Goal: Answer question/provide support

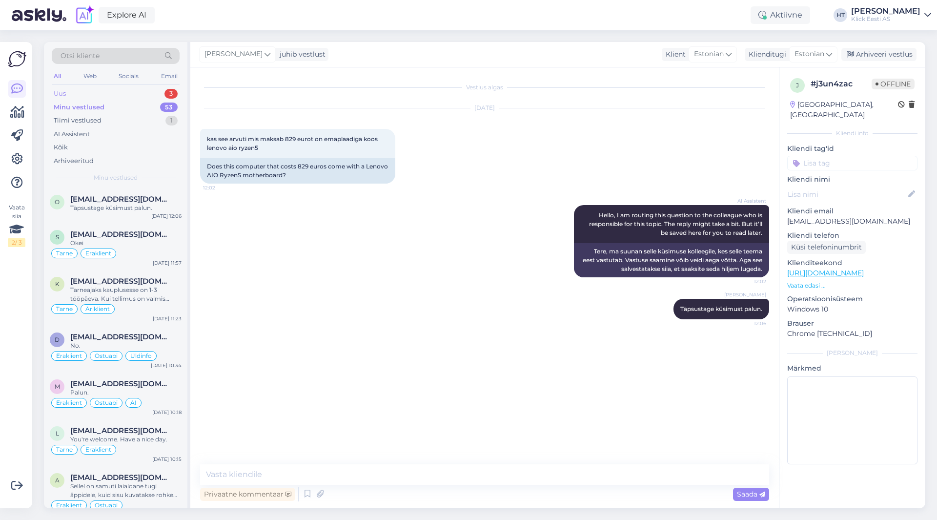
click at [146, 93] on div "Uus 3" at bounding box center [116, 94] width 128 height 14
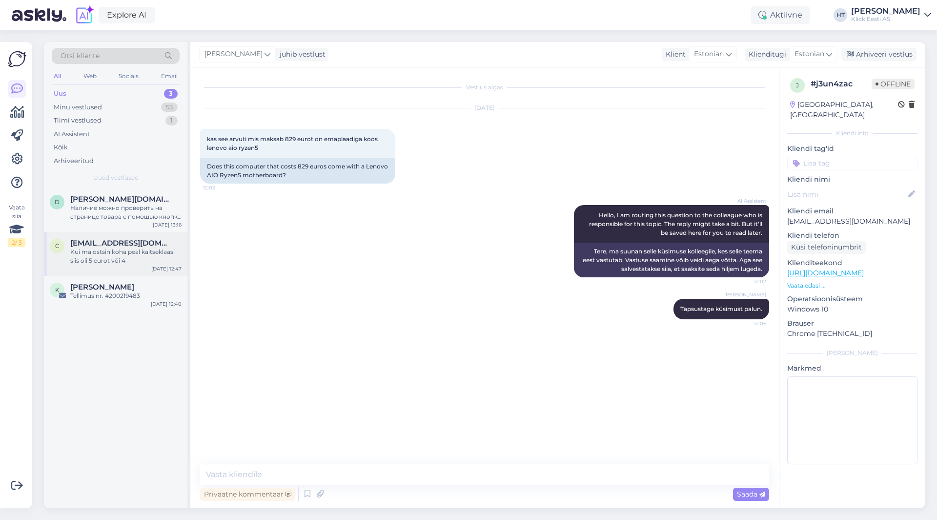
click at [137, 232] on div "c [EMAIL_ADDRESS][DOMAIN_NAME] Kui ma ostsin koha peal kaitseklaasi siis oli 5 …" at bounding box center [116, 254] width 144 height 44
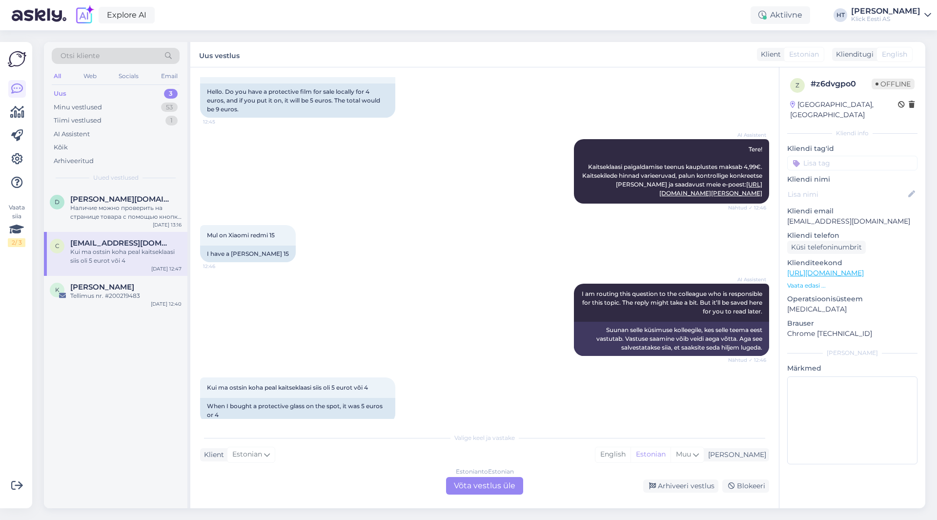
scroll to position [90, 0]
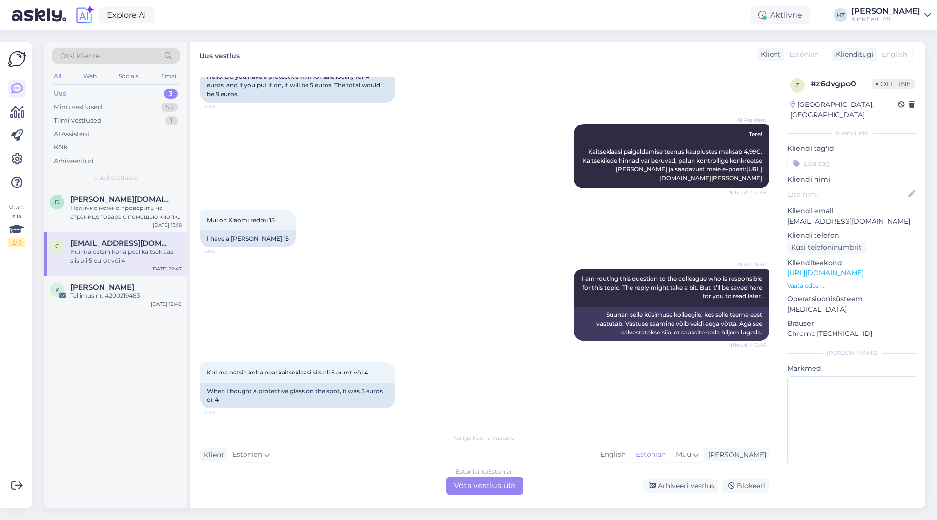
click at [380, 290] on div "AI Assistent I am routing this question to the colleague who is responsible for…" at bounding box center [484, 305] width 569 height 94
click at [124, 215] on div "Наличие можно проверить на странице товара с помощью кнопки "Доступность в мага…" at bounding box center [125, 213] width 111 height 18
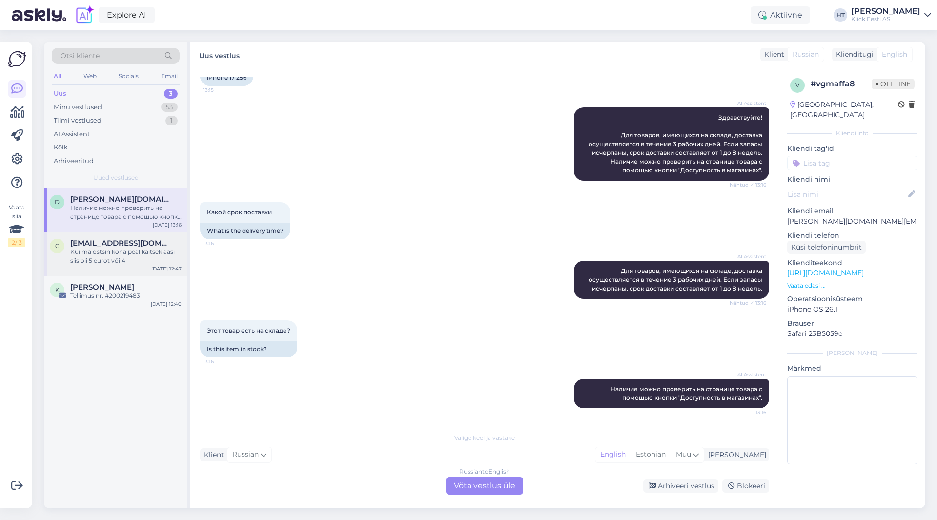
click at [133, 245] on span "[EMAIL_ADDRESS][DOMAIN_NAME]" at bounding box center [121, 243] width 102 height 9
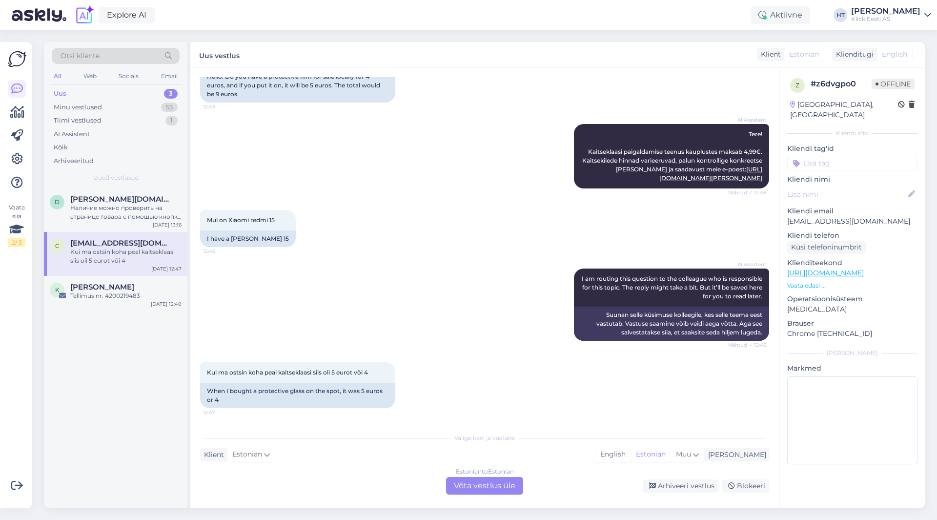
click at [833, 216] on p "[EMAIL_ADDRESS][DOMAIN_NAME]" at bounding box center [852, 221] width 130 height 10
copy p "[EMAIL_ADDRESS][DOMAIN_NAME]"
click at [98, 59] on span "Otsi kliente" at bounding box center [80, 56] width 39 height 10
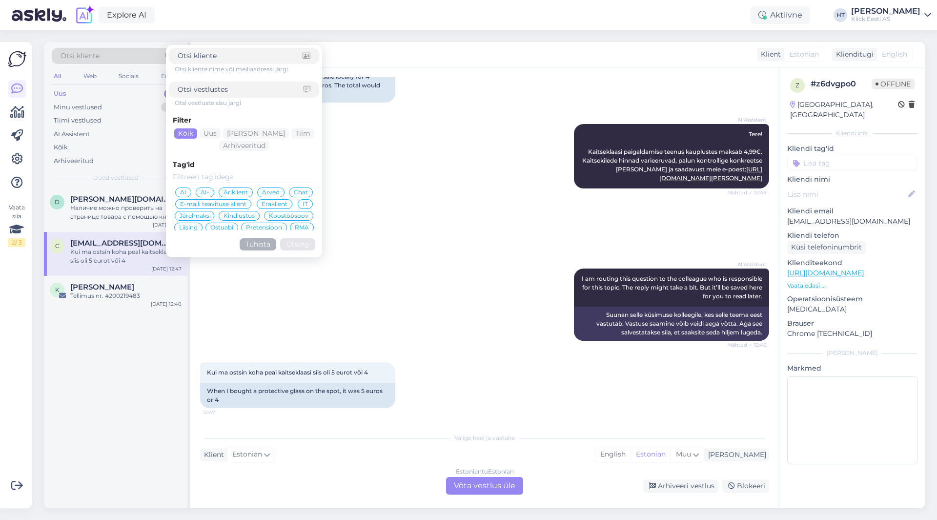
click at [261, 84] on input at bounding box center [241, 89] width 126 height 10
click at [244, 60] on input at bounding box center [240, 56] width 125 height 10
paste input "[EMAIL_ADDRESS][DOMAIN_NAME]"
type input "[EMAIL_ADDRESS][DOMAIN_NAME]"
click button "Otsing" at bounding box center [297, 244] width 35 height 12
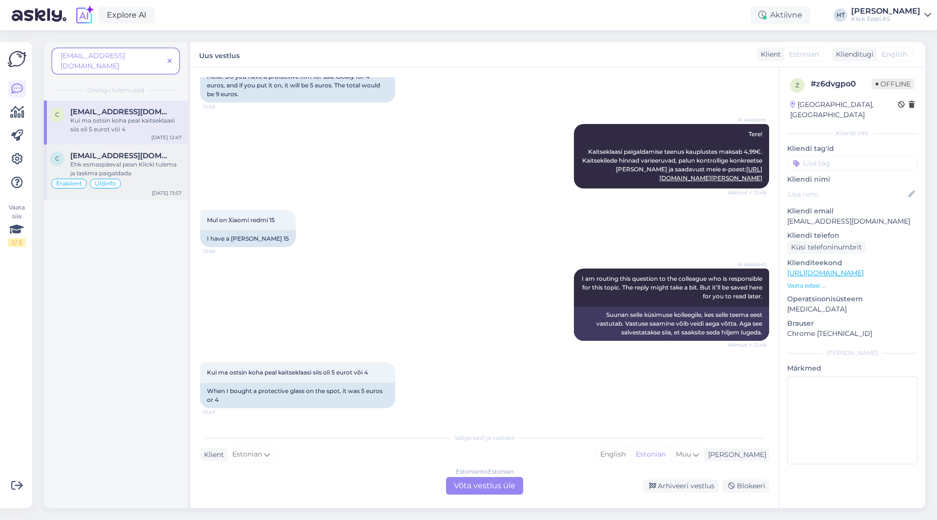
click at [135, 151] on span "[EMAIL_ADDRESS][DOMAIN_NAME]" at bounding box center [121, 155] width 102 height 9
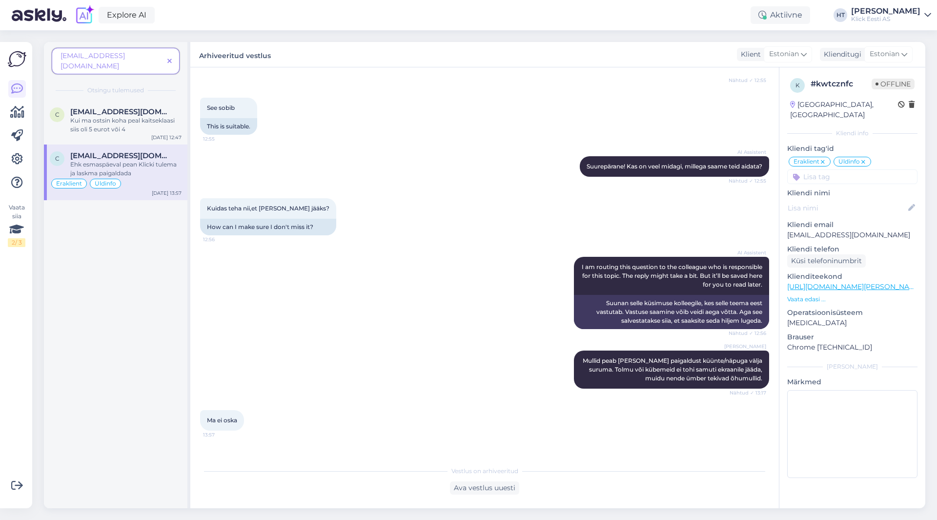
scroll to position [189, 0]
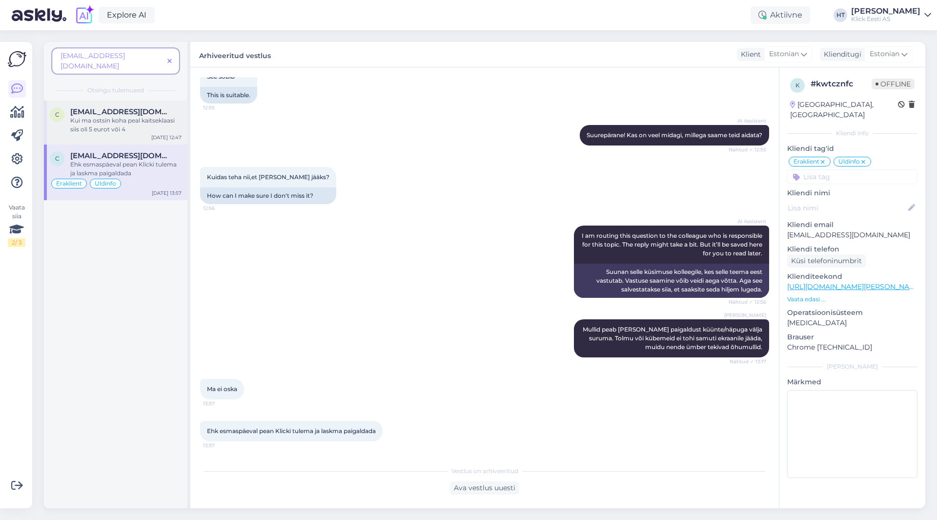
click at [142, 123] on div "Kui ma ostsin koha peal kaitseklaasi siis oli 5 eurot või 4" at bounding box center [125, 125] width 111 height 18
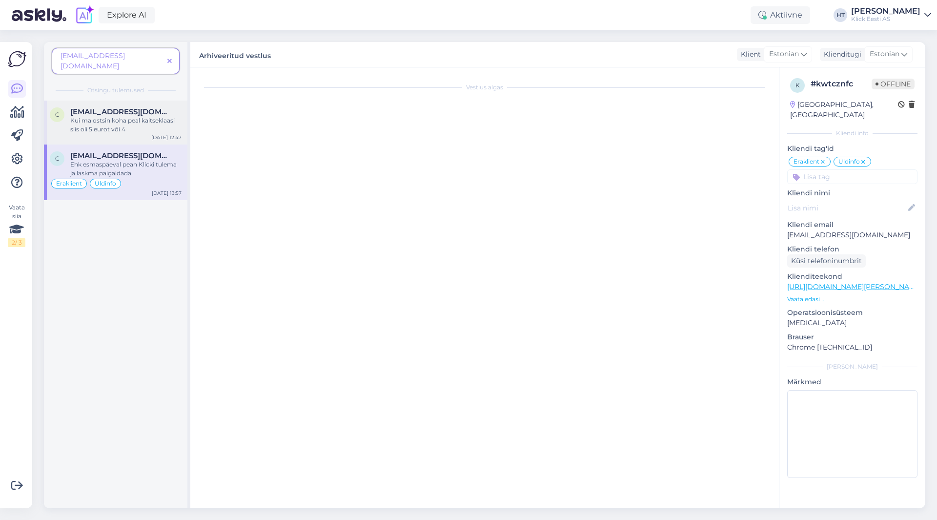
scroll to position [90, 0]
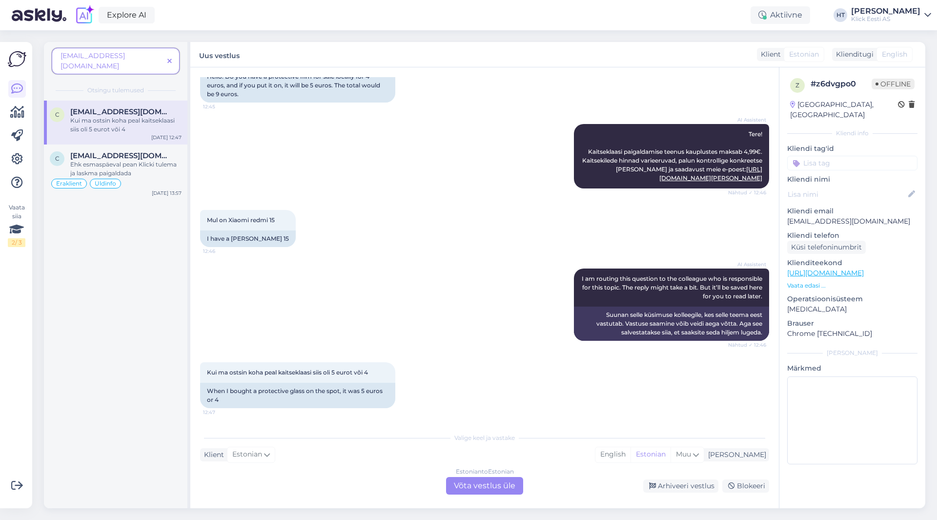
click at [171, 58] on icon at bounding box center [169, 61] width 4 height 7
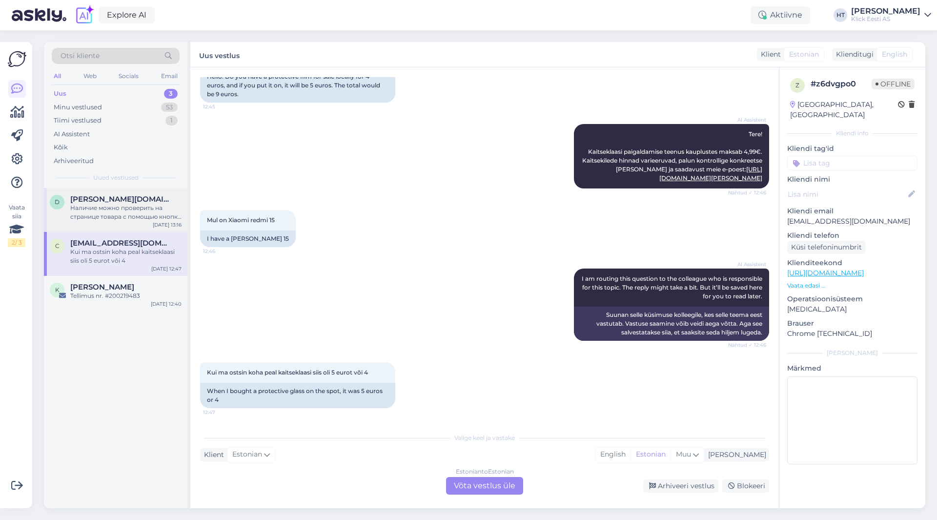
click at [135, 192] on div "D [PERSON_NAME][DOMAIN_NAME][EMAIL_ADDRESS][PERSON_NAME][DOMAIN_NAME] Наличие м…" at bounding box center [116, 210] width 144 height 44
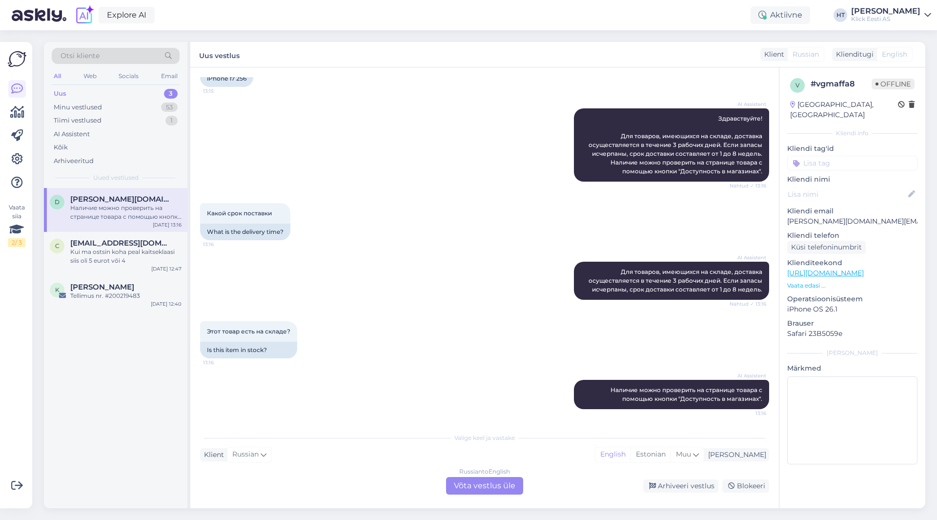
scroll to position [80, 0]
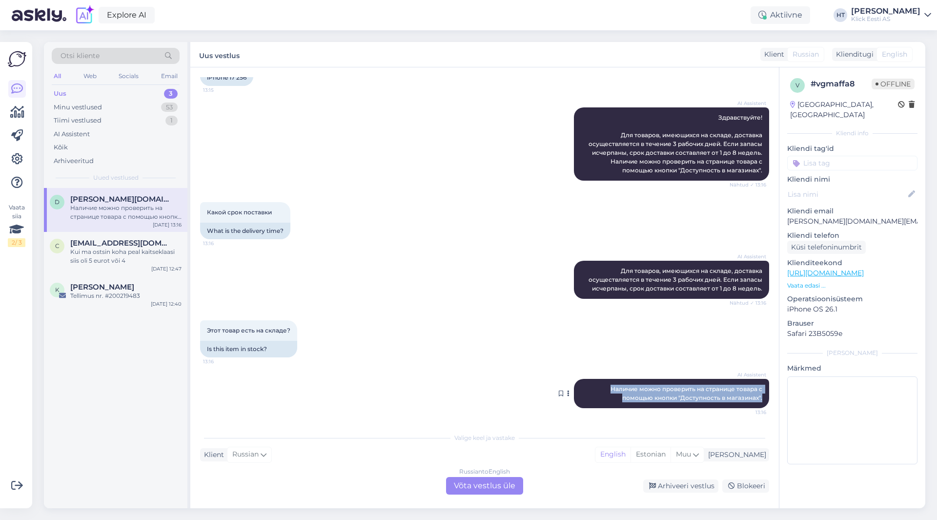
drag, startPoint x: 604, startPoint y: 390, endPoint x: 761, endPoint y: 400, distance: 157.0
click at [761, 400] on div "AI Assistent [PERSON_NAME] можно проверить на странице товара с помощью кнопки …" at bounding box center [671, 393] width 195 height 29
click at [753, 397] on span "Наличие можно проверить на странице товара с помощью кнопки "Доступность в мага…" at bounding box center [687, 393] width 153 height 16
click at [131, 246] on span "[EMAIL_ADDRESS][DOMAIN_NAME]" at bounding box center [121, 243] width 102 height 9
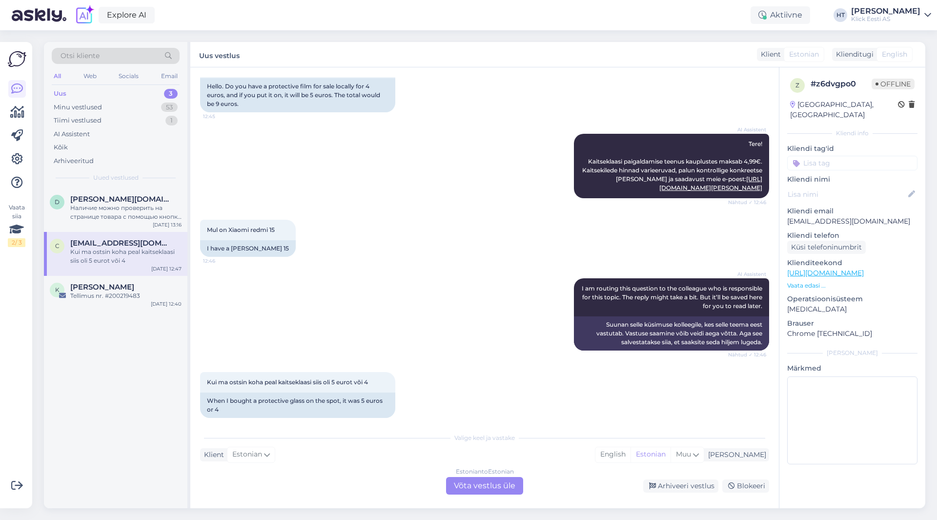
scroll to position [90, 0]
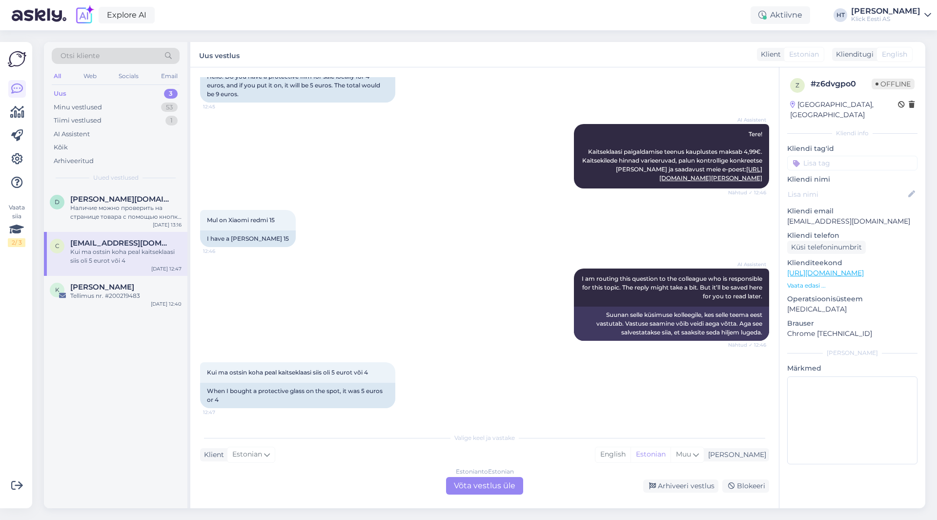
click at [140, 351] on div "D [PERSON_NAME][DOMAIN_NAME][EMAIL_ADDRESS][PERSON_NAME][DOMAIN_NAME] Наличие м…" at bounding box center [116, 348] width 144 height 320
click at [118, 306] on div "K [PERSON_NAME] Tellimus nr. #200219483 [DATE] 12:40" at bounding box center [116, 293] width 144 height 35
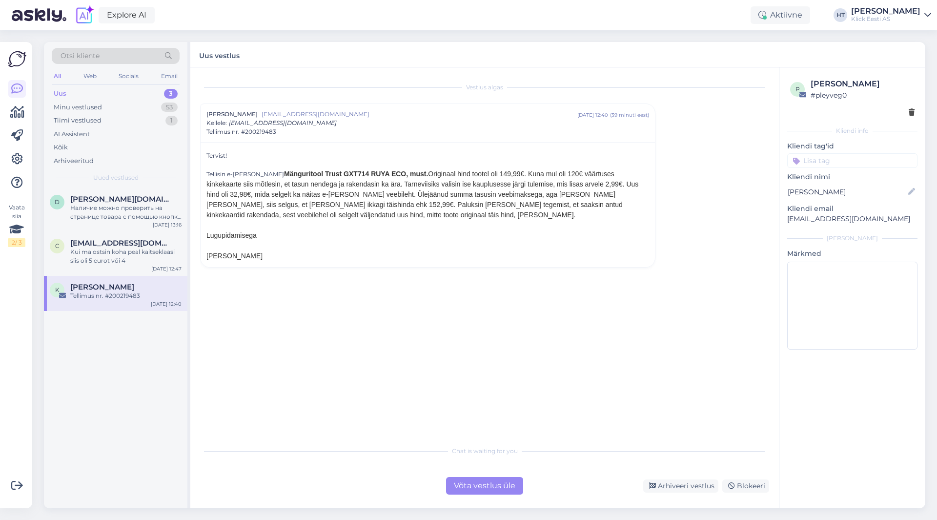
click at [133, 328] on div "D [PERSON_NAME][DOMAIN_NAME][EMAIL_ADDRESS][PERSON_NAME][DOMAIN_NAME] Наличие м…" at bounding box center [116, 348] width 144 height 320
click at [99, 419] on div "D [PERSON_NAME][DOMAIN_NAME][EMAIL_ADDRESS][PERSON_NAME][DOMAIN_NAME] Наличие м…" at bounding box center [116, 348] width 144 height 320
click at [112, 398] on div "D [PERSON_NAME][DOMAIN_NAME][EMAIL_ADDRESS][PERSON_NAME][DOMAIN_NAME] Наличие м…" at bounding box center [116, 348] width 144 height 320
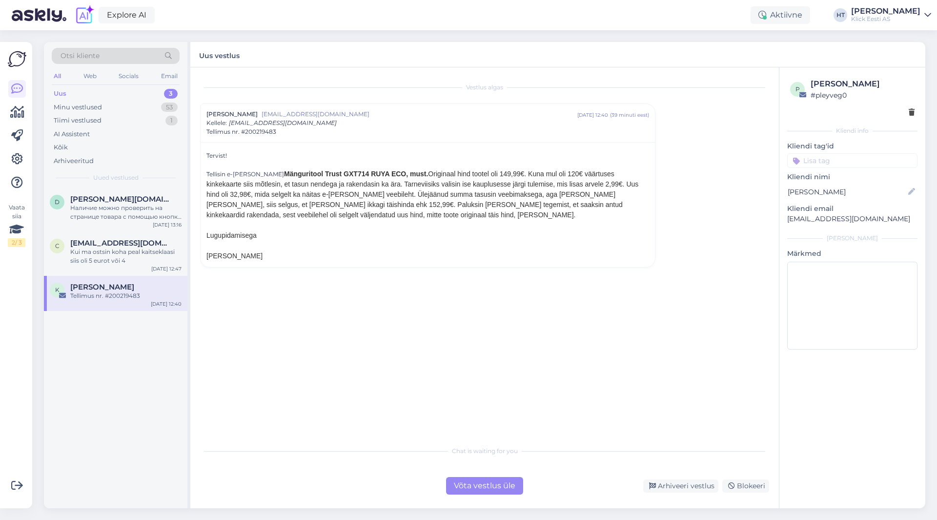
click at [112, 398] on div "D [PERSON_NAME][DOMAIN_NAME][EMAIL_ADDRESS][PERSON_NAME][DOMAIN_NAME] Наличие м…" at bounding box center [116, 348] width 144 height 320
click at [148, 257] on div "Kui ma ostsin koha peal kaitseklaasi siis oli 5 eurot või 4" at bounding box center [125, 257] width 111 height 18
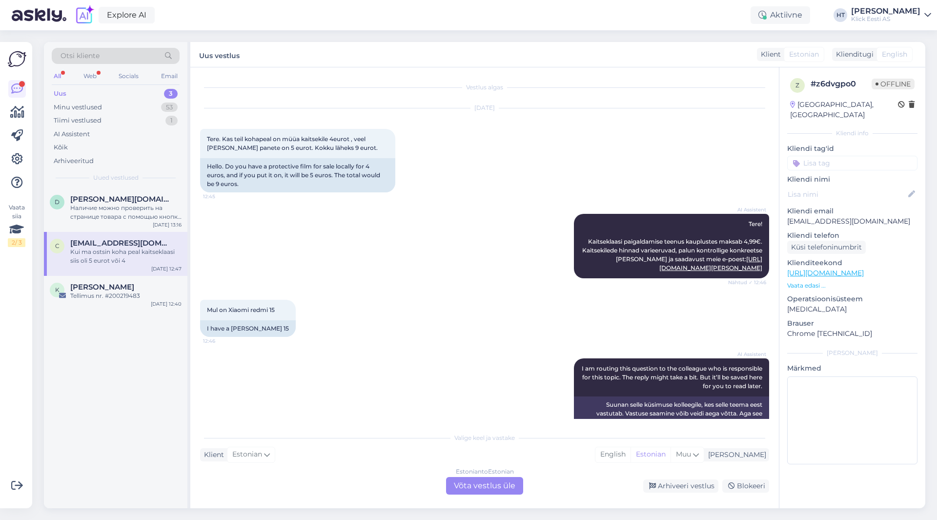
scroll to position [90, 0]
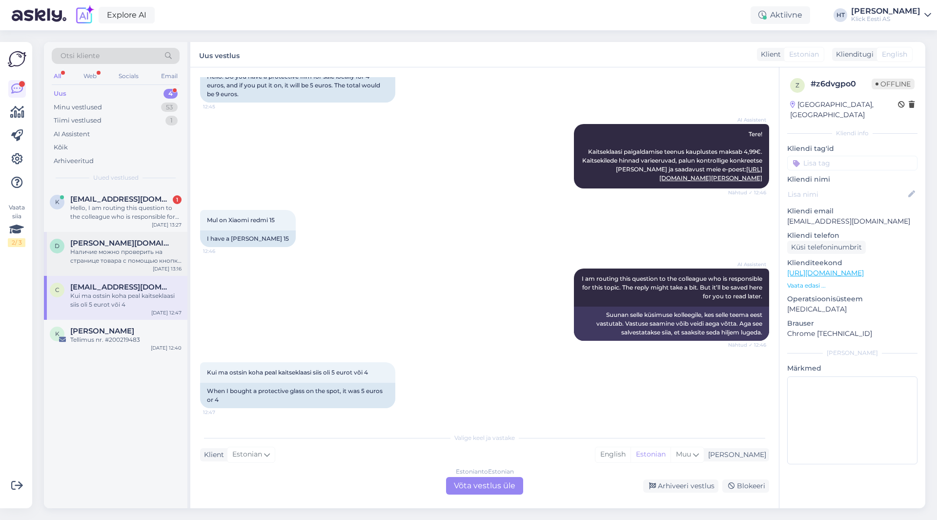
click at [152, 239] on span "[PERSON_NAME][DOMAIN_NAME][EMAIL_ADDRESS][PERSON_NAME][DOMAIN_NAME]" at bounding box center [121, 243] width 102 height 9
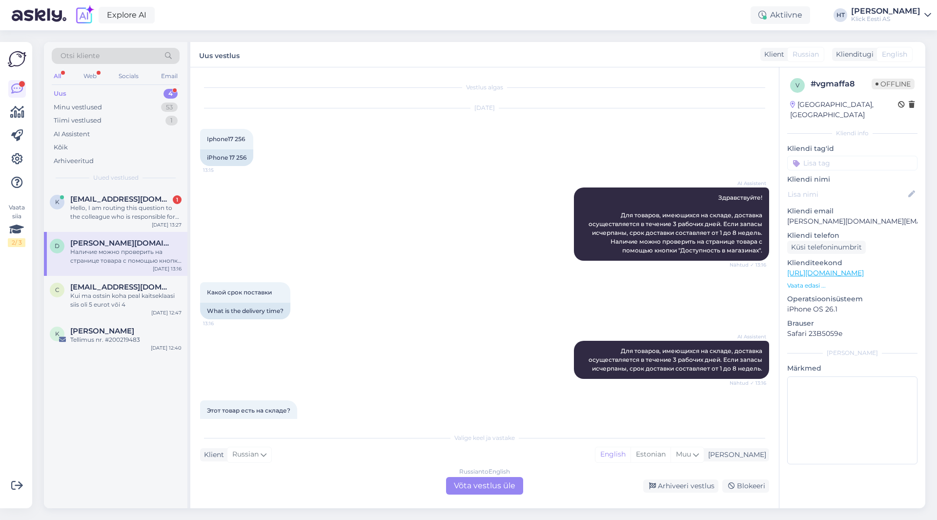
scroll to position [80, 0]
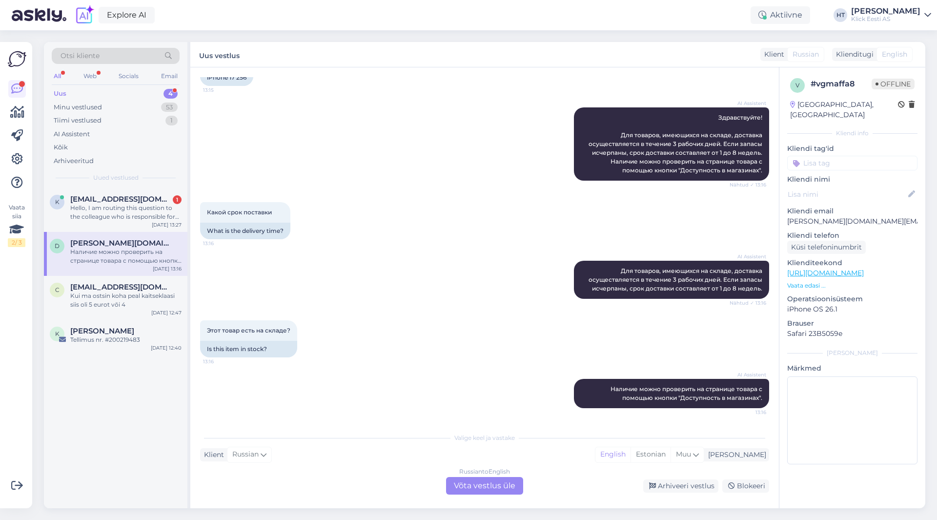
click at [471, 494] on div "Russian to English Võta vestlus üle" at bounding box center [484, 486] width 77 height 18
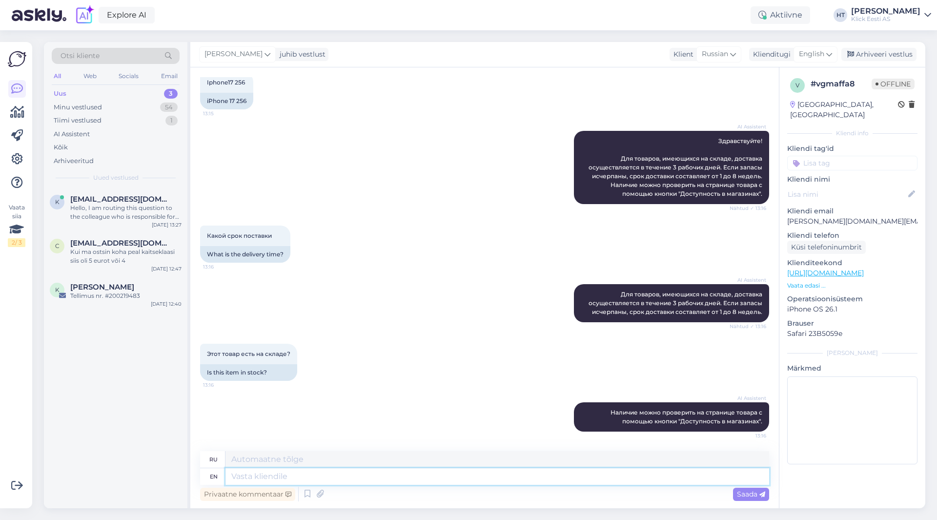
click at [467, 481] on textarea at bounding box center [498, 476] width 544 height 17
type textarea "There's"
type textarea "Есть"
type textarea "There's currently no"
type textarea "В настоящее время есть"
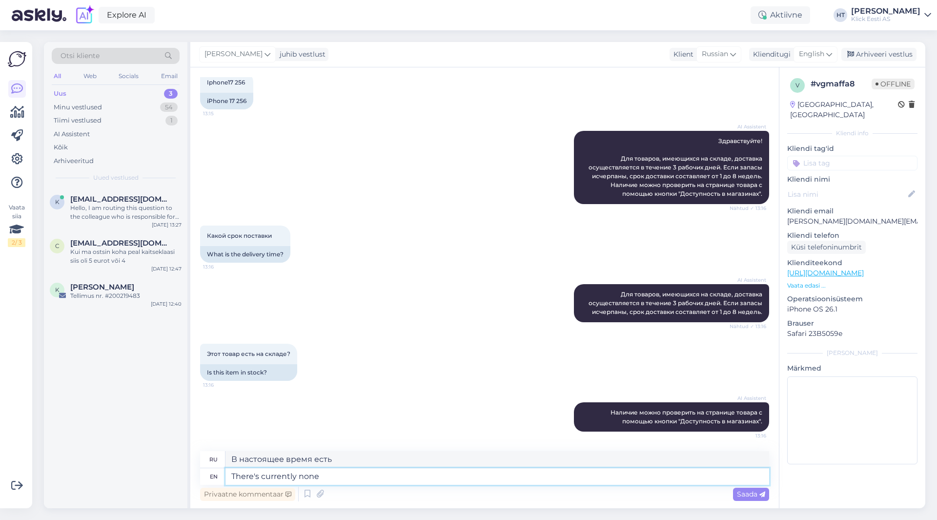
type textarea "There's currently none"
type textarea "В настоящее время нет"
type textarea "There's currently none in st"
type textarea "В настоящее время нет ни одного"
type textarea "There's currently none in stock."
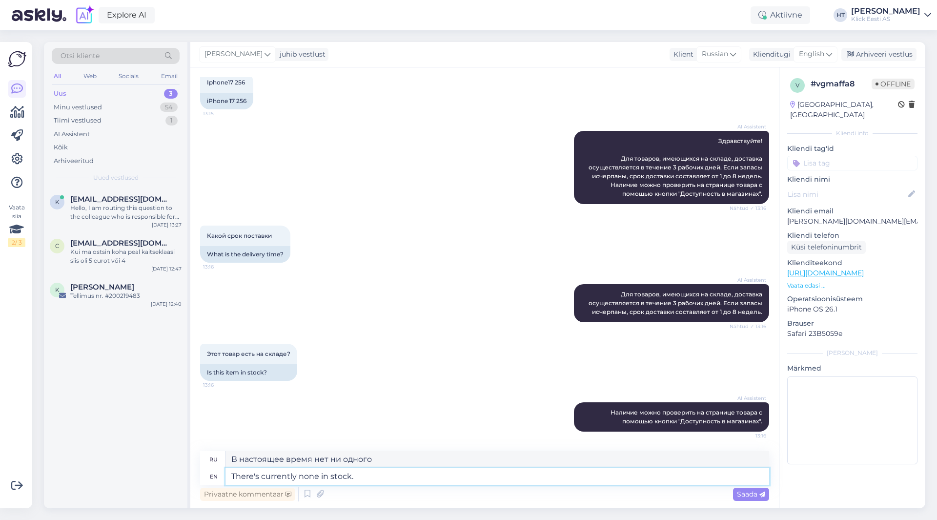
type textarea "В настоящее время ничего нет на складе."
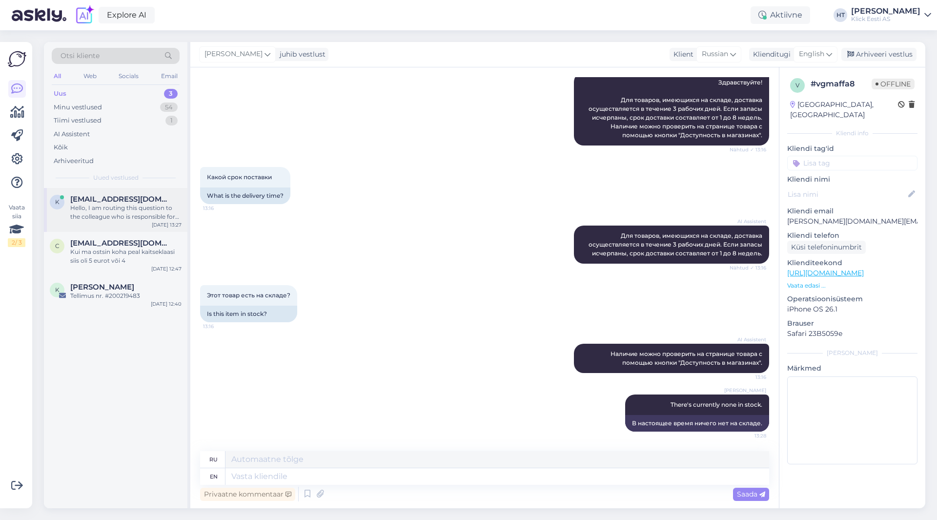
click at [128, 205] on div "Hello, I am routing this question to the colleague who is responsible for this …" at bounding box center [125, 213] width 111 height 18
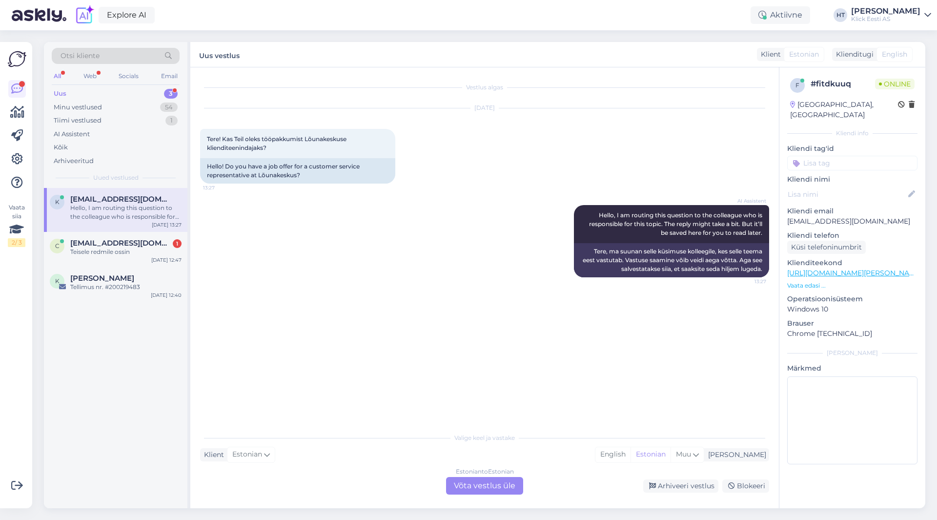
click at [368, 236] on div "AI Assistent Hello, I am routing this question to the colleague who is responsi…" at bounding box center [484, 241] width 569 height 94
click at [157, 244] on span "[EMAIL_ADDRESS][DOMAIN_NAME]" at bounding box center [121, 243] width 102 height 9
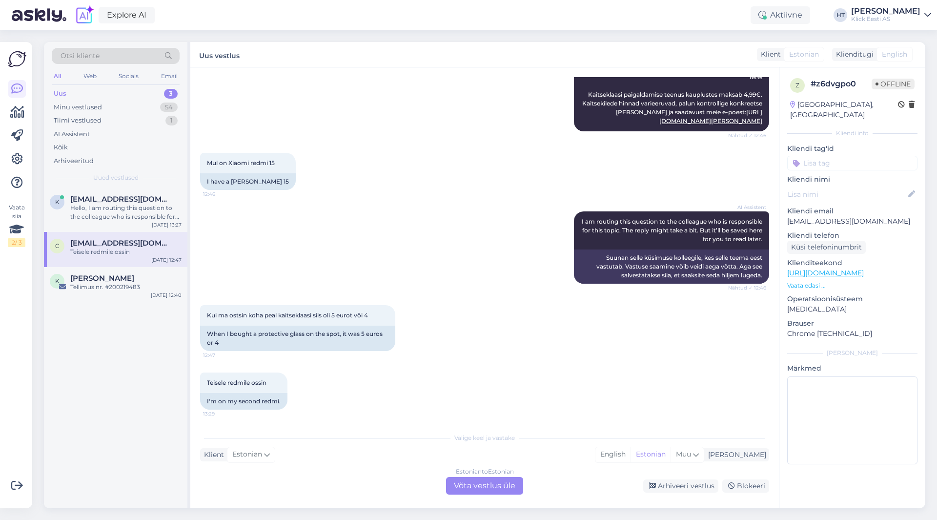
scroll to position [148, 0]
click at [410, 405] on div "Teisele redmile ossin 13:29 I'm on my second redmi." at bounding box center [484, 389] width 569 height 59
click at [482, 484] on div "Estonian to Estonian Võta vestlus üle" at bounding box center [484, 486] width 77 height 18
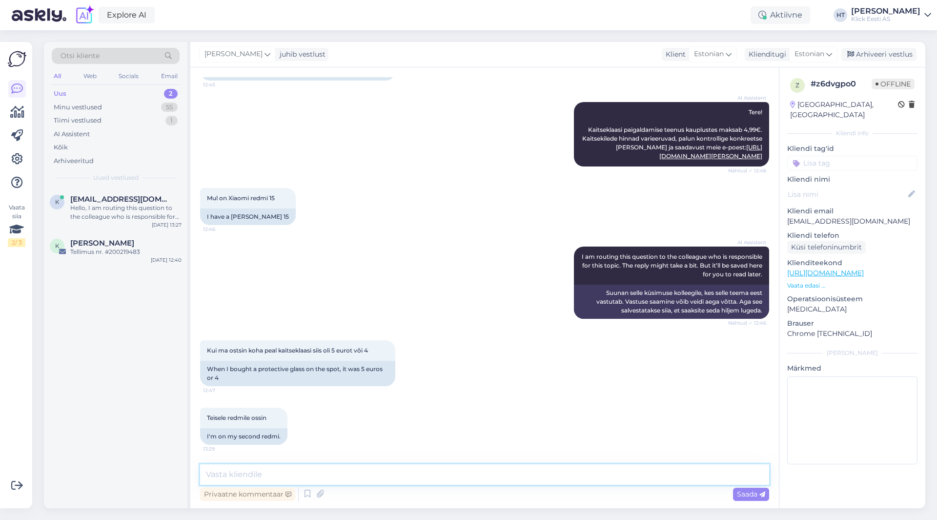
click at [478, 478] on textarea at bounding box center [484, 474] width 569 height 21
type textarea "Ei leidu Redmi 15 mudelitele klaasi sellise hinnaga."
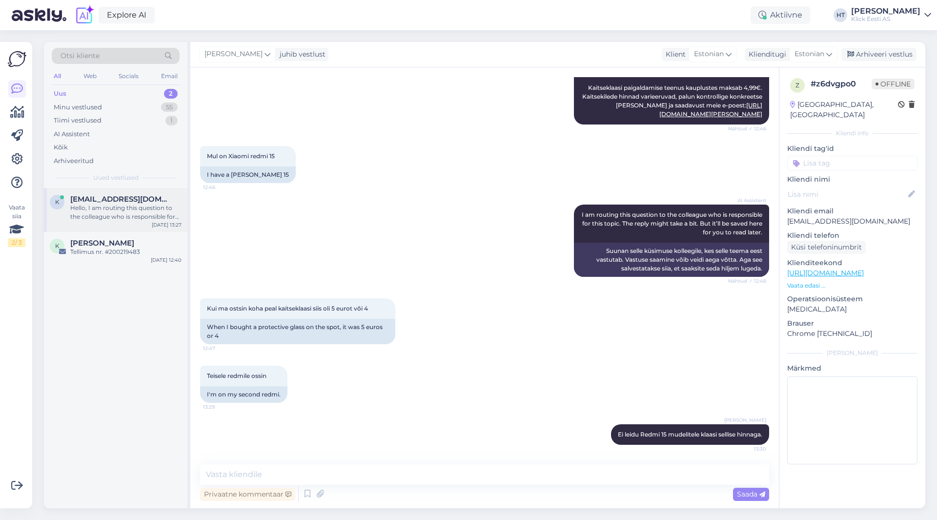
click at [166, 217] on div "Hello, I am routing this question to the colleague who is responsible for this …" at bounding box center [125, 213] width 111 height 18
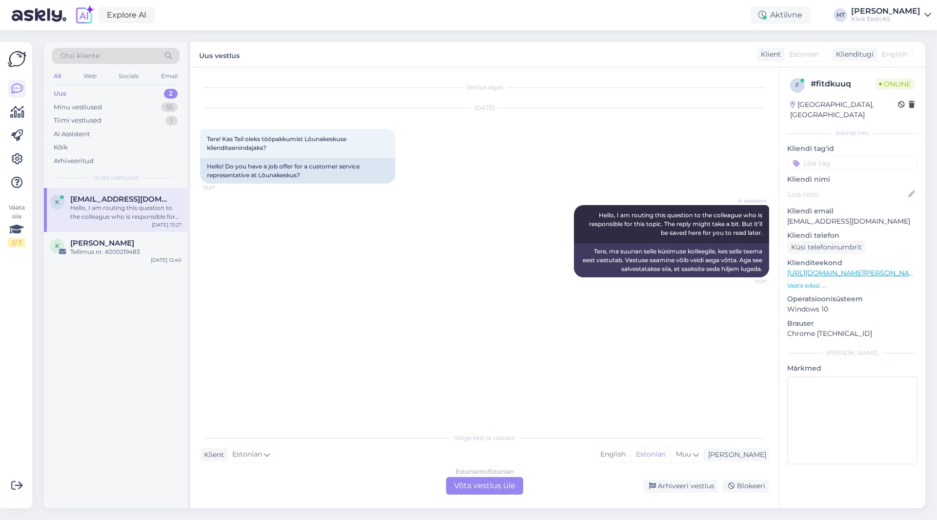
scroll to position [0, 0]
click at [471, 482] on div "Estonian to Estonian Võta vestlus üle" at bounding box center [484, 486] width 77 height 18
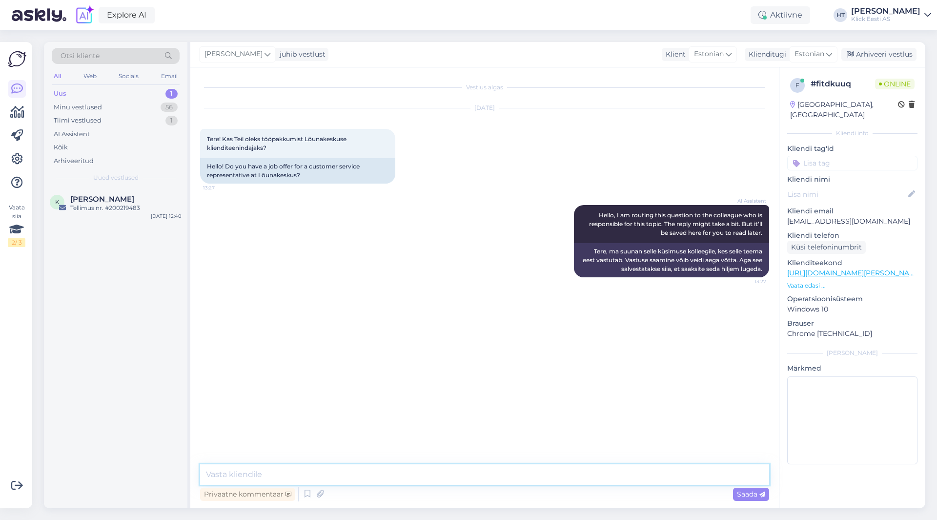
click at [470, 469] on textarea at bounding box center [484, 474] width 569 height 21
paste textarea "[URL][DOMAIN_NAME][PERSON_NAME]"
type textarea "Aktiivset pakkumist ei näe. Kui on soovi, siis saab kandideerida siin: [URL][DO…"
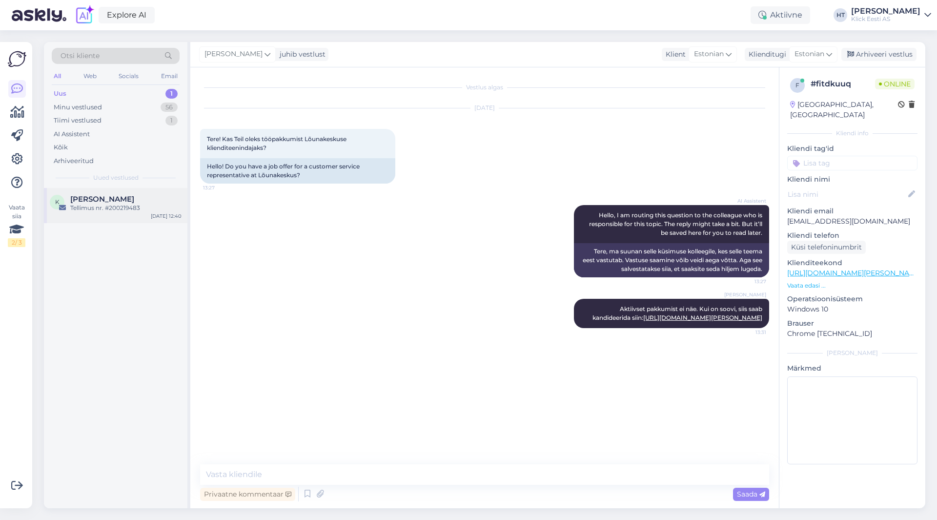
click at [148, 222] on div "K [PERSON_NAME] Tellimus nr. #200219483 [DATE] 12:40" at bounding box center [116, 205] width 144 height 35
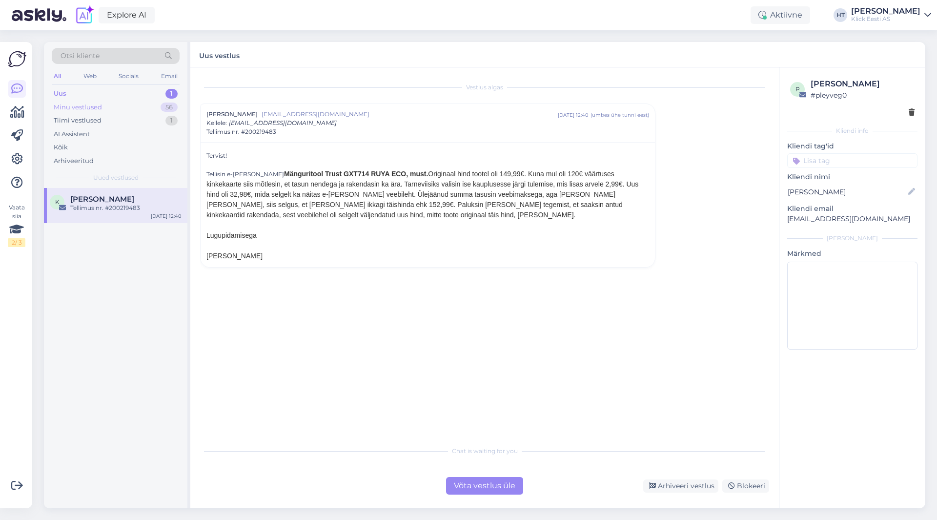
click at [166, 105] on div "56" at bounding box center [169, 108] width 17 height 10
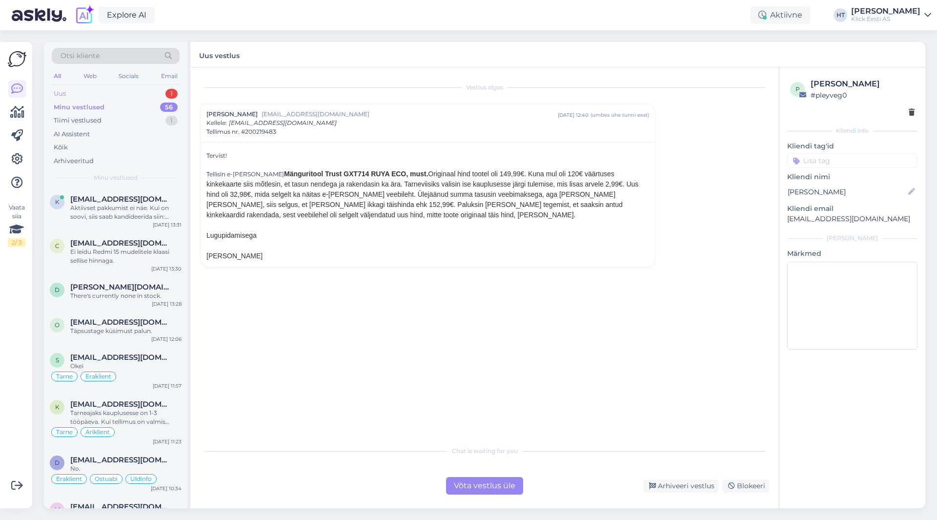
click at [165, 93] on div "Uus 1" at bounding box center [116, 94] width 128 height 14
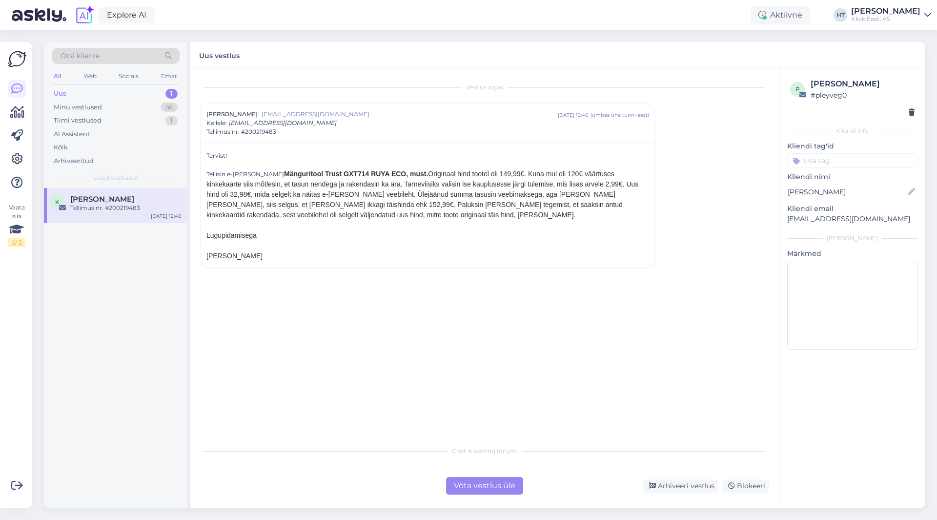
click at [165, 198] on div "[PERSON_NAME]" at bounding box center [125, 199] width 111 height 9
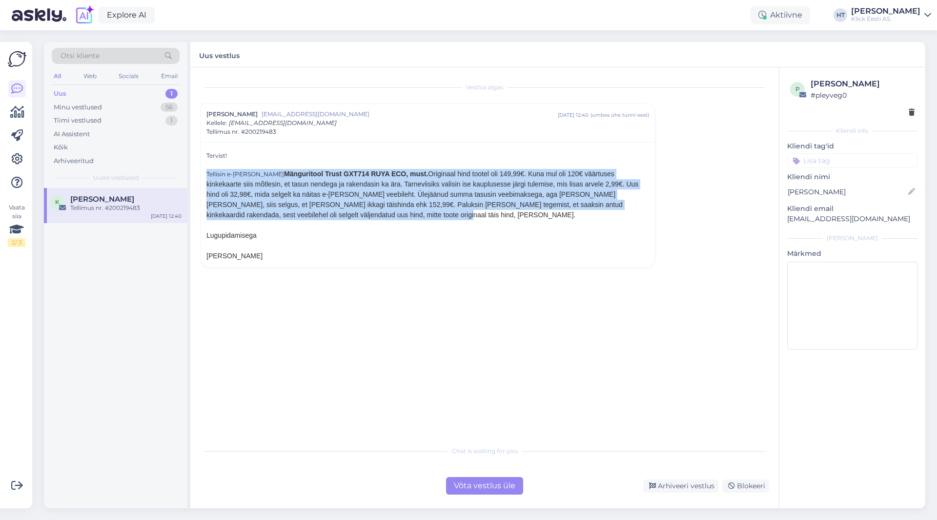
drag, startPoint x: 206, startPoint y: 172, endPoint x: 637, endPoint y: 218, distance: 433.9
click at [637, 218] on div "Tervist! Tellisin e-[PERSON_NAME] Mänguritool Trust GXT714 RUYA ECO, must. Orig…" at bounding box center [428, 204] width 455 height 125
click at [632, 218] on div "Tellisin e-[PERSON_NAME] Mänguritool Trust GXT714 RUYA ECO, must. Originaal hin…" at bounding box center [428, 194] width 443 height 51
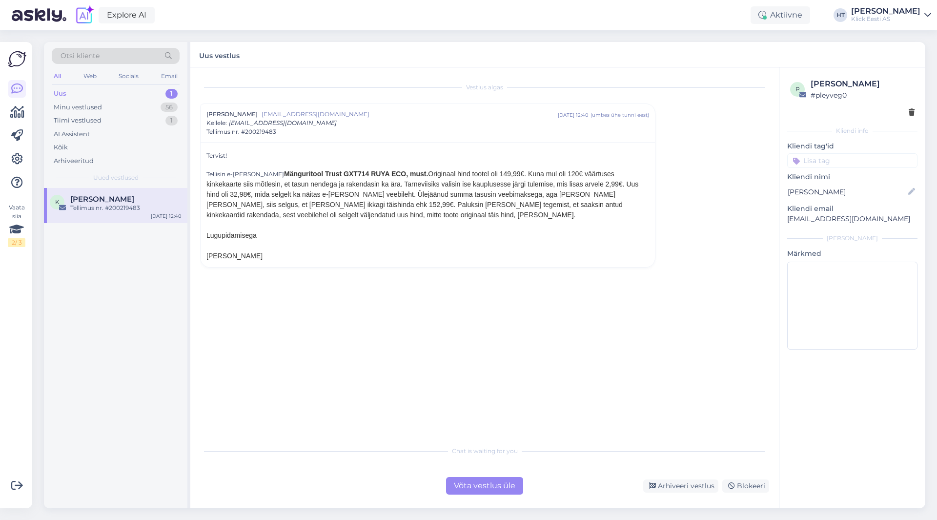
click at [134, 198] on div "[PERSON_NAME]" at bounding box center [125, 199] width 111 height 9
click at [833, 164] on input at bounding box center [852, 160] width 130 height 15
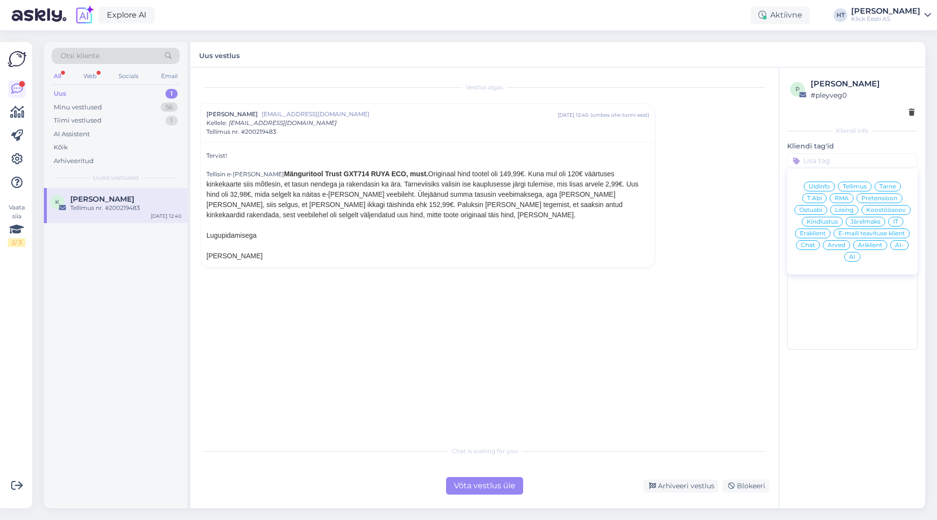
click at [862, 184] on span "Tellimus" at bounding box center [855, 187] width 24 height 6
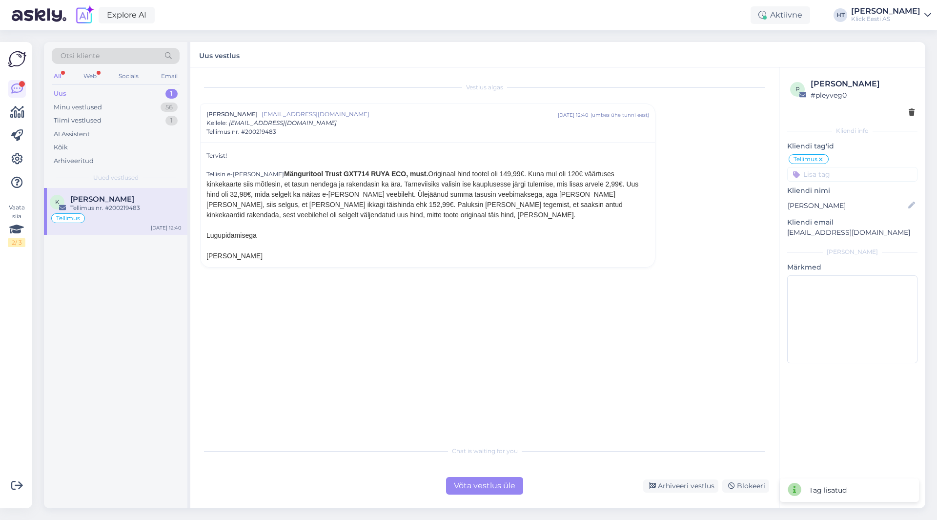
click at [856, 176] on input at bounding box center [852, 174] width 130 height 15
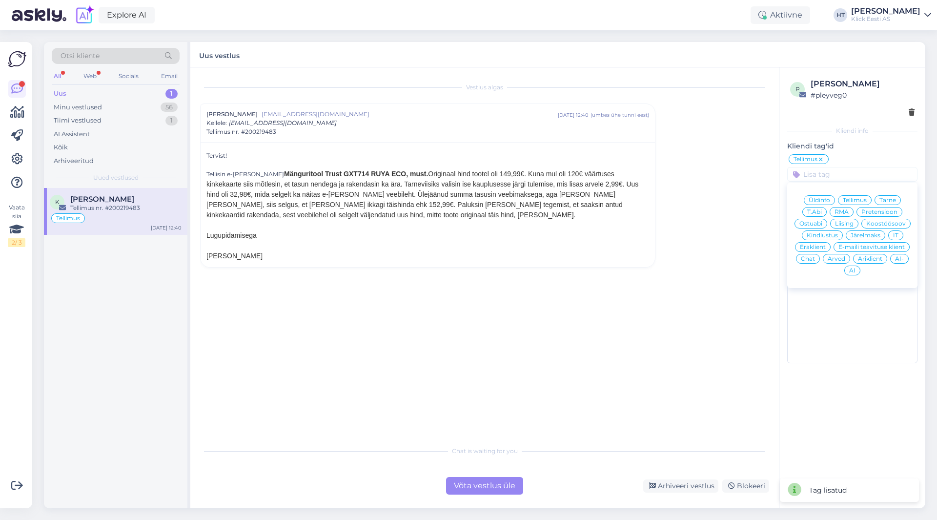
click at [815, 249] on span "Eraklient" at bounding box center [813, 247] width 26 height 6
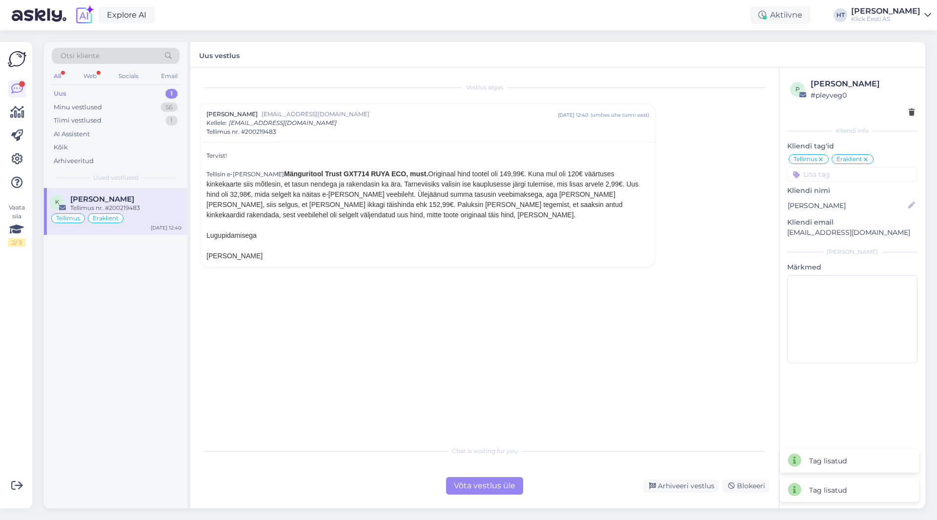
click at [153, 210] on div "Tellimus nr. #200219483" at bounding box center [125, 208] width 111 height 9
click at [156, 102] on div "Minu vestlused 56" at bounding box center [116, 108] width 128 height 14
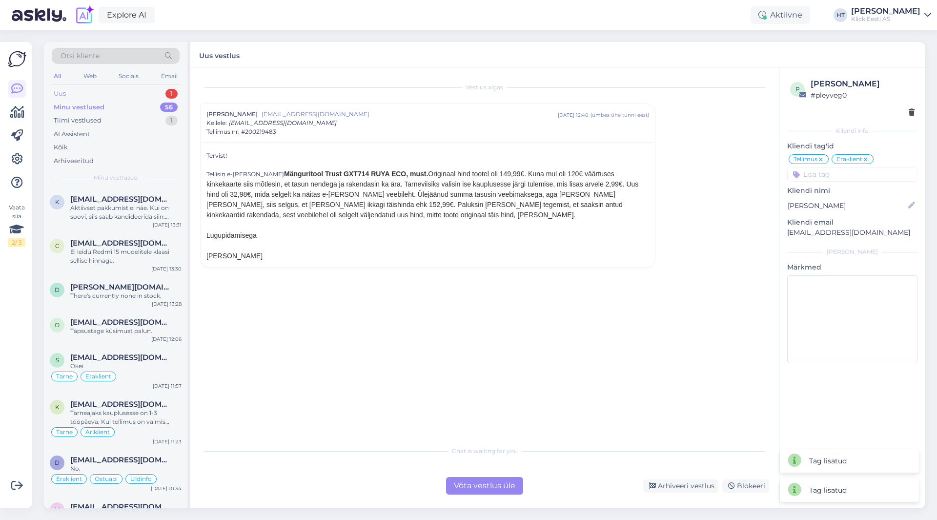
click at [163, 95] on div "Uus 1" at bounding box center [116, 94] width 128 height 14
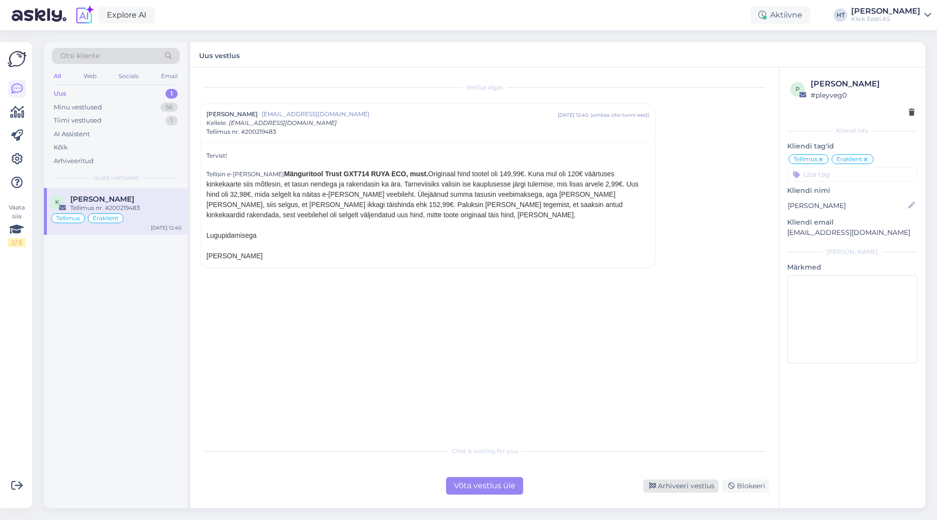
click at [685, 489] on div "Arhiveeri vestlus" at bounding box center [680, 485] width 75 height 13
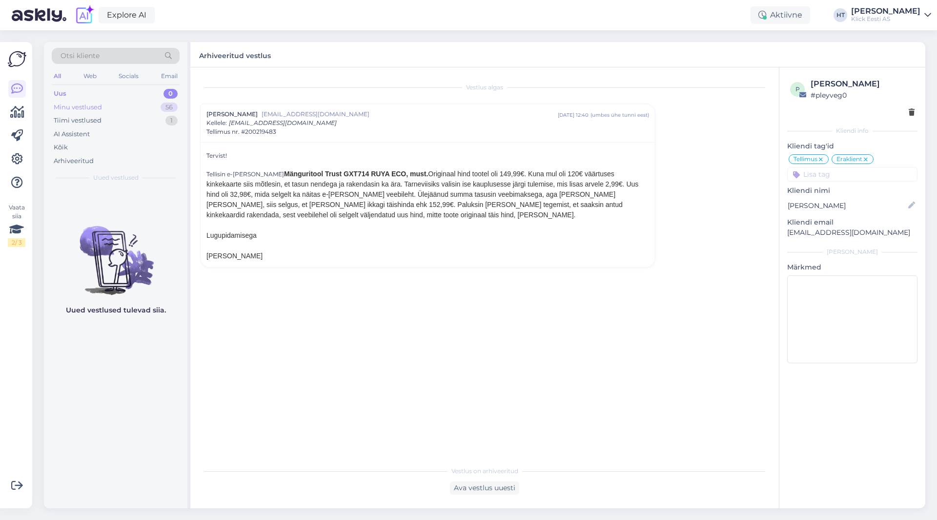
click at [171, 111] on div "56" at bounding box center [169, 108] width 17 height 10
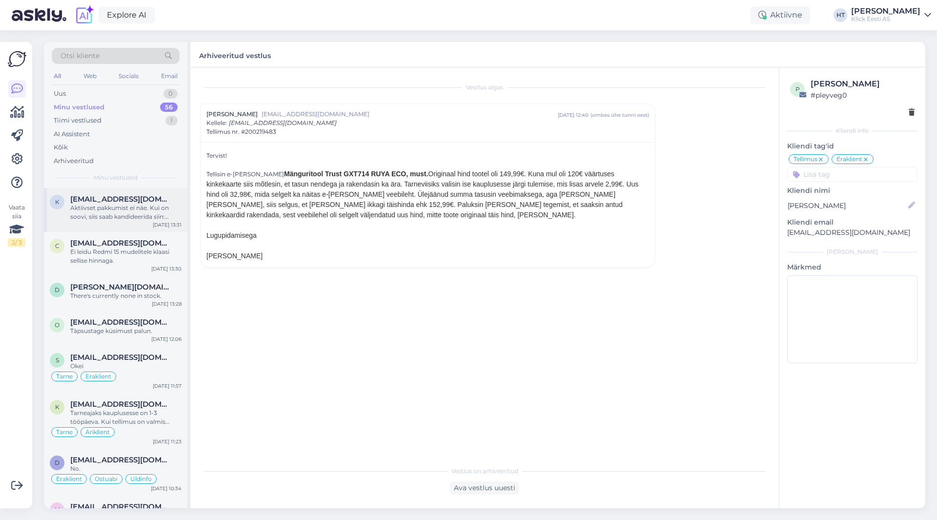
click at [145, 226] on div "k [EMAIL_ADDRESS][DOMAIN_NAME] Aktiivset pakkumist ei näe. Kui on soovi, siis s…" at bounding box center [116, 210] width 144 height 44
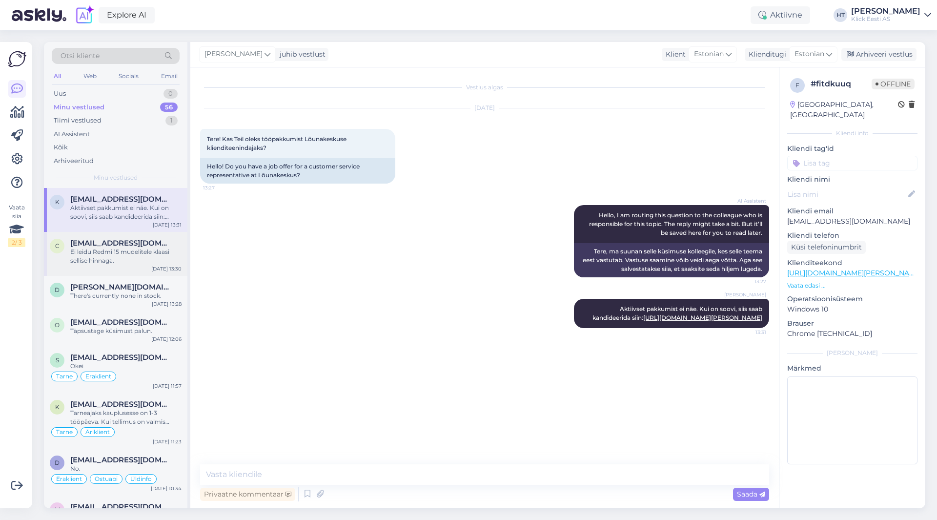
click at [150, 259] on div "Ei leidu Redmi 15 mudelitele klaasi sellise hinnaga." at bounding box center [125, 257] width 111 height 18
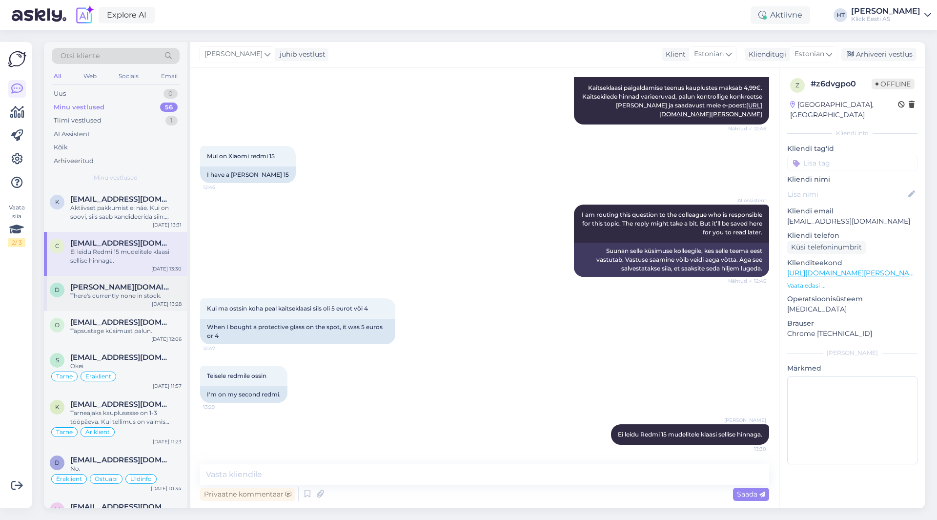
click at [142, 291] on span "[PERSON_NAME][DOMAIN_NAME][EMAIL_ADDRESS][PERSON_NAME][DOMAIN_NAME]" at bounding box center [121, 287] width 102 height 9
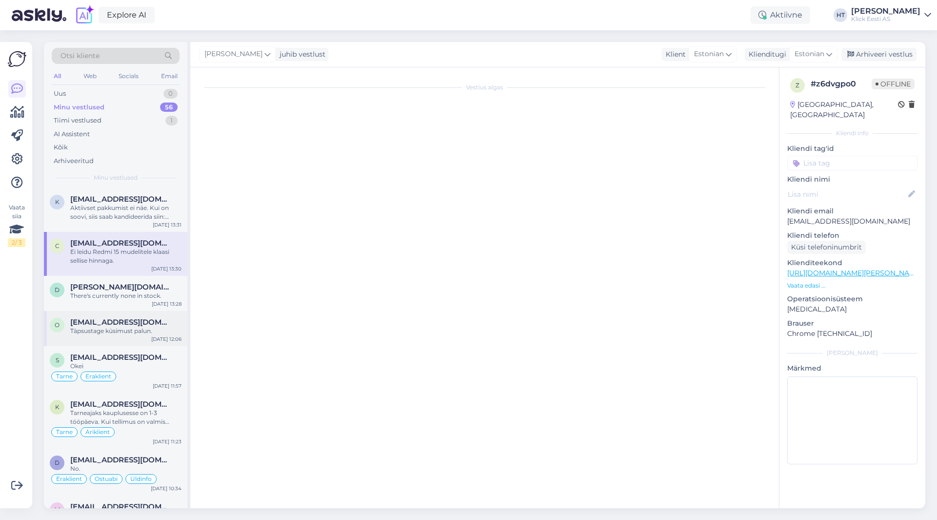
scroll to position [115, 0]
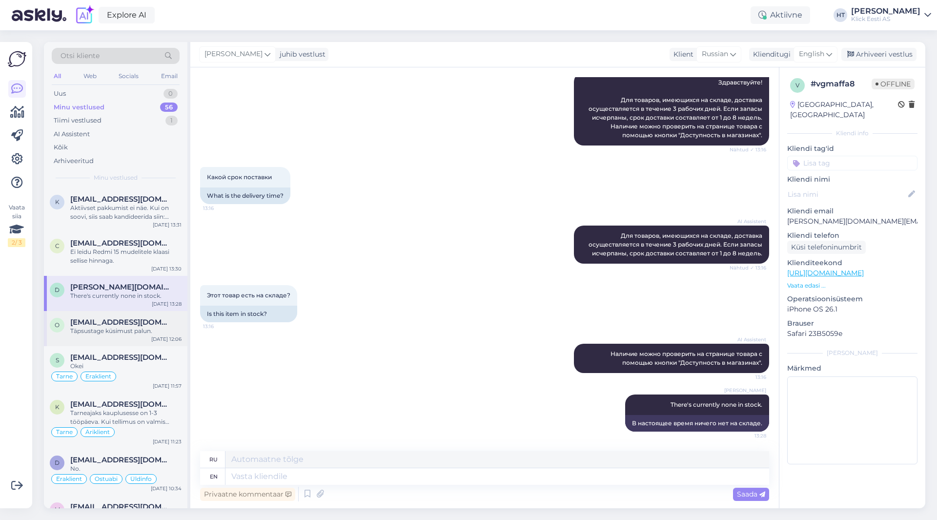
click at [150, 326] on span "[EMAIL_ADDRESS][DOMAIN_NAME]" at bounding box center [121, 322] width 102 height 9
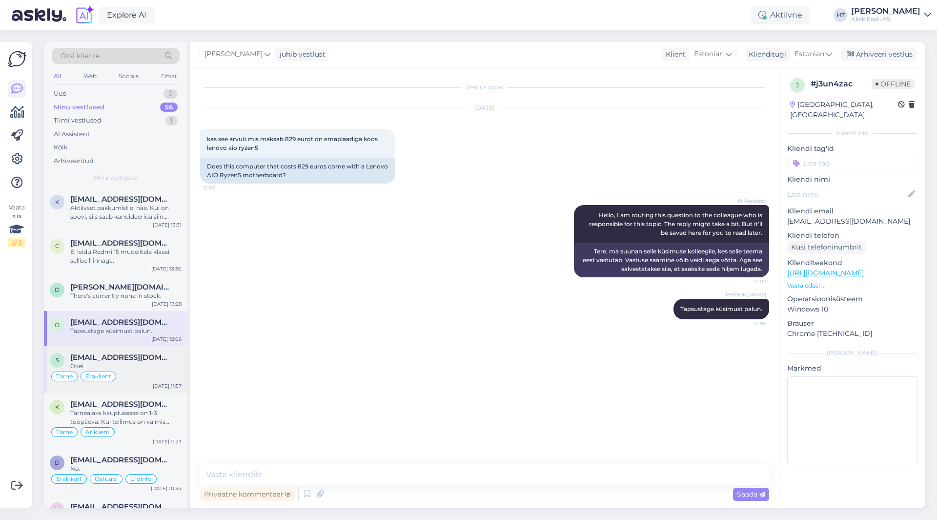
click at [156, 361] on div "[EMAIL_ADDRESS][DOMAIN_NAME]" at bounding box center [125, 357] width 111 height 9
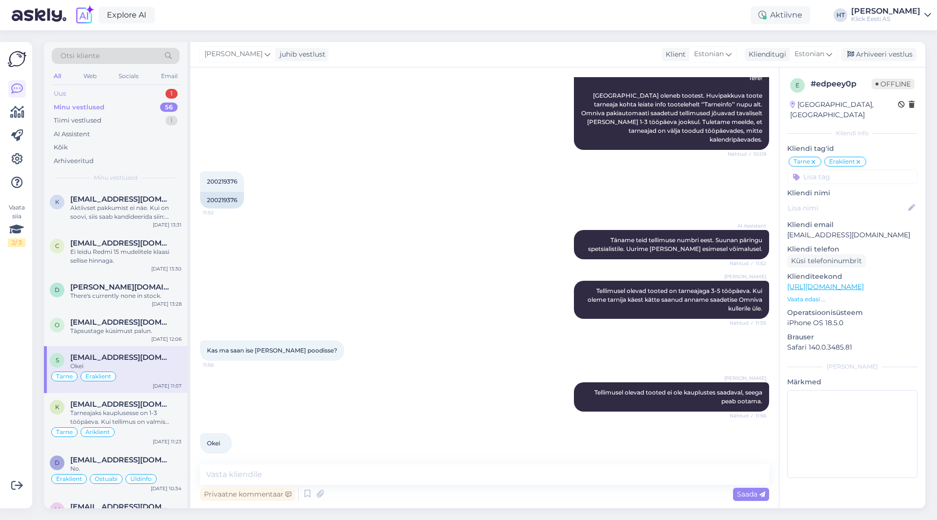
click at [130, 94] on div "Uus 1" at bounding box center [116, 94] width 128 height 14
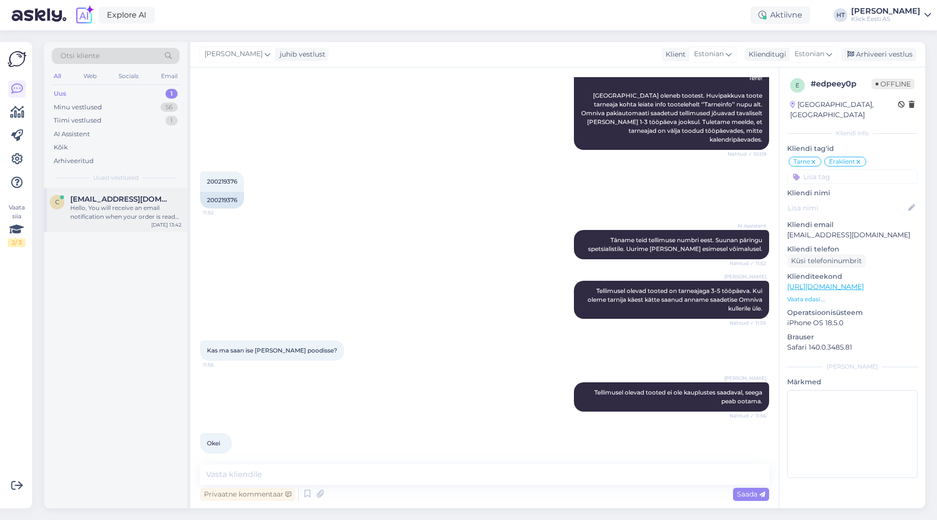
click at [151, 193] on div "c [EMAIL_ADDRESS][DOMAIN_NAME] Hello, You will receive an email notification wh…" at bounding box center [116, 210] width 144 height 44
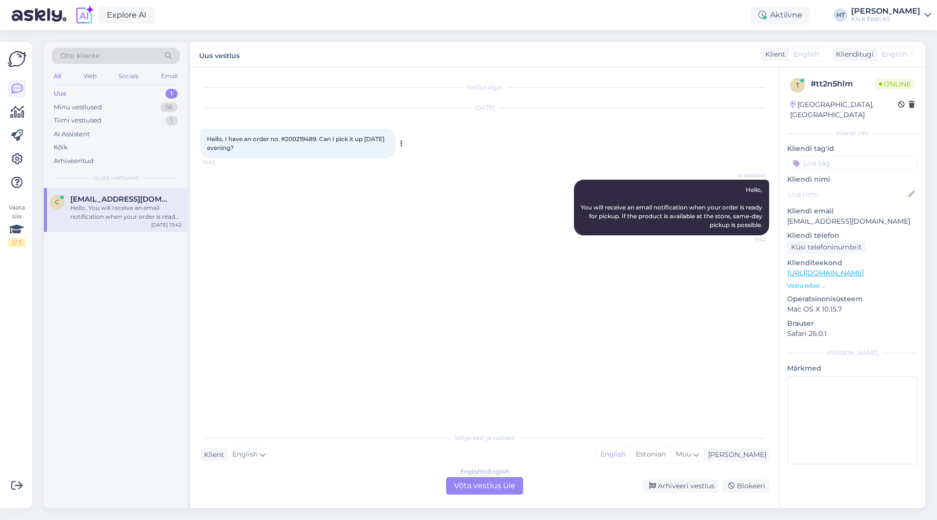
click at [291, 138] on span "Hello, I have an order no. #200219489. Can I pick it up [DATE] evening?" at bounding box center [296, 143] width 179 height 16
copy span "200219489"
click at [476, 176] on div "AI Assistent Hello, You will receive an email notification when your order is r…" at bounding box center [484, 207] width 569 height 77
click at [408, 201] on div "AI Assistent Hello, You will receive an email notification when your order is r…" at bounding box center [484, 207] width 569 height 77
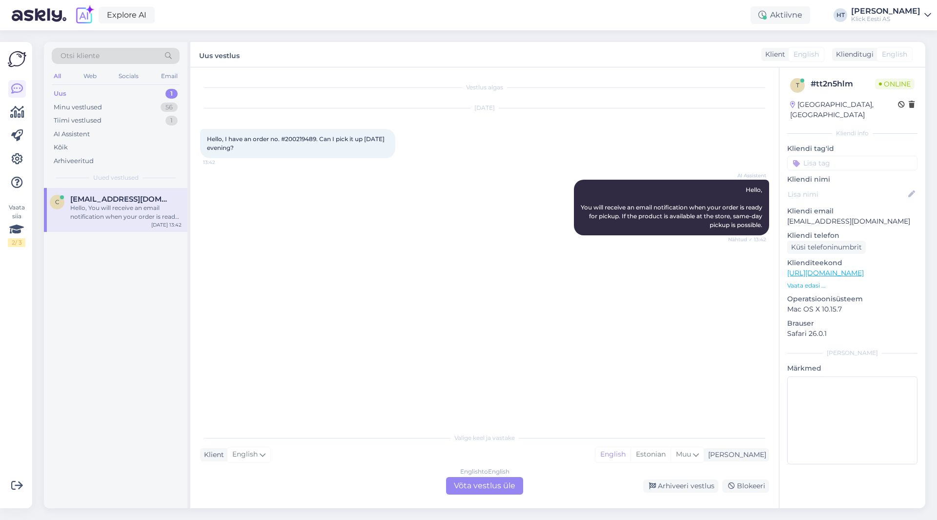
click at [475, 482] on div "English to English Võta vestlus üle" at bounding box center [484, 486] width 77 height 18
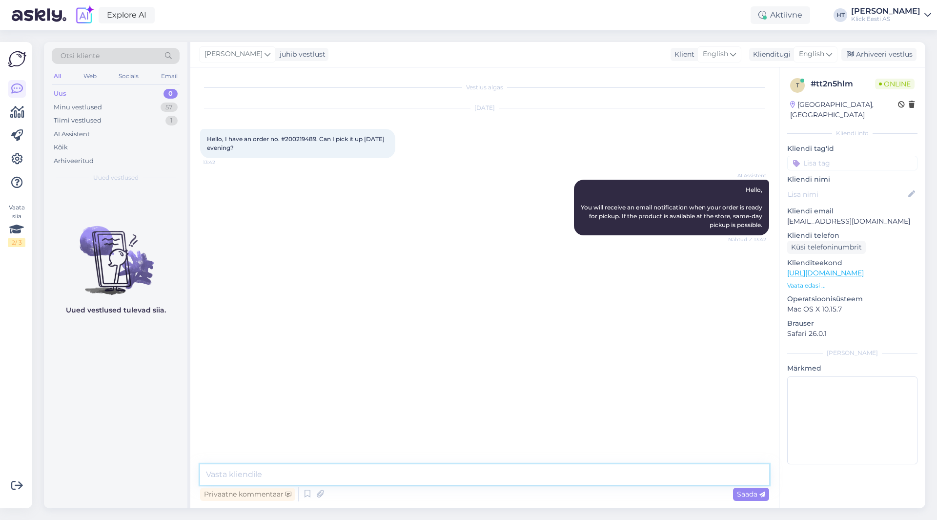
click at [474, 479] on textarea at bounding box center [484, 474] width 569 height 21
type textarea "It's completely fine if you pick it up in the evening."
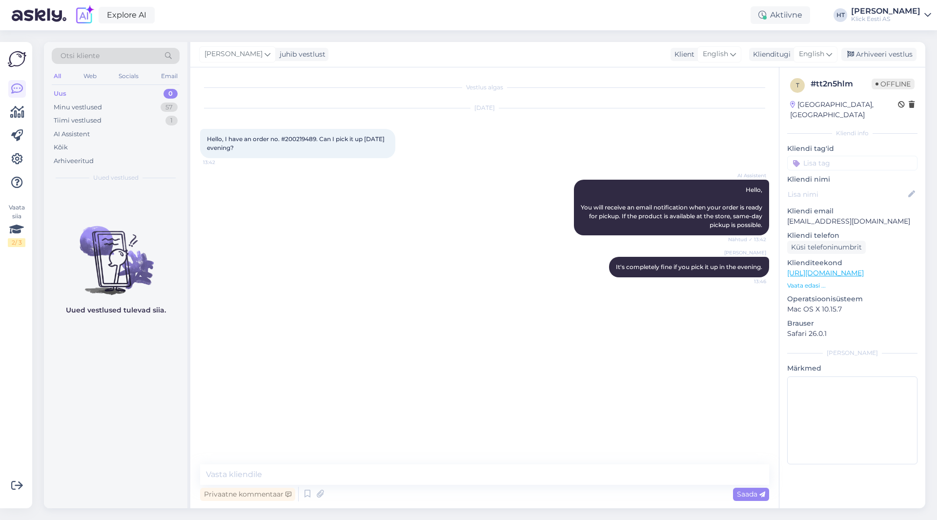
click at [87, 452] on div "Uued vestlused tulevad siia." at bounding box center [116, 348] width 144 height 320
click at [144, 107] on div "Minu vestlused 57" at bounding box center [116, 108] width 128 height 14
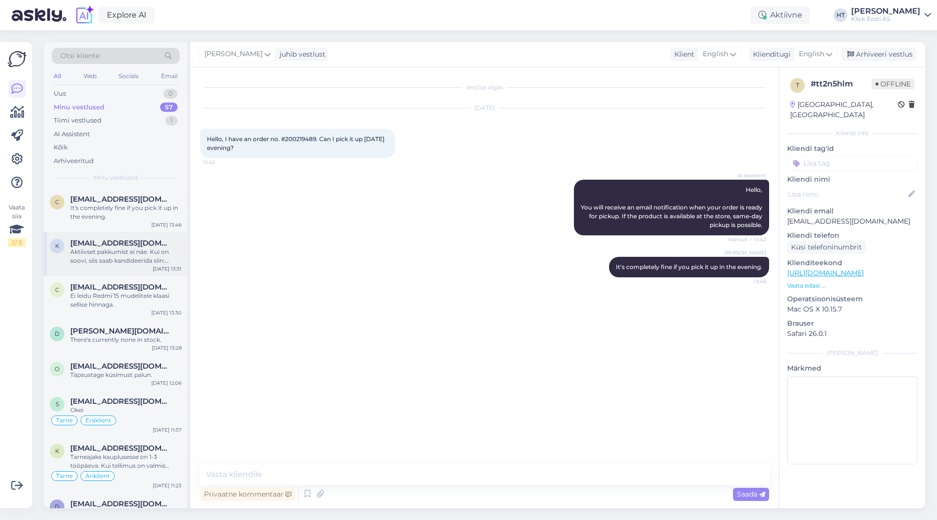
click at [147, 255] on div "Aktiivset pakkumist ei näe. Kui on soovi, siis saab kandideerida siin: [URL][DO…" at bounding box center [125, 257] width 111 height 18
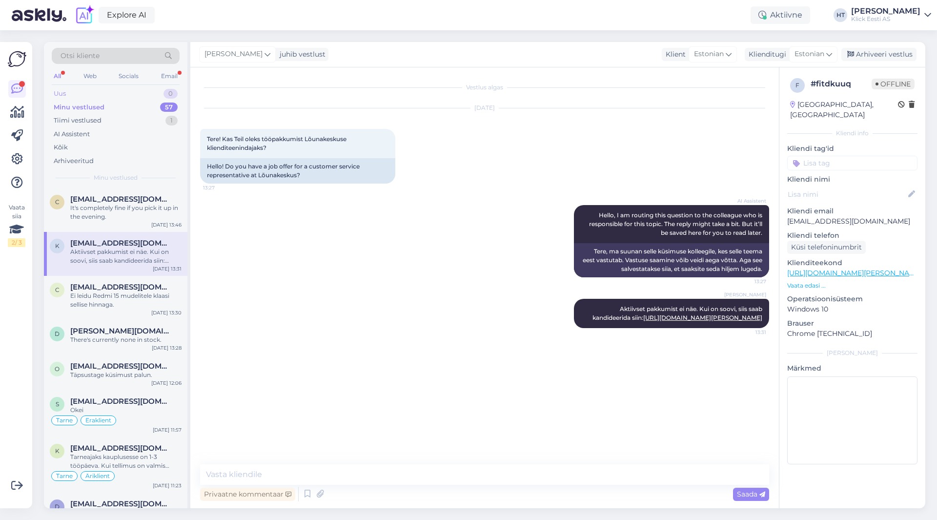
click at [148, 99] on div "Uus 0" at bounding box center [116, 94] width 128 height 14
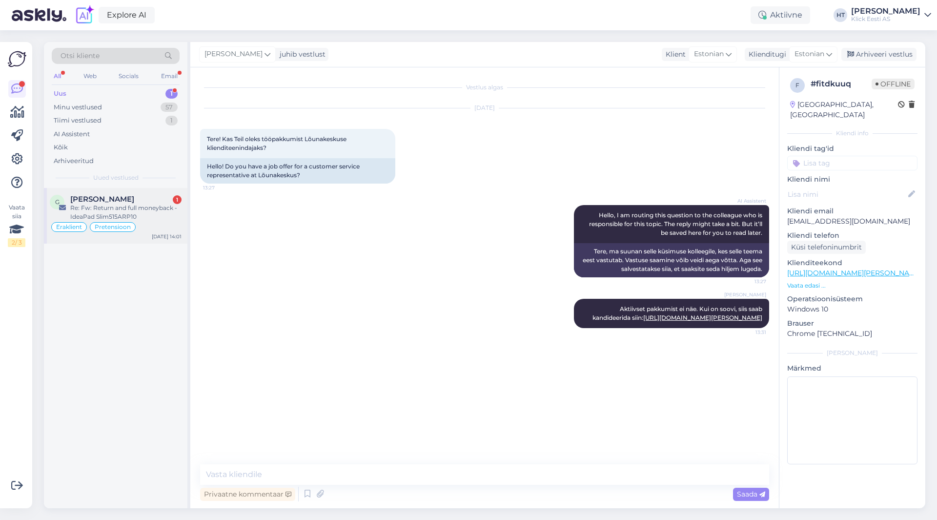
click at [142, 198] on div "[PERSON_NAME] 1" at bounding box center [125, 199] width 111 height 9
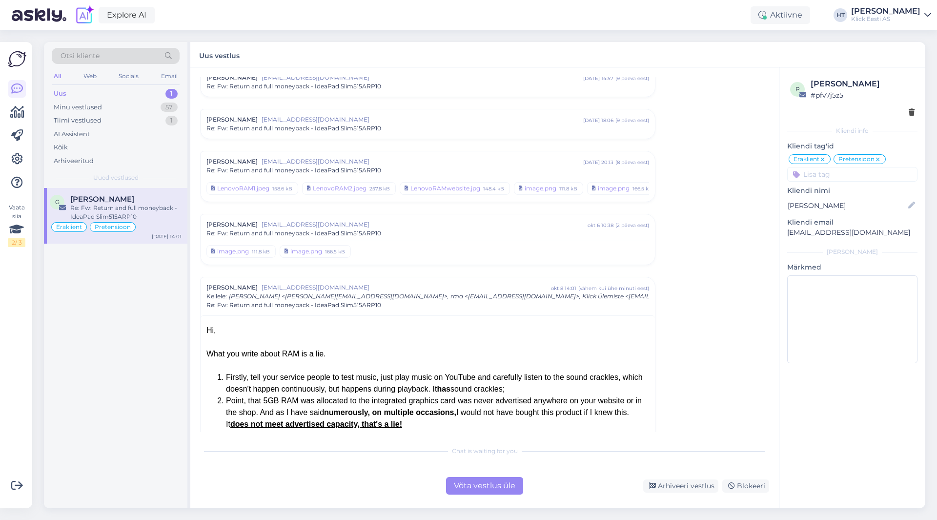
scroll to position [390, 0]
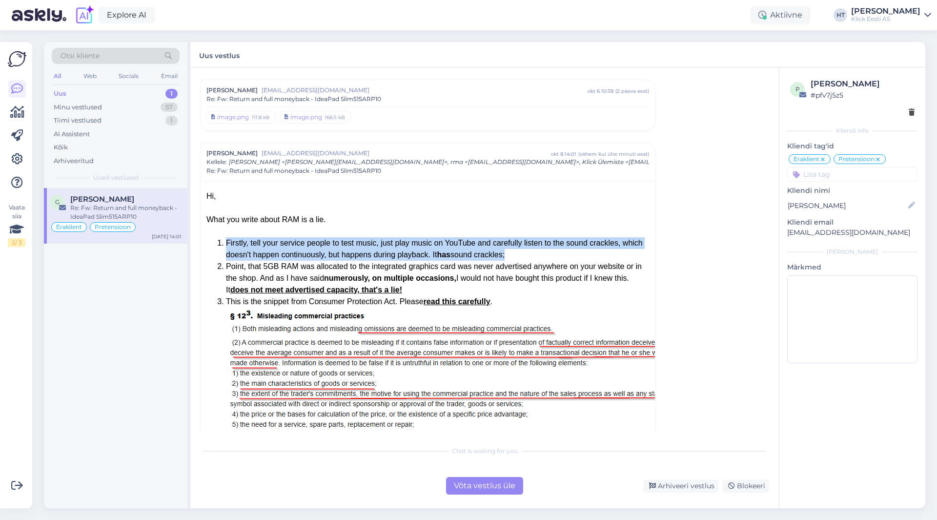
drag, startPoint x: 227, startPoint y: 242, endPoint x: 461, endPoint y: 256, distance: 234.8
click at [461, 256] on div "Firstly, tell your service people to test music, just play music on YouTube and…" at bounding box center [437, 248] width 423 height 23
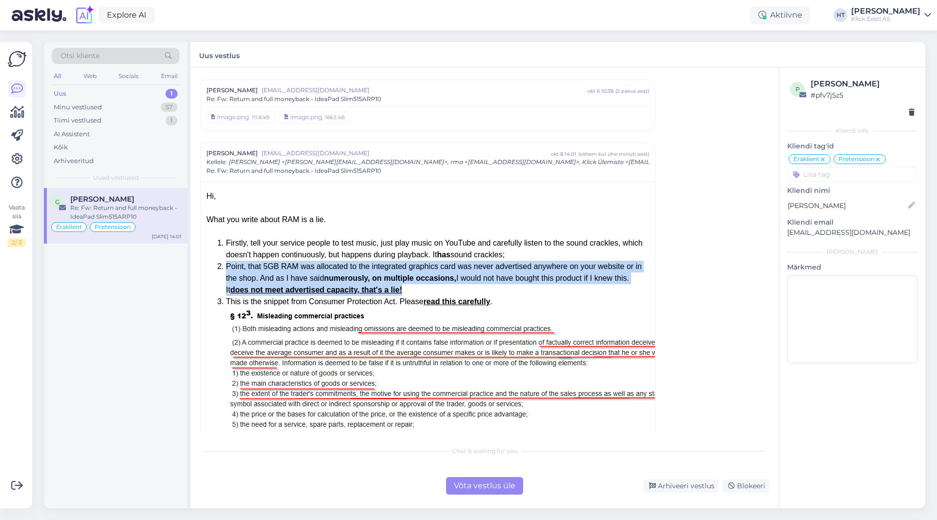
drag, startPoint x: 226, startPoint y: 266, endPoint x: 637, endPoint y: 291, distance: 412.4
click at [637, 291] on li "Point, that 5GB RAM was allocated to the integrated graphics card was never adv…" at bounding box center [437, 278] width 423 height 35
click at [320, 290] on div "Point, that 5GB RAM was allocated to the integrated graphics card was never adv…" at bounding box center [437, 278] width 423 height 35
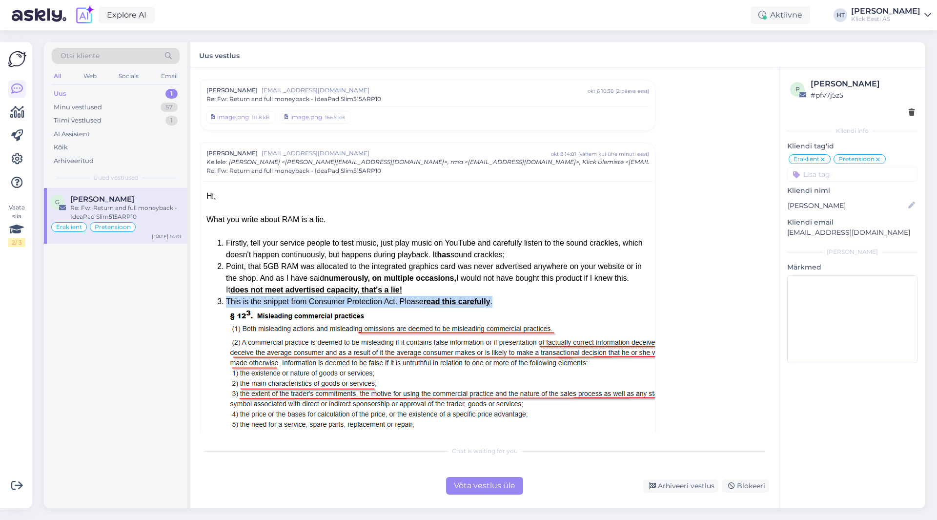
drag, startPoint x: 226, startPoint y: 298, endPoint x: 474, endPoint y: 299, distance: 248.0
click at [474, 299] on li "This is the snippet from Consumer Protection Act. Please read this carefully ." at bounding box center [437, 485] width 423 height 378
click at [474, 299] on div "This is the snippet from Consumer Protection Act. Please read this carefully ." at bounding box center [437, 302] width 423 height 12
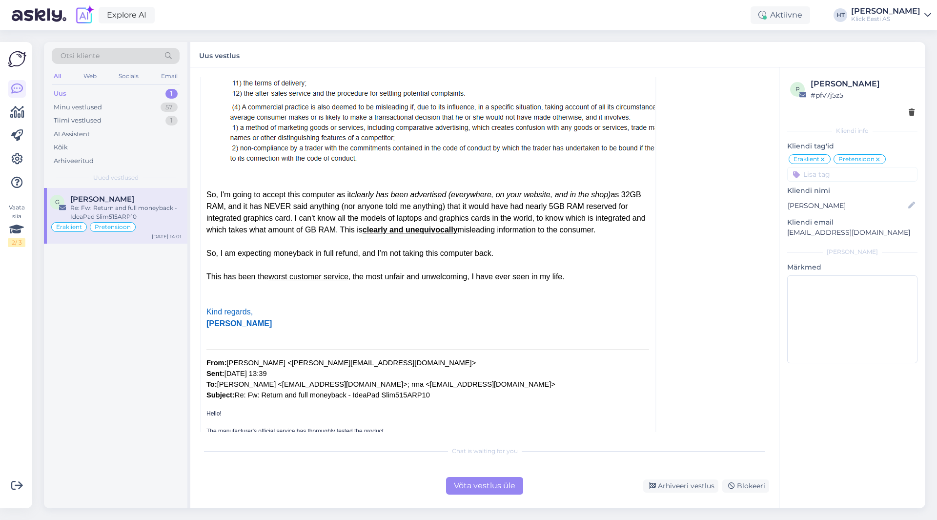
scroll to position [927, 0]
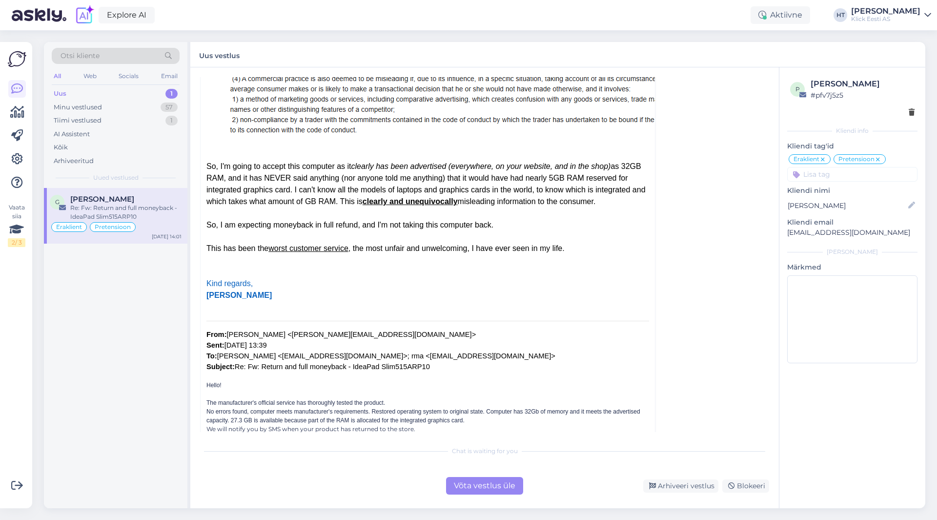
drag, startPoint x: 204, startPoint y: 166, endPoint x: 444, endPoint y: 199, distance: 242.4
click at [443, 199] on div "So, I'm going to accept this computer as it clearly has been advertised (everyw…" at bounding box center [428, 184] width 443 height 47
drag, startPoint x: 210, startPoint y: 249, endPoint x: 532, endPoint y: 248, distance: 321.7
click at [532, 248] on div "This has been the worst customer service , the most unfair and unwelcoming, I h…" at bounding box center [428, 249] width 443 height 12
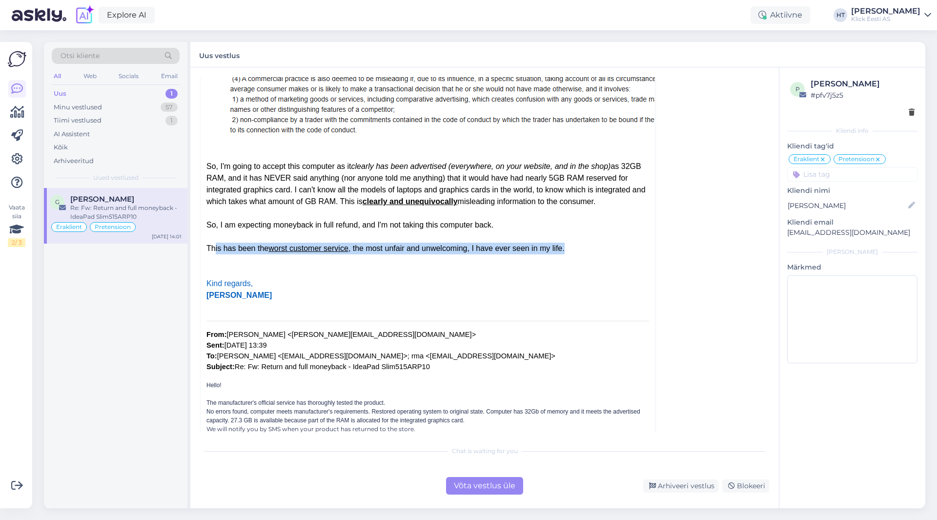
click at [537, 248] on div "This has been the worst customer service , the most unfair and unwelcoming, I h…" at bounding box center [428, 249] width 443 height 12
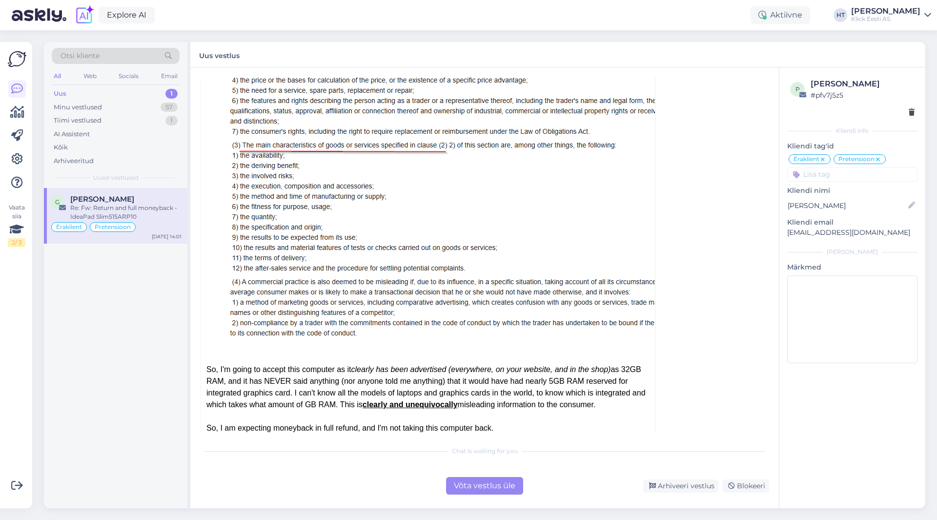
scroll to position [732, 0]
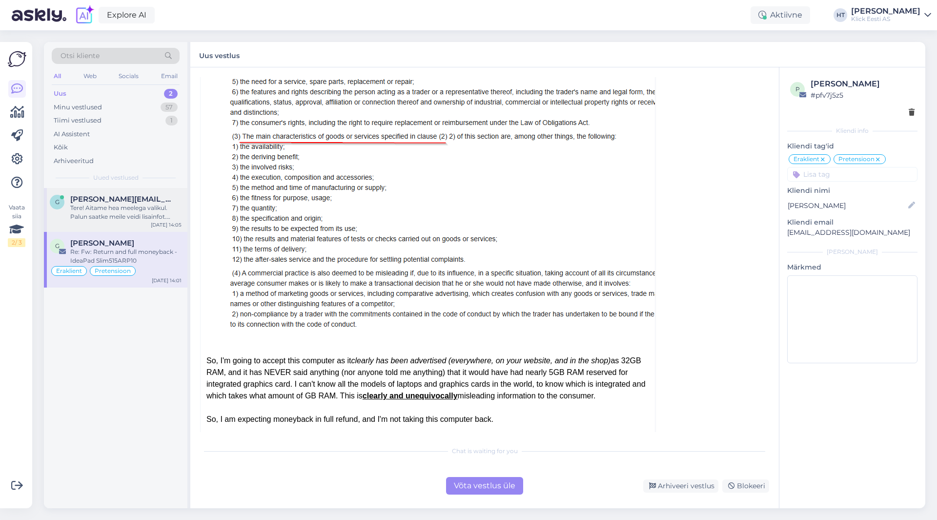
click at [150, 216] on div "Tere! Aitame hea meelega valikul. Palun saatke meile veidi lisainfot. [PERSON_N…" at bounding box center [125, 213] width 111 height 18
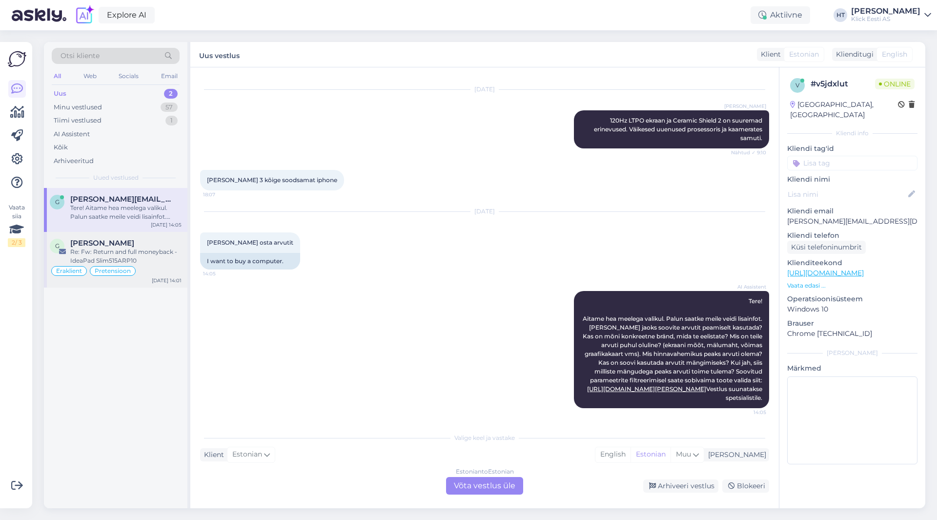
click at [151, 244] on div "[PERSON_NAME]" at bounding box center [125, 243] width 111 height 9
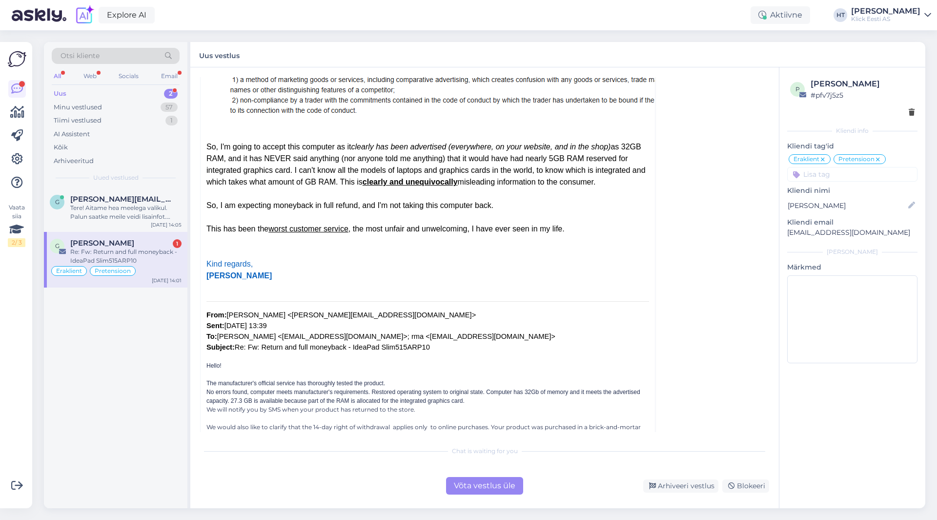
scroll to position [6683, 0]
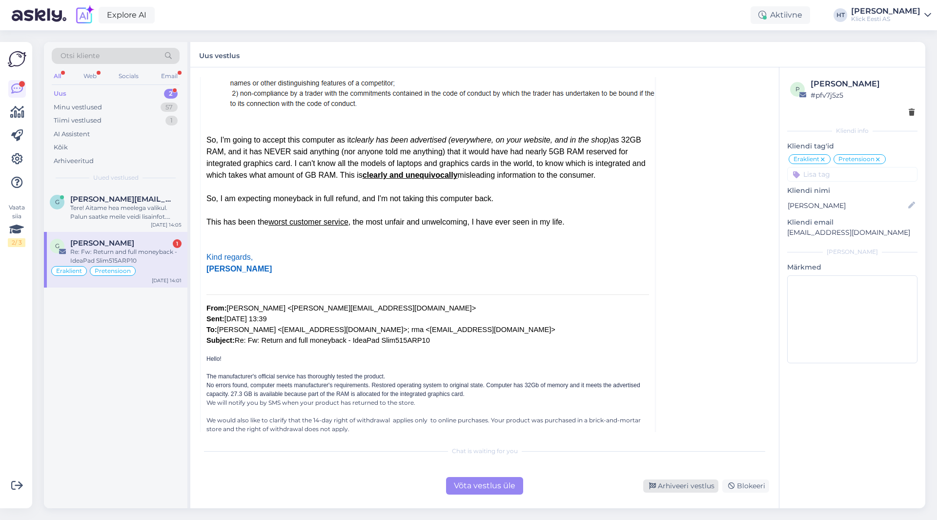
click at [663, 482] on div "Arhiveeri vestlus" at bounding box center [680, 485] width 75 height 13
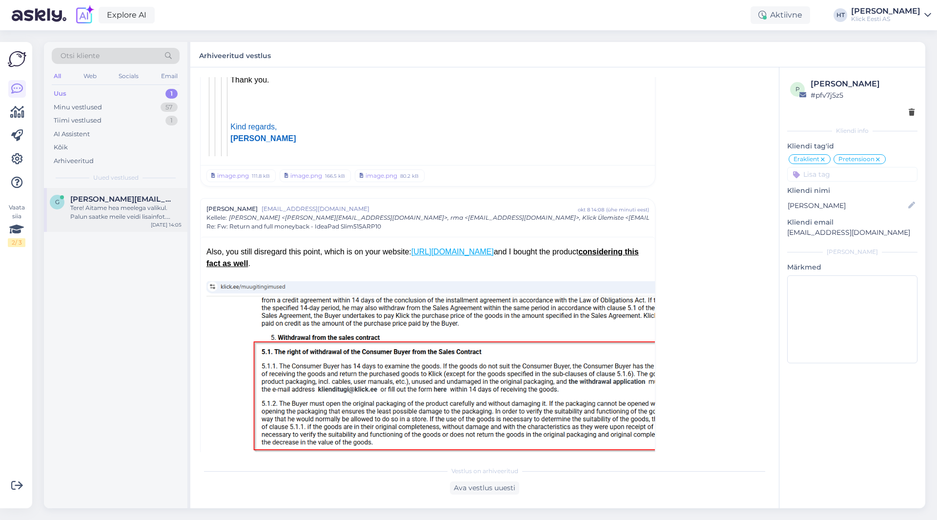
click at [143, 207] on div "Tere! Aitame hea meelega valikul. Palun saatke meile veidi lisainfot. [PERSON_N…" at bounding box center [125, 213] width 111 height 18
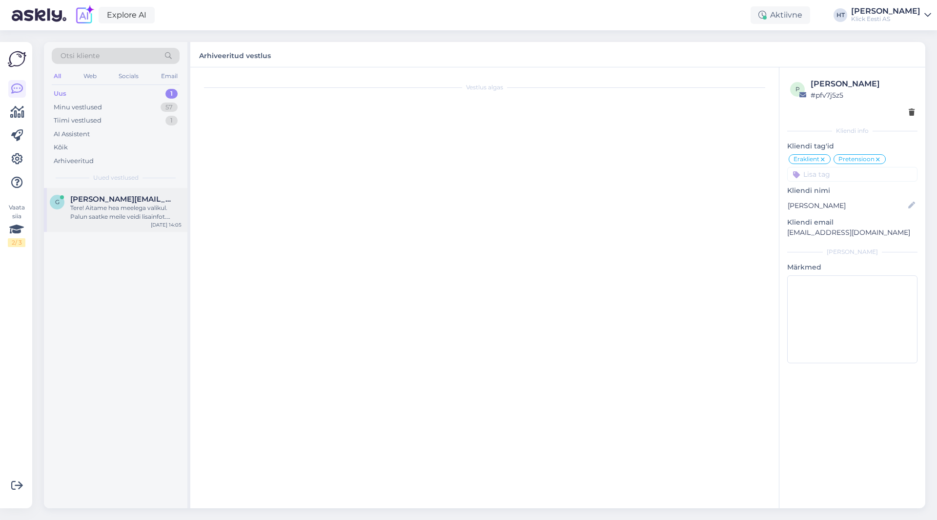
scroll to position [191, 0]
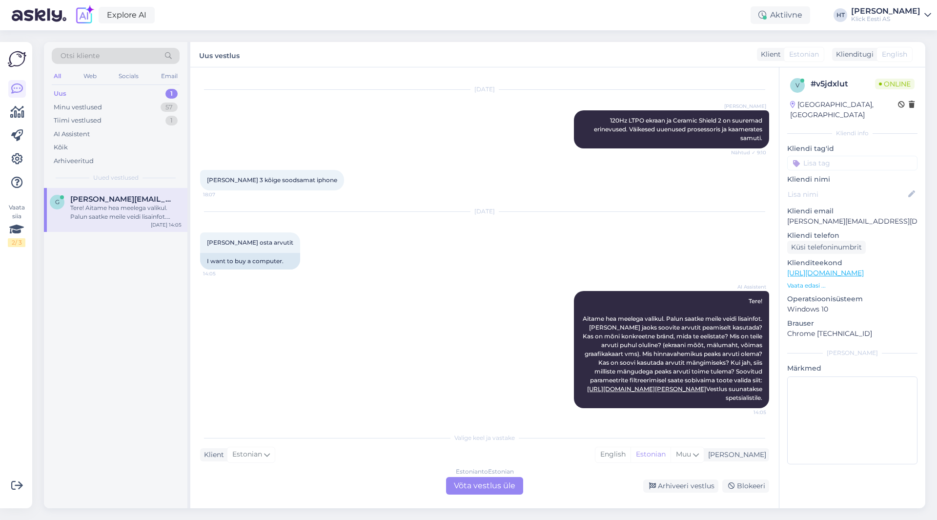
click at [468, 484] on div "Estonian to Estonian Võta vestlus üle" at bounding box center [484, 486] width 77 height 18
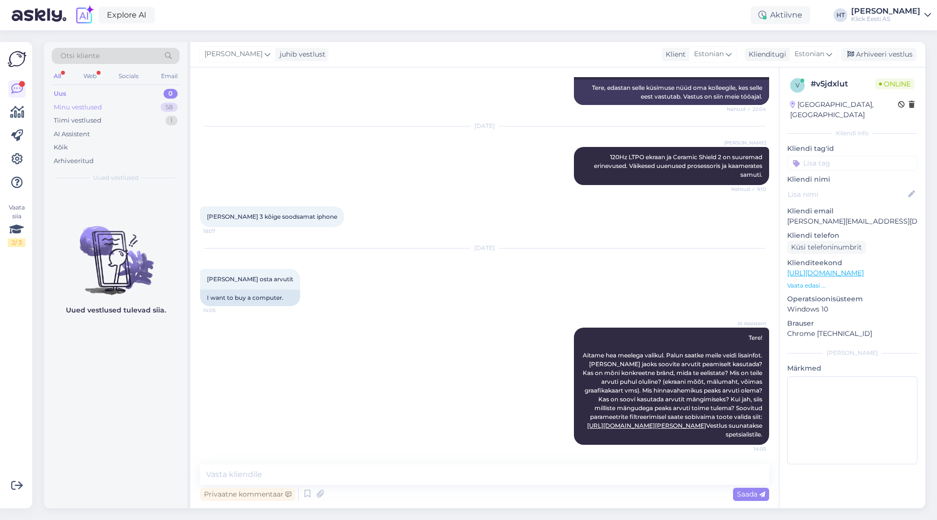
click at [162, 111] on div "Minu vestlused 58" at bounding box center [116, 108] width 128 height 14
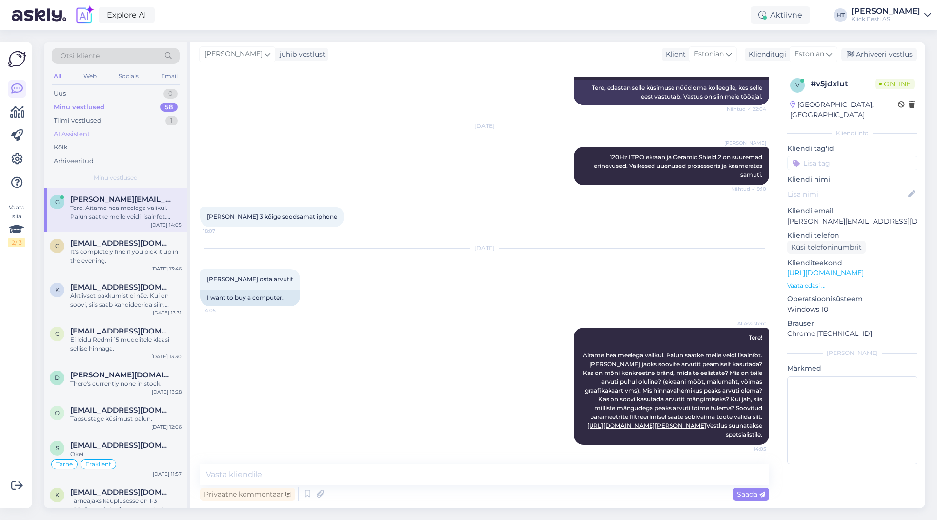
click at [132, 128] on div "AI Assistent" at bounding box center [116, 134] width 128 height 14
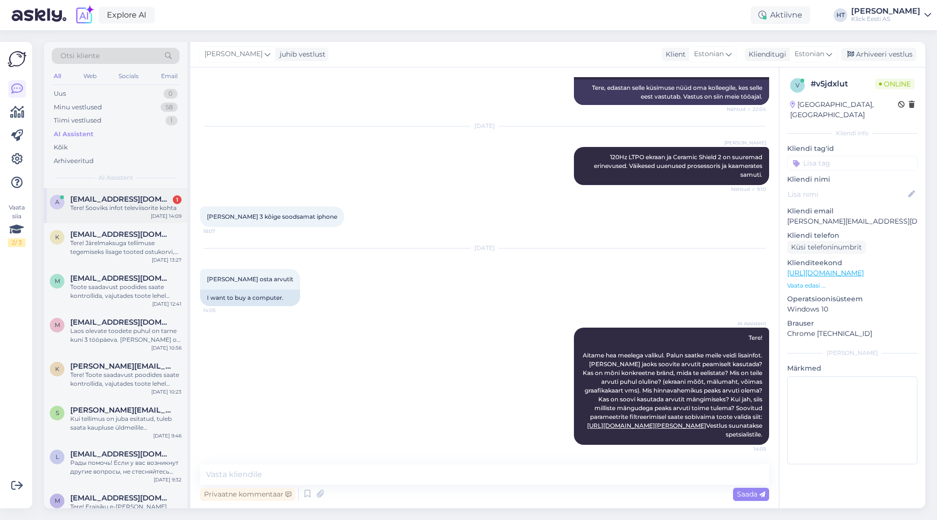
click at [151, 204] on div "Tere! Sooviks infot televiisorite kohta" at bounding box center [125, 208] width 111 height 9
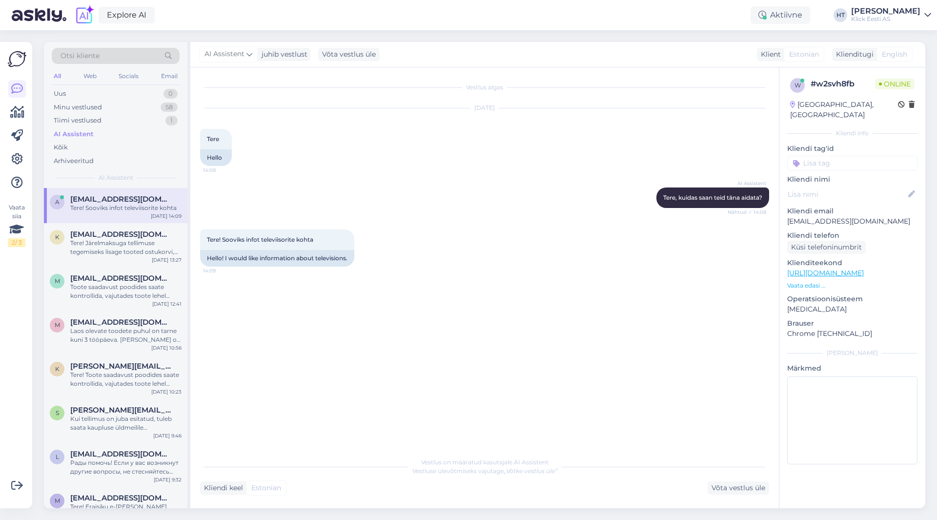
scroll to position [0, 0]
click at [138, 109] on div "Minu vestlused 58" at bounding box center [116, 108] width 128 height 14
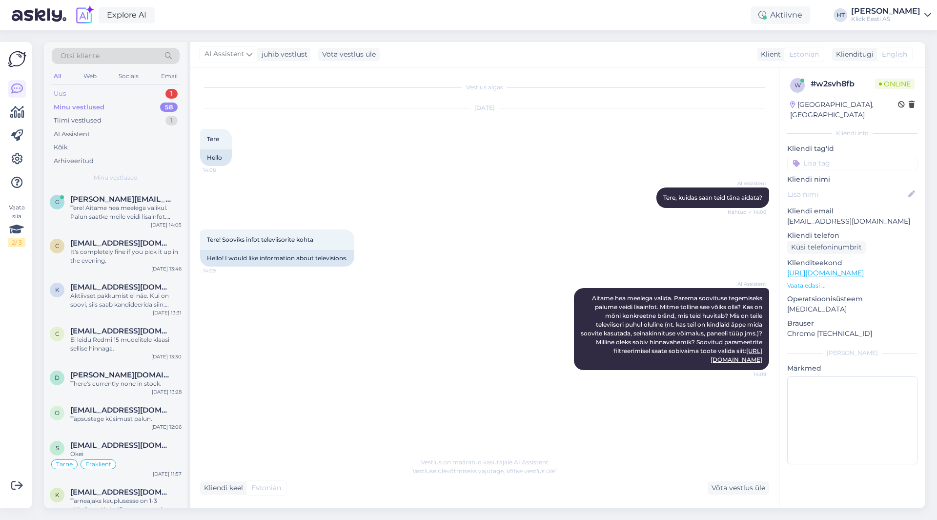
click at [157, 99] on div "Uus 1" at bounding box center [116, 94] width 128 height 14
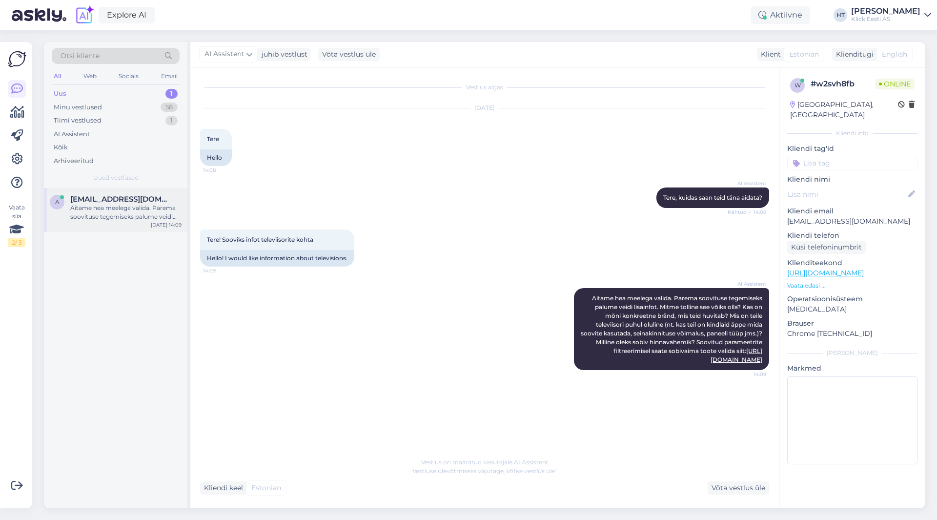
click at [150, 199] on span "[EMAIL_ADDRESS][DOMAIN_NAME]" at bounding box center [121, 199] width 102 height 9
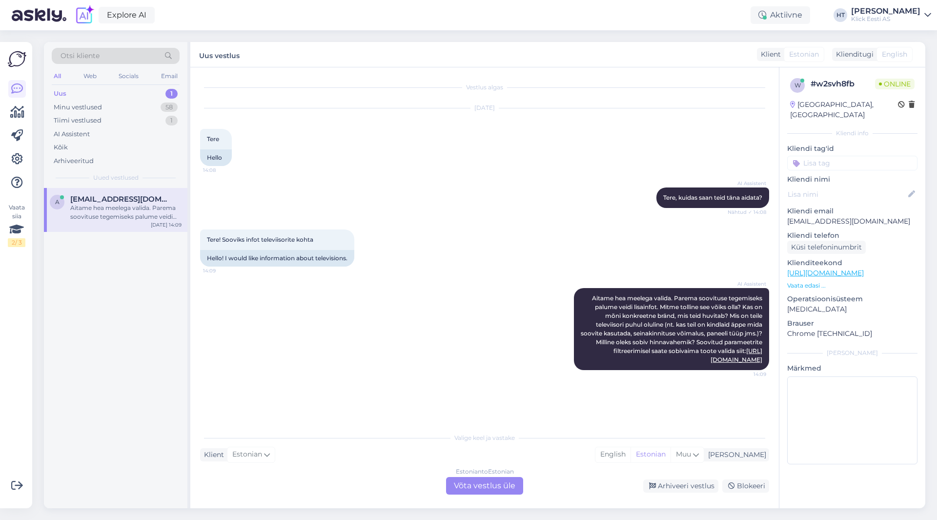
click at [488, 487] on div "Estonian to Estonian Võta vestlus üle" at bounding box center [484, 486] width 77 height 18
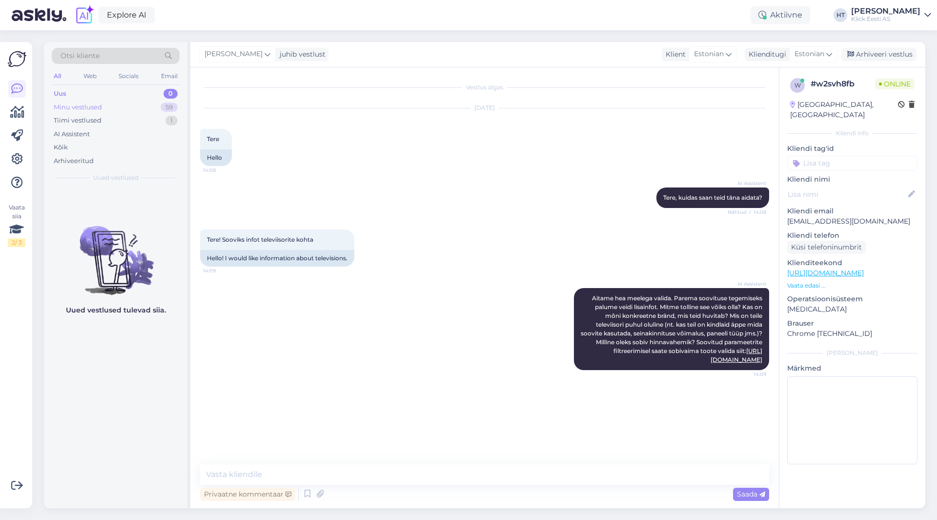
click at [155, 104] on div "Minu vestlused 59" at bounding box center [116, 108] width 128 height 14
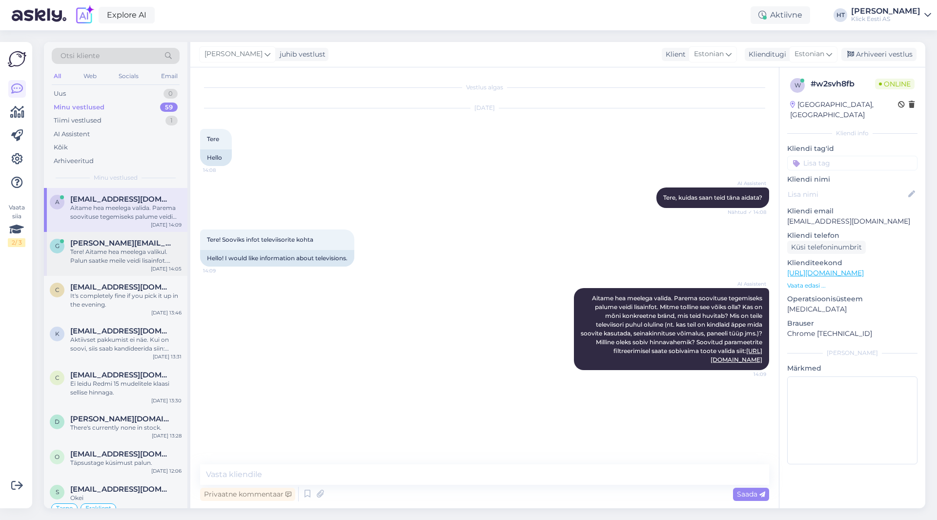
click at [153, 250] on div "Tere! Aitame hea meelega valikul. Palun saatke meile veidi lisainfot. [PERSON_N…" at bounding box center [125, 257] width 111 height 18
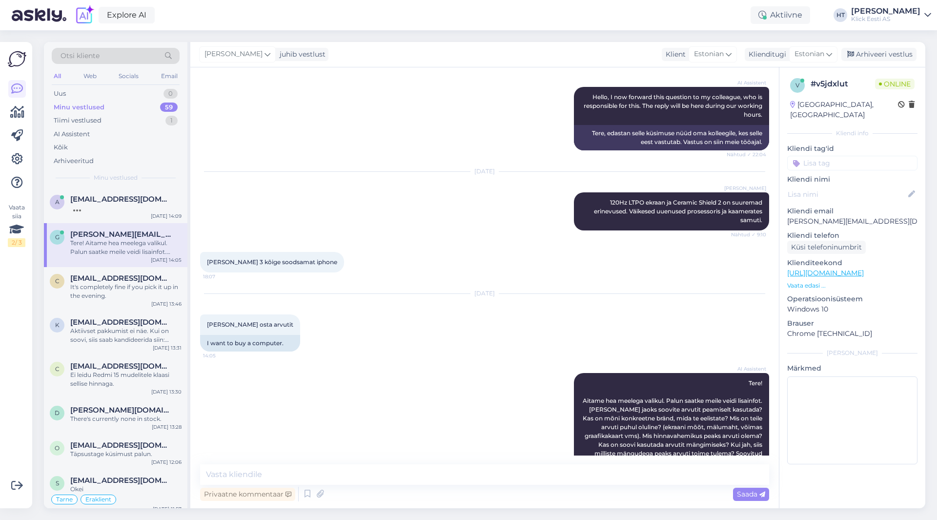
scroll to position [155, 0]
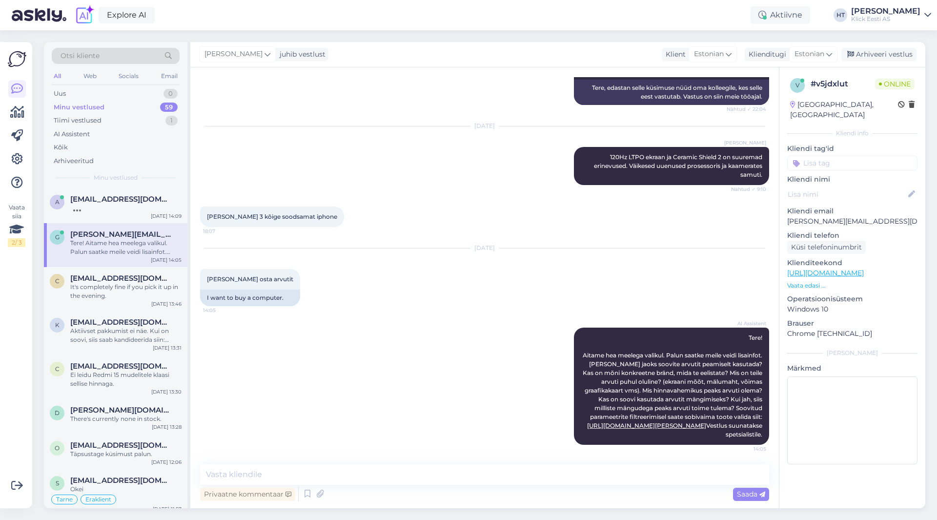
click at [809, 281] on p "Vaata edasi ..." at bounding box center [852, 285] width 130 height 9
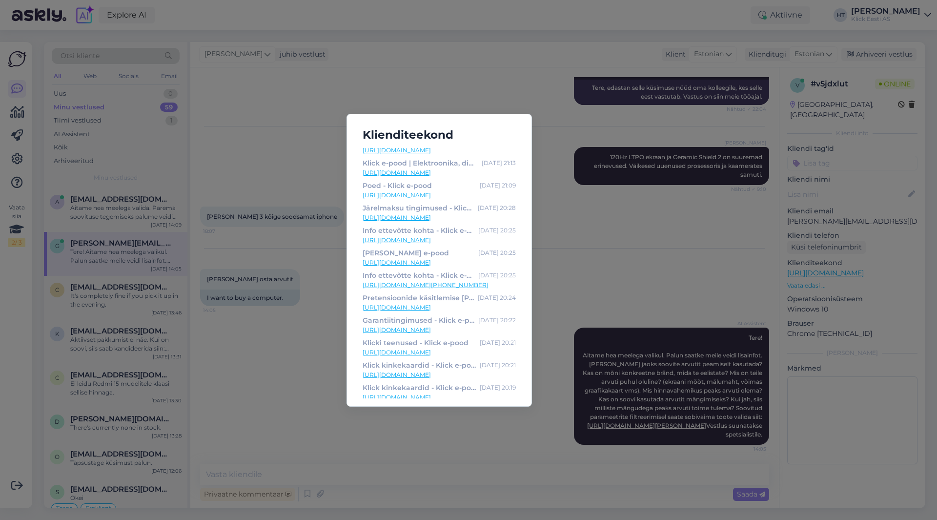
scroll to position [18, 0]
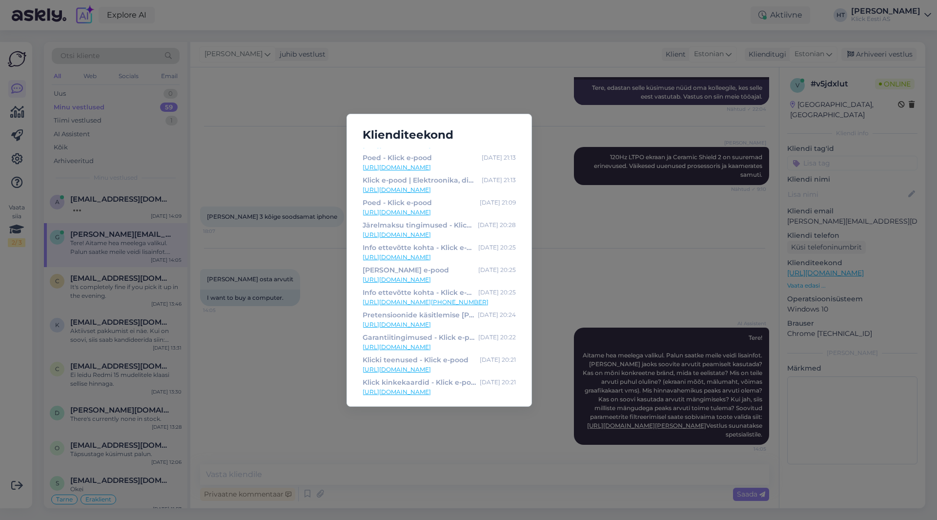
drag, startPoint x: 354, startPoint y: 277, endPoint x: 471, endPoint y: 278, distance: 116.7
click at [471, 278] on div "Klienditeekond Klick e-pood | Elektroonika, digikaup, kodutehnika [DATE] 12:56 …" at bounding box center [440, 260] width 186 height 293
click at [351, 291] on div "Klienditeekond Klick e-pood | Elektroonika, digikaup, kodutehnika [DATE] 12:56 …" at bounding box center [440, 260] width 186 height 293
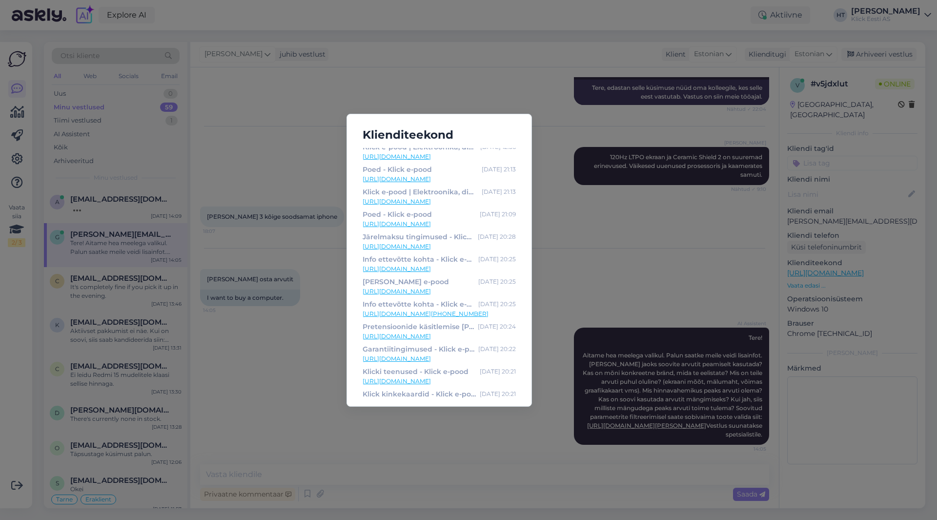
scroll to position [0, 0]
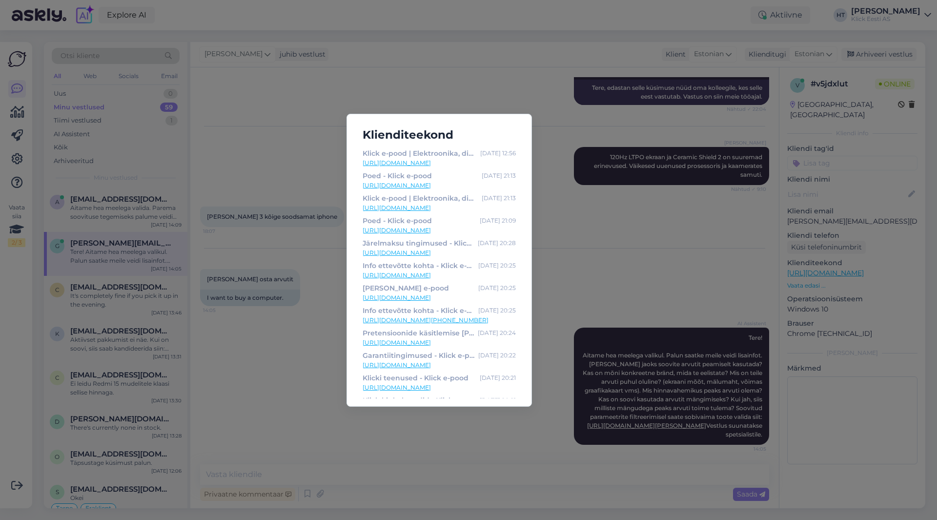
click at [269, 353] on div "Klienditeekond Klick e-pood | Elektroonika, digikaup, kodutehnika [DATE] 12:56 …" at bounding box center [468, 260] width 937 height 520
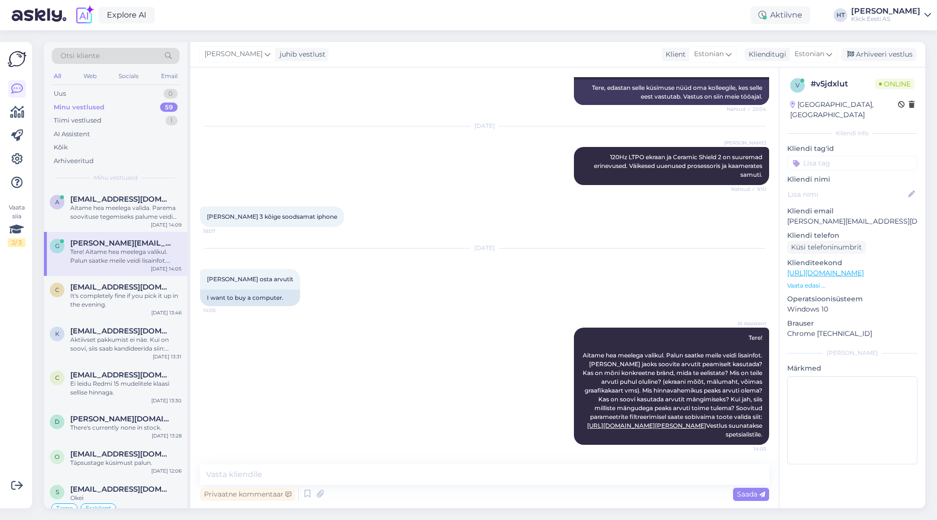
click at [354, 301] on div "[DATE] Soovin osta arvutit 14:05 I want to buy a computer." at bounding box center [484, 277] width 569 height 79
click at [367, 332] on div "AI Assistent Tere! Aitame hea meelega valikul. Palun saatke meile veidi lisainf…" at bounding box center [484, 386] width 569 height 139
click at [376, 333] on div "AI Assistent Tere! Aitame hea meelega valikul. Palun saatke meile veidi lisainf…" at bounding box center [484, 386] width 569 height 139
click at [459, 366] on div "AI Assistent Tere! Aitame hea meelega valikul. Palun saatke meile veidi lisainf…" at bounding box center [484, 386] width 569 height 139
click at [467, 361] on div "AI Assistent Tere! Aitame hea meelega valikul. Palun saatke meile veidi lisainf…" at bounding box center [484, 386] width 569 height 139
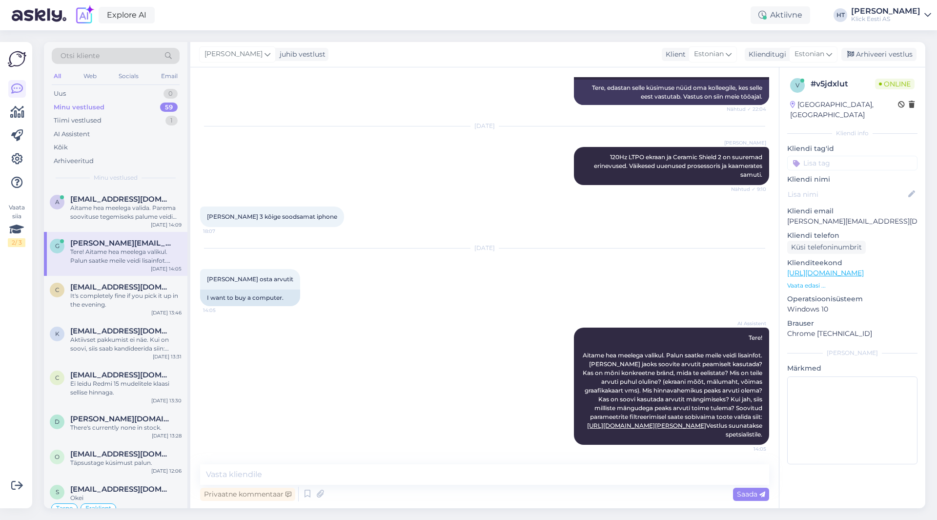
click at [472, 357] on div "AI Assistent Tere! Aitame hea meelega valikul. Palun saatke meile veidi lisainf…" at bounding box center [484, 386] width 569 height 139
drag, startPoint x: 465, startPoint y: 250, endPoint x: 505, endPoint y: 248, distance: 40.5
click at [505, 248] on div "[DATE]" at bounding box center [484, 248] width 569 height 9
drag, startPoint x: 505, startPoint y: 248, endPoint x: 469, endPoint y: 248, distance: 36.1
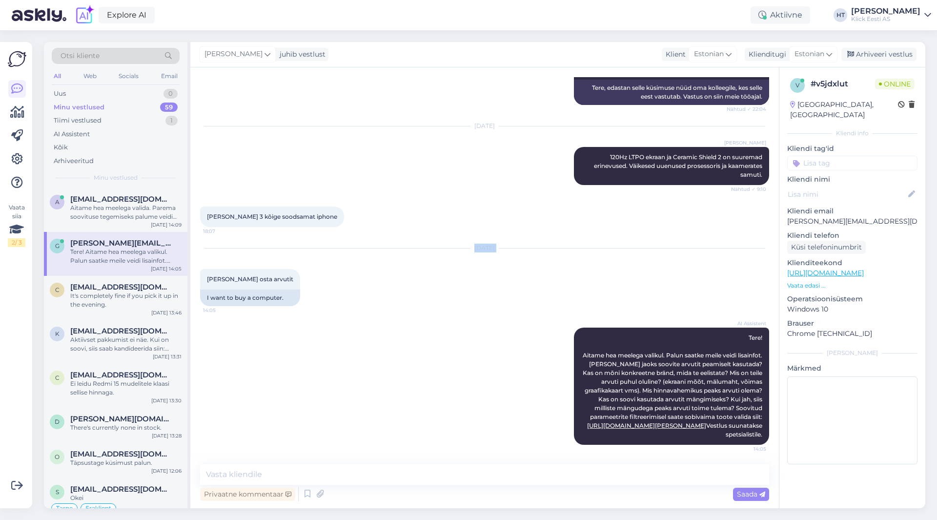
click at [469, 248] on div "[DATE]" at bounding box center [484, 248] width 569 height 9
click at [467, 248] on div "[DATE]" at bounding box center [484, 248] width 569 height 9
drag, startPoint x: 466, startPoint y: 248, endPoint x: 504, endPoint y: 248, distance: 38.1
click at [504, 248] on div "[DATE]" at bounding box center [484, 248] width 569 height 9
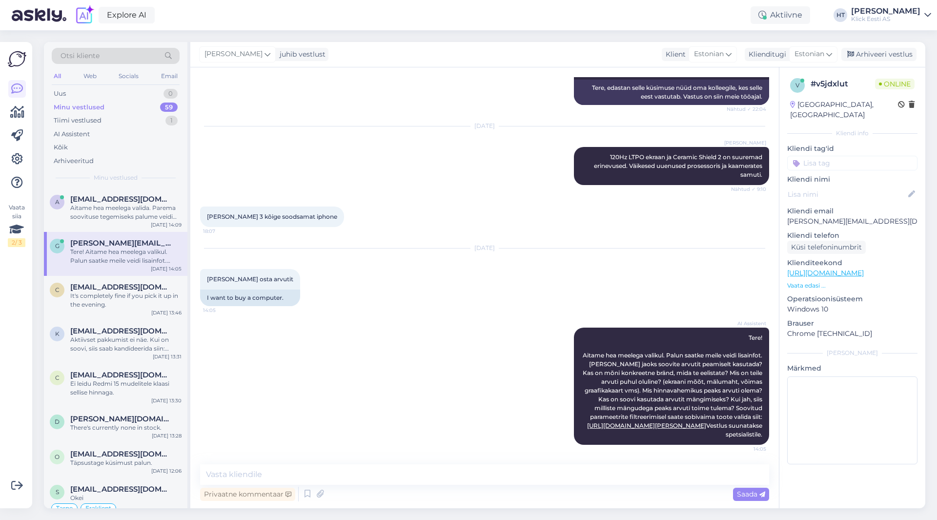
drag, startPoint x: 501, startPoint y: 248, endPoint x: 462, endPoint y: 247, distance: 38.6
click at [462, 247] on div "[DATE]" at bounding box center [484, 248] width 569 height 9
drag, startPoint x: 462, startPoint y: 247, endPoint x: 500, endPoint y: 249, distance: 37.6
click at [500, 249] on div "[DATE]" at bounding box center [484, 248] width 569 height 9
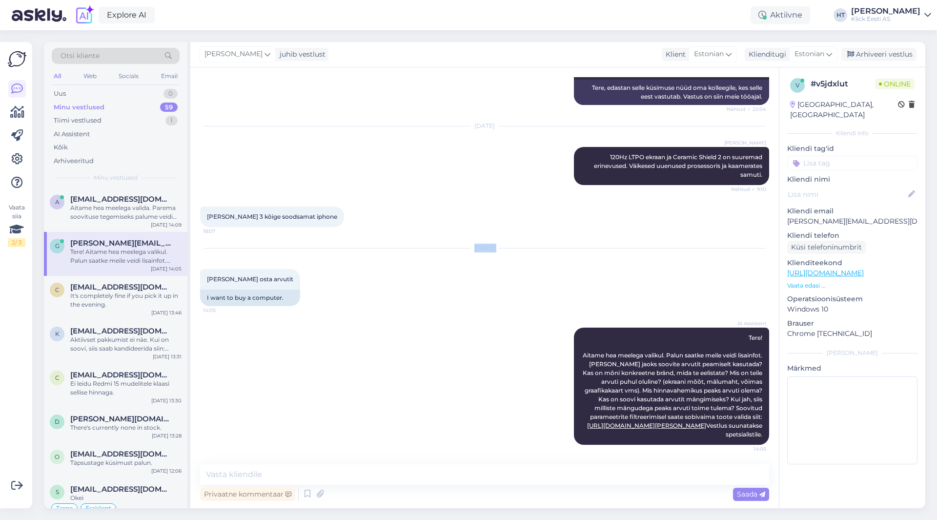
click at [500, 249] on div "[DATE]" at bounding box center [484, 248] width 569 height 9
drag, startPoint x: 500, startPoint y: 249, endPoint x: 467, endPoint y: 248, distance: 33.2
click at [468, 248] on div "[DATE]" at bounding box center [484, 248] width 569 height 9
click at [467, 248] on div "[DATE]" at bounding box center [484, 248] width 569 height 9
drag, startPoint x: 466, startPoint y: 248, endPoint x: 514, endPoint y: 250, distance: 47.9
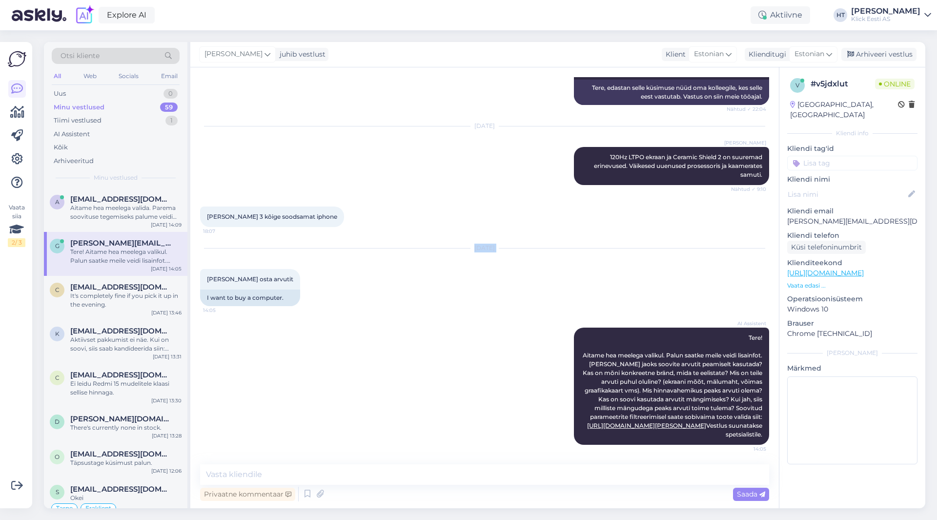
click at [514, 250] on div "[DATE]" at bounding box center [484, 248] width 569 height 9
click at [150, 200] on span "[EMAIL_ADDRESS][DOMAIN_NAME]" at bounding box center [121, 199] width 102 height 9
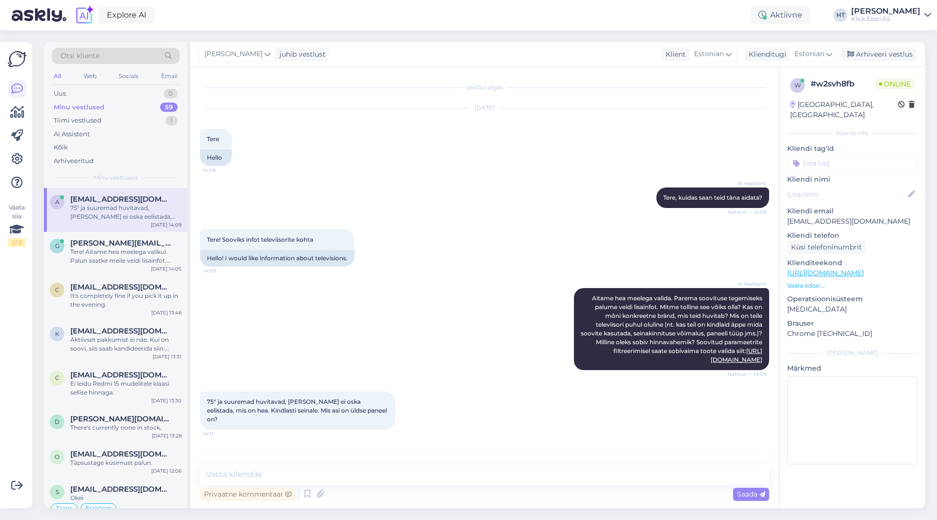
click at [464, 330] on div "AI Assistent [PERSON_NAME] hea meelega valida. Parema soovituse tegemiseks palu…" at bounding box center [484, 328] width 569 height 103
click at [407, 473] on textarea at bounding box center [484, 474] width 569 height 21
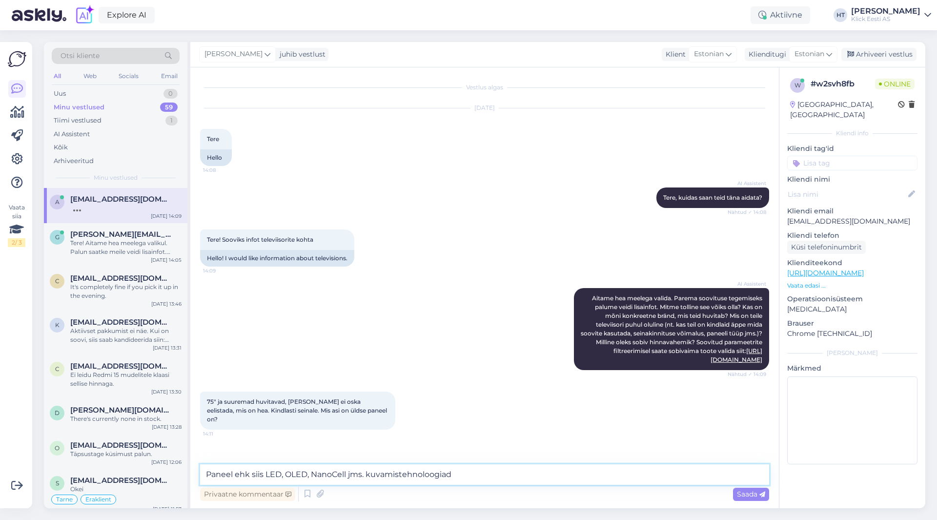
type textarea "Paneel ehk siis LED, OLED, NanoCell jms. kuvamistehnoloogiad."
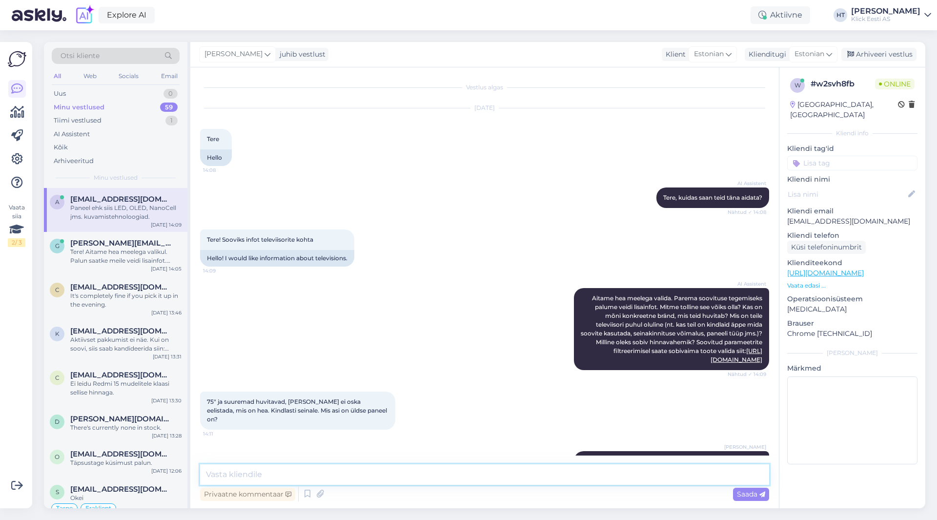
scroll to position [27, 0]
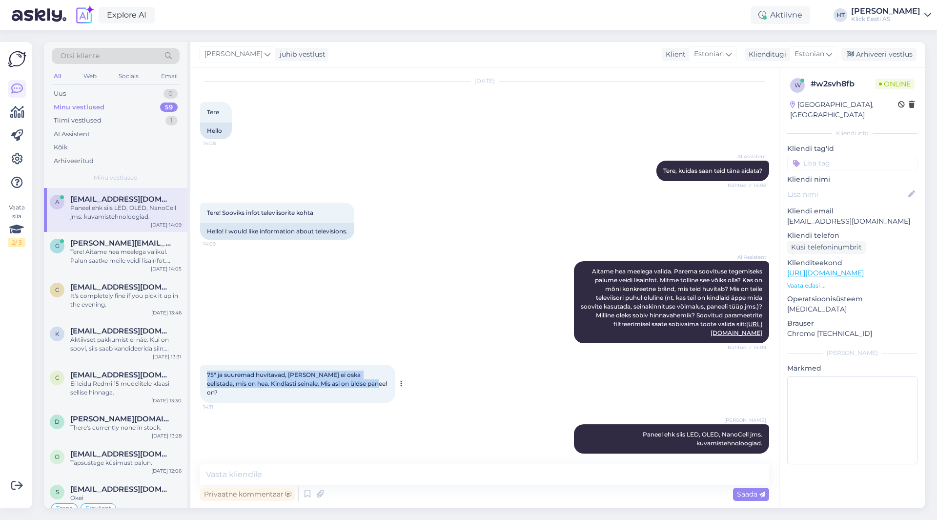
drag, startPoint x: 207, startPoint y: 374, endPoint x: 371, endPoint y: 385, distance: 163.9
click at [371, 385] on div "75" ja suuremad huvitavad, [PERSON_NAME] ei oska eelistada, mis on hea. Kindlas…" at bounding box center [297, 384] width 195 height 38
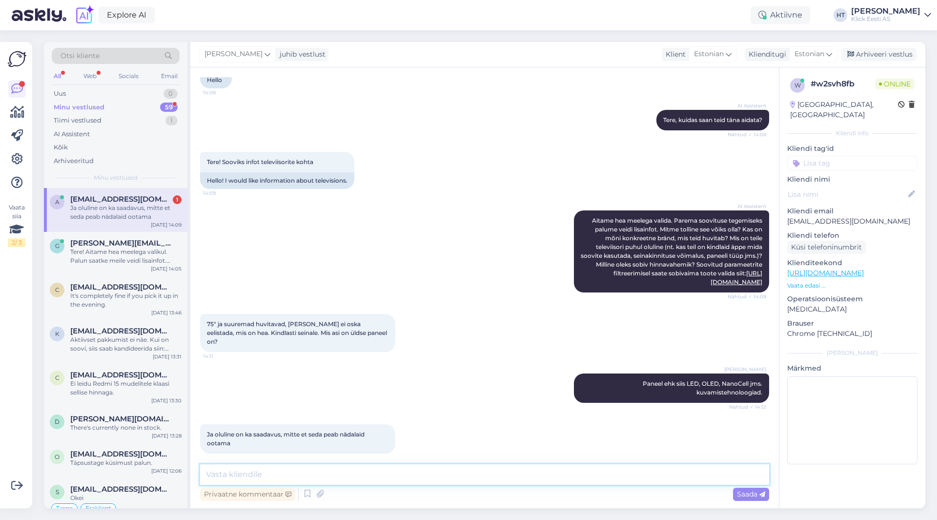
click at [447, 475] on textarea at bounding box center [484, 474] width 569 height 21
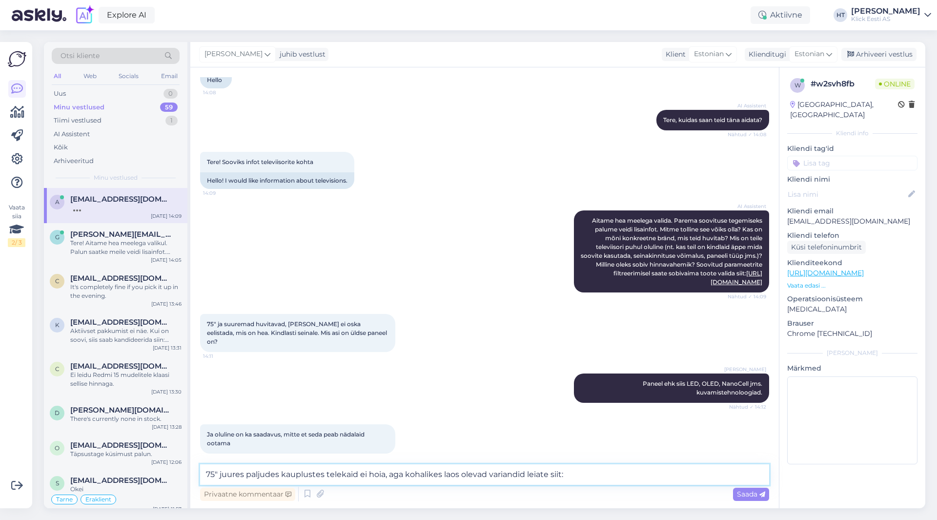
paste textarea "[URL][DOMAIN_NAME]"
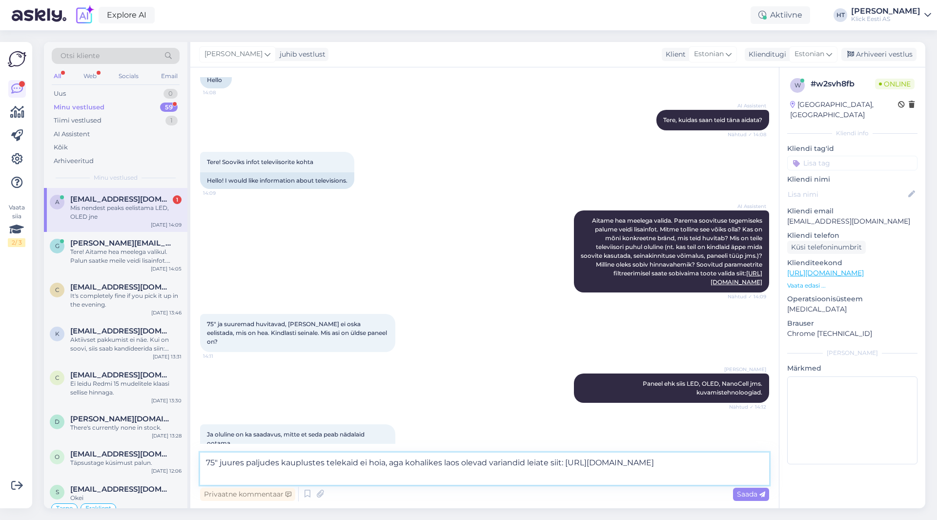
scroll to position [131, 0]
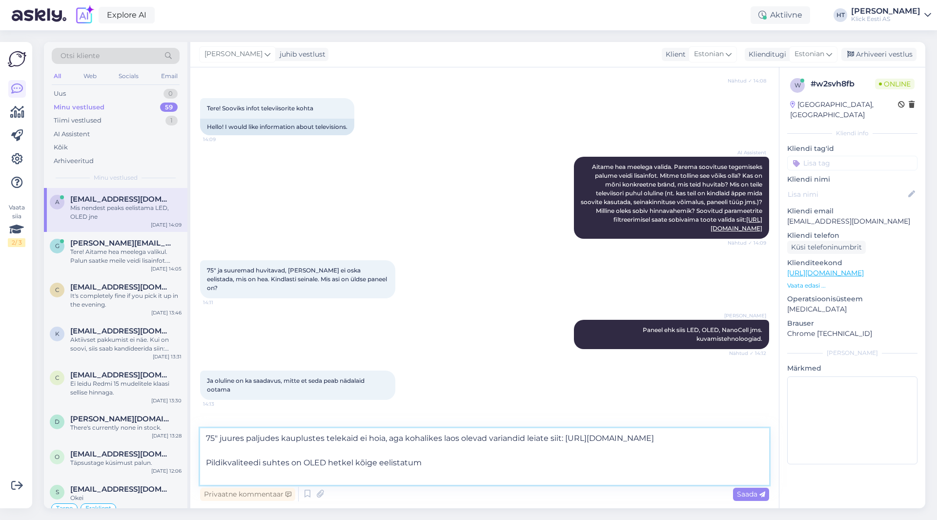
type textarea "75" juures paljudes kauplustes telekaid ei hoia, aga kohalikes laos olevad vari…"
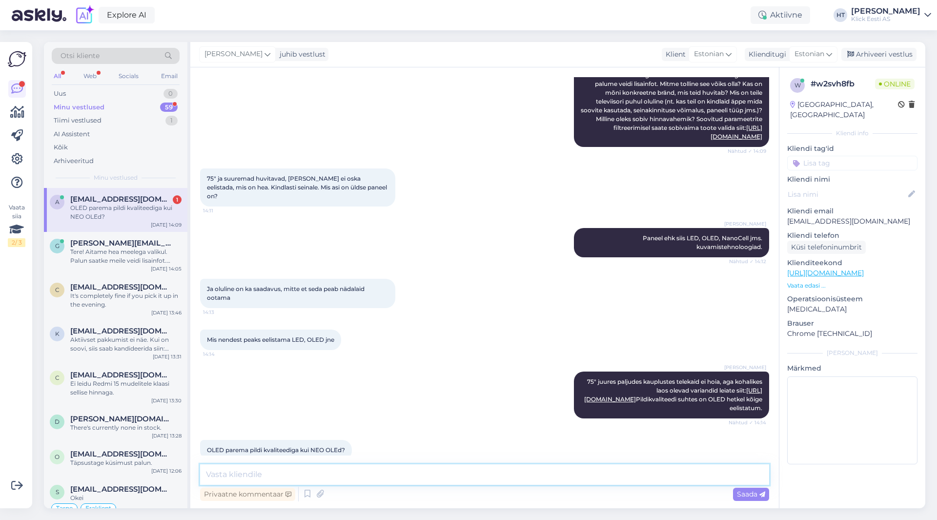
scroll to position [265, 0]
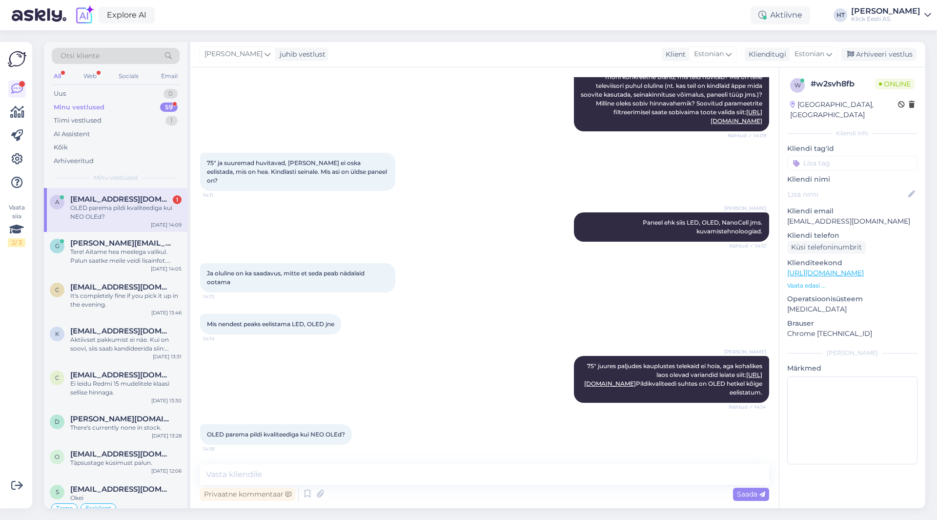
click at [219, 205] on div "[PERSON_NAME] Paneel ehk siis LED, OLED, NanoCell jms. kuvamistehnoloogiad. Näh…" at bounding box center [484, 227] width 569 height 51
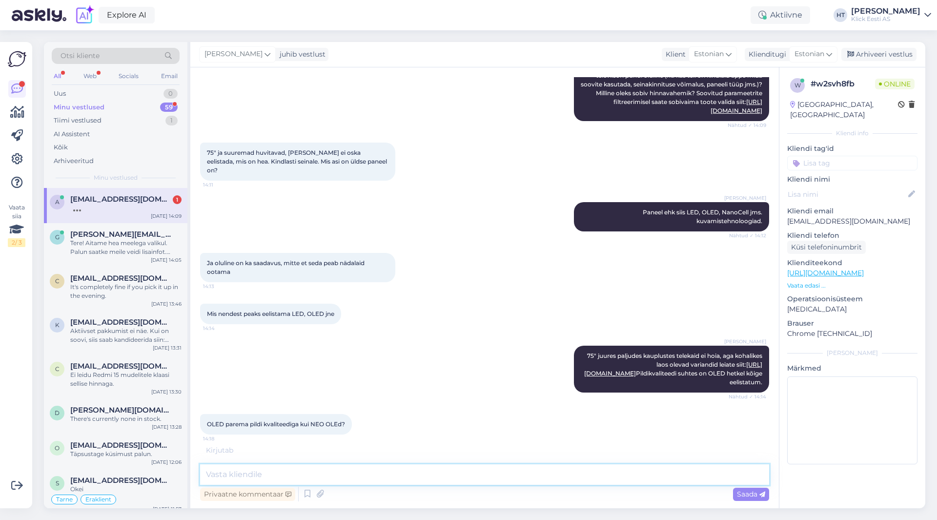
click at [356, 466] on textarea at bounding box center [484, 474] width 569 height 21
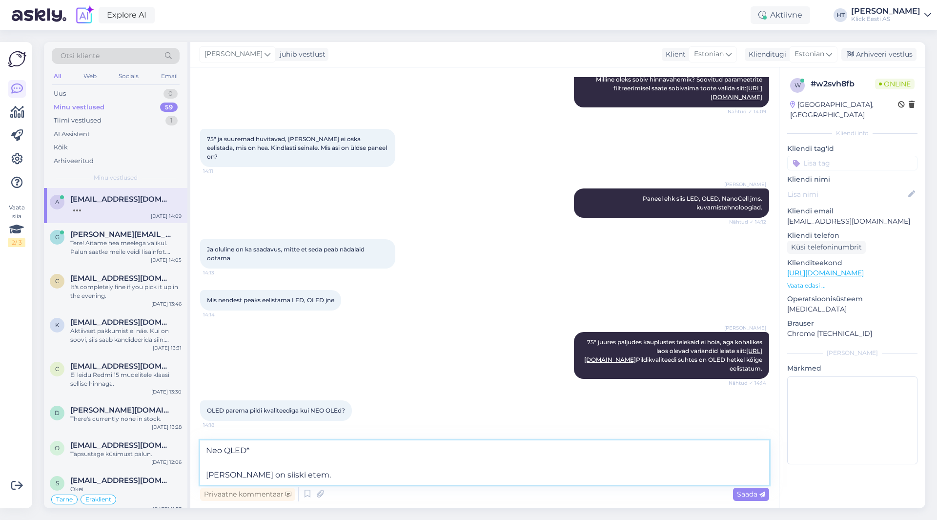
type textarea "Neo QLED* OLED on siiski etem."
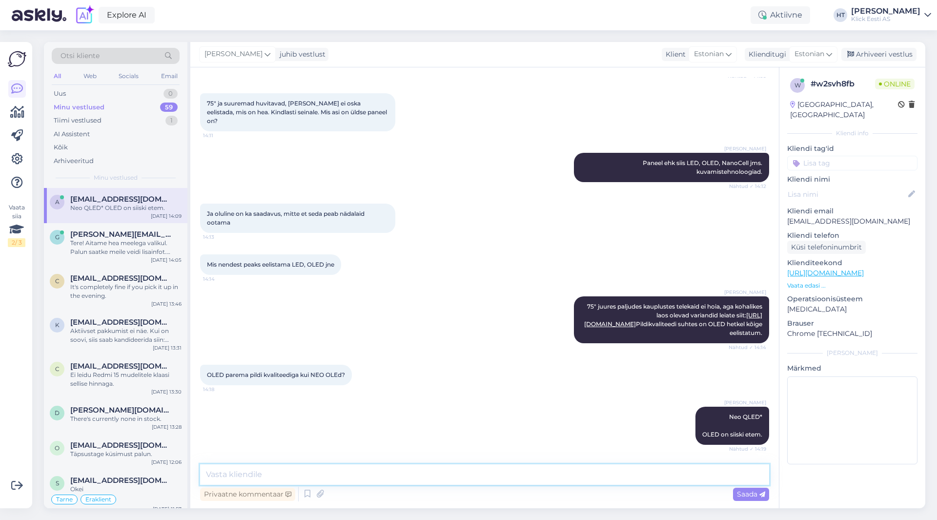
scroll to position [335, 0]
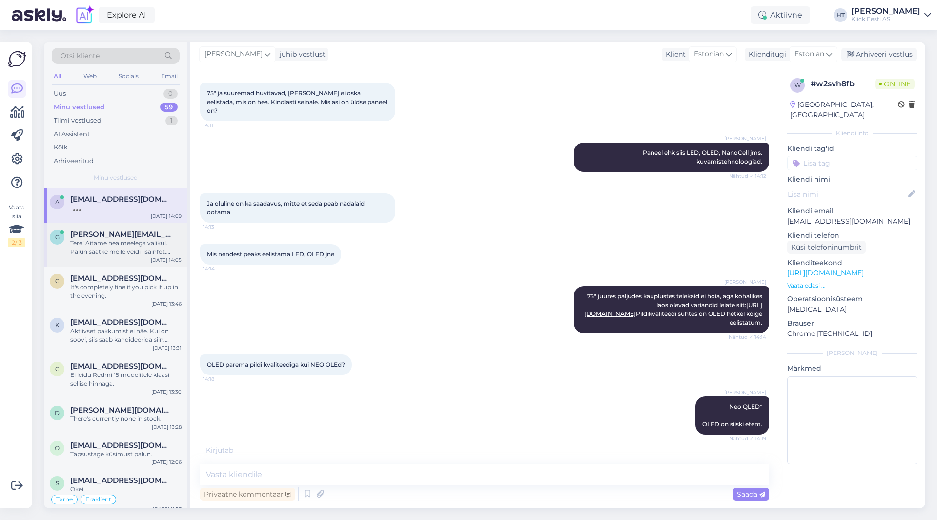
click at [162, 248] on div "Tere! Aitame hea meelega valikul. Palun saatke meile veidi lisainfot. [PERSON_N…" at bounding box center [125, 248] width 111 height 18
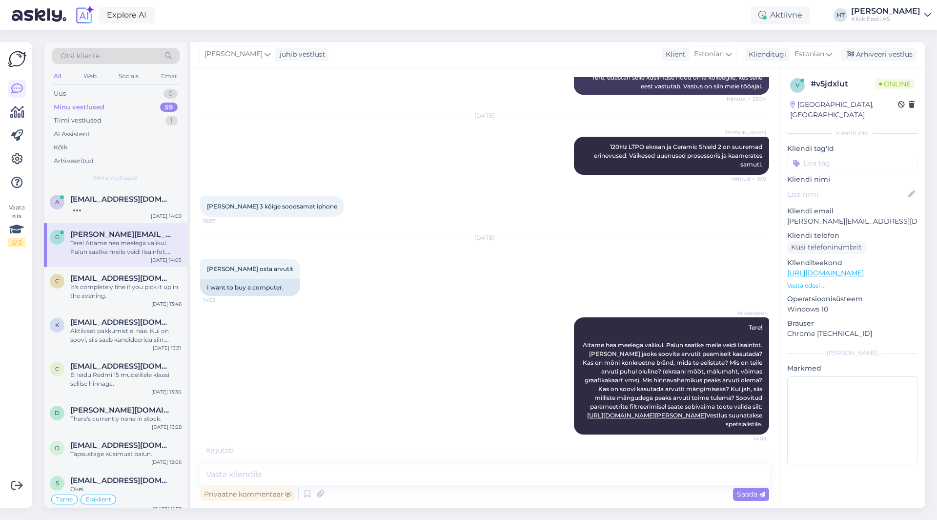
scroll to position [155, 0]
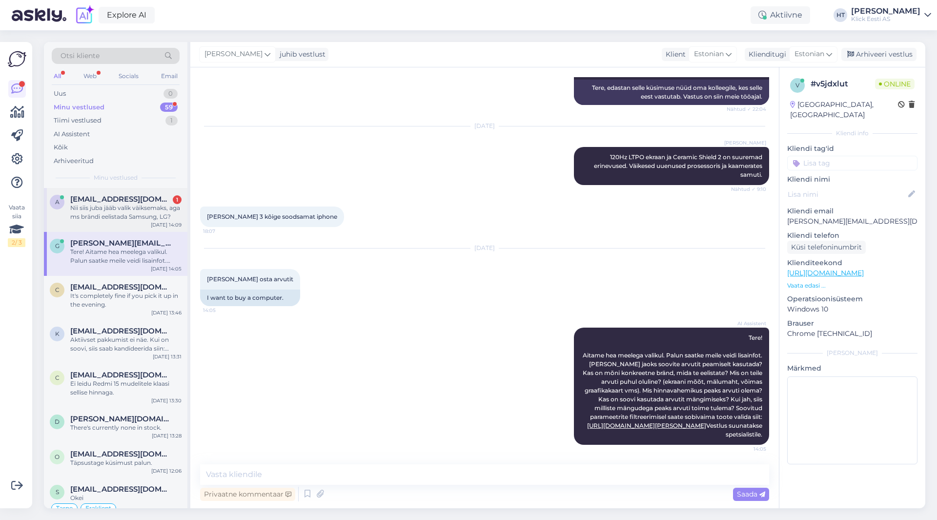
click at [120, 219] on div "Nii siis juba jääb valik väiksemaks, aga ms brändi eelistada Samsung, LG?" at bounding box center [125, 213] width 111 height 18
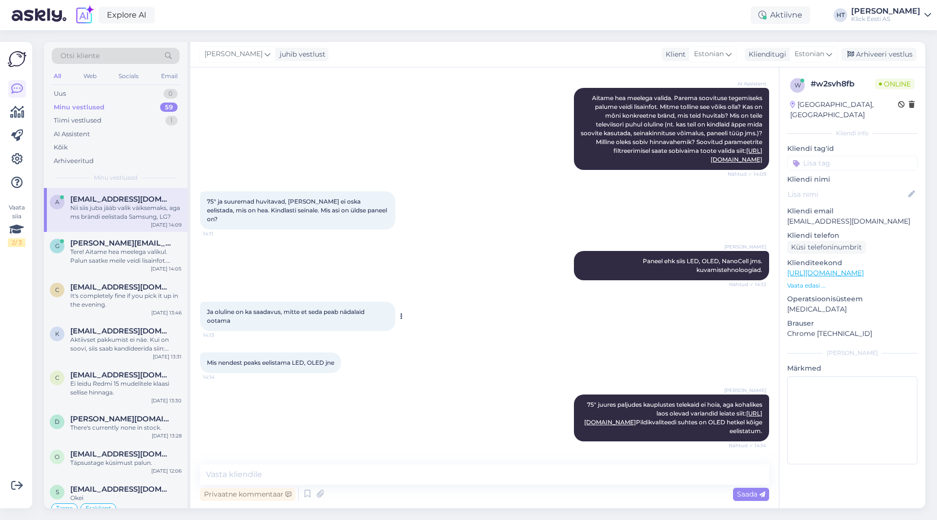
scroll to position [375, 0]
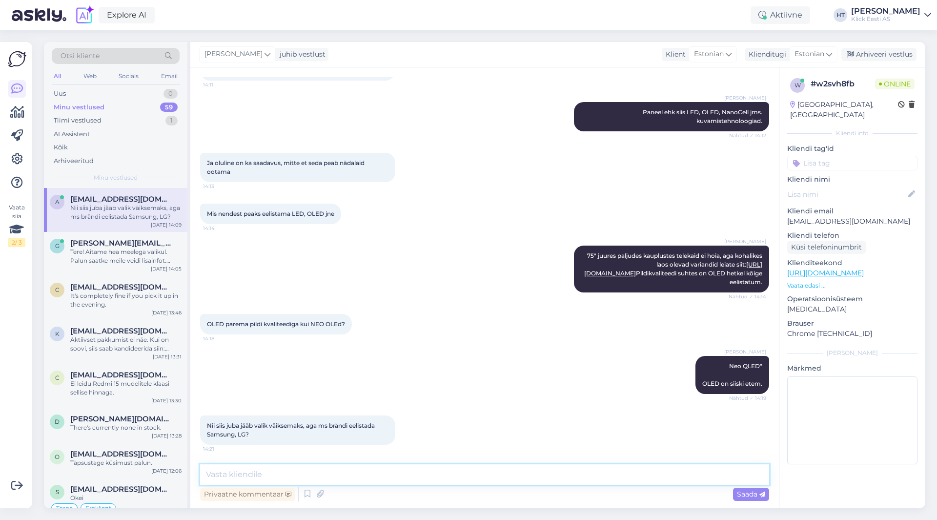
click at [387, 469] on textarea at bounding box center [484, 474] width 569 height 21
click at [418, 468] on textarea at bounding box center [484, 474] width 569 height 21
type textarea "Ei ütleks, et üks on parem kui teine. Kas on plaanis mingit nutiTV funktsiooni …"
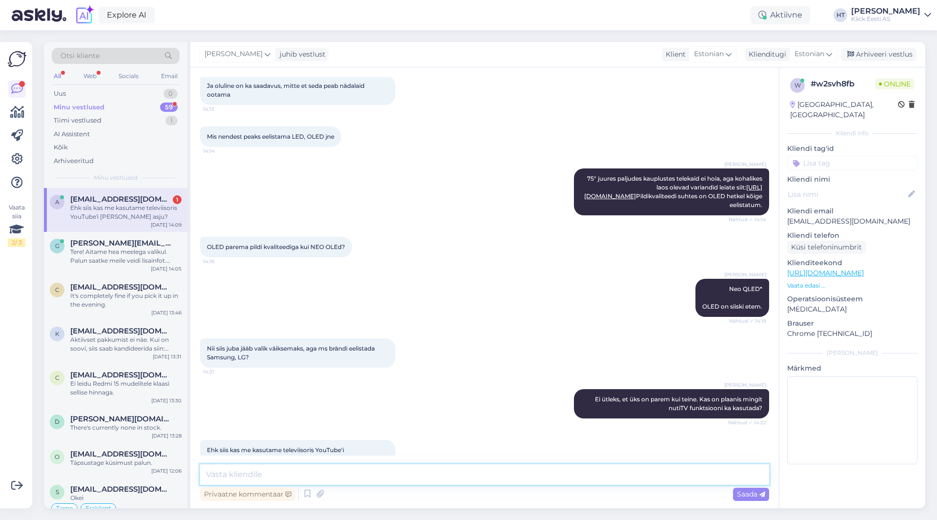
scroll to position [468, 0]
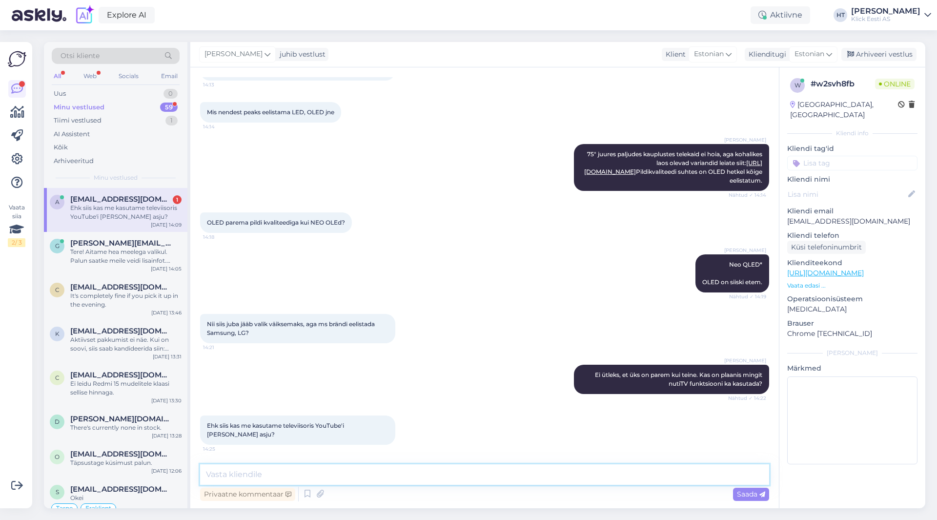
click at [392, 473] on textarea at bounding box center [484, 474] width 569 height 21
click at [452, 476] on textarea at bounding box center [484, 474] width 569 height 21
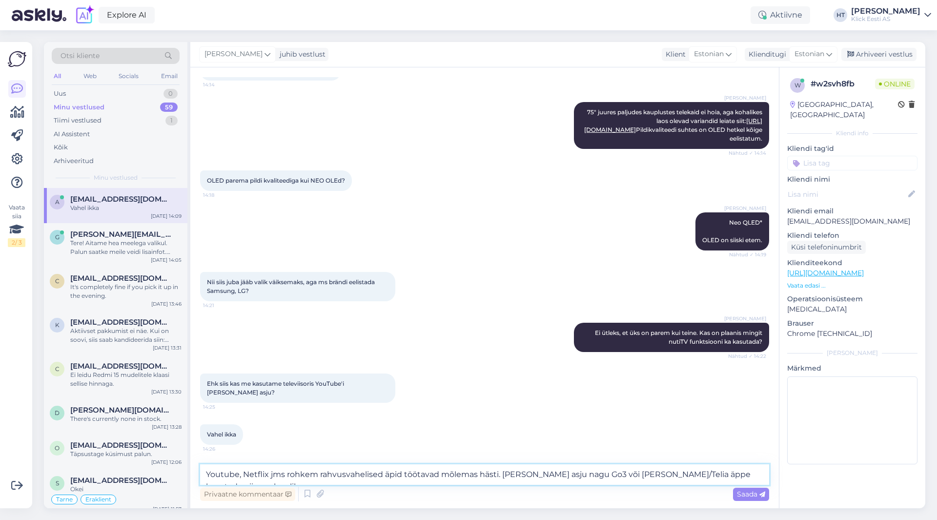
scroll to position [520, 0]
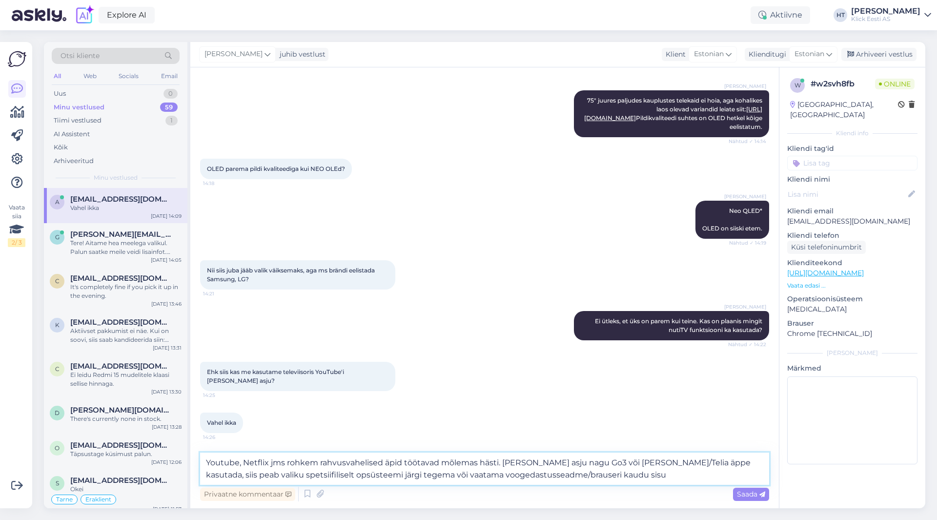
type textarea "Youtube, Netflix jms rohkem rahvusvahelised äpid töötavad mõlemas hästi. [PERSO…"
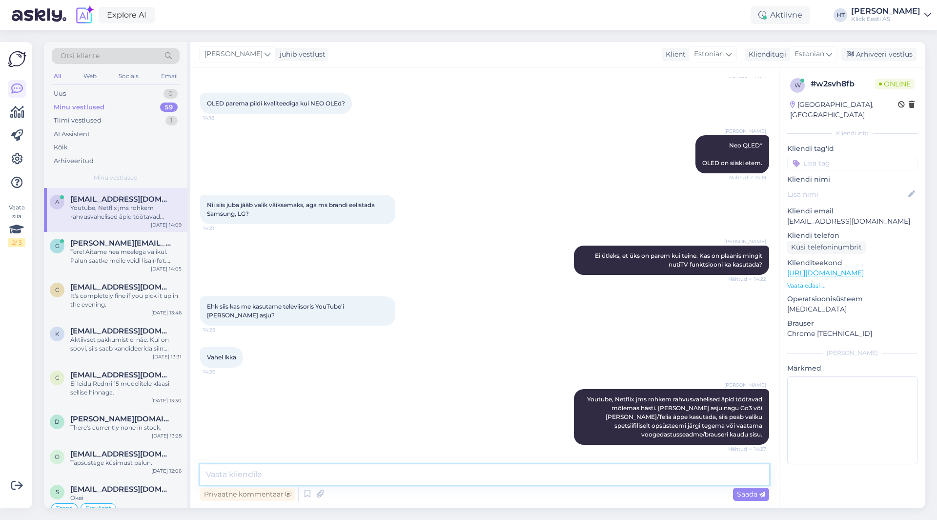
scroll to position [629, 0]
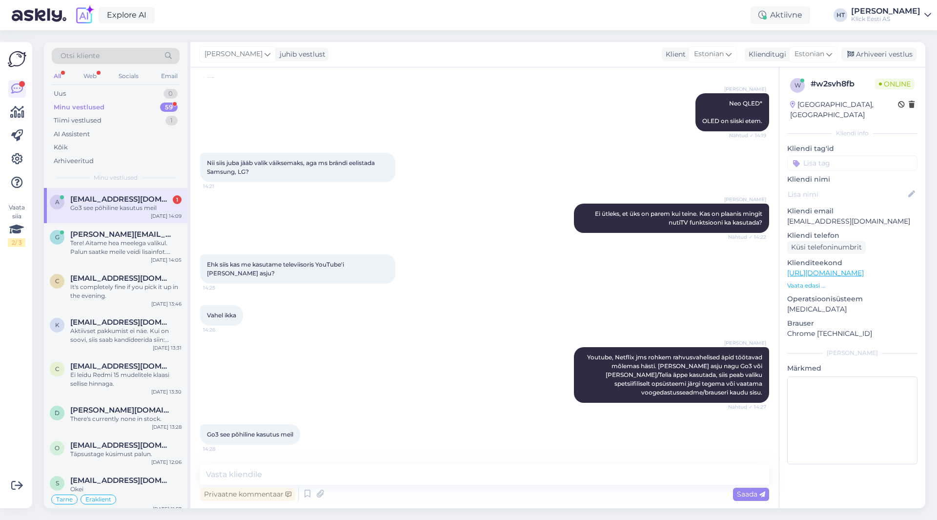
click at [403, 350] on div "[PERSON_NAME] Youtube, Netflix jms rohkem rahvusvahelised äpid töötavad mõlemas…" at bounding box center [484, 374] width 569 height 77
click at [405, 471] on textarea at bounding box center [484, 474] width 569 height 21
type textarea "See õnneks toetab nii LG WebOS süsteemi kui ka Samsungi Tizeni süsteemi."
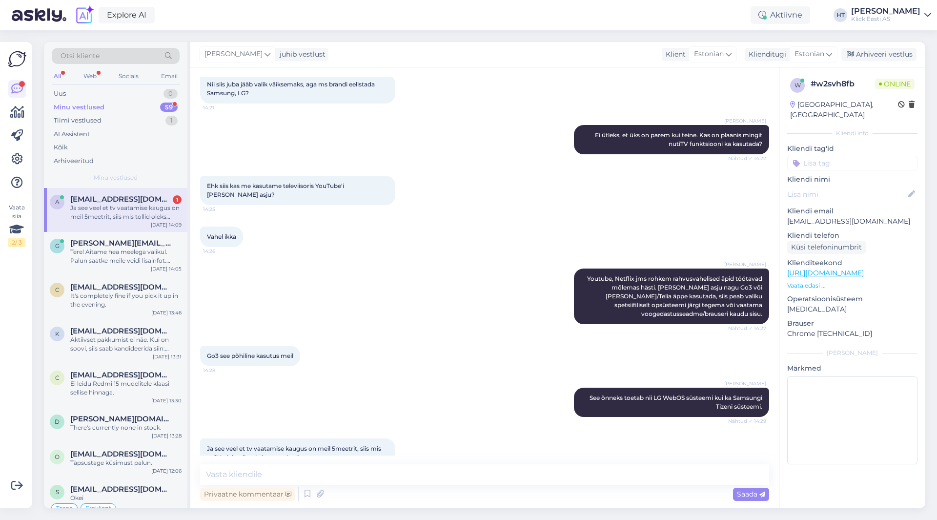
scroll to position [731, 0]
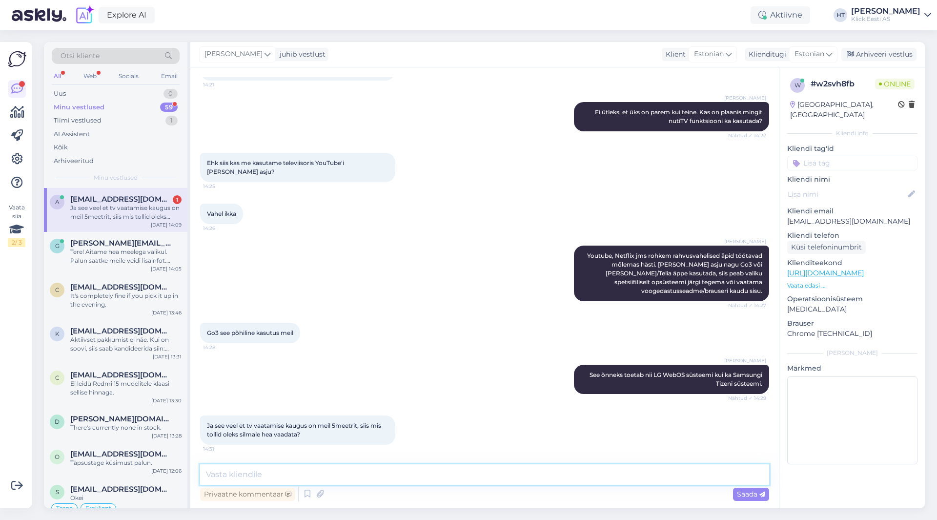
click at [394, 470] on textarea at bounding box center [484, 474] width 569 height 21
type textarea "Pakuks 75-80" vahemikus."
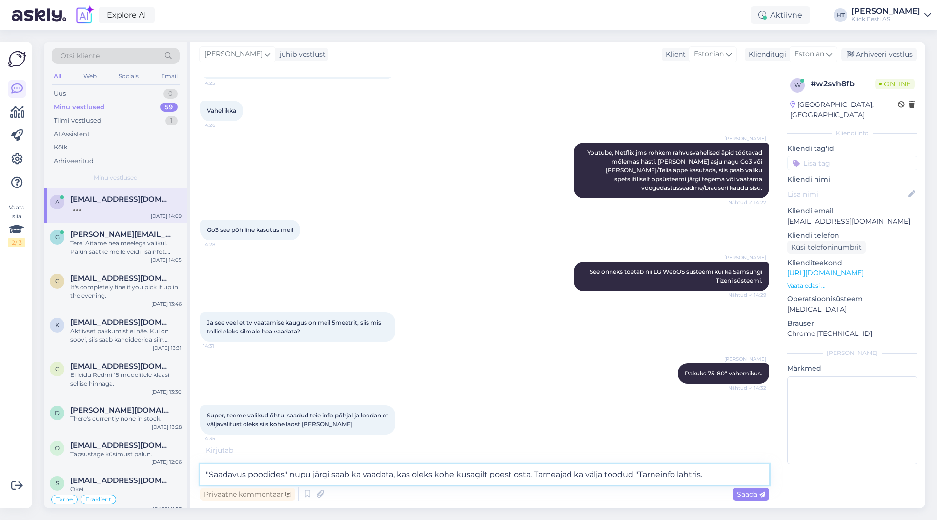
scroll to position [834, 0]
type textarea ""Saadavus poodides" nupu järgi saab ka vaadata, kas oleks kohe kusagilt poest o…"
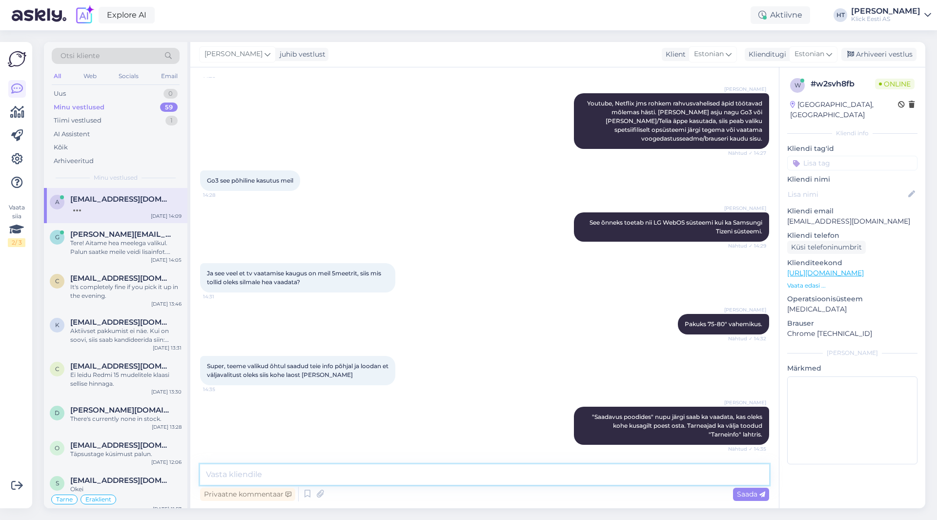
scroll to position [925, 0]
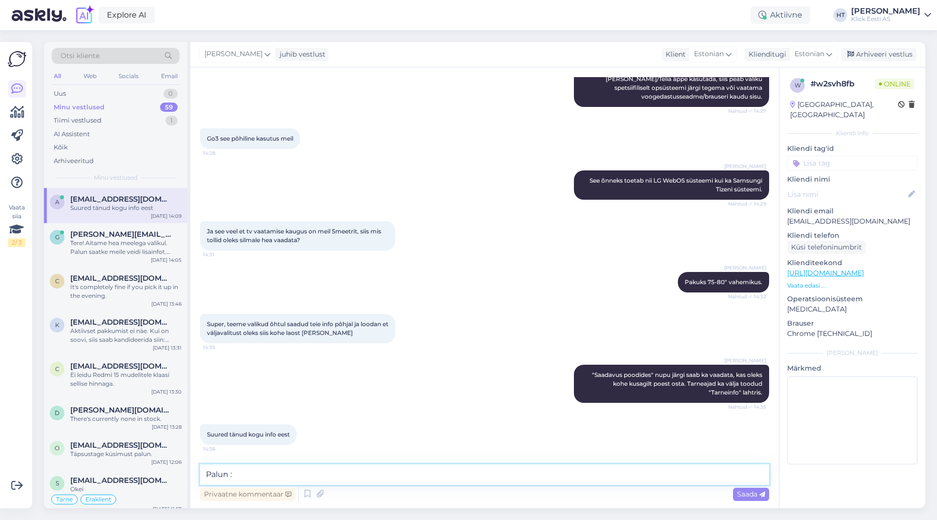
type textarea "Palun :)"
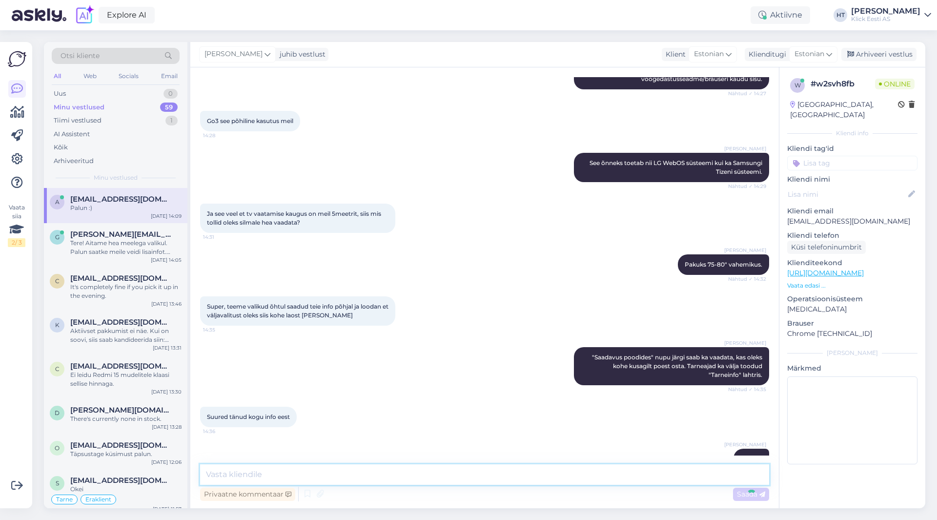
scroll to position [967, 0]
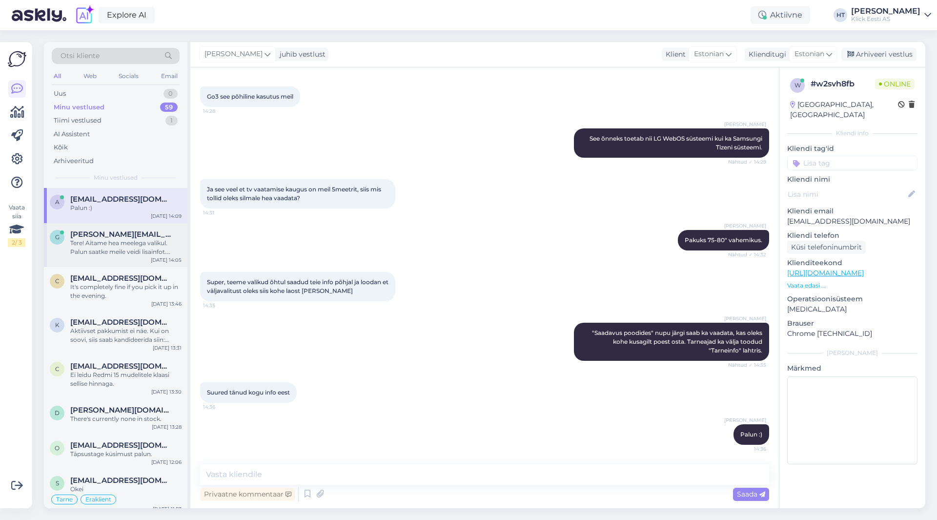
click at [80, 229] on div "g [PERSON_NAME][EMAIL_ADDRESS][DOMAIN_NAME] Tere! Aitame hea meelega valikul. P…" at bounding box center [116, 245] width 144 height 44
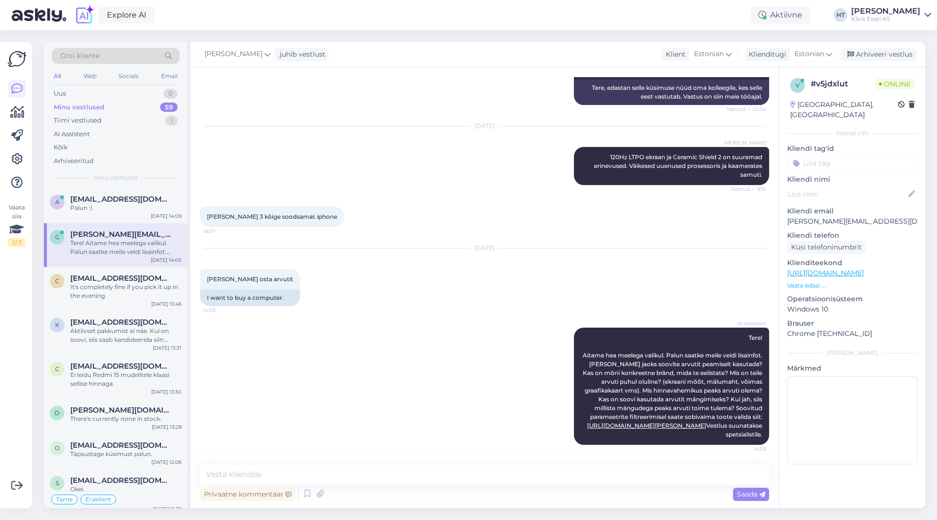
scroll to position [155, 0]
click at [450, 307] on div "[DATE] Soovin osta arvutit 14:05 I want to buy a computer." at bounding box center [484, 277] width 569 height 79
click at [97, 381] on div "Sest see telefon järelikult pole odavam kui teine on." at bounding box center [125, 380] width 111 height 18
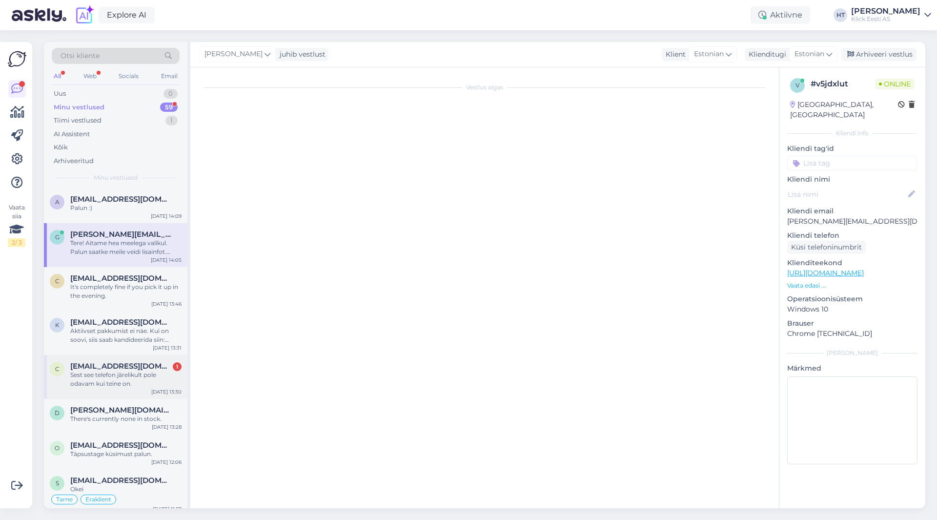
scroll to position [196, 0]
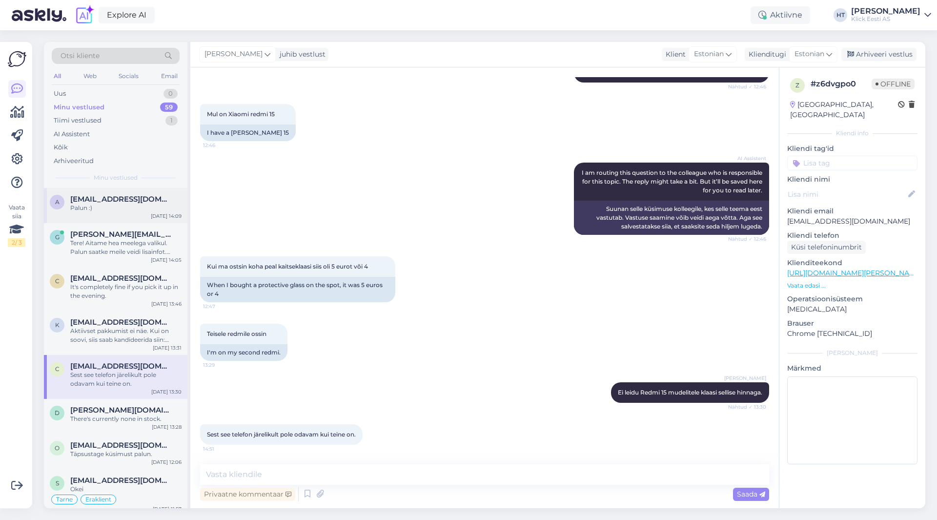
click at [138, 203] on span "[EMAIL_ADDRESS][DOMAIN_NAME]" at bounding box center [121, 199] width 102 height 9
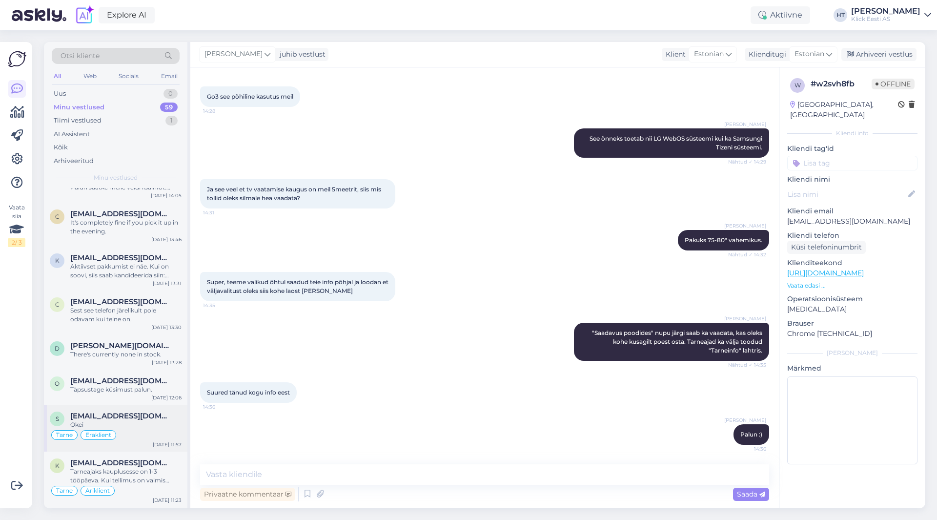
scroll to position [0, 0]
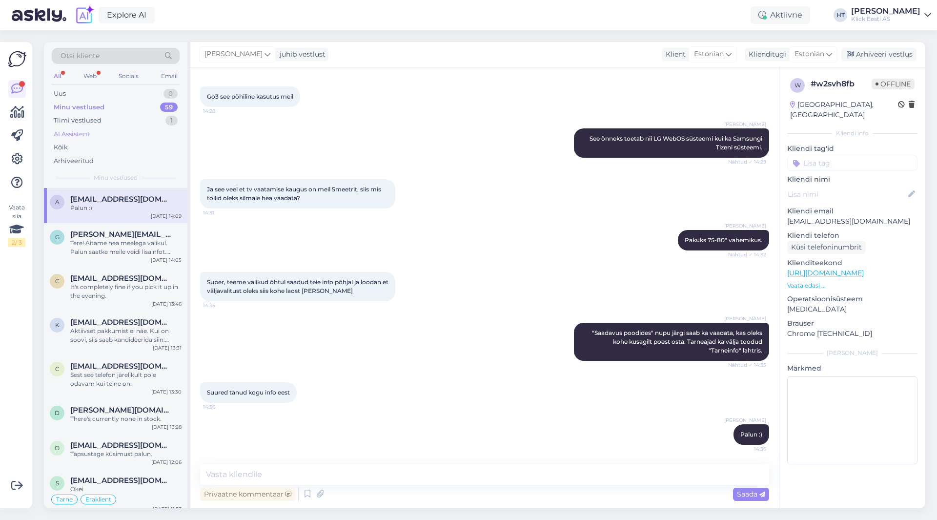
click at [116, 129] on div "AI Assistent" at bounding box center [116, 134] width 128 height 14
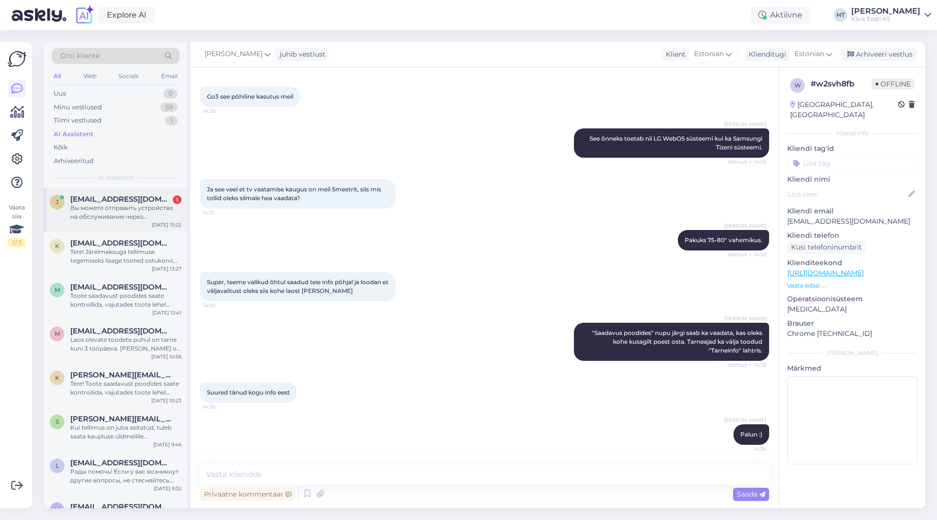
click at [124, 199] on span "[EMAIL_ADDRESS][DOMAIN_NAME]" at bounding box center [121, 199] width 102 height 9
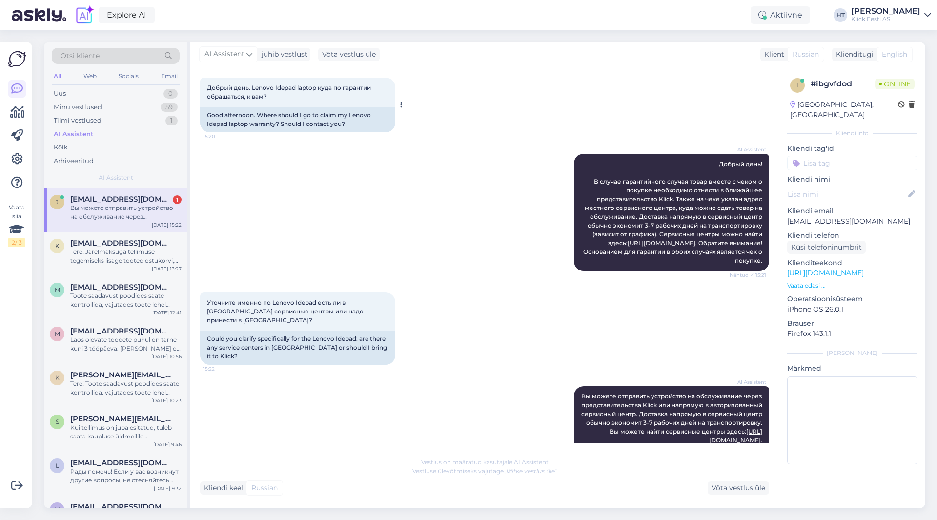
scroll to position [52, 0]
click at [320, 438] on div "AI Assistent Вы можете отправить устройство на обслуживание через представитель…" at bounding box center [484, 418] width 569 height 86
click at [169, 212] on div "Вы можете отправить устройство на обслуживание через представительства Klick ил…" at bounding box center [125, 213] width 111 height 18
click at [737, 484] on div "Võta vestlus üle" at bounding box center [739, 487] width 62 height 13
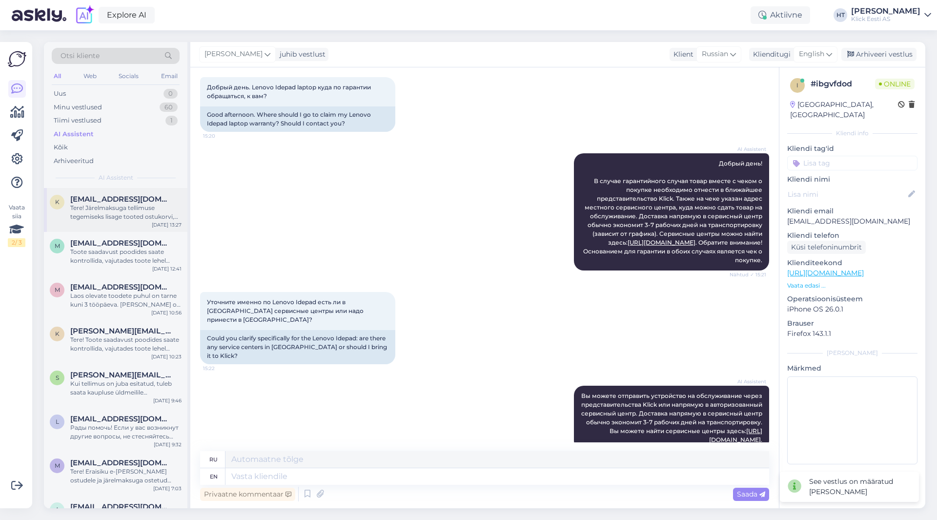
click at [164, 211] on div "Tere! Järelmaksuga tellimuse tegemiseks lisage tooted ostukorvi, seejärel saate…" at bounding box center [125, 213] width 111 height 18
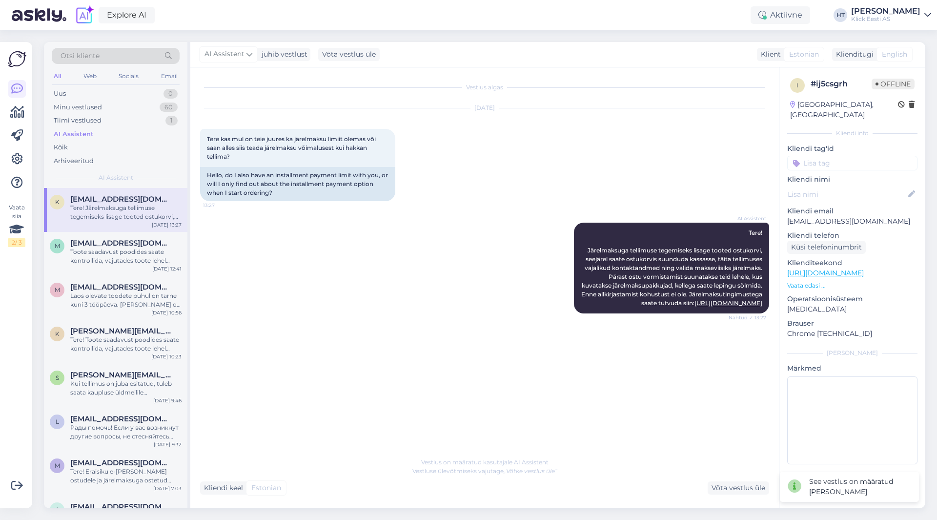
scroll to position [0, 0]
click at [162, 102] on div "Minu vestlused 60" at bounding box center [116, 108] width 128 height 14
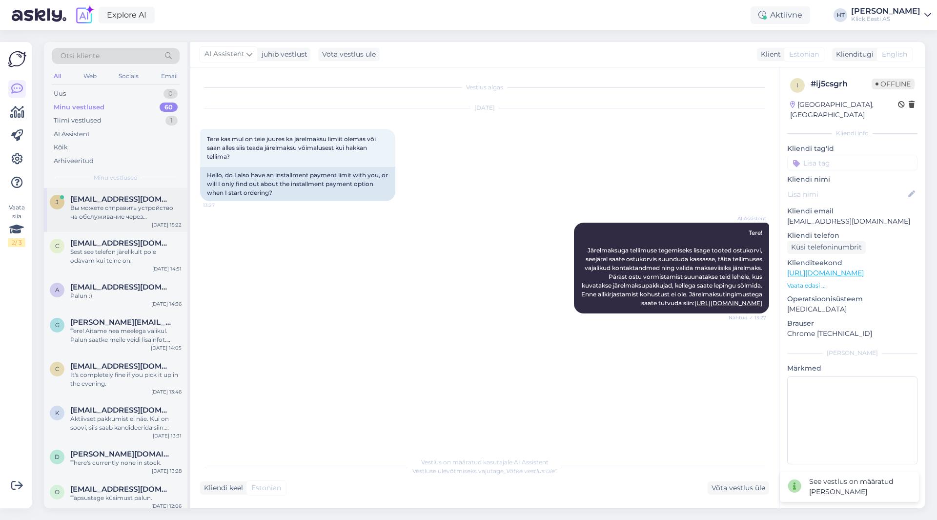
click at [159, 206] on div "Вы можете отправить устройство на обслуживание через представительства Klick ил…" at bounding box center [125, 213] width 111 height 18
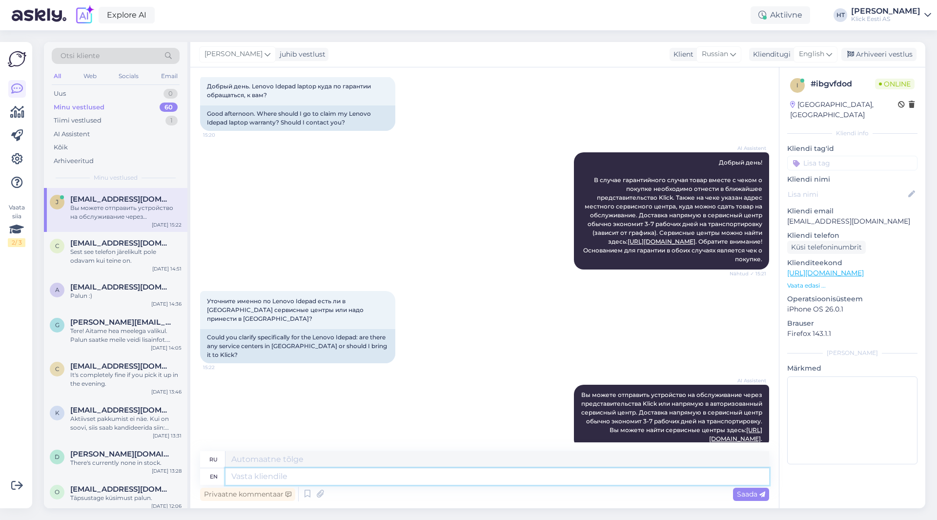
click at [402, 480] on textarea at bounding box center [498, 476] width 544 height 17
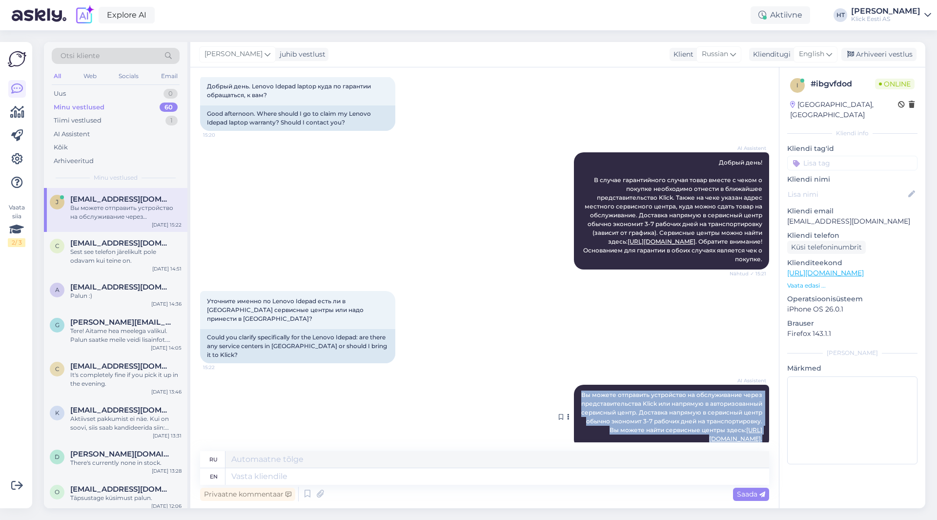
drag, startPoint x: 576, startPoint y: 377, endPoint x: 756, endPoint y: 422, distance: 185.8
click at [756, 422] on div "AI Assistent Вы можете отправить устройство на обслуживание через представитель…" at bounding box center [671, 417] width 195 height 64
copy span "Вы можете отправить устройство на обслуживание через представительства Klick ил…"
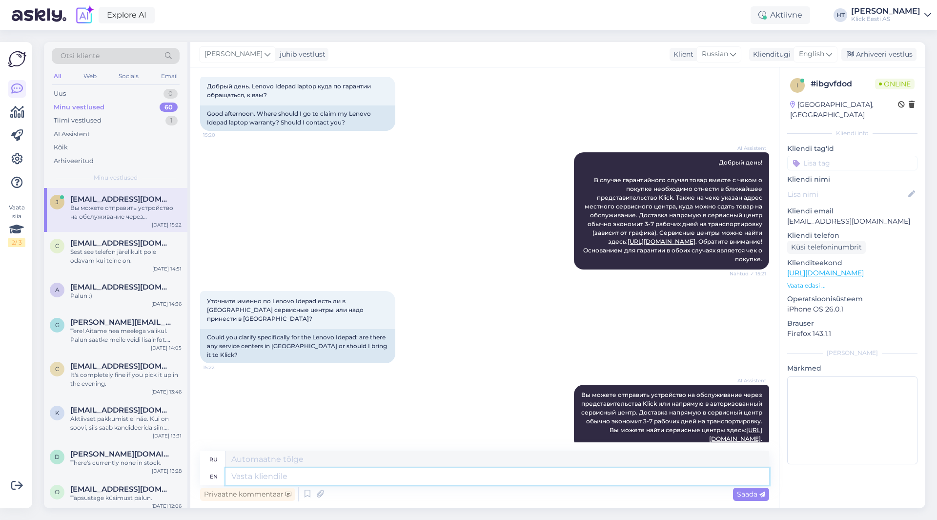
click at [325, 474] on textarea at bounding box center [498, 476] width 544 height 17
type textarea "The"
type textarea "The Thinkpad se"
type textarea "Thinkpad"
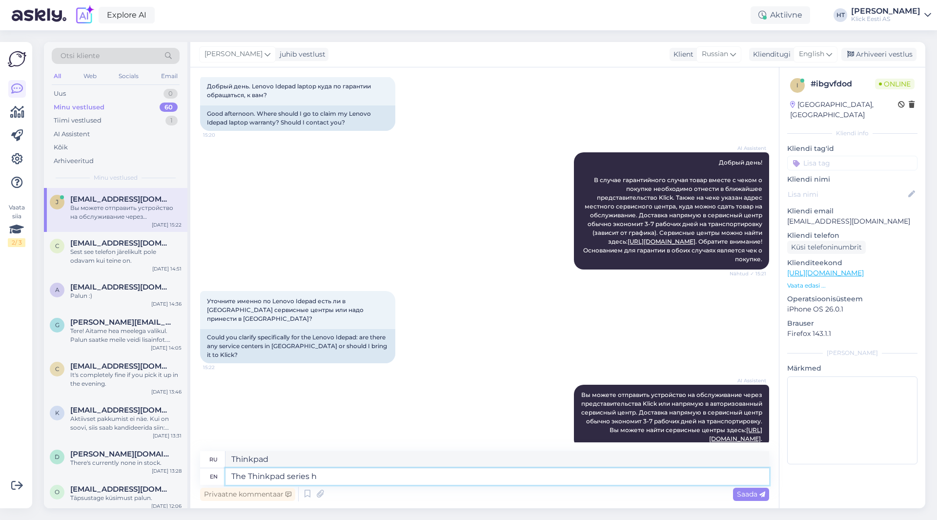
type textarea "The Thinkpad series ha"
type textarea "Серия Thinkpad"
type textarea "The Thinkpad series has"
type textarea "Серия Thinkpad имеет"
type textarea "The Thinkpad series has a local"
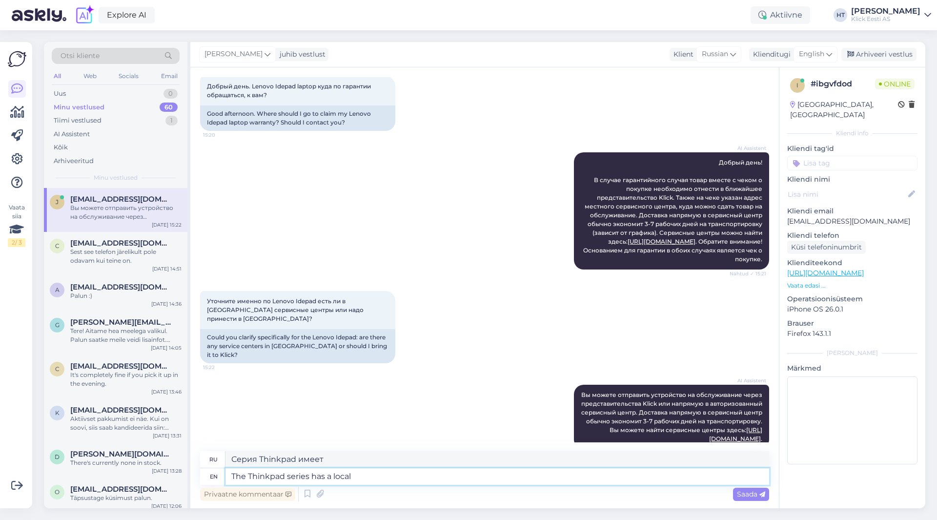
type textarea "Серия Thinkpad имеет локальный"
type textarea "The Thinkpad series has a local service cent"
type textarea "У серии Thinkpad есть локальный сервис"
type textarea "The Thinkpad series has a local service center,"
type textarea "У серии Thinkpad есть местный сервисный центр,"
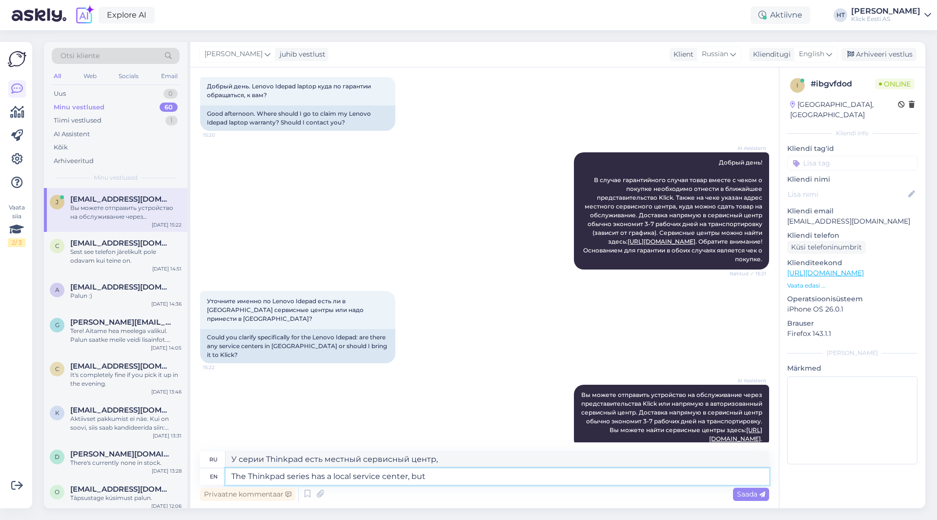
type textarea "The Thinkpad series has a local service center, but"
type textarea "У серии Thinkpad есть местный сервисный центр, но"
type textarea "The Thinkpad series has a local service center, but for"
type textarea "У серии Thinkpad есть местный сервисный центр, но для"
type textarea "The Thinkpad series has a local service center, but for IdeaPa"
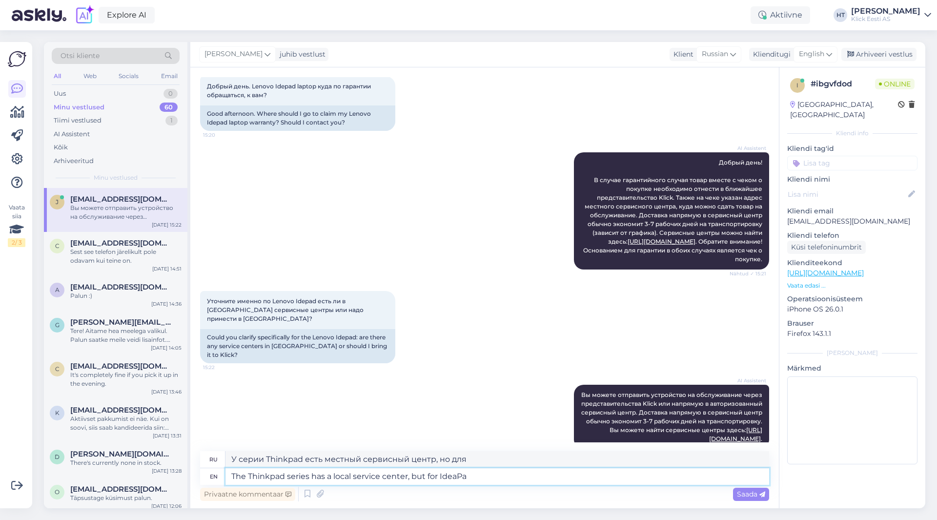
type textarea "У серии Thinkpad есть местный сервисный центр, но для Idea"
type textarea "The Thinkpad series has a local service center, but for IdeaPad y"
type textarea "Для серии Thinkpad есть местный сервисный центр, но для IdeaPad"
type textarea "The Thinkpad series has a local service center, but for IdeaPad you nee"
type textarea "Для серии Thinkpad есть местный сервисный центр, но для IdeaPad вы"
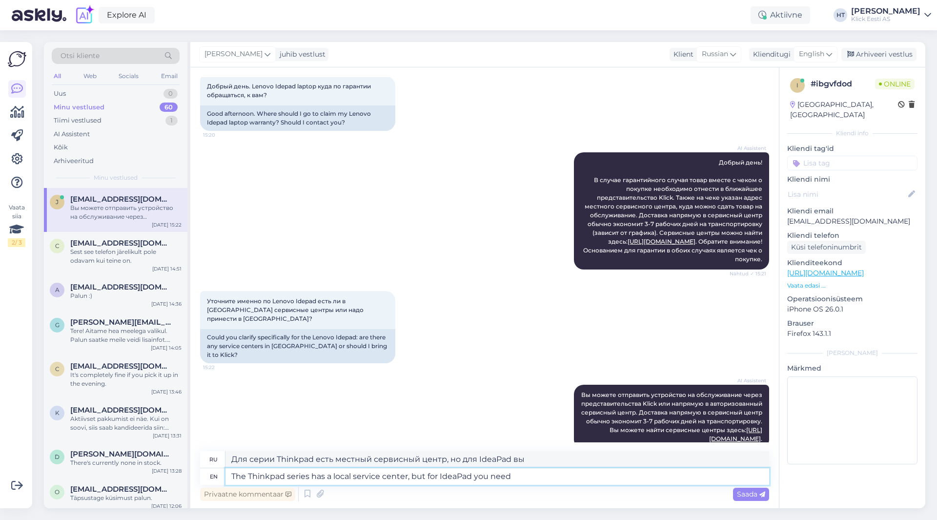
type textarea "The Thinkpad series has a local service center, but for IdeaPad you need"
type textarea "Для серии Thinkpad есть местный сервисный центр, но для IdeaPad вам нужно"
type textarea "The Thinkpad series has a local service center, but for IdeaPad you need to tur…"
type textarea "У серии Thinkpad есть местный сервисный центр, но для IdeaPad вам нужно обратит…"
type textarea "The Thinkpad series has a local service center, but for IdeaPad you need to tur…"
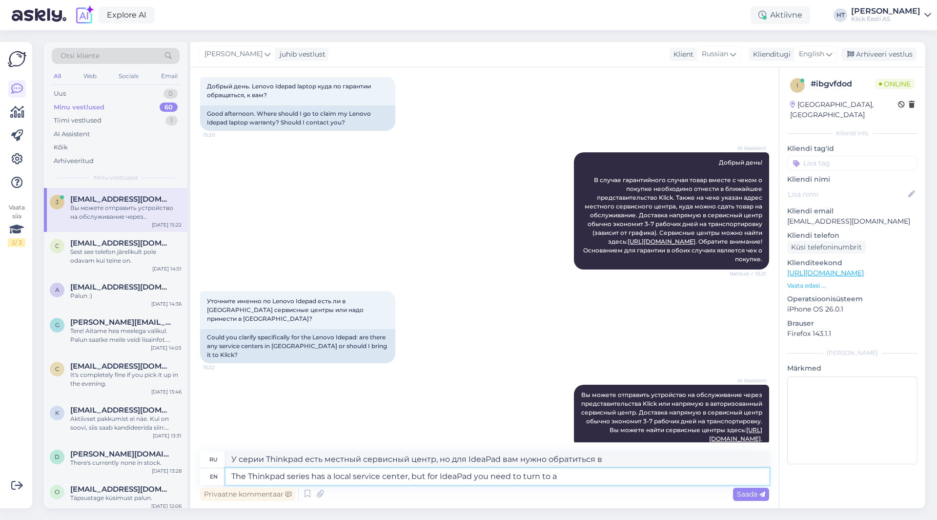
type textarea "У серии Thinkpad есть местный сервисный центр, но для IdeaPad вам нужно обратит…"
type textarea "The Thinkpad series has a local service center, but for IdeaPad you need to tur…"
type textarea "У серии Thinkpad есть местный сервисный центр, но для IdeaPad вам нужно обратит…"
type textarea "The Thinkpad series has a local service center, but for IdeaPad you need to tur…"
type textarea "У ноутбуков серии Thinkpad есть местный сервисный центр, но для IdeaPad вам при…"
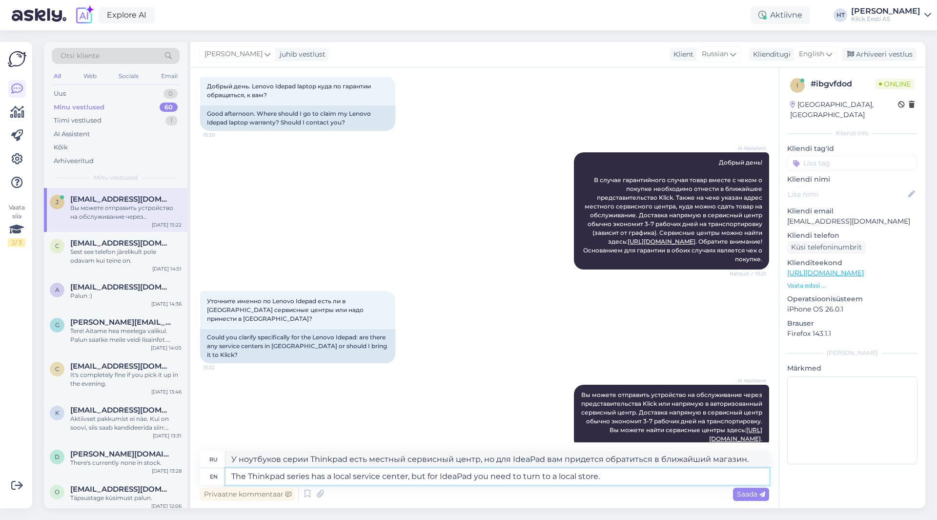
click at [273, 478] on textarea "The Thinkpad series has a local service center, but for IdeaPad you need to tur…" at bounding box center [498, 476] width 544 height 17
type textarea "The ThinkPad series has a local service center, but for IdeaPad you need to tur…"
type textarea "У серии ThinkPad есть местный сервисный центр, но для IdeaPad вам придется обра…"
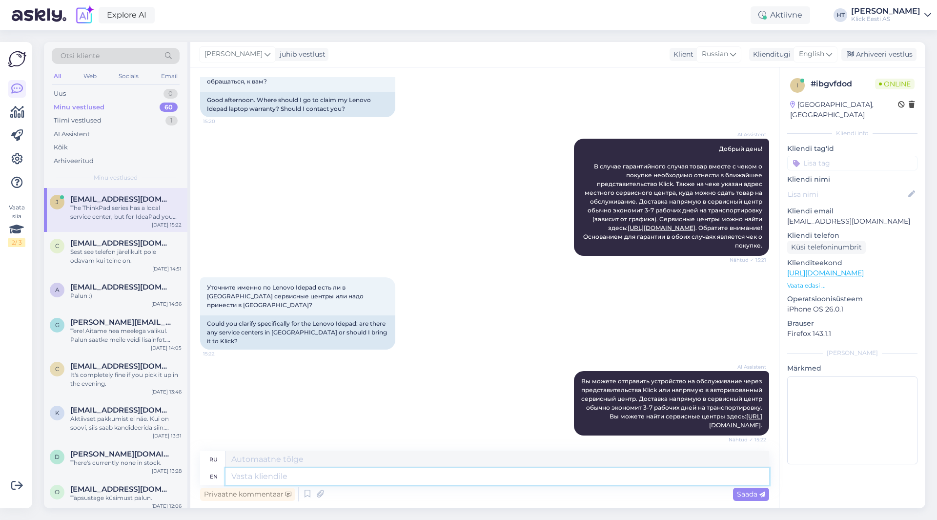
scroll to position [129, 0]
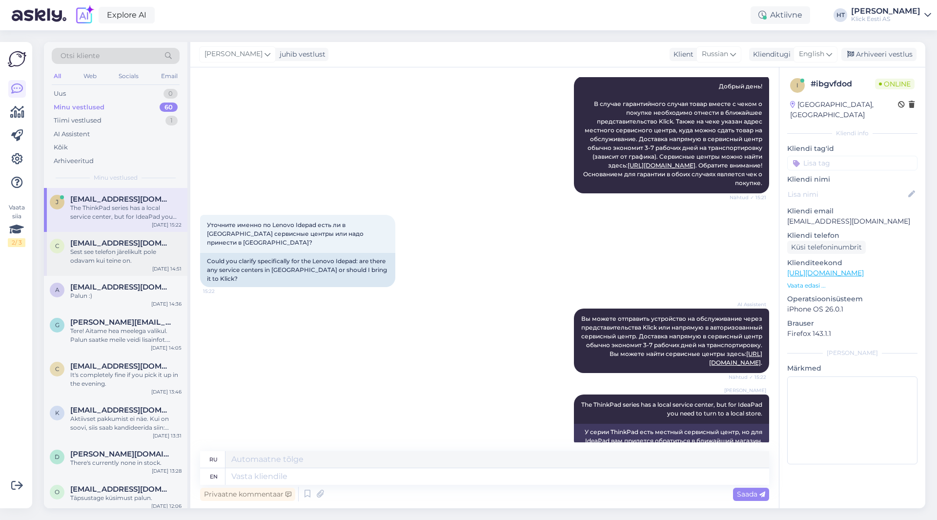
click at [140, 257] on div "Sest see telefon järelikult pole odavam kui teine on." at bounding box center [125, 257] width 111 height 18
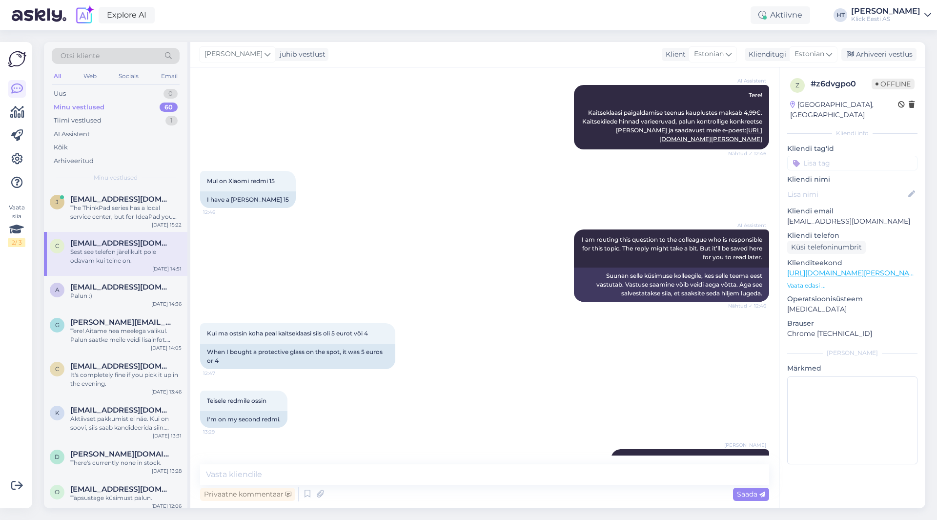
scroll to position [196, 0]
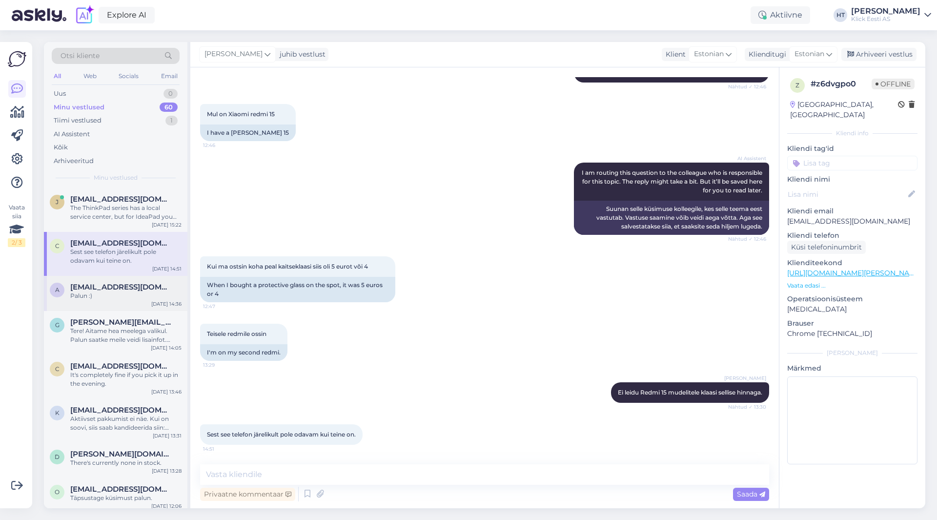
click at [158, 296] on div "Palun :)" at bounding box center [125, 295] width 111 height 9
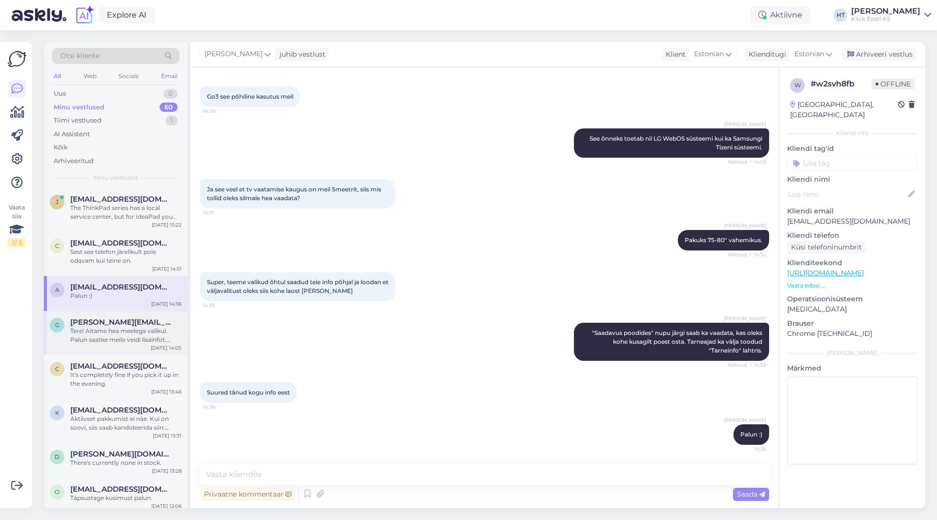
click at [156, 334] on div "Tere! Aitame hea meelega valikul. Palun saatke meile veidi lisainfot. [PERSON_N…" at bounding box center [125, 336] width 111 height 18
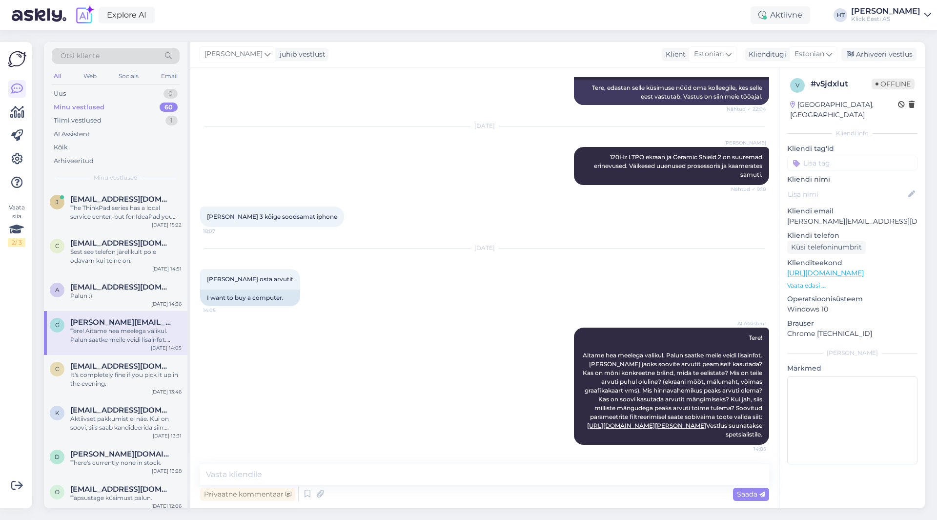
scroll to position [155, 0]
click at [153, 94] on div "Uus 1" at bounding box center [116, 94] width 128 height 14
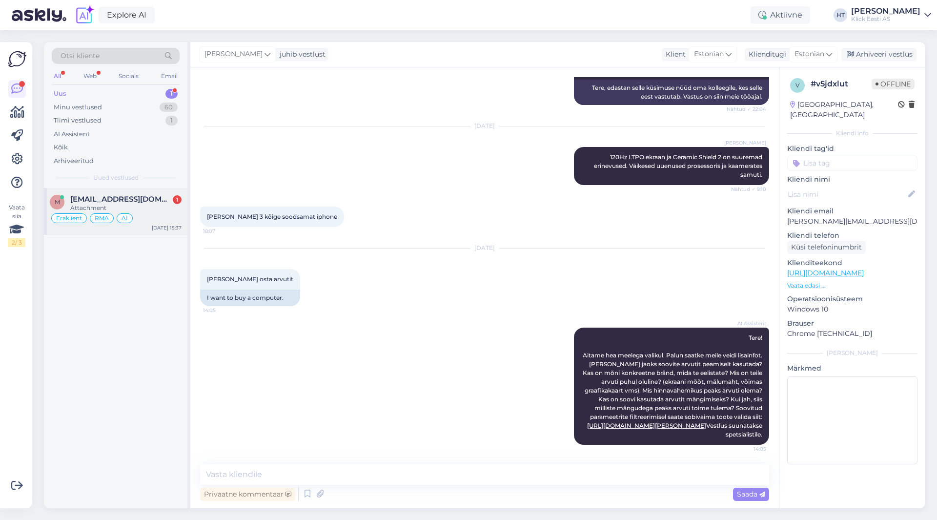
click at [159, 210] on div "Attachment" at bounding box center [125, 208] width 111 height 9
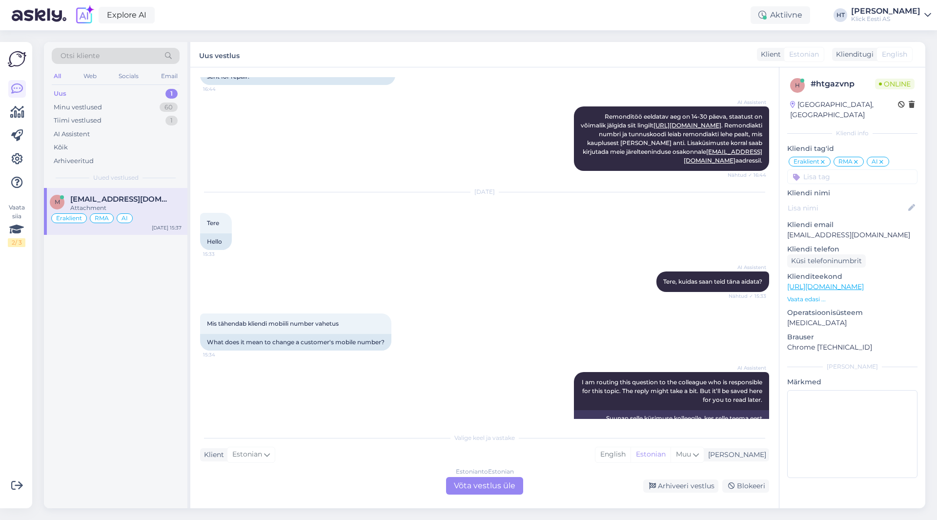
scroll to position [297, 0]
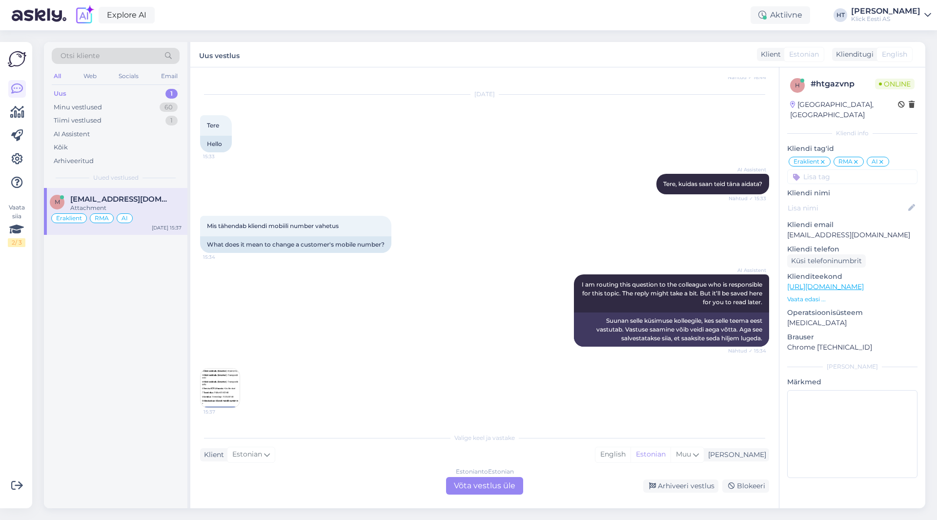
click at [235, 382] on img at bounding box center [220, 388] width 39 height 39
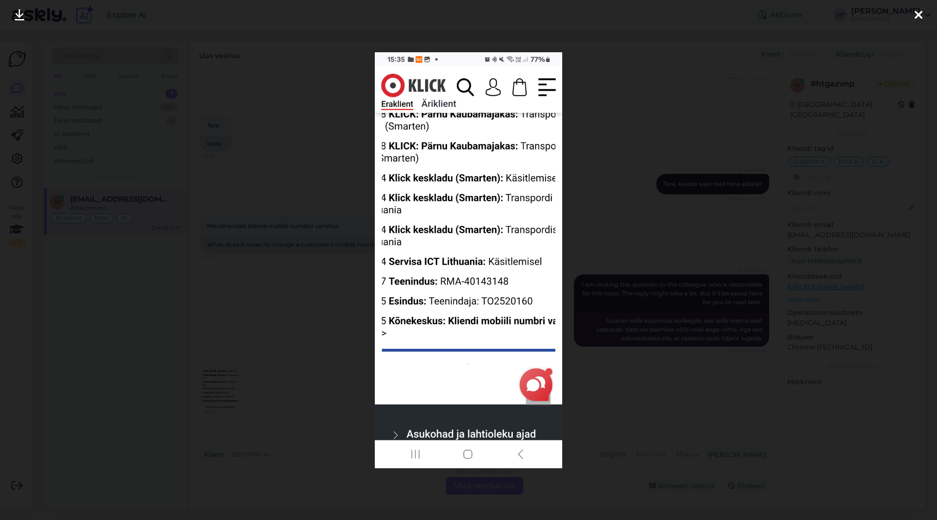
click at [315, 345] on div at bounding box center [468, 260] width 937 height 520
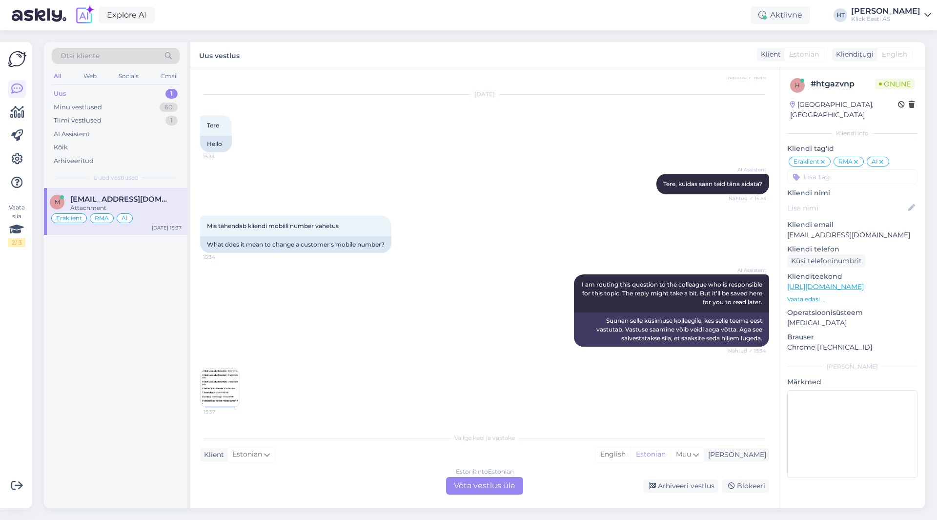
click at [223, 379] on img at bounding box center [220, 388] width 39 height 39
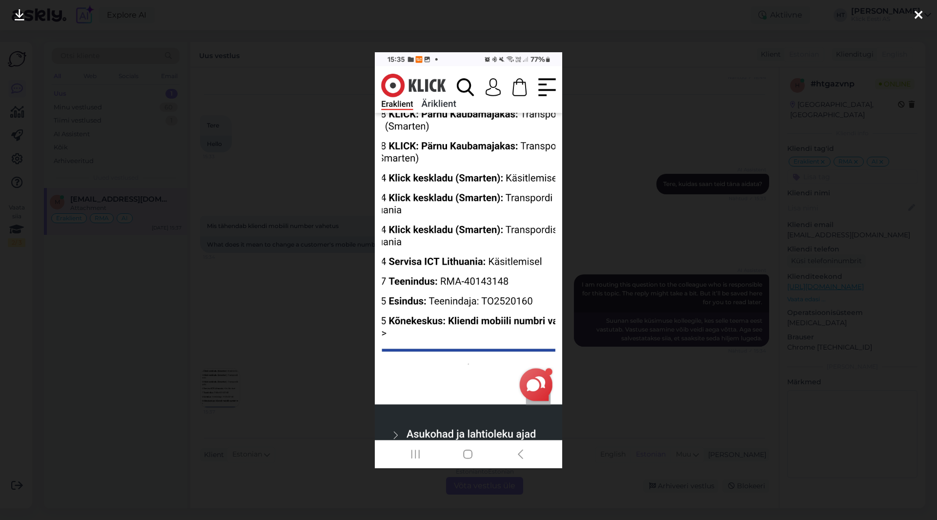
click at [341, 317] on div at bounding box center [468, 260] width 937 height 520
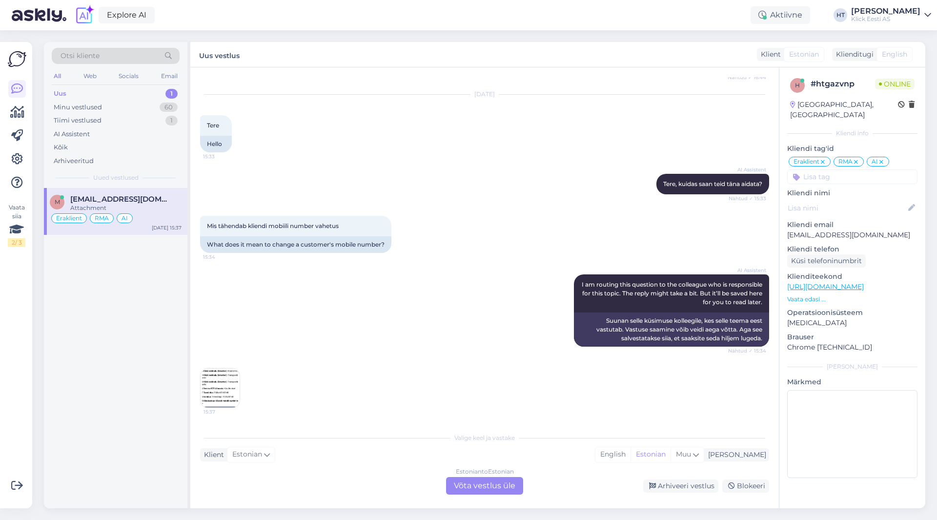
click at [315, 284] on div "AI Assistent I am routing this question to the colleague who is responsible for…" at bounding box center [484, 311] width 569 height 94
click at [405, 375] on div "15:37" at bounding box center [484, 388] width 569 height 62
click at [488, 487] on div "Estonian to Estonian Võta vestlus üle" at bounding box center [484, 486] width 77 height 18
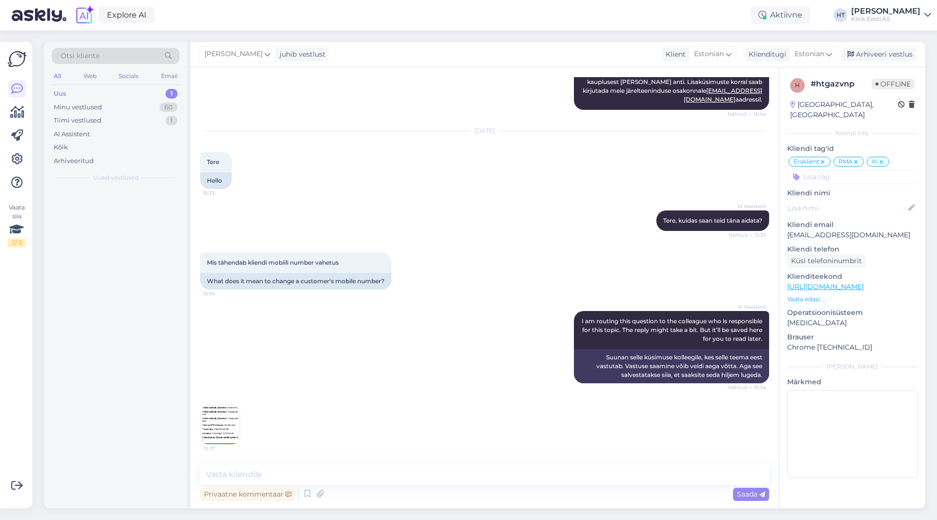
scroll to position [260, 0]
click at [468, 475] on textarea at bounding box center [484, 474] width 569 height 21
type textarea "N"
type textarea "K"
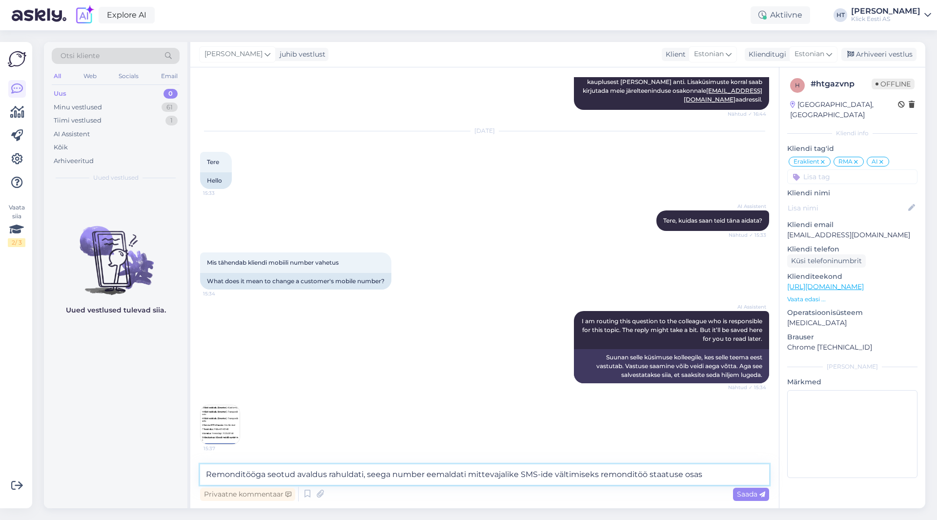
type textarea "Remonditööga seotud avaldus rahuldati, seega number eemaldati mittevajalike SMS…"
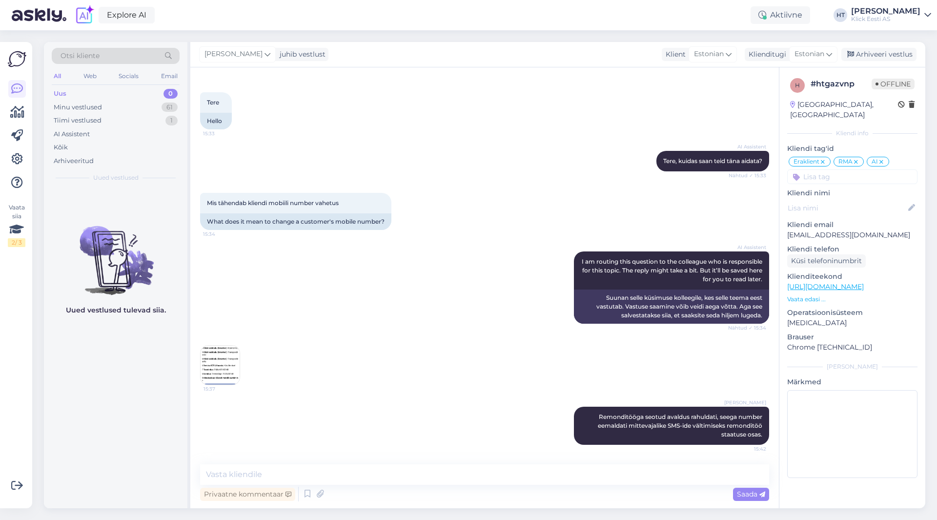
click at [401, 286] on div "AI Assistent I am routing this question to the colleague who is responsible for…" at bounding box center [484, 288] width 569 height 94
click at [131, 109] on div "Minu vestlused 61" at bounding box center [116, 108] width 128 height 14
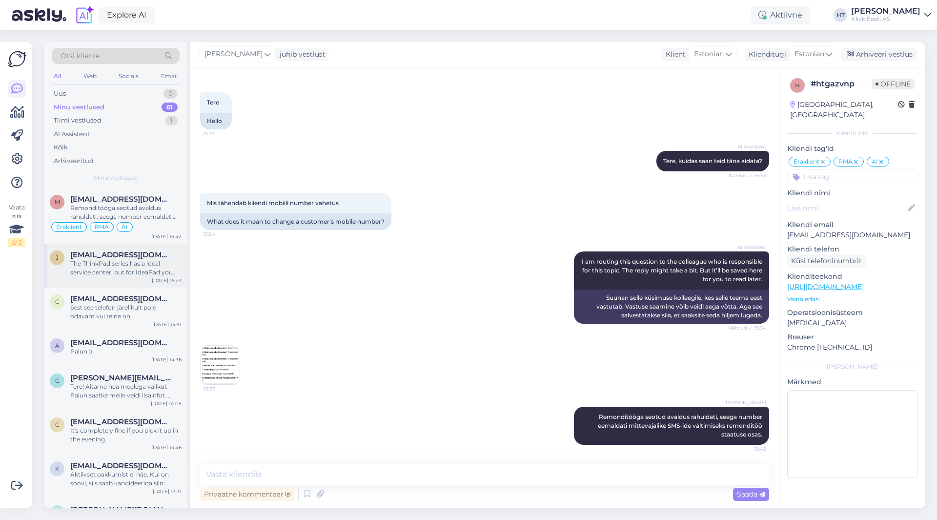
click at [144, 252] on span "[EMAIL_ADDRESS][DOMAIN_NAME]" at bounding box center [121, 254] width 102 height 9
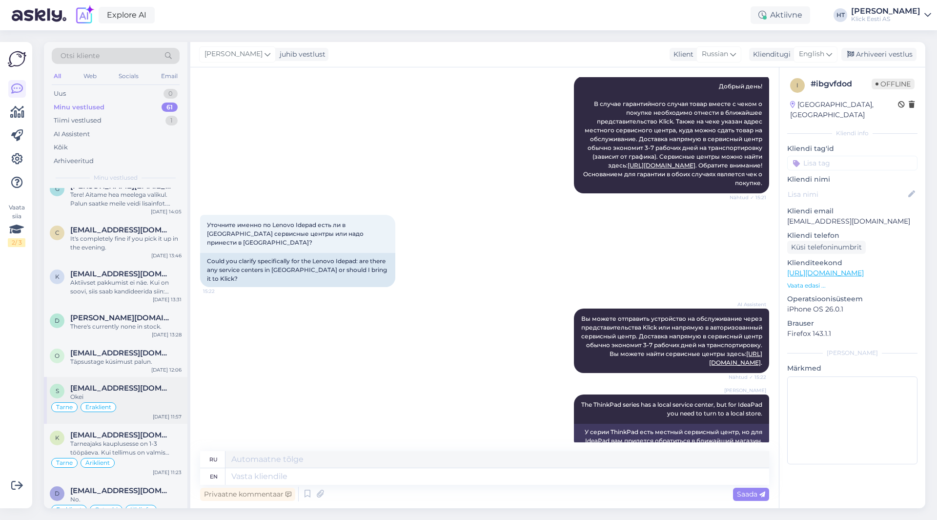
scroll to position [195, 0]
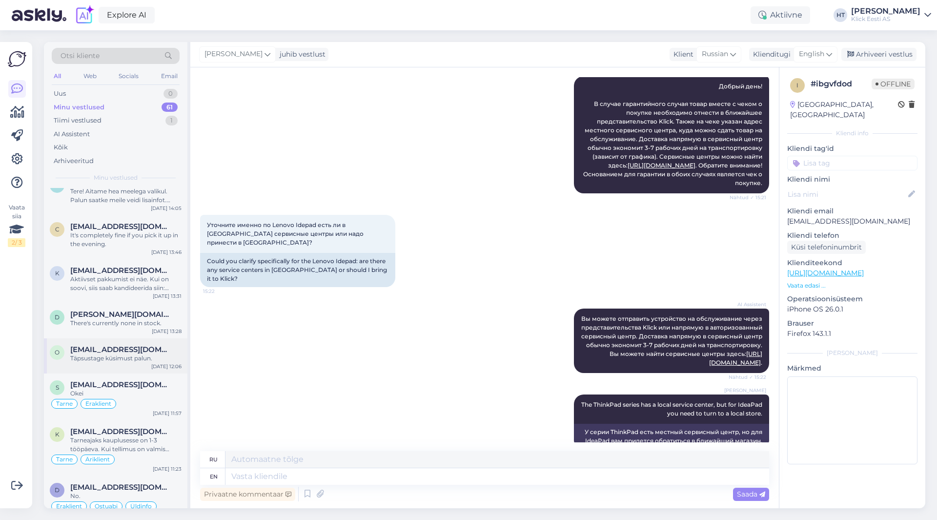
click at [146, 355] on div "Täpsustage küsimust palun." at bounding box center [125, 358] width 111 height 9
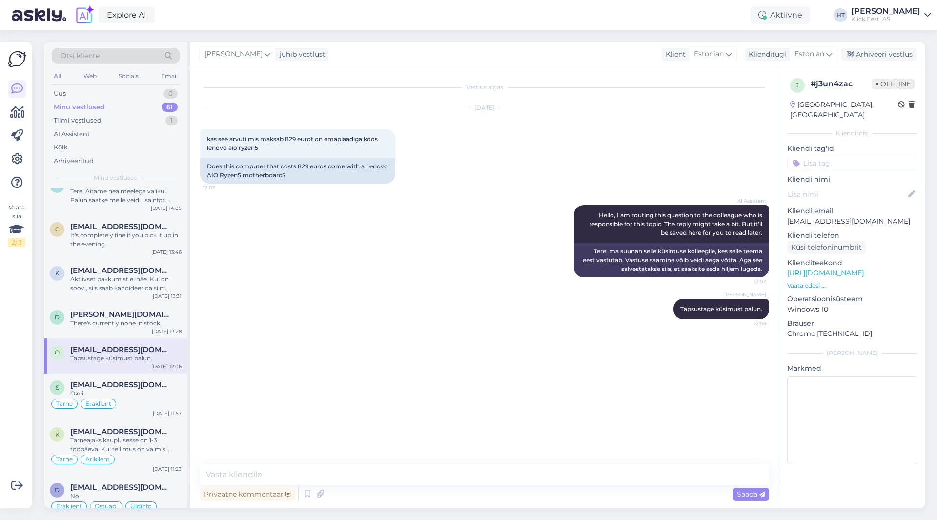
click at [831, 156] on input at bounding box center [852, 163] width 130 height 15
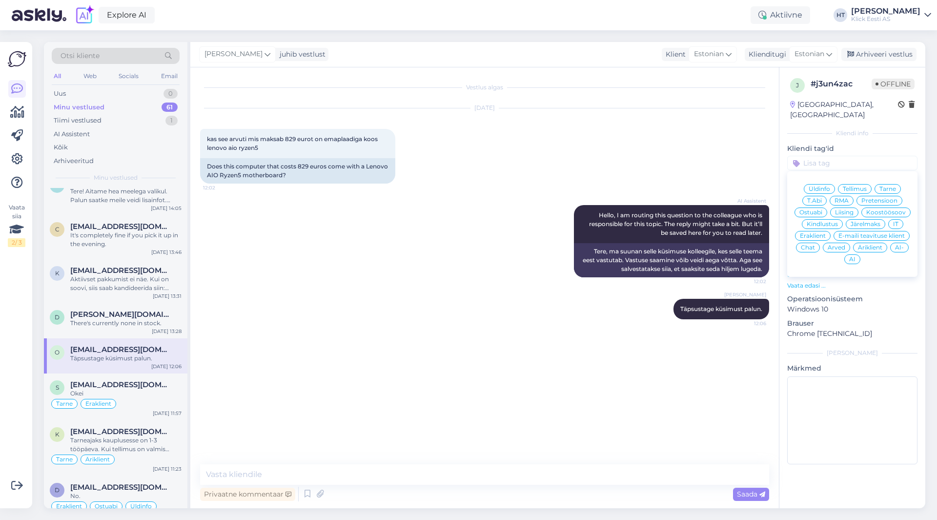
click at [820, 209] on span "Ostuabi" at bounding box center [811, 212] width 23 height 6
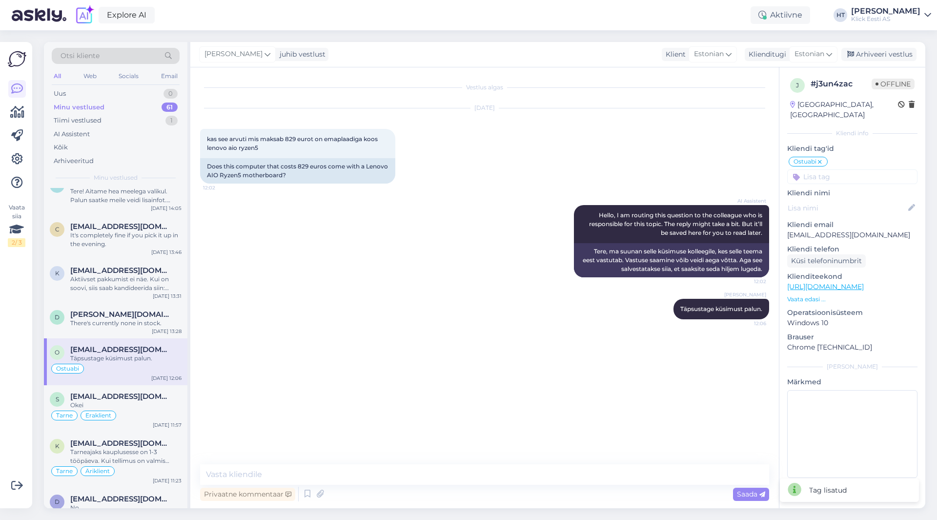
click at [839, 171] on input at bounding box center [852, 176] width 130 height 15
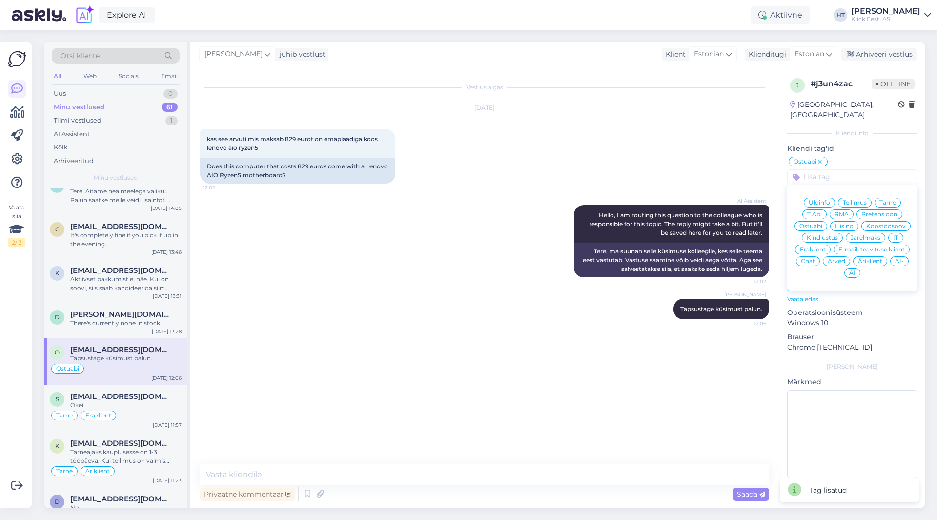
click at [811, 247] on span "Eraklient" at bounding box center [813, 250] width 26 height 6
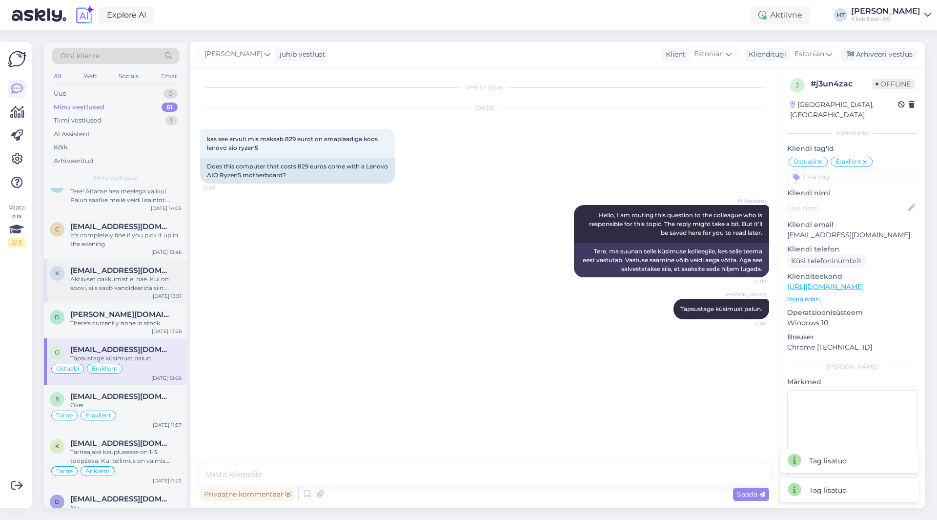
click at [96, 293] on div "k [EMAIL_ADDRESS][DOMAIN_NAME] Aktiivset pakkumist ei näe. Kui on soovi, siis s…" at bounding box center [116, 281] width 144 height 44
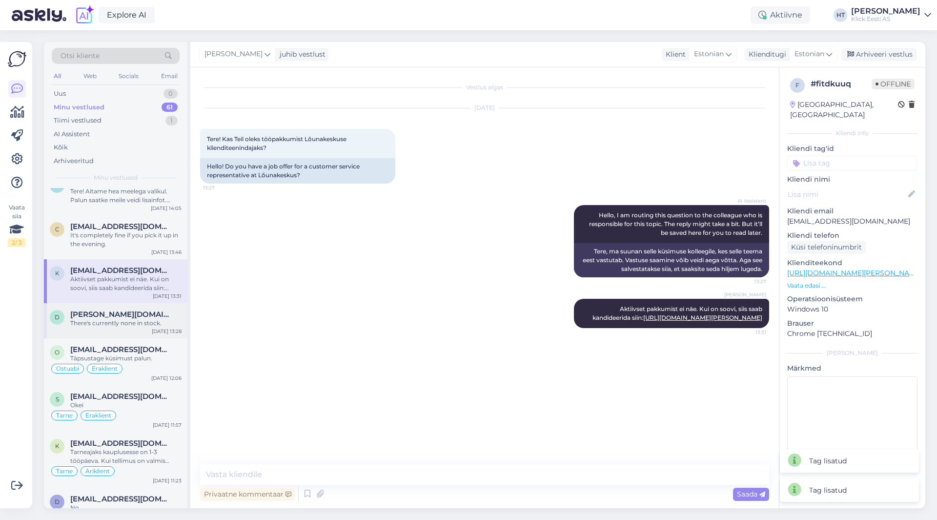
click at [115, 311] on span "[PERSON_NAME][DOMAIN_NAME][EMAIL_ADDRESS][PERSON_NAME][DOMAIN_NAME]" at bounding box center [121, 314] width 102 height 9
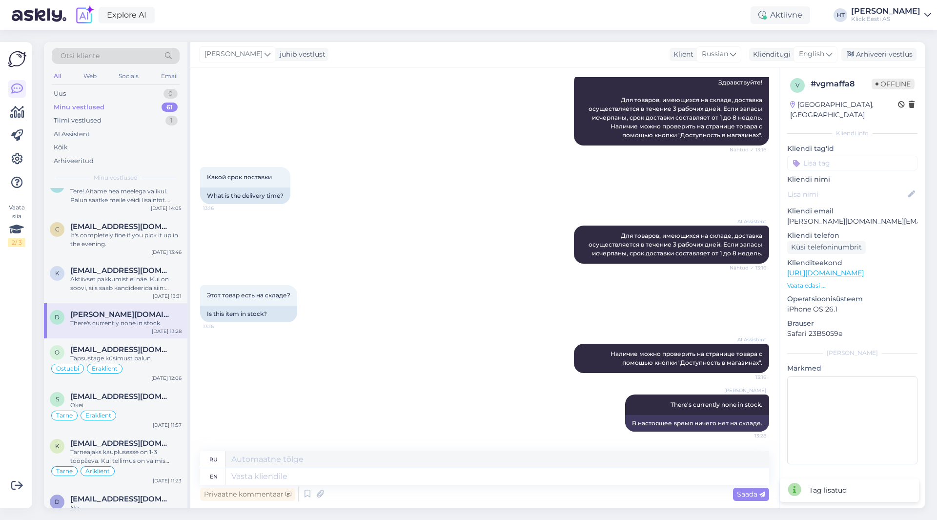
click at [828, 156] on input at bounding box center [852, 163] width 130 height 15
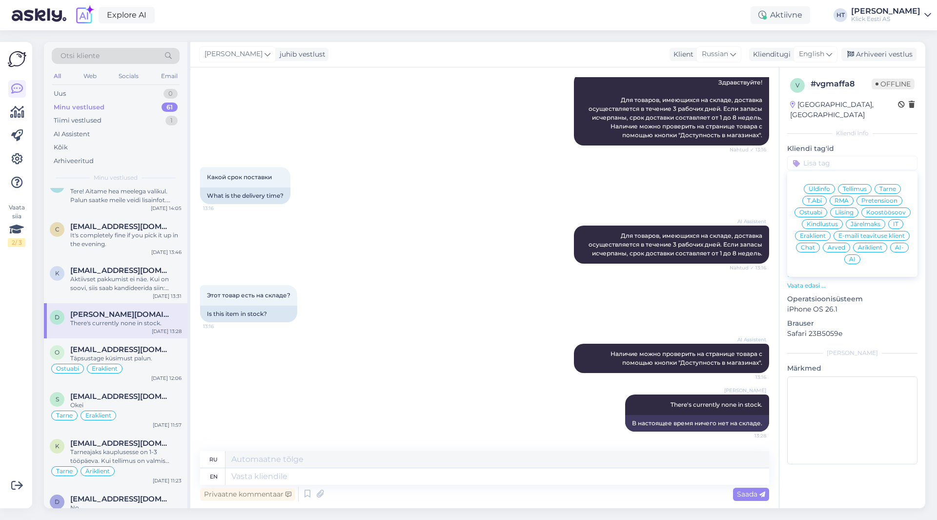
click at [820, 209] on span "Ostuabi" at bounding box center [811, 212] width 23 height 6
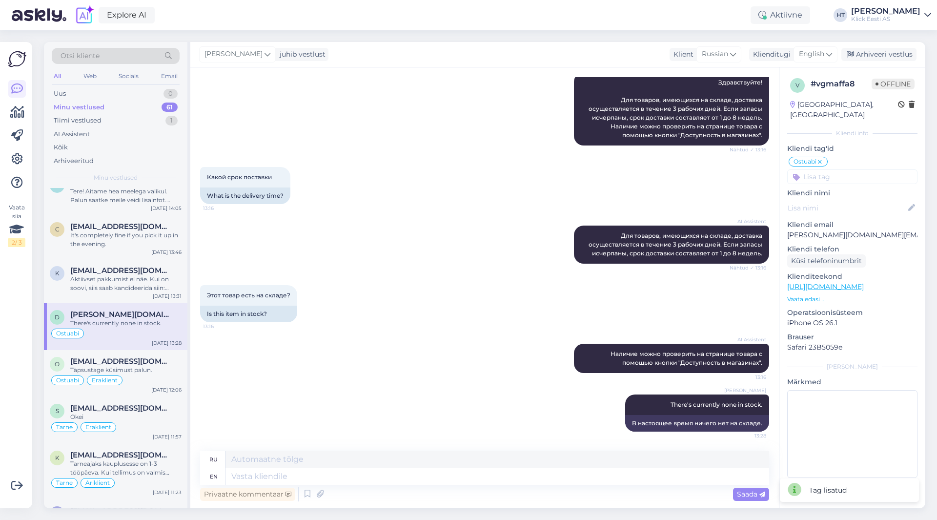
click at [842, 169] on input at bounding box center [852, 176] width 130 height 15
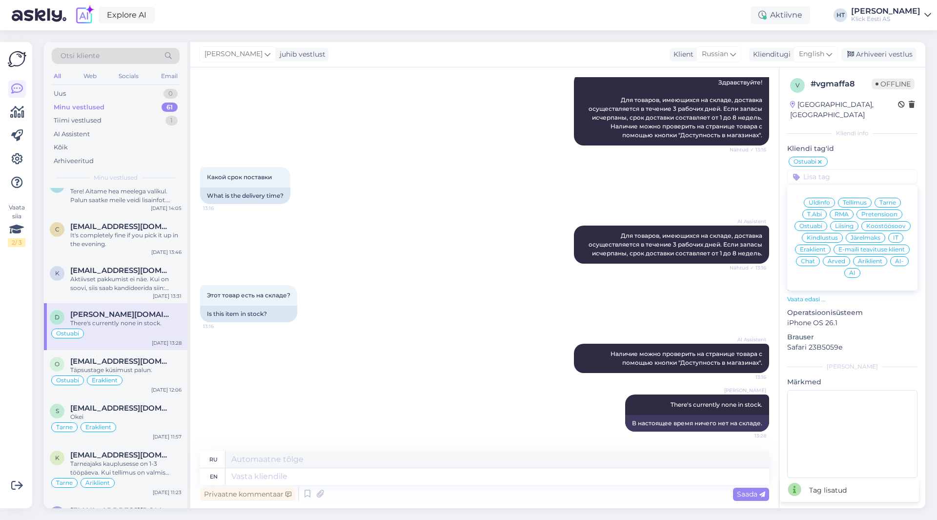
click at [814, 247] on span "Eraklient" at bounding box center [813, 250] width 26 height 6
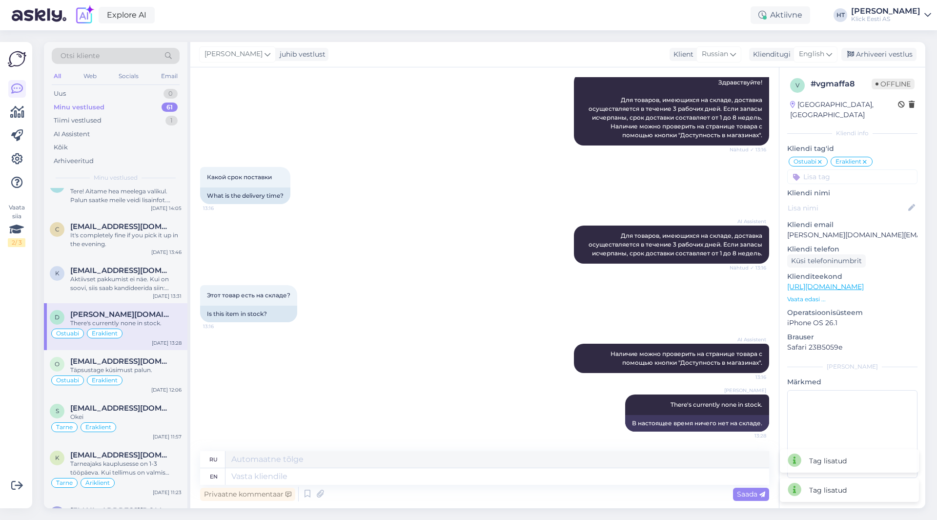
click at [843, 169] on input at bounding box center [852, 176] width 130 height 15
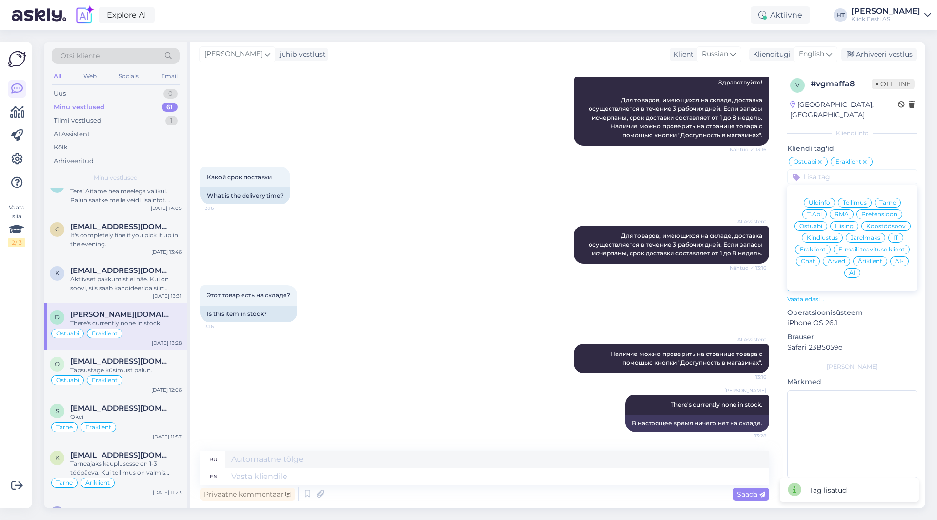
click at [447, 256] on div "AI Assistent Для товаров, имеющихся на складе, доставка осуществляется в течени…" at bounding box center [484, 245] width 569 height 60
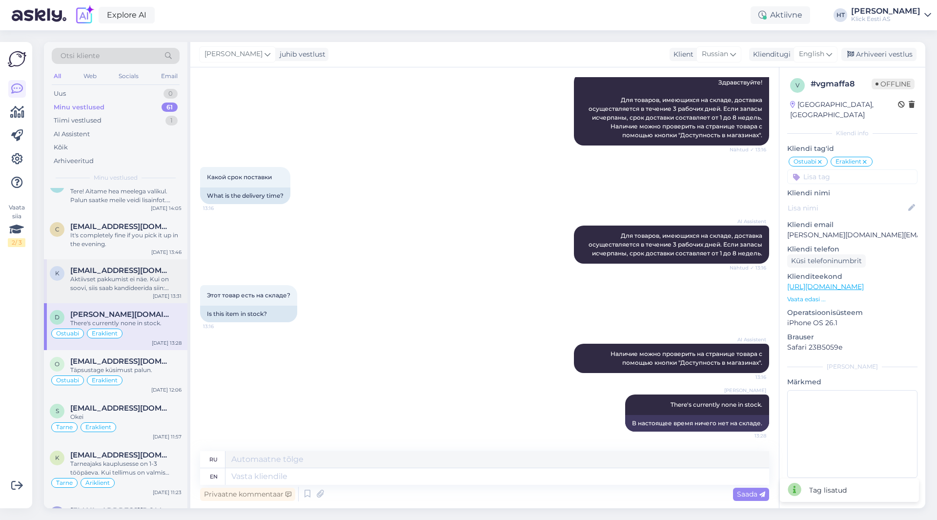
click at [142, 280] on div "Aktiivset pakkumist ei näe. Kui on soovi, siis saab kandideerida siin: [URL][DO…" at bounding box center [125, 284] width 111 height 18
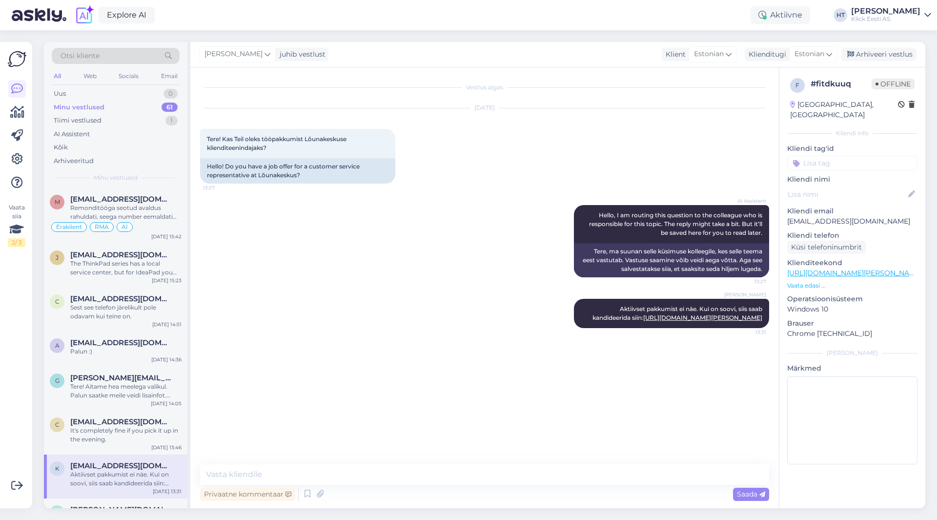
scroll to position [98, 0]
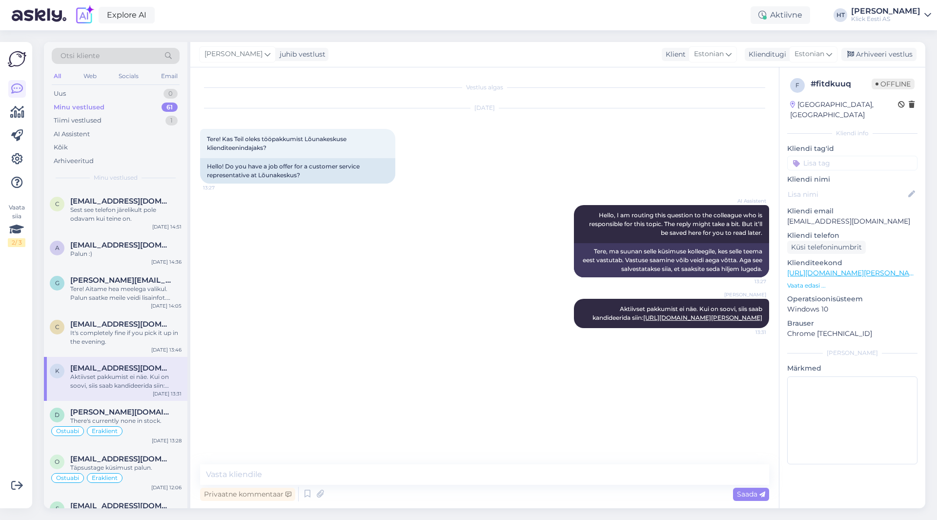
click at [839, 156] on input at bounding box center [852, 163] width 130 height 15
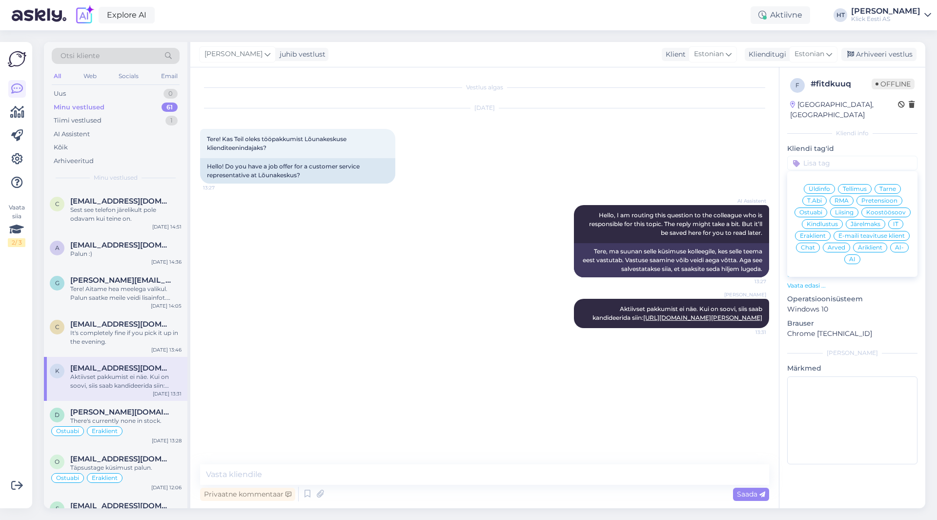
click at [829, 186] on span "Üldinfo" at bounding box center [819, 189] width 21 height 6
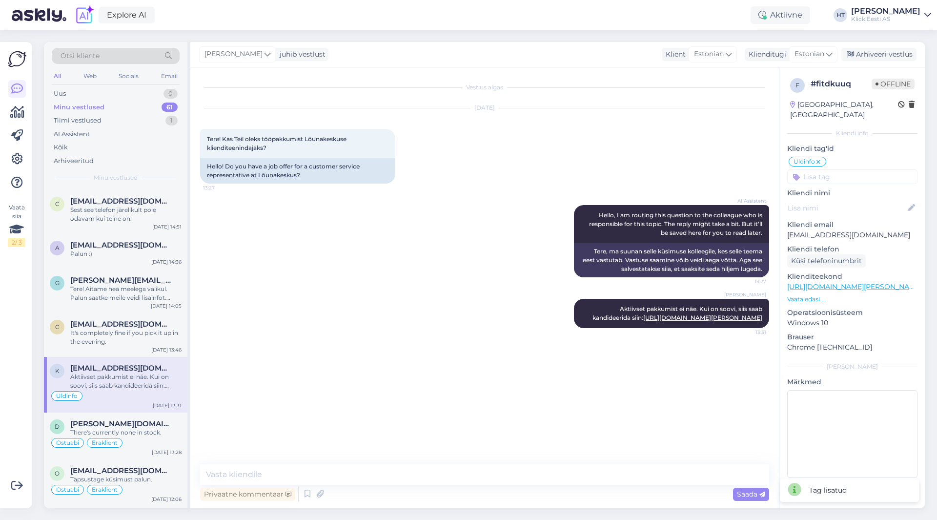
click at [839, 169] on input at bounding box center [852, 176] width 130 height 15
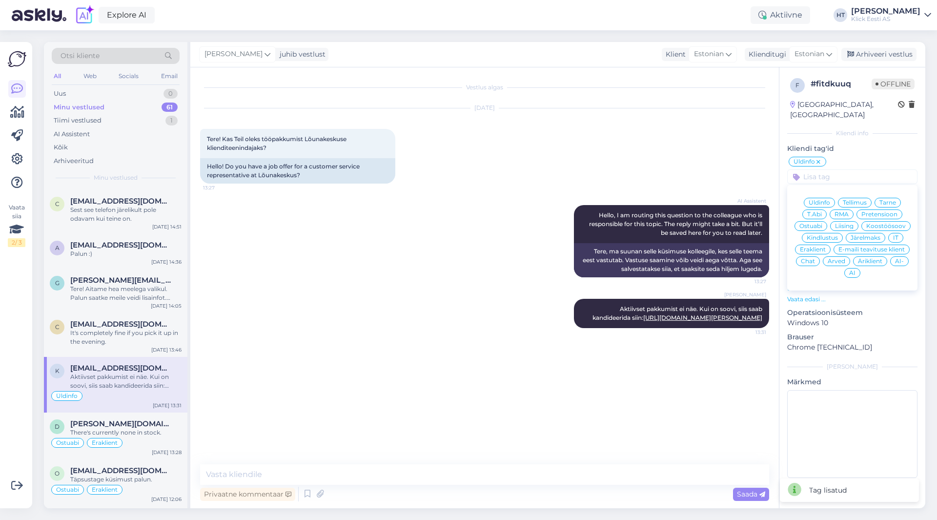
click at [818, 247] on span "Eraklient" at bounding box center [813, 250] width 26 height 6
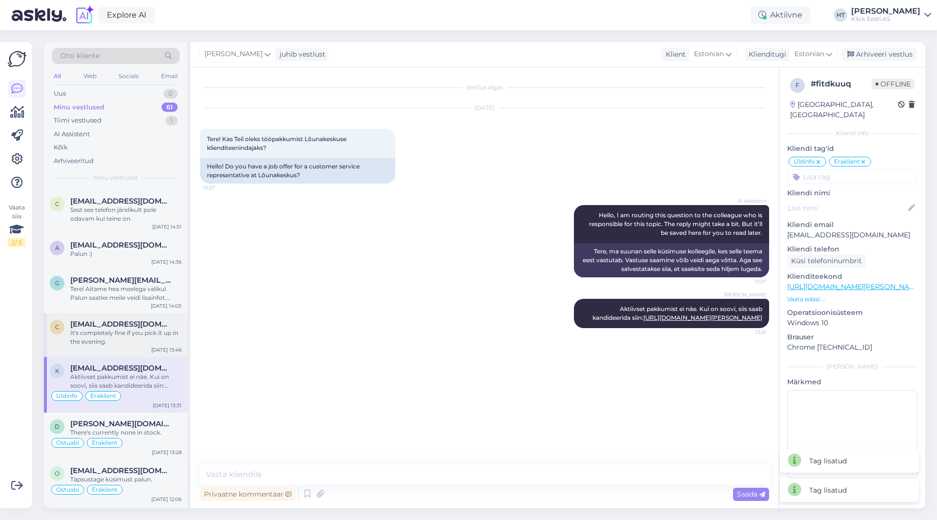
click at [92, 337] on div "It's completely fine if you pick it up in the evening." at bounding box center [125, 338] width 111 height 18
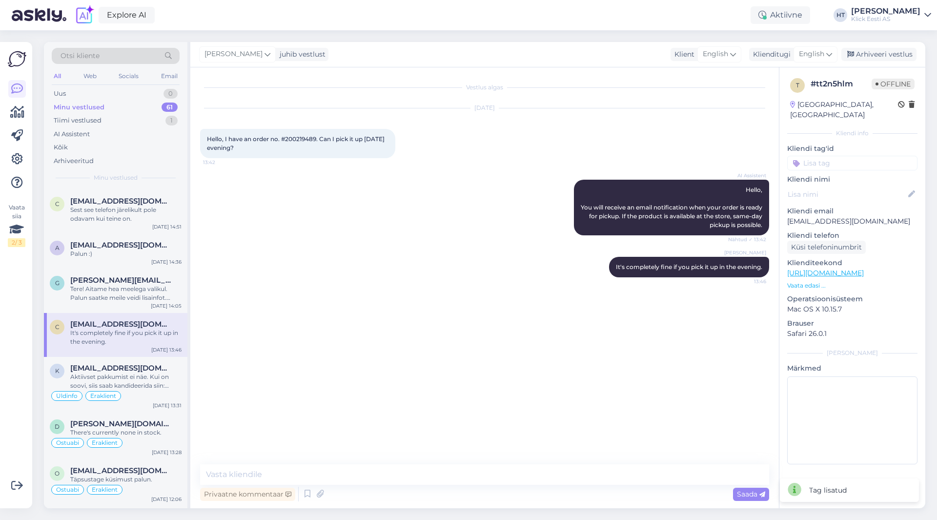
click at [839, 156] on input at bounding box center [852, 163] width 130 height 15
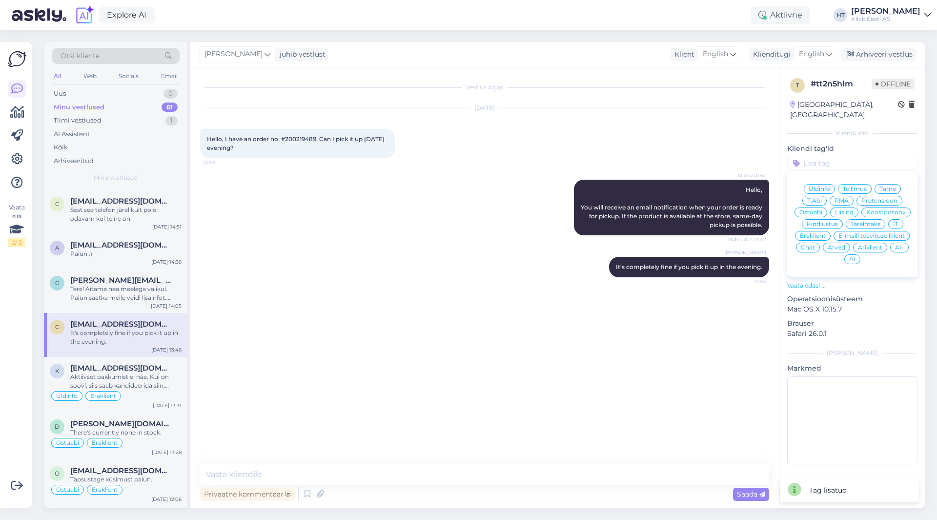
click at [885, 186] on span "Tarne" at bounding box center [888, 189] width 17 height 6
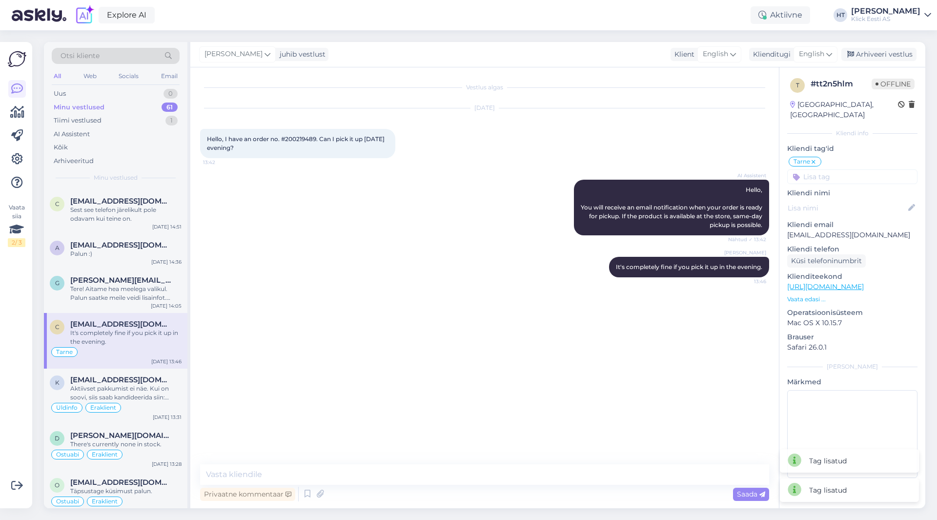
click at [860, 169] on input at bounding box center [852, 176] width 130 height 15
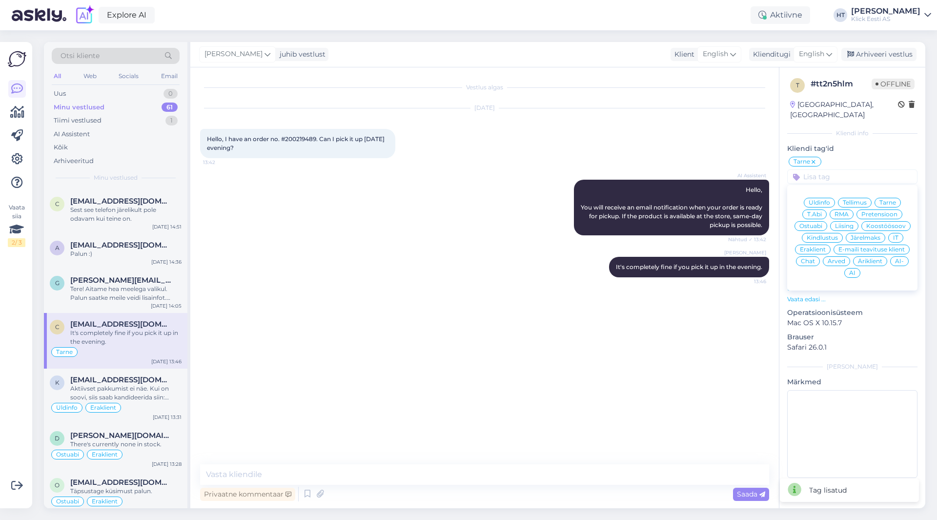
click at [818, 245] on div "Eraklient" at bounding box center [813, 250] width 36 height 10
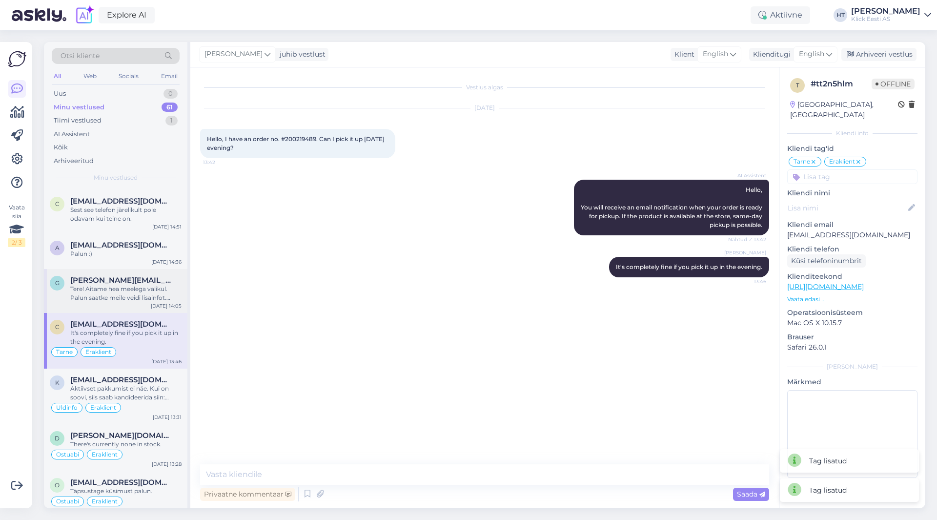
click at [112, 294] on div "Tere! Aitame hea meelega valikul. Palun saatke meile veidi lisainfot. [PERSON_N…" at bounding box center [125, 294] width 111 height 18
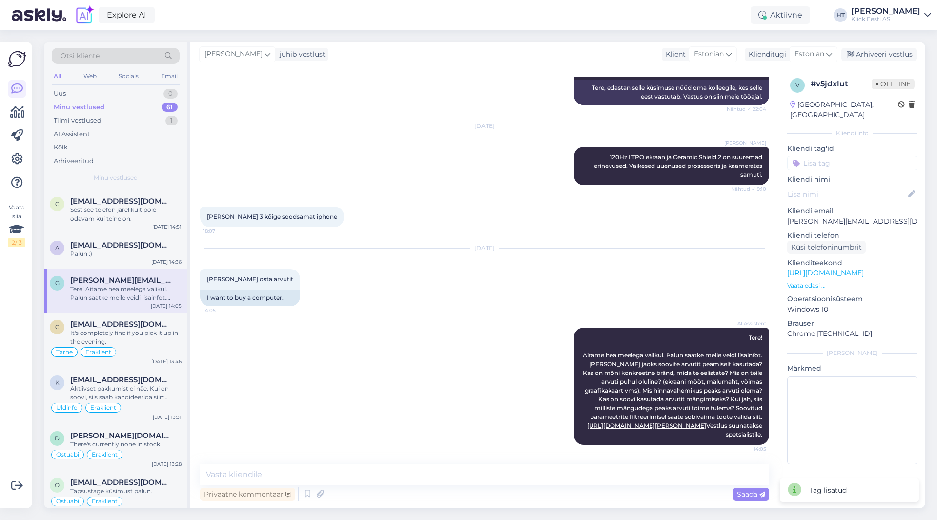
click at [822, 156] on input at bounding box center [852, 163] width 130 height 15
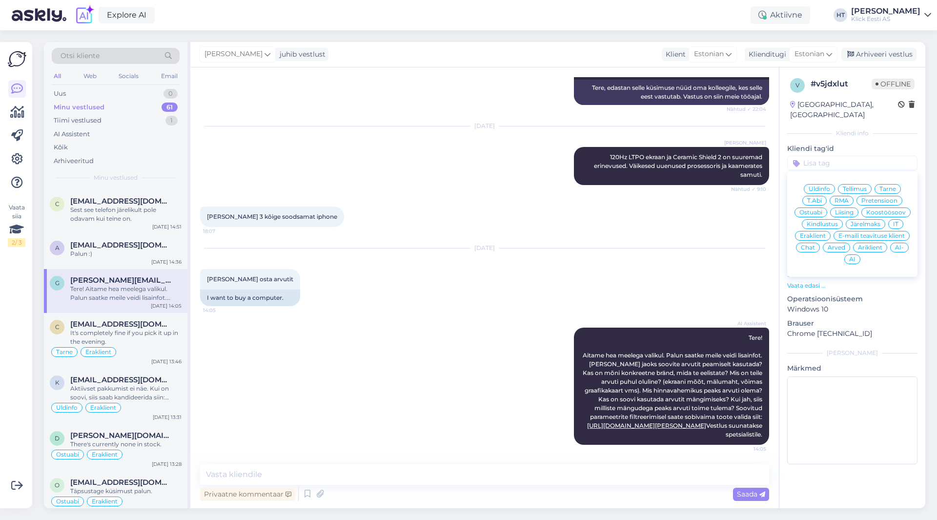
click at [640, 238] on div "[DATE] Soovin osta arvutit 14:05 I want to buy a computer." at bounding box center [484, 277] width 569 height 79
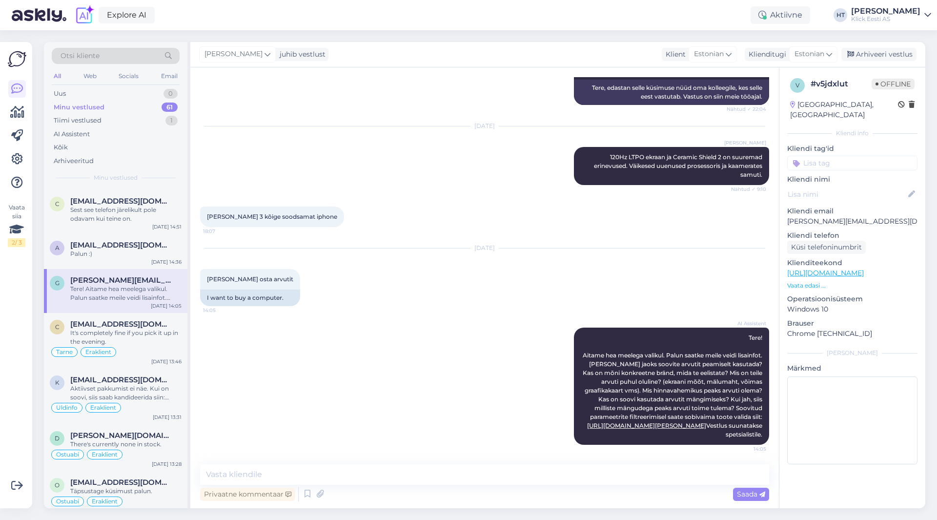
click at [848, 159] on input at bounding box center [852, 163] width 130 height 15
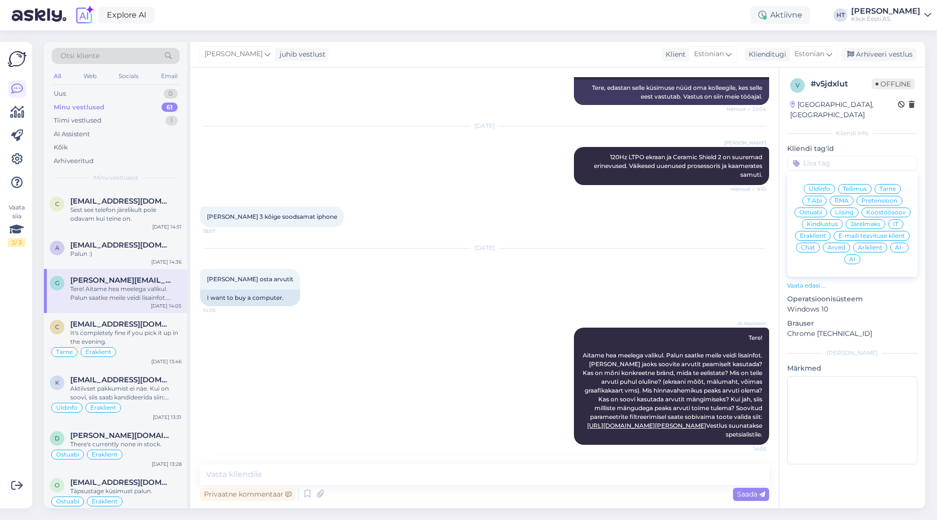
click at [643, 241] on div "[DATE] Soovin osta arvutit 14:05 I want to buy a computer." at bounding box center [484, 277] width 569 height 79
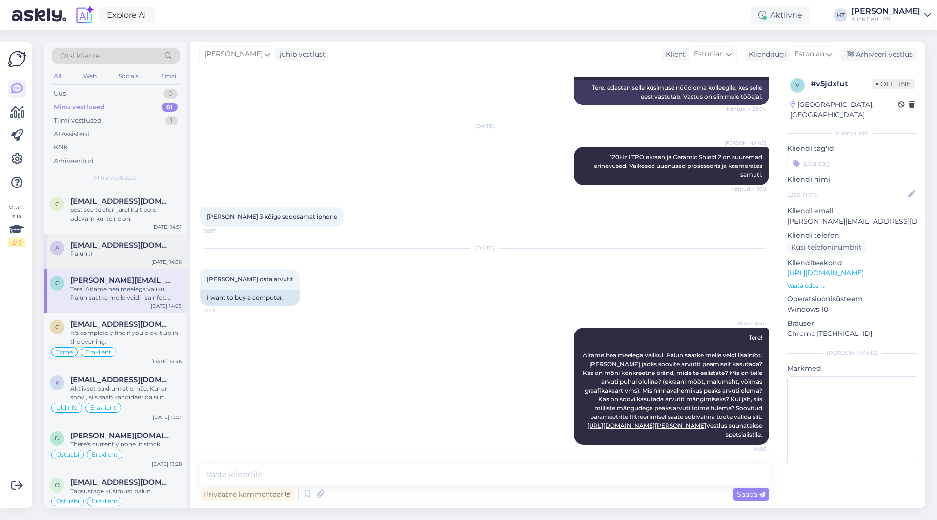
click at [99, 258] on div "Palun :)" at bounding box center [125, 253] width 111 height 9
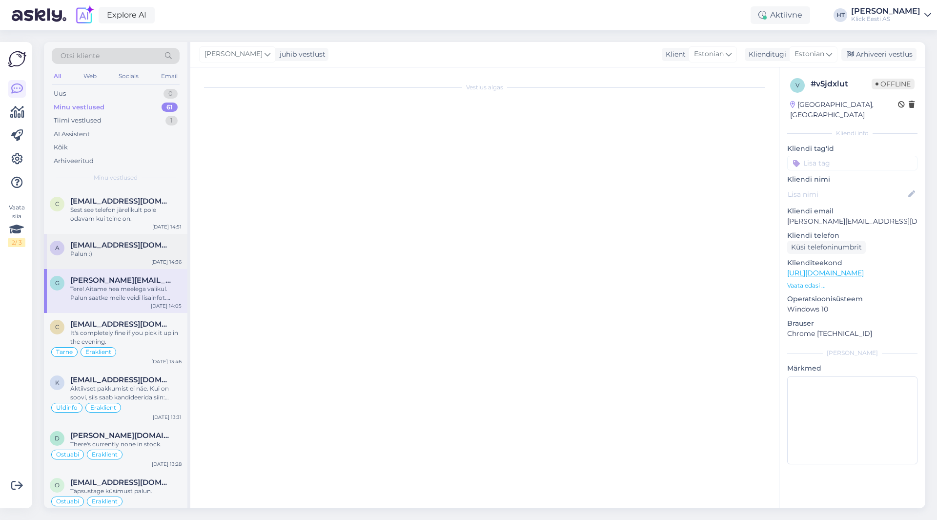
scroll to position [967, 0]
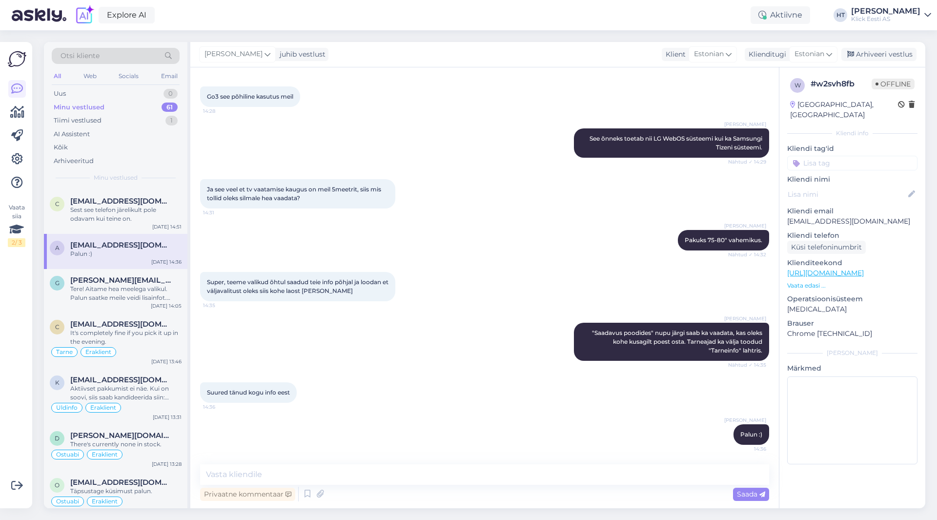
click at [845, 156] on input at bounding box center [852, 163] width 130 height 15
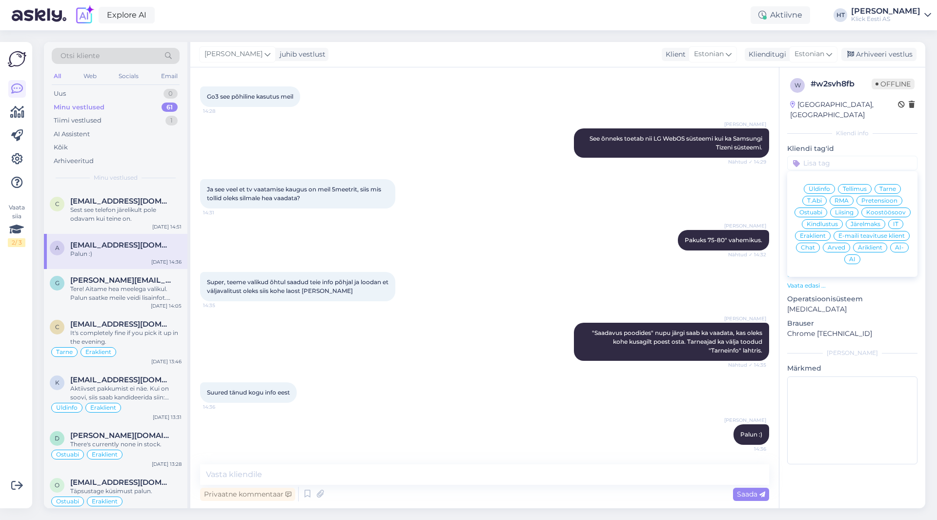
click at [823, 209] on span "Ostuabi" at bounding box center [811, 212] width 23 height 6
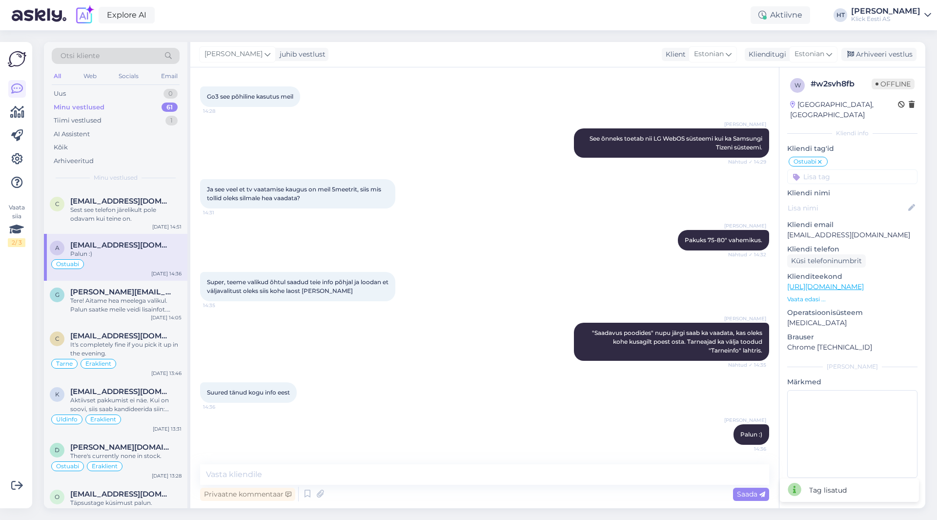
click at [845, 169] on input at bounding box center [852, 176] width 130 height 15
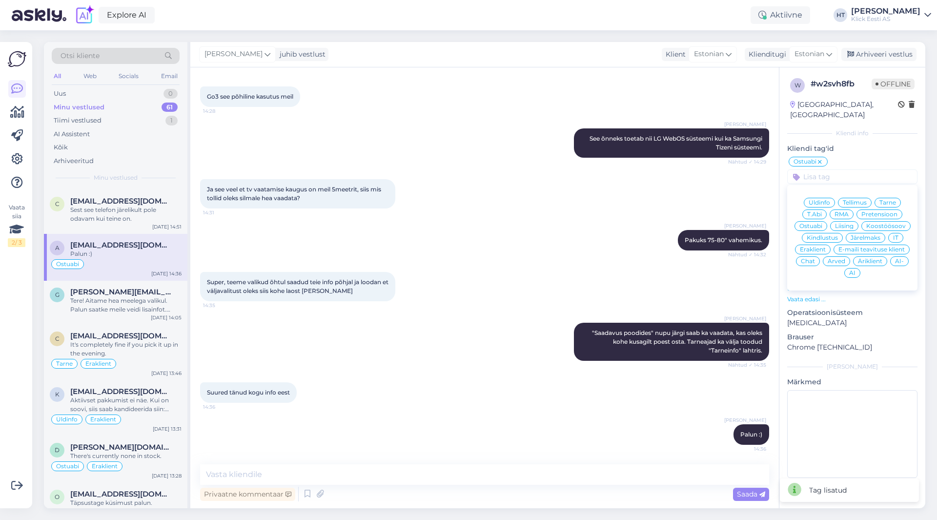
click at [821, 247] on span "Eraklient" at bounding box center [813, 250] width 26 height 6
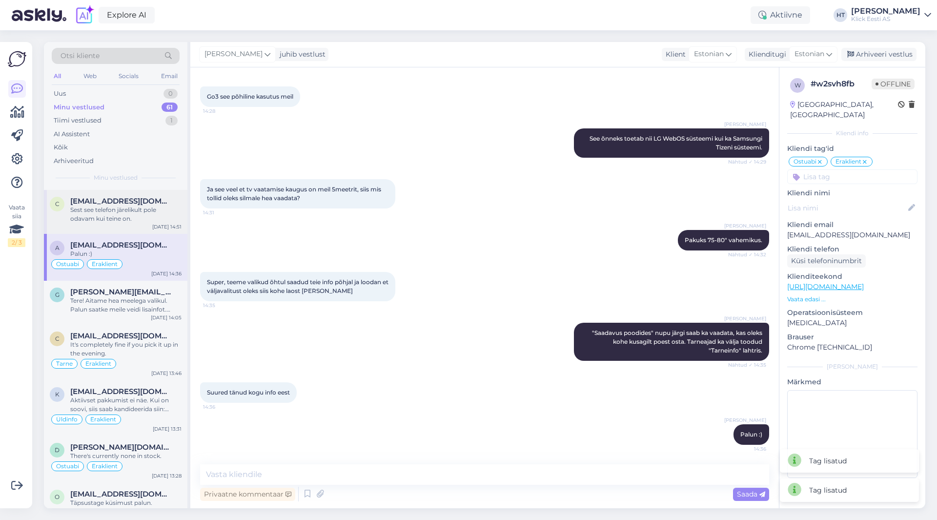
click at [133, 220] on div "Sest see telefon järelikult pole odavam kui teine on." at bounding box center [125, 215] width 111 height 18
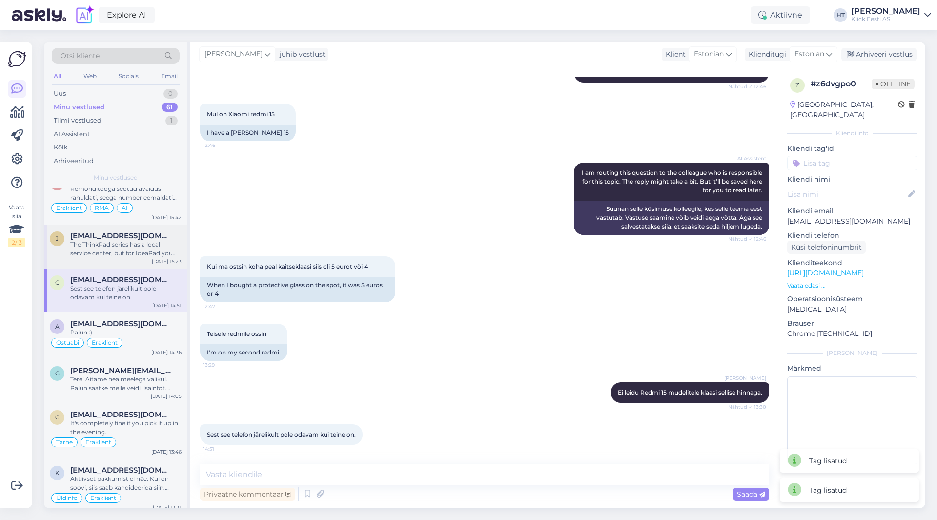
scroll to position [0, 0]
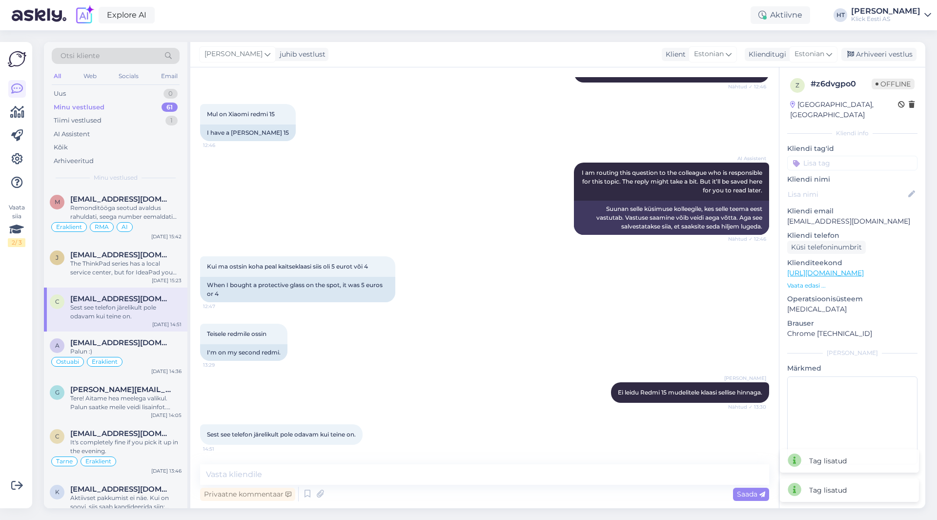
click at [834, 156] on input at bounding box center [852, 163] width 130 height 15
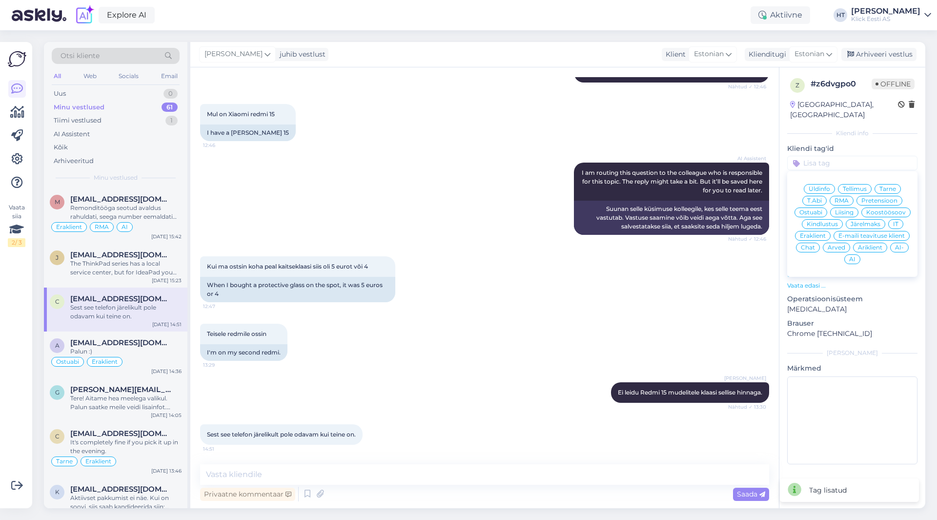
click at [816, 209] on span "Ostuabi" at bounding box center [811, 212] width 23 height 6
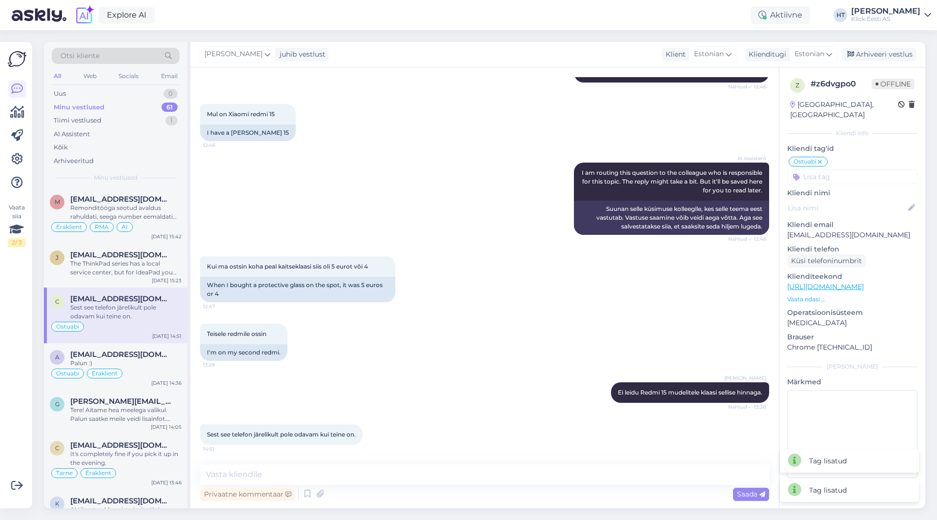
click at [840, 169] on input at bounding box center [852, 176] width 130 height 15
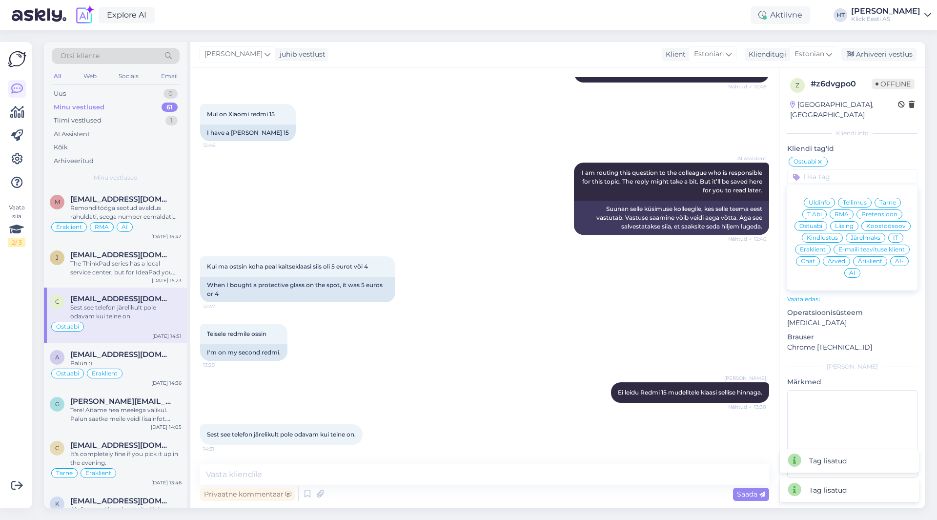
click at [812, 245] on div "Eraklient" at bounding box center [813, 250] width 36 height 10
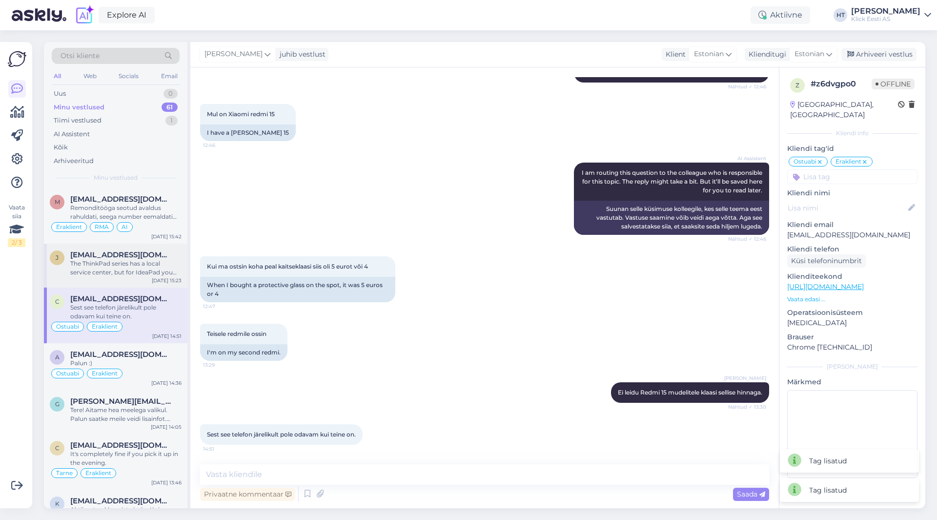
click at [131, 253] on span "[EMAIL_ADDRESS][DOMAIN_NAME]" at bounding box center [121, 254] width 102 height 9
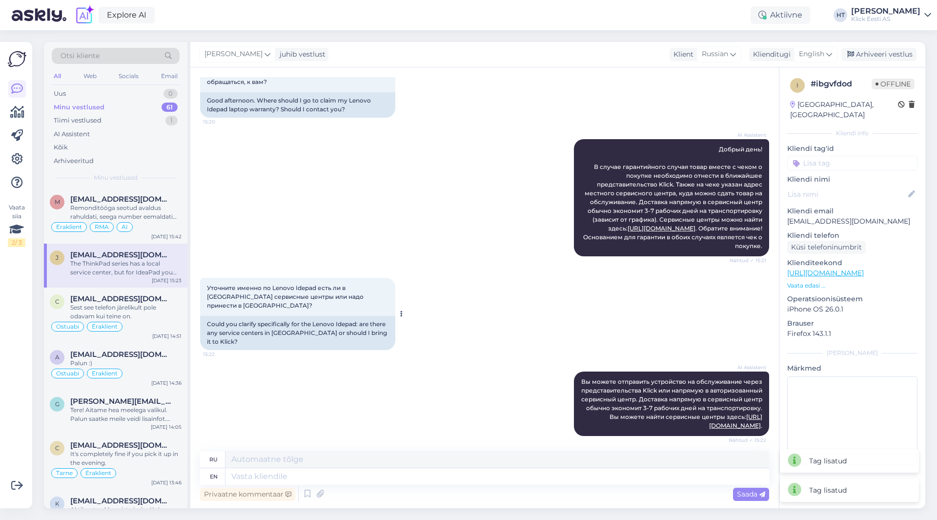
scroll to position [129, 0]
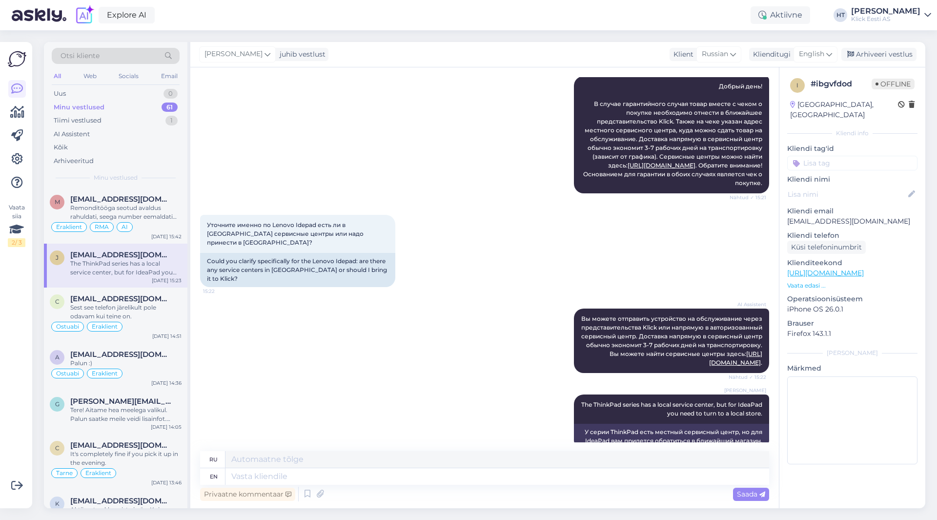
click at [849, 156] on input at bounding box center [852, 163] width 130 height 15
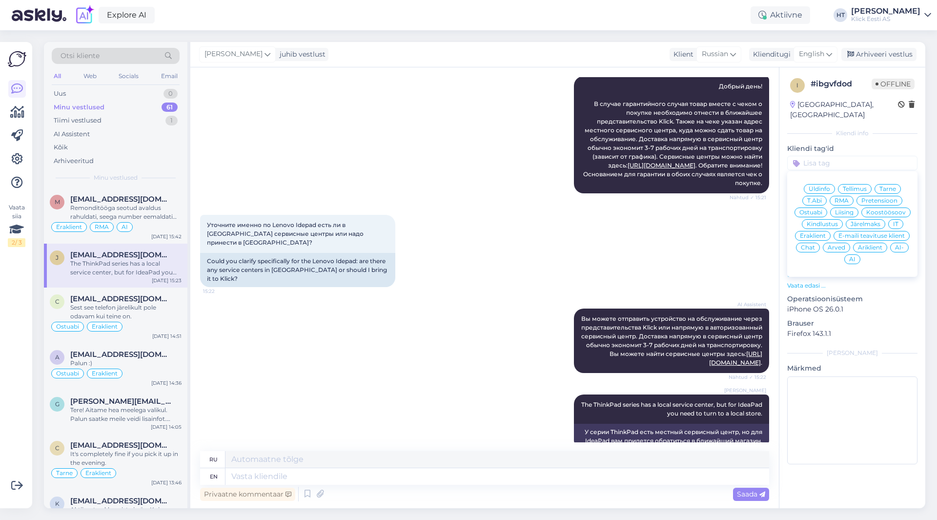
click at [841, 198] on span "RMA" at bounding box center [842, 201] width 14 height 6
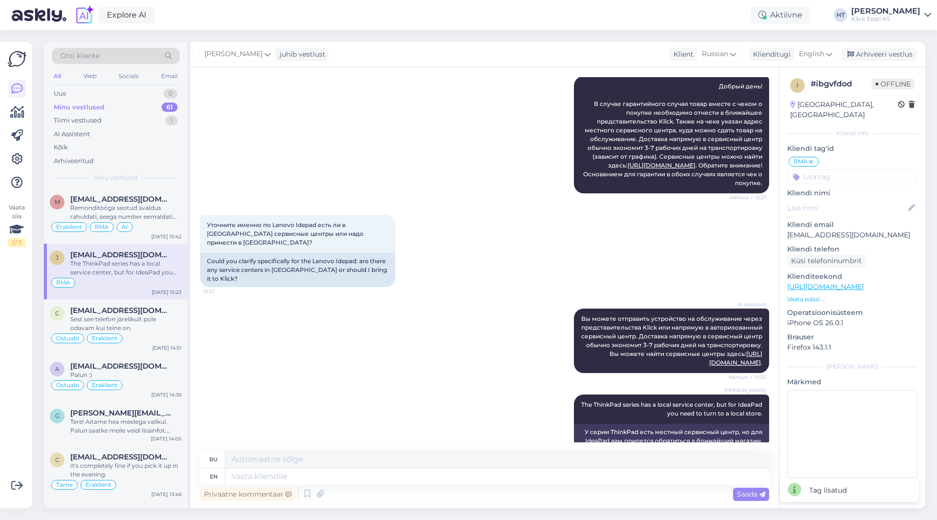
click at [842, 169] on input at bounding box center [852, 176] width 130 height 15
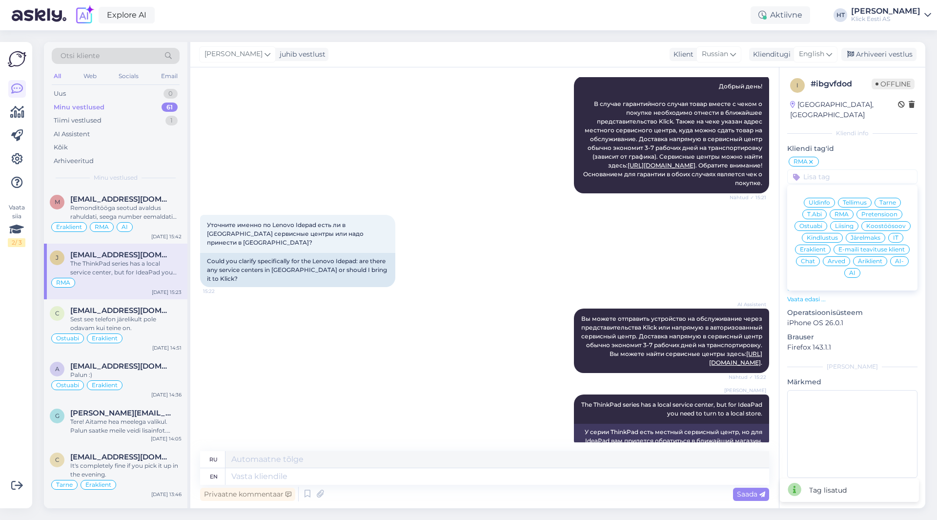
click at [815, 247] on span "Eraklient" at bounding box center [813, 250] width 26 height 6
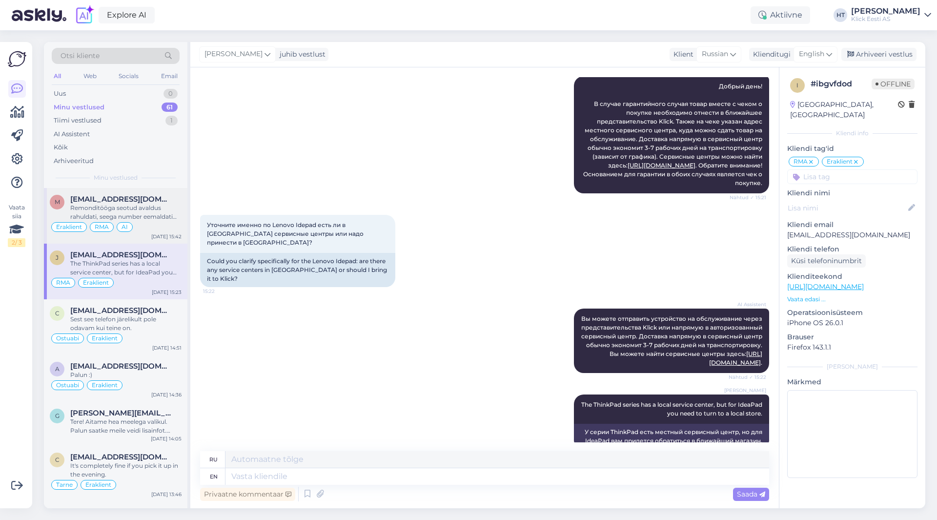
click at [152, 214] on div "Remonditööga seotud avaldus rahuldati, seega number eemaldati mittevajalike SMS…" at bounding box center [125, 213] width 111 height 18
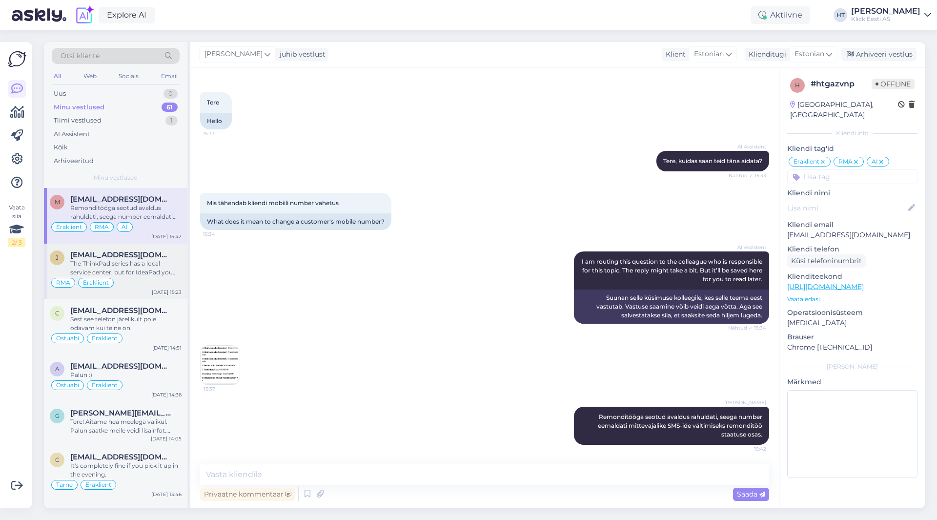
click at [154, 253] on span "[EMAIL_ADDRESS][DOMAIN_NAME]" at bounding box center [121, 254] width 102 height 9
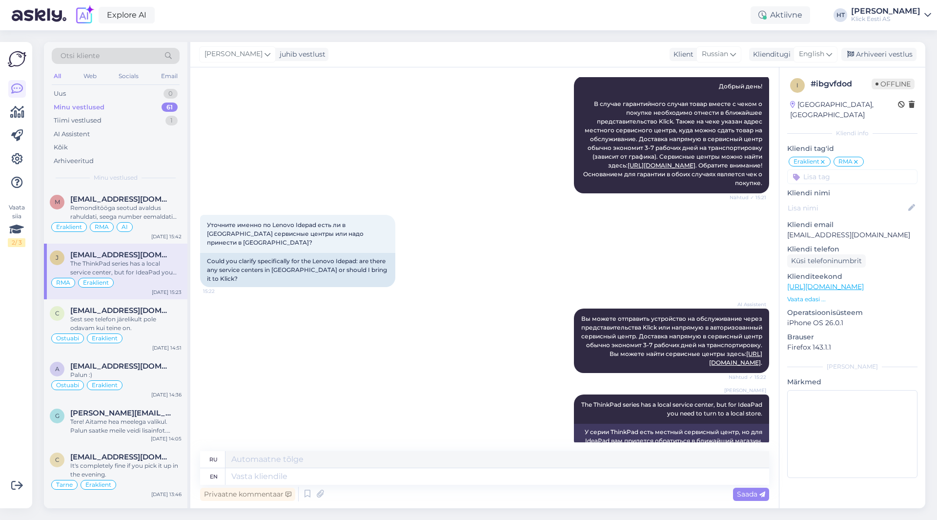
click at [831, 169] on input at bounding box center [852, 176] width 130 height 15
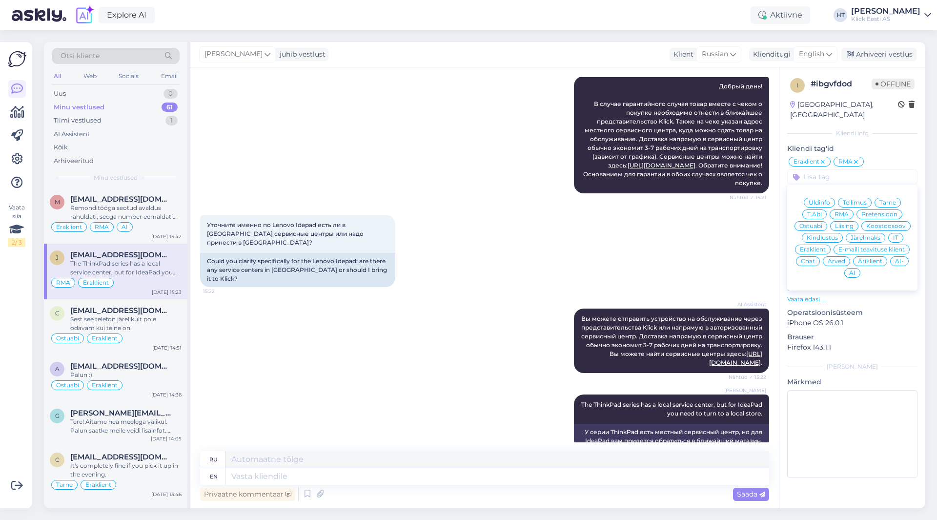
click at [585, 233] on div "Уточните именно по Lenovo Idepad есть ли в [GEOGRAPHIC_DATA] сервисные центры и…" at bounding box center [484, 251] width 569 height 94
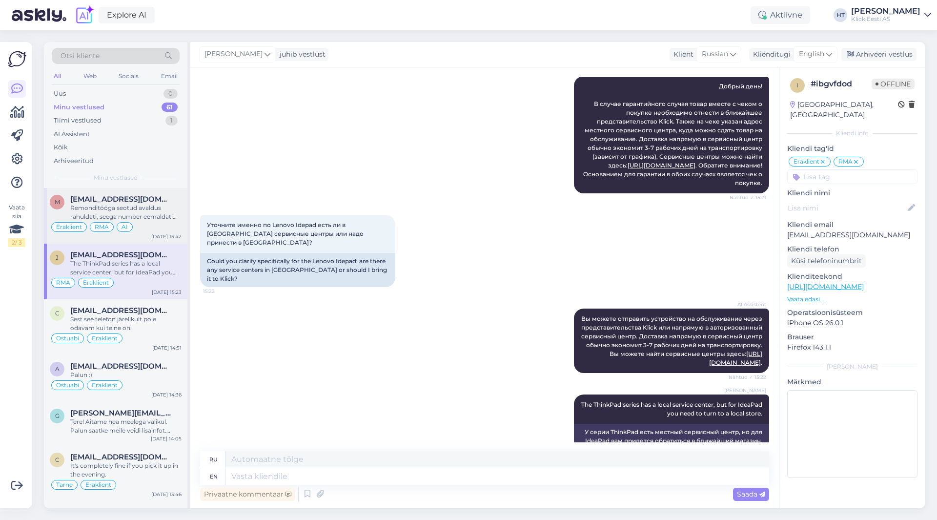
click at [140, 218] on div "Remonditööga seotud avaldus rahuldati, seega number eemaldati mittevajalike SMS…" at bounding box center [125, 213] width 111 height 18
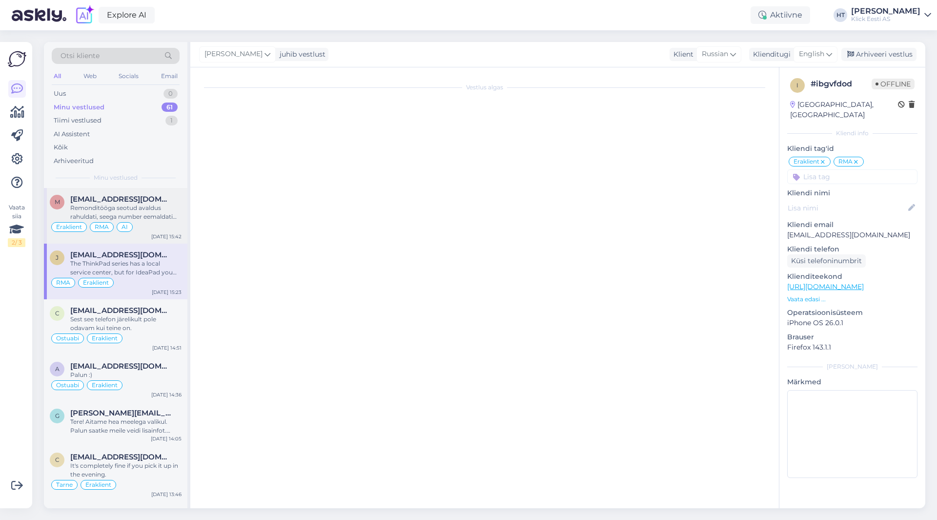
scroll to position [320, 0]
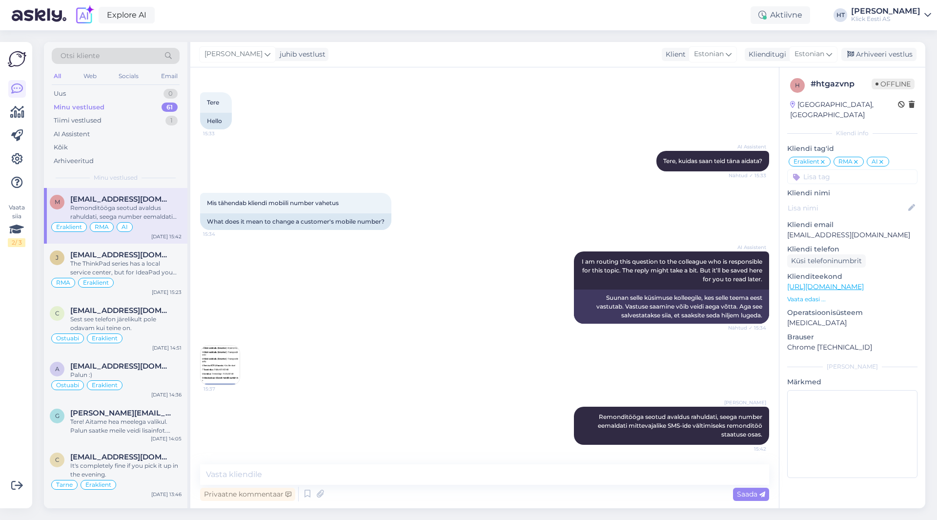
click at [495, 377] on div "15:37" at bounding box center [484, 365] width 569 height 62
click at [90, 123] on div "Tiimi vestlused" at bounding box center [78, 121] width 48 height 10
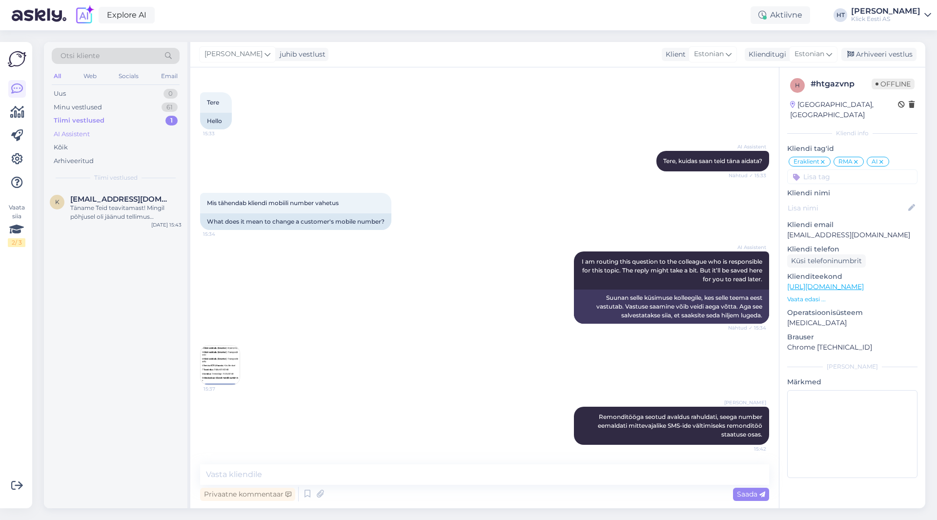
click at [127, 134] on div "AI Assistent" at bounding box center [116, 134] width 128 height 14
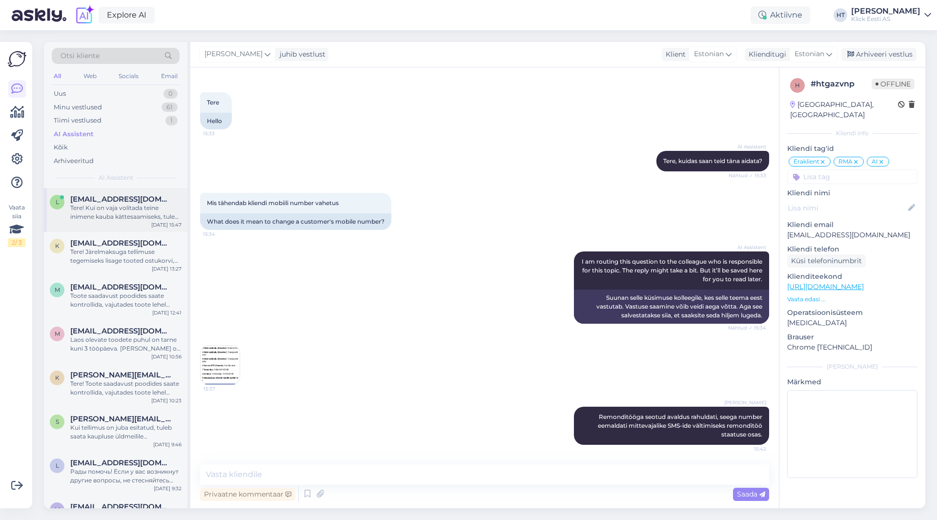
click at [143, 204] on div "Tere! Kui on vaja volitada teine inimene kauba kättesaamiseks, tuleks tellimust…" at bounding box center [125, 213] width 111 height 18
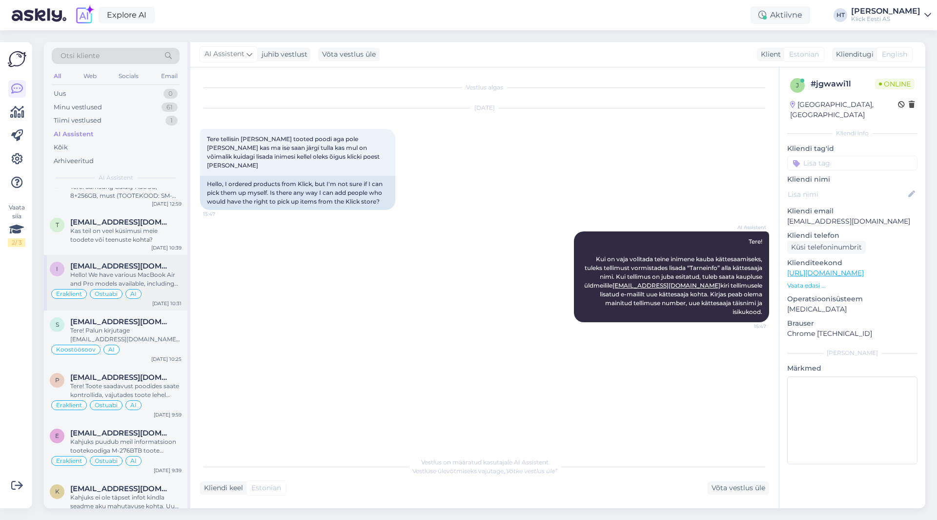
scroll to position [586, 0]
click at [142, 246] on div "t [EMAIL_ADDRESS][DOMAIN_NAME] Kas teil on veel küsimusi meie toodete või teenu…" at bounding box center [116, 233] width 144 height 44
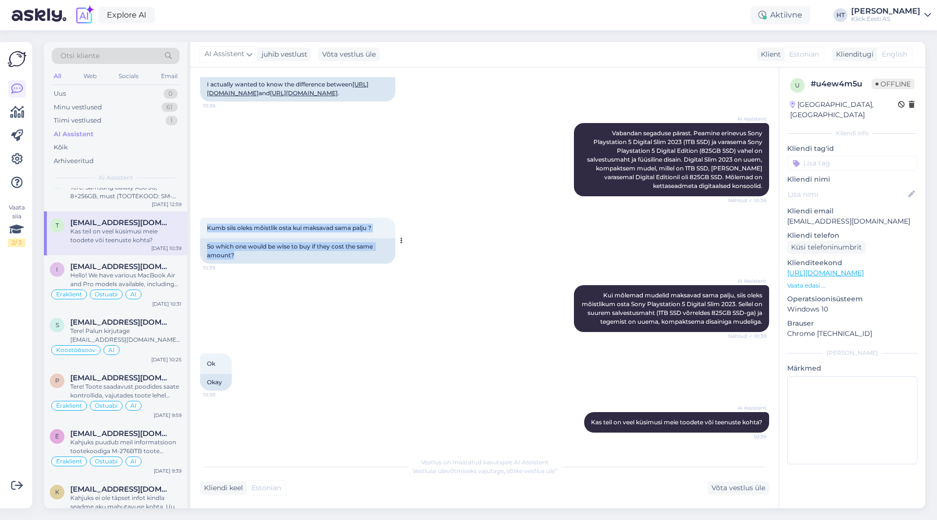
drag, startPoint x: 206, startPoint y: 229, endPoint x: 383, endPoint y: 254, distance: 178.5
click at [383, 254] on div "Kumb siis oleks mõistlik osta kui maksavad sama palju ? 10:39 So which one woul…" at bounding box center [297, 241] width 195 height 46
click at [383, 254] on div "So which one would be wise to buy if they cost the same amount?" at bounding box center [297, 250] width 195 height 25
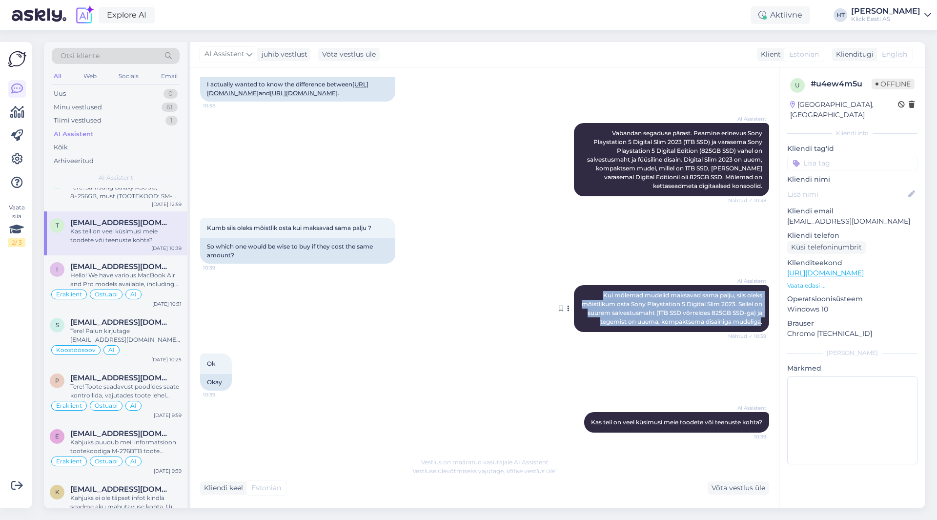
drag, startPoint x: 591, startPoint y: 293, endPoint x: 753, endPoint y: 327, distance: 165.1
click at [753, 327] on div "AI Assistent [PERSON_NAME] mõlemad mudelid maksavad sama palju, siis oleks mõis…" at bounding box center [671, 308] width 195 height 47
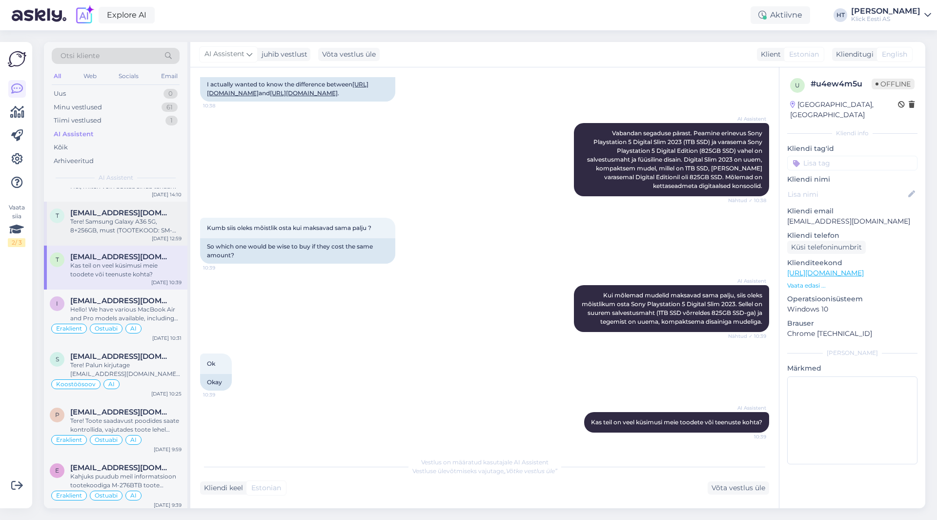
scroll to position [537, 0]
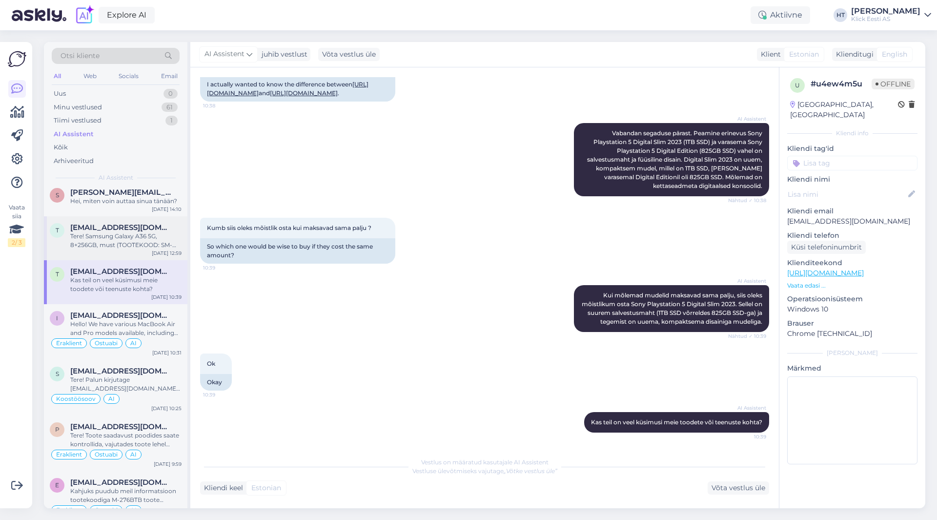
click at [158, 249] on div "Tere! Samsung Galaxy A36 5G, 8+256GB, must (TOOTEKOOD: SM-A366/256/BLACK) hind …" at bounding box center [125, 241] width 111 height 18
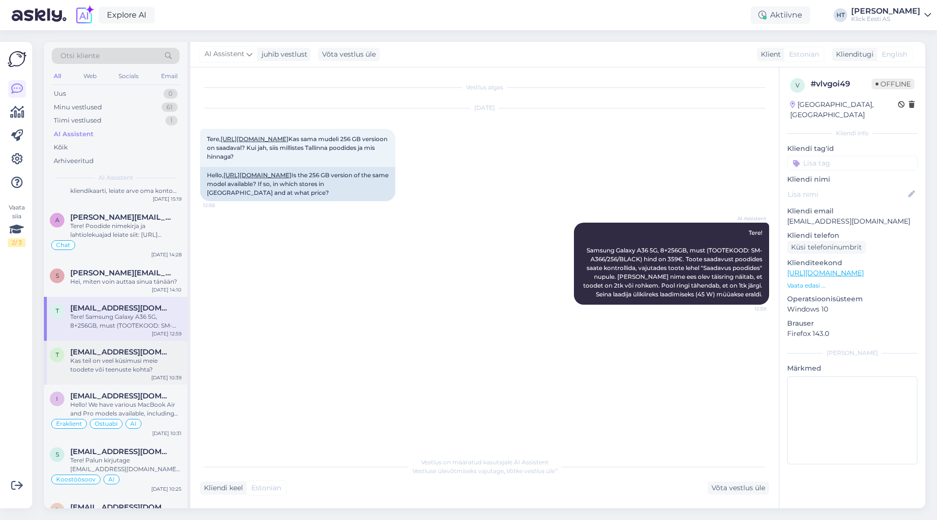
scroll to position [439, 0]
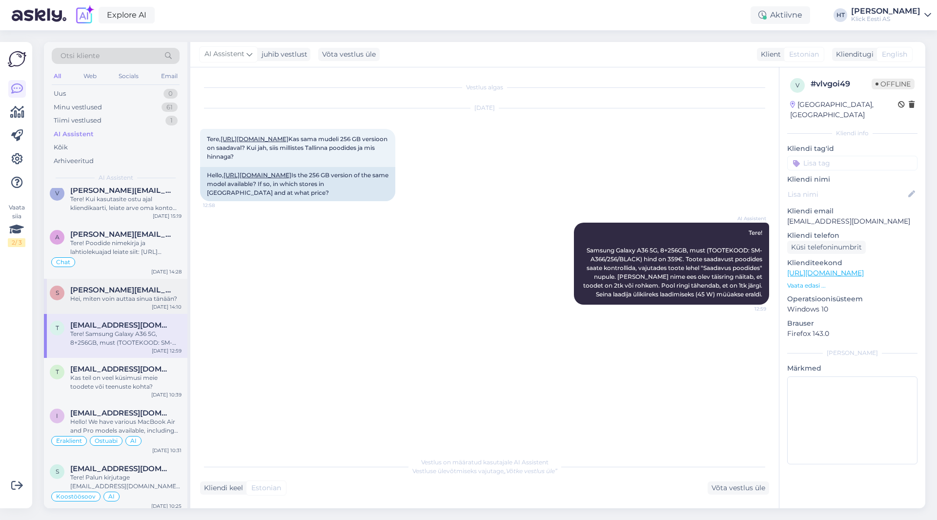
click at [120, 289] on span "[PERSON_NAME][EMAIL_ADDRESS][DOMAIN_NAME]" at bounding box center [121, 290] width 102 height 9
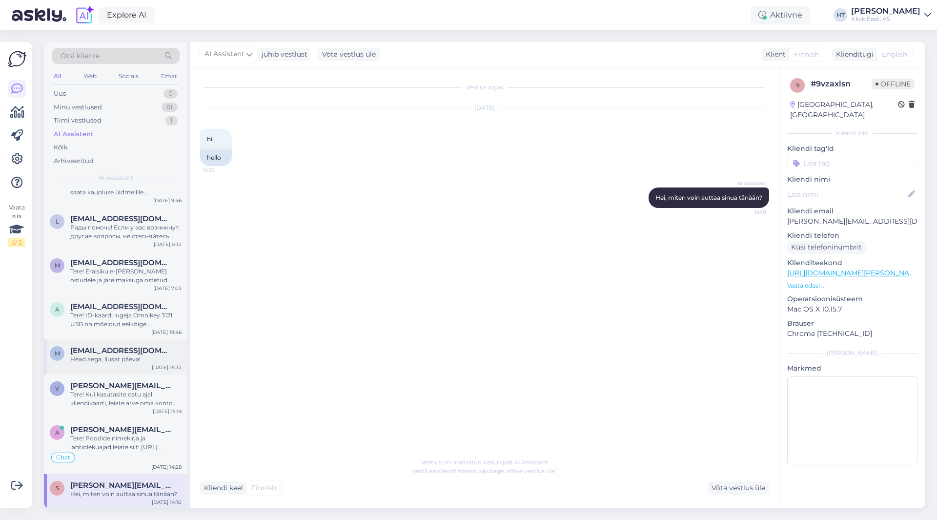
scroll to position [342, 0]
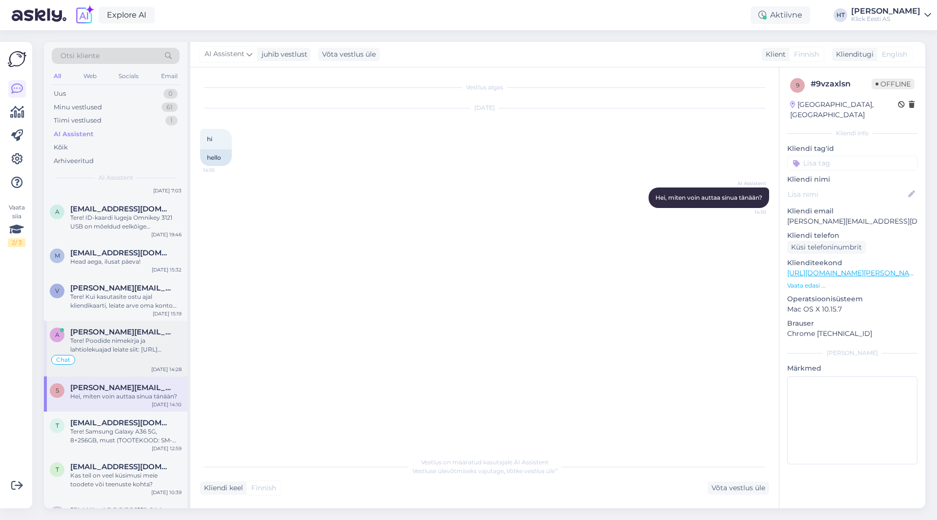
click at [124, 339] on div "Tere! Poodide nimekirja ja lahtiolekuajad leiate siit: [URL][DOMAIN_NAME]" at bounding box center [125, 345] width 111 height 18
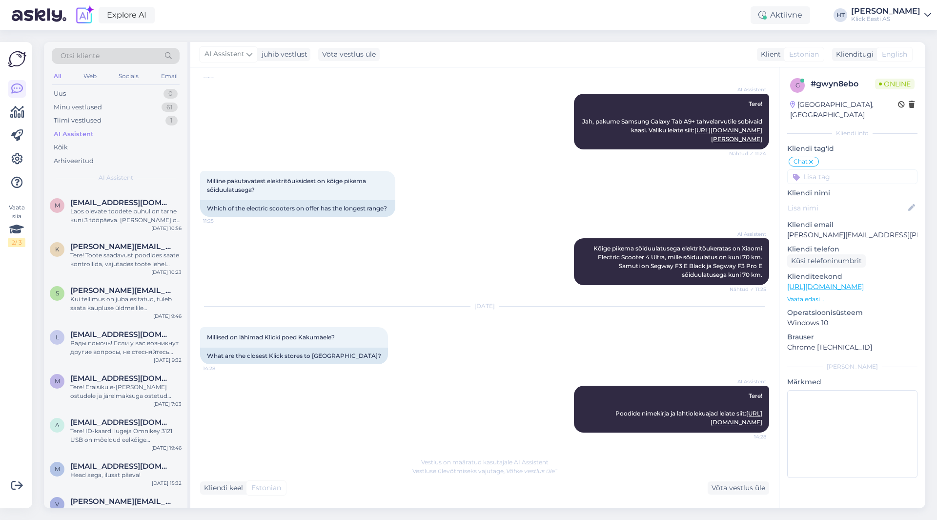
scroll to position [0, 0]
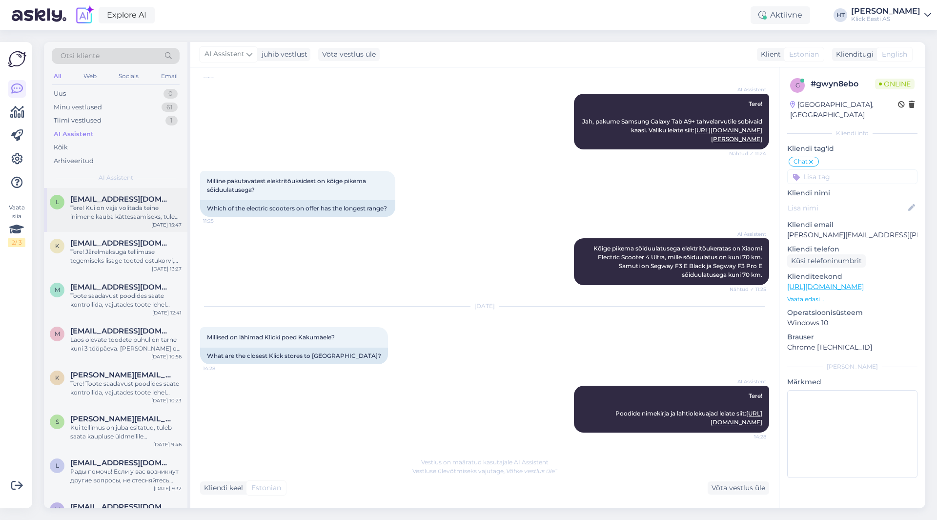
click at [121, 223] on div "l [EMAIL_ADDRESS][DOMAIN_NAME] Tere! Kui on vaja volitada teine inimene kauba k…" at bounding box center [116, 210] width 144 height 44
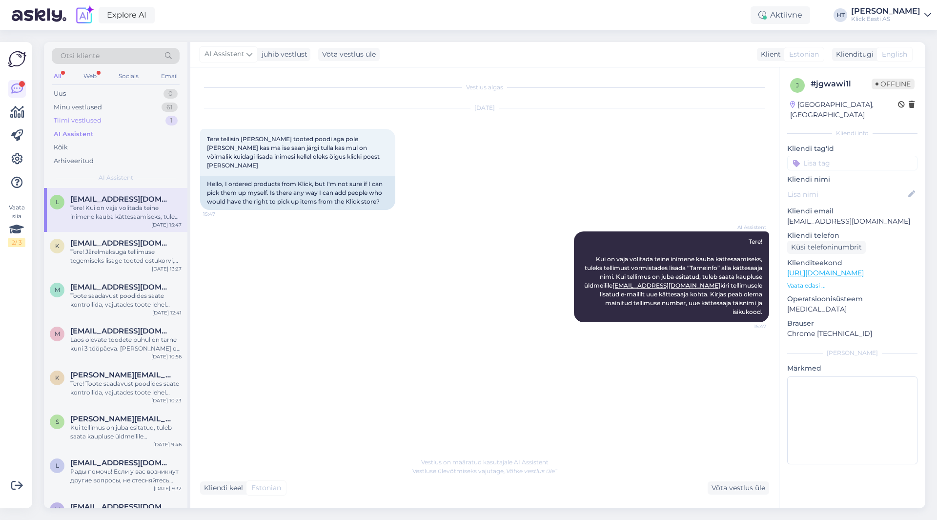
click at [158, 117] on div "Tiimi vestlused 1" at bounding box center [116, 121] width 128 height 14
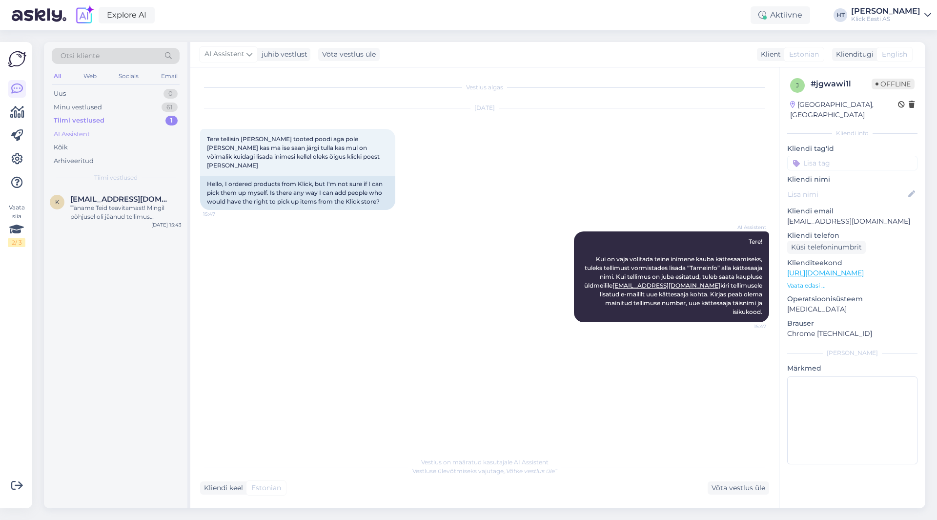
click at [152, 132] on div "AI Assistent" at bounding box center [116, 134] width 128 height 14
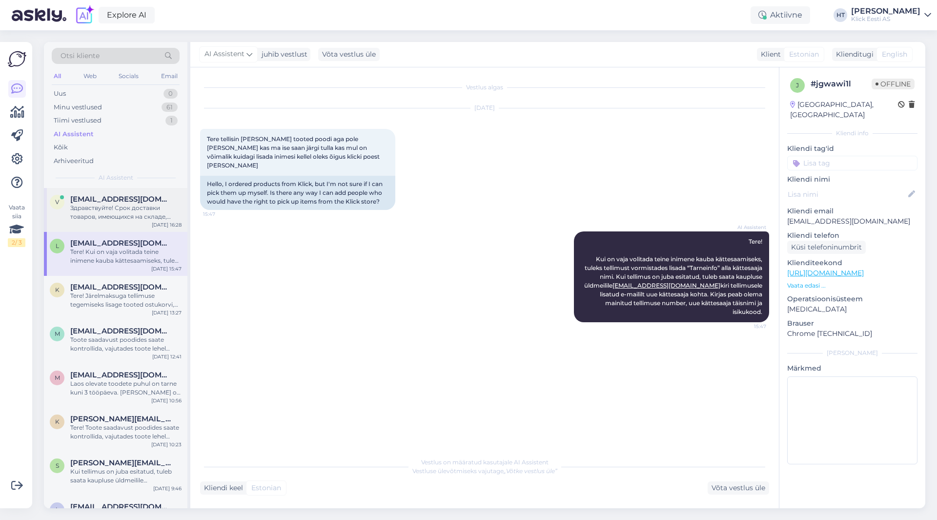
click at [149, 223] on div "v [EMAIL_ADDRESS][DOMAIN_NAME] Здравствуйте! Срок доставки товаров, имеющихся н…" at bounding box center [116, 210] width 144 height 44
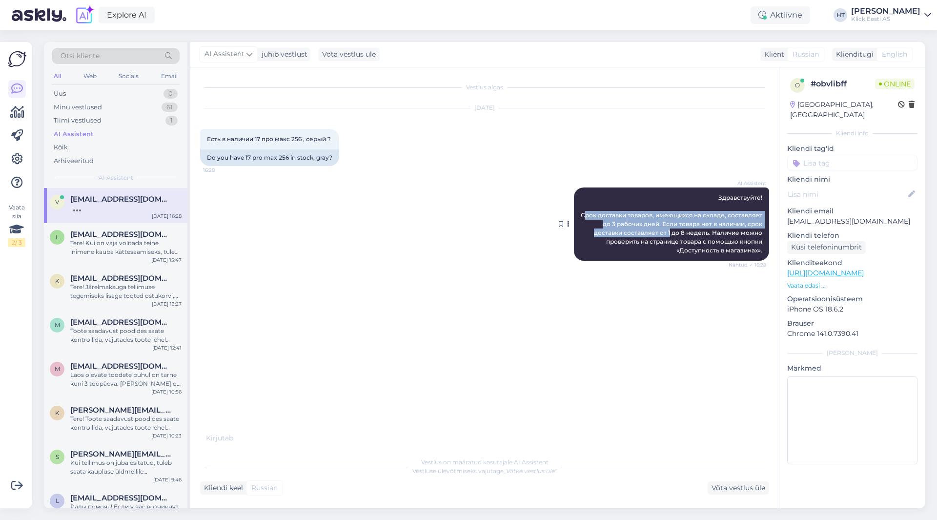
drag, startPoint x: 584, startPoint y: 214, endPoint x: 670, endPoint y: 230, distance: 87.8
click at [670, 230] on span "Здравствуйте! Срок доставки товаров, имеющихся на складе, составляет до 3 рабоч…" at bounding box center [672, 224] width 183 height 60
click at [579, 214] on div "AI Assistent Здравствуйте! Срок доставки товаров, имеющихся на складе, составля…" at bounding box center [671, 223] width 195 height 73
drag, startPoint x: 581, startPoint y: 213, endPoint x: 764, endPoint y: 253, distance: 187.4
click at [764, 253] on div "AI Assistent Здравствуйте! Срок доставки товаров, имеющихся на складе, составля…" at bounding box center [671, 223] width 195 height 73
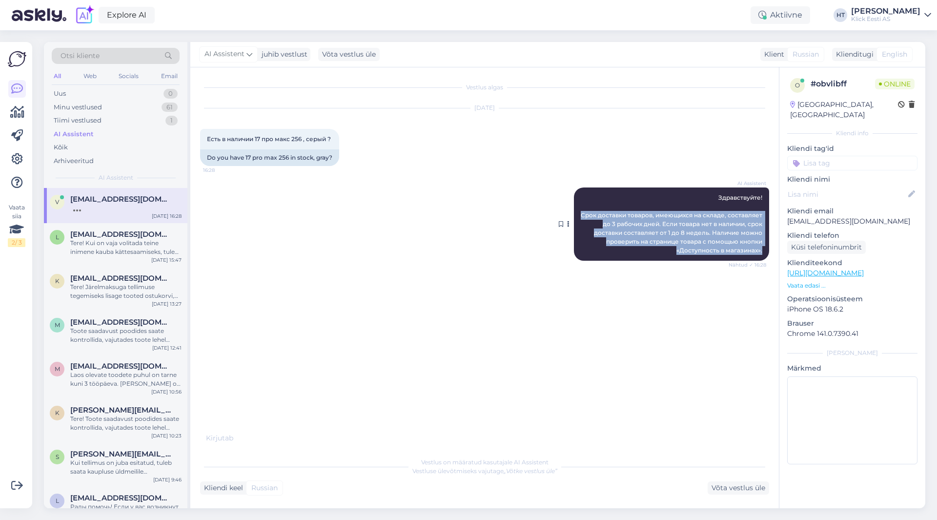
copy span "Срок доставки товаров, имеющихся на складе, составляет до 3 рабочих дней. Если …"
click at [653, 224] on span "Здравствуйте! Срок доставки товаров, имеющихся на складе, составляет до 3 рабоч…" at bounding box center [672, 224] width 183 height 60
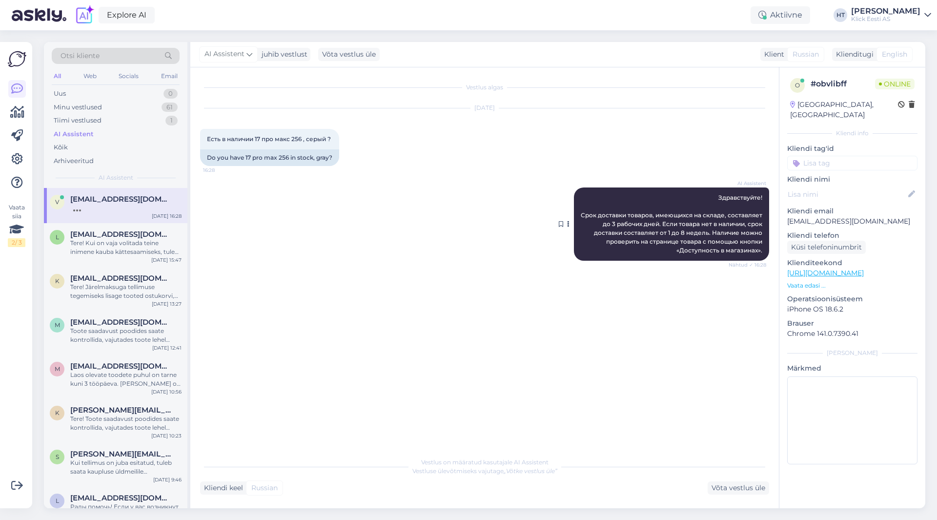
click at [661, 233] on span "Здравствуйте! Срок доставки товаров, имеющихся на складе, составляет до 3 рабоч…" at bounding box center [672, 224] width 183 height 60
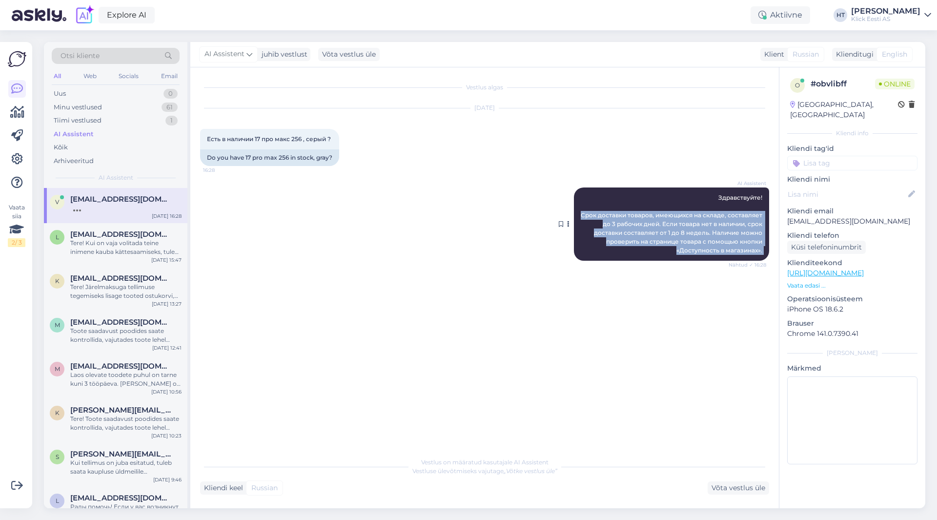
click at [661, 233] on span "Здравствуйте! Срок доставки товаров, имеющихся на складе, составляет до 3 рабоч…" at bounding box center [672, 224] width 183 height 60
copy div "Срок доставки товаров, имеющихся на складе, составляет до 3 рабочих дней. Если …"
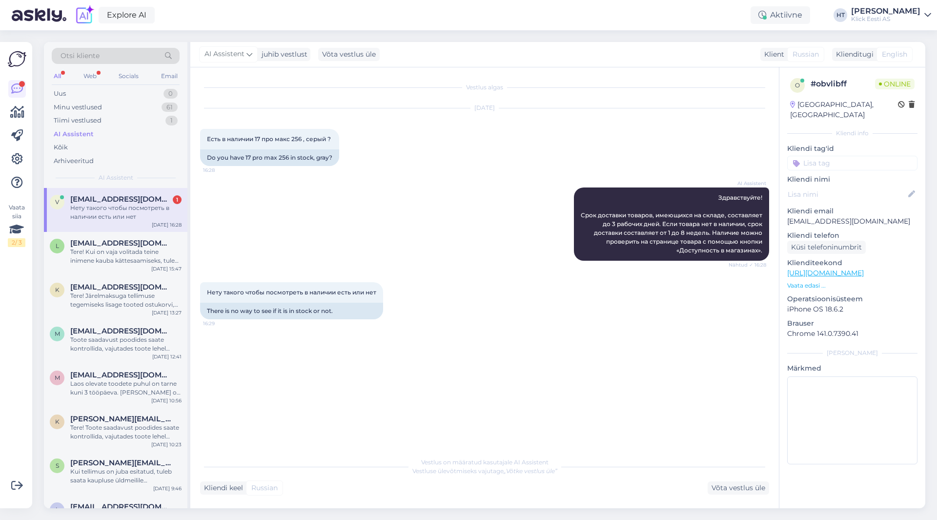
click at [171, 212] on div "Нету такого чтобы посмотреть в наличии есть или нет" at bounding box center [125, 213] width 111 height 18
click at [472, 260] on div "AI Assistent Здравствуйте! Срок доставки товаров, имеющихся на складе, составля…" at bounding box center [484, 224] width 569 height 95
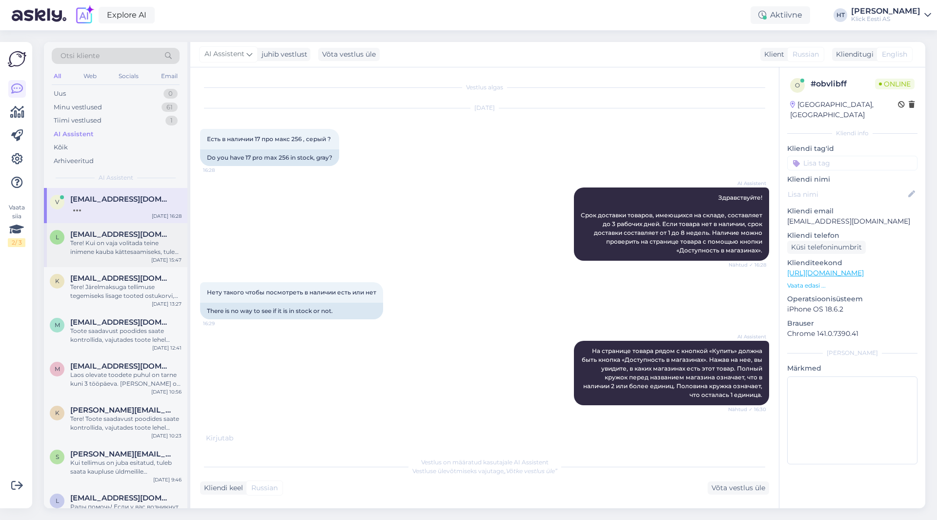
click at [133, 248] on div "Tere! Kui on vaja volitada teine inimene kauba kättesaamiseks, tuleks tellimust…" at bounding box center [125, 248] width 111 height 18
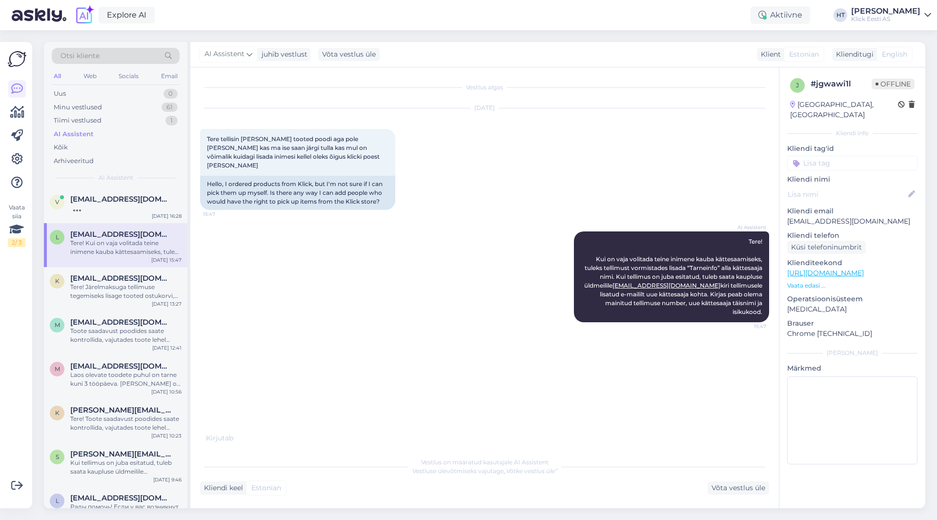
click at [106, 55] on div "Otsi kliente" at bounding box center [116, 56] width 128 height 16
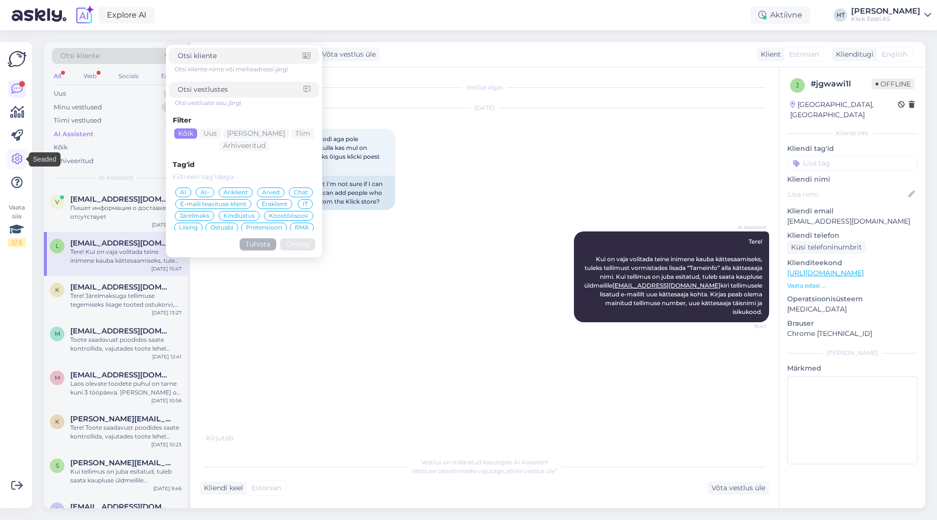
click at [22, 155] on icon at bounding box center [17, 159] width 12 height 12
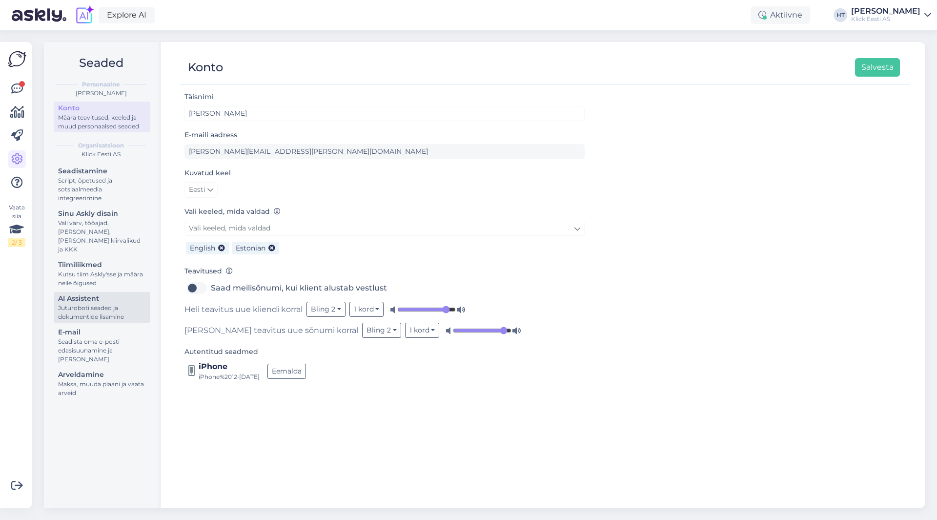
click at [94, 293] on div "AI Assistent" at bounding box center [102, 298] width 88 height 10
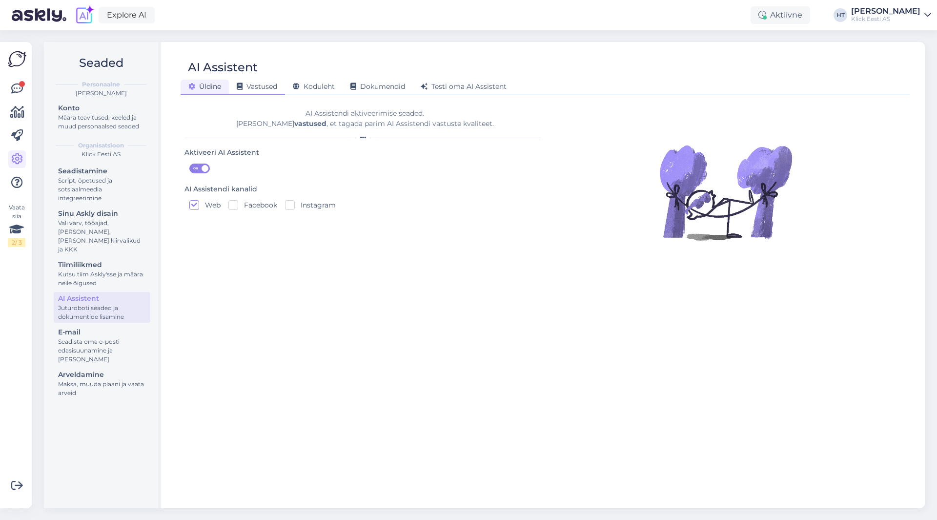
click at [265, 84] on span "Vastused" at bounding box center [257, 86] width 41 height 9
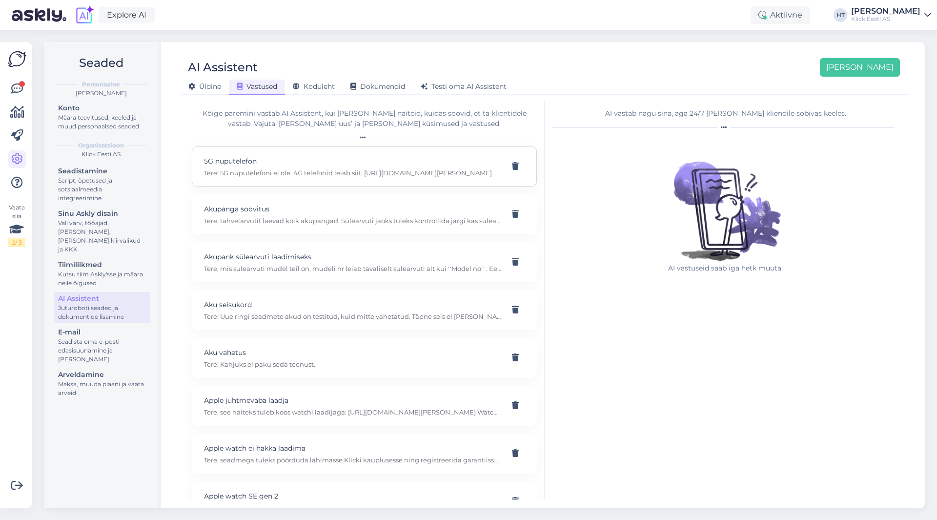
scroll to position [3031, 0]
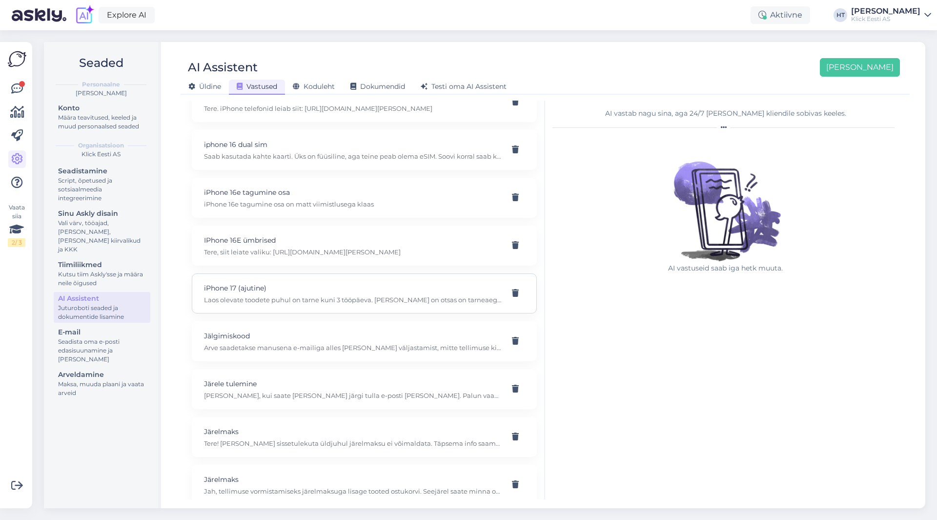
click at [348, 300] on p "Laos olevate toodete puhul on tarne kuni 3 tööpäeva. [PERSON_NAME] on otsas on …" at bounding box center [352, 299] width 297 height 9
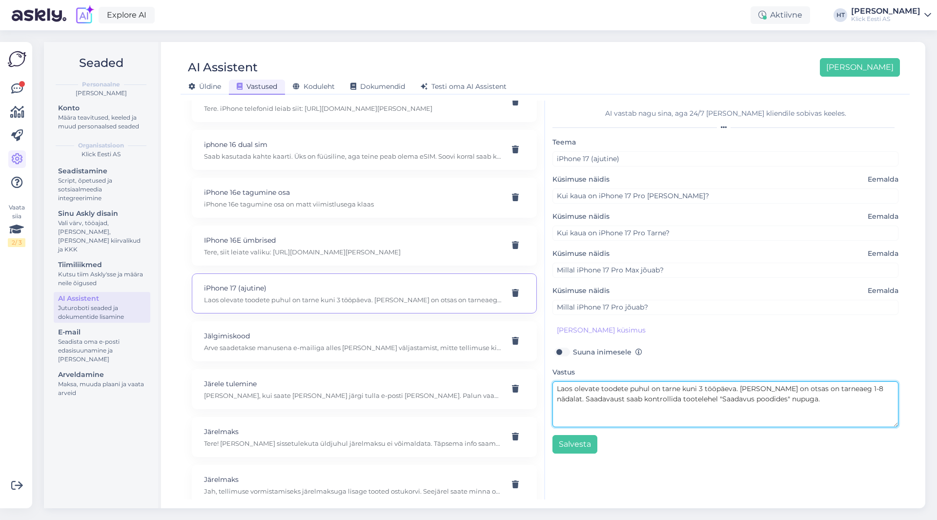
click at [695, 399] on textarea "Laos olevate toodete puhul on tarne kuni 3 tööpäeva. [PERSON_NAME] on otsas on …" at bounding box center [726, 404] width 346 height 46
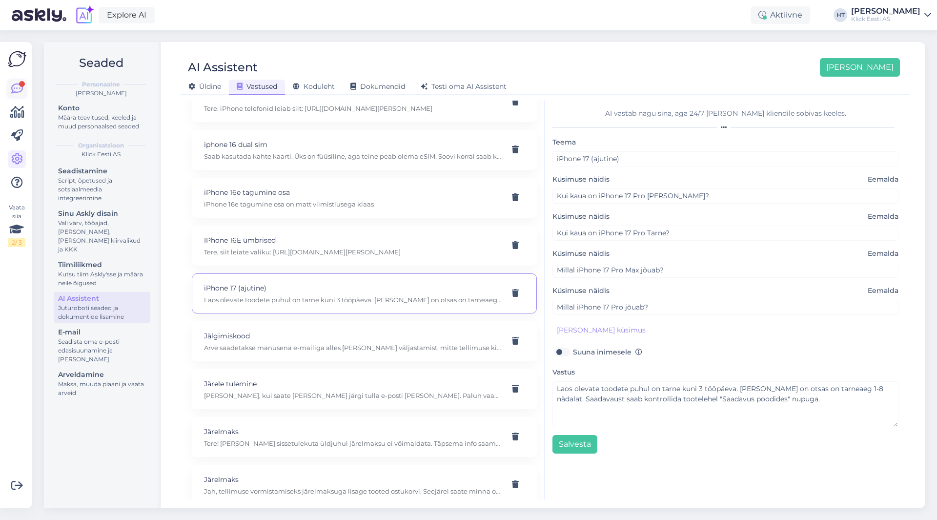
click at [17, 94] on icon at bounding box center [17, 89] width 12 height 12
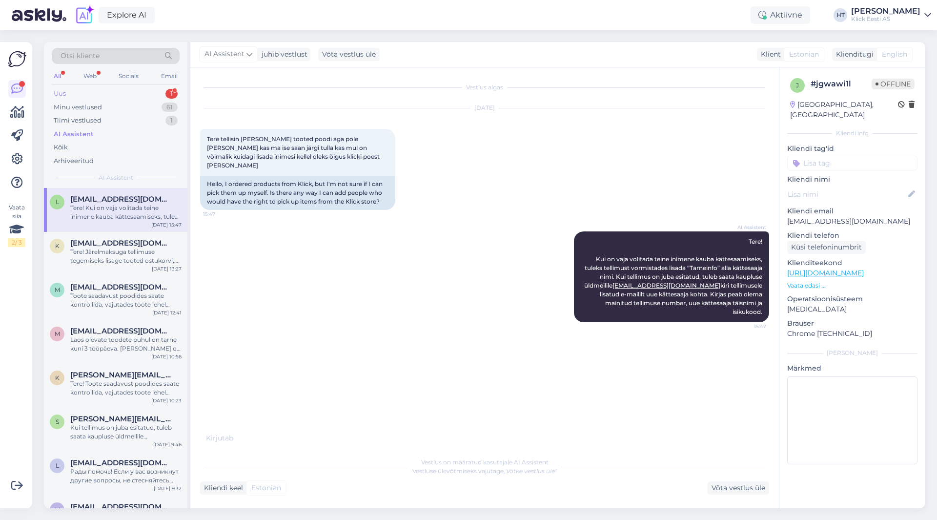
click at [143, 91] on div "Uus 1" at bounding box center [116, 94] width 128 height 14
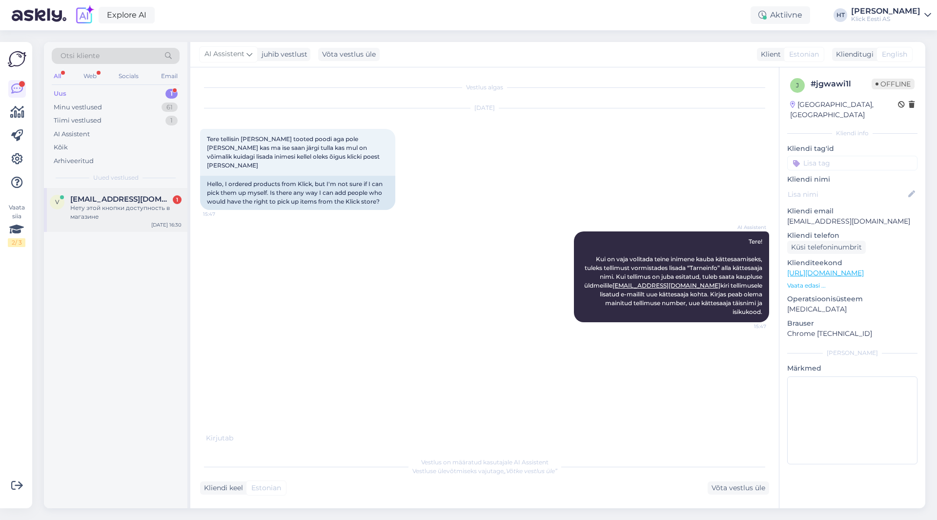
click at [140, 194] on div "v [EMAIL_ADDRESS][DOMAIN_NAME] 1 Нету этой кнопки доступность в магазине [DATE]…" at bounding box center [116, 210] width 144 height 44
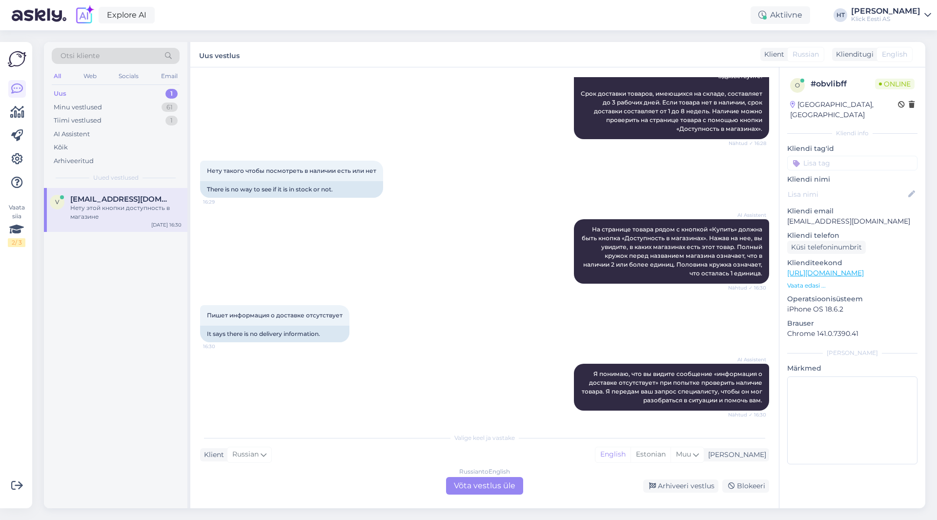
scroll to position [183, 0]
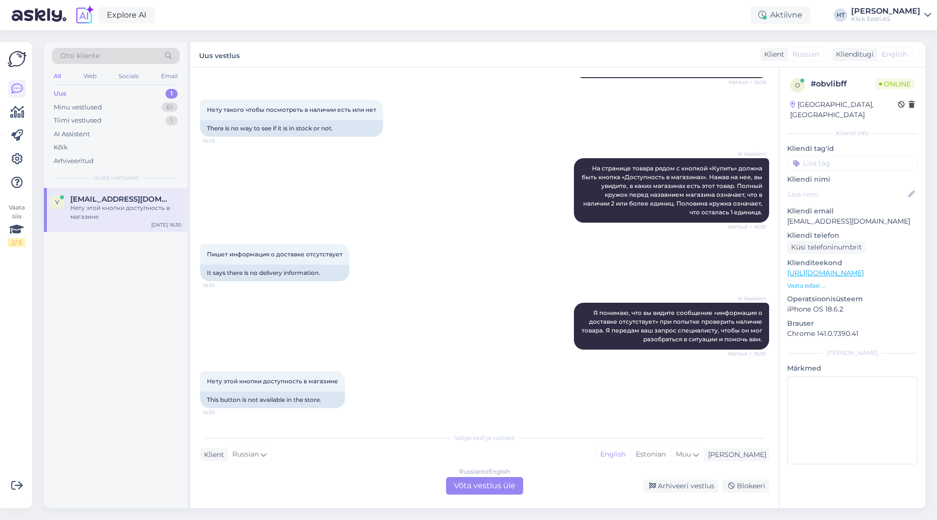
click at [436, 416] on div "Нету этой кнопки доступность в магазине 16:30 This button is not available in t…" at bounding box center [484, 389] width 569 height 59
click at [504, 490] on div "Russian to English Võta vestlus üle" at bounding box center [484, 486] width 77 height 18
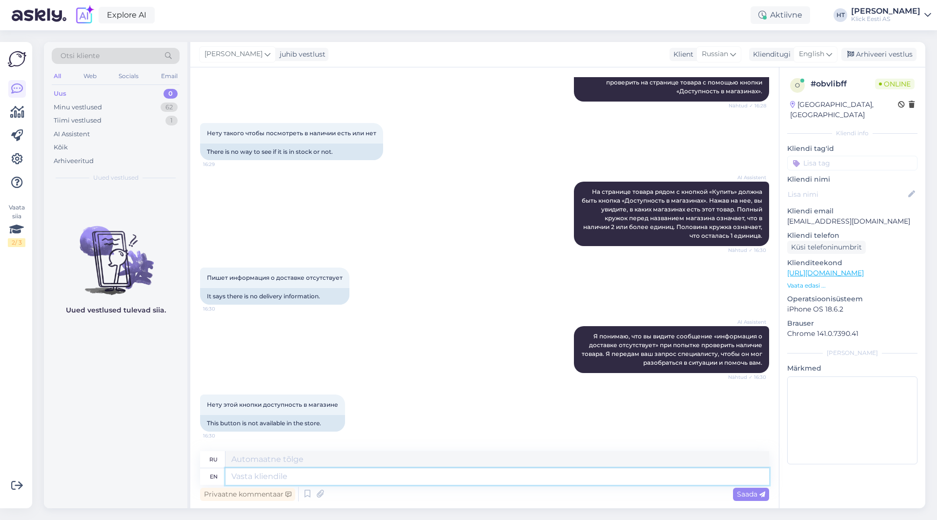
click at [489, 475] on textarea at bounding box center [498, 476] width 544 height 17
type textarea "The"
type textarea "The model"
type textarea "Модель"
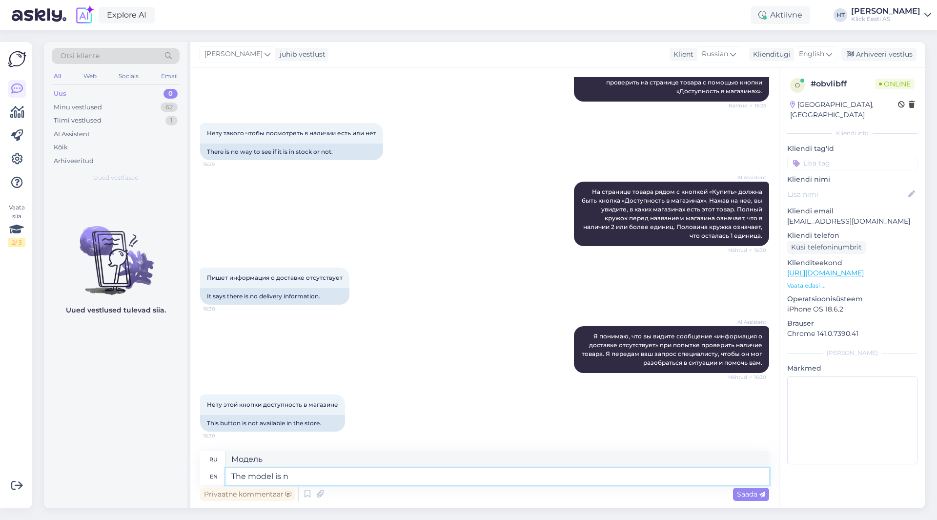
type textarea "The model is no"
type textarea "Модель - это"
type textarea "The model is not a"
type textarea "Модель не"
type textarea "The model is not available i"
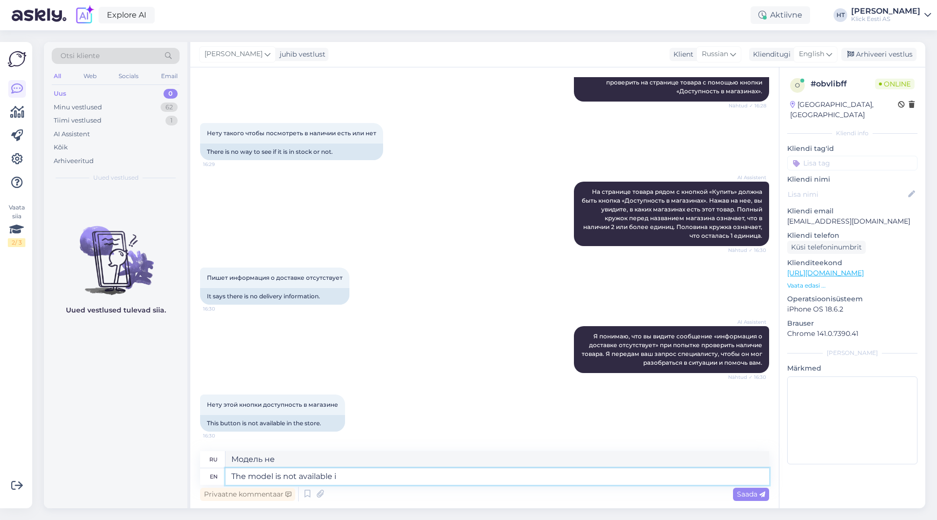
type textarea "Модель недоступна."
type textarea "The model is not available in an"
type textarea "Модель недоступна в"
type textarea "The model is not available in any s"
type textarea "Модель недоступна ни в одном из вариантов."
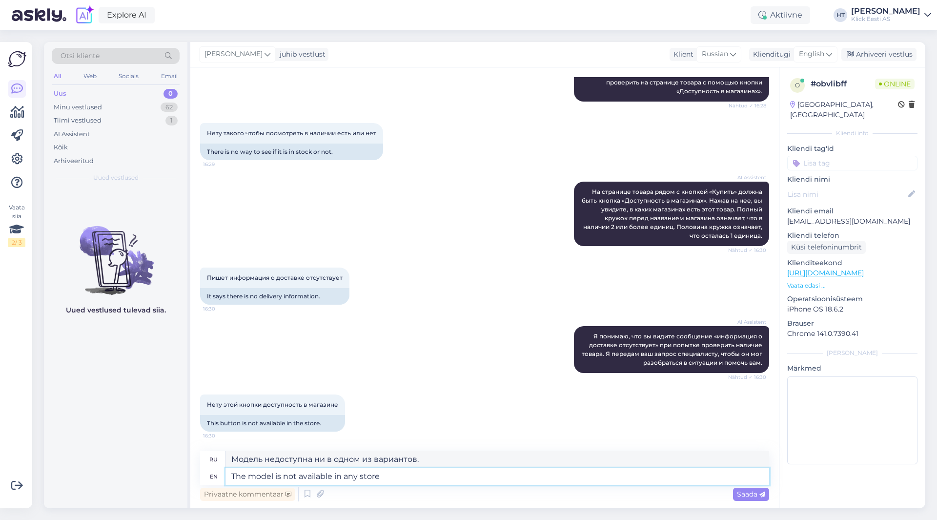
type textarea "The model is not available in any store."
type textarea "Данной модели нет в наличии ни в одном магазине."
type textarea "The model is not available in any store."
click at [474, 476] on textarea "The model is not available in any store." at bounding box center [498, 476] width 544 height 17
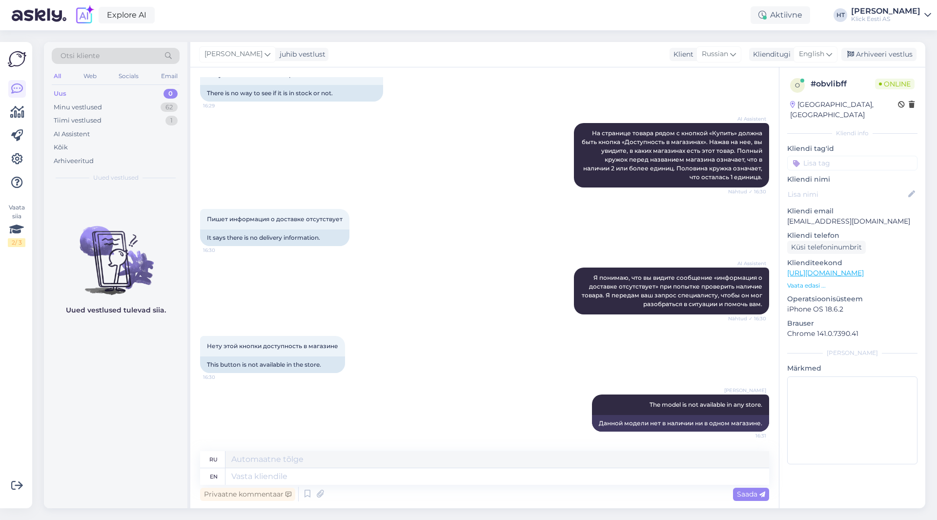
click at [131, 410] on div "Uued vestlused tulevad siia." at bounding box center [116, 348] width 144 height 320
click at [150, 108] on div "Minu vestlused 62" at bounding box center [116, 108] width 128 height 14
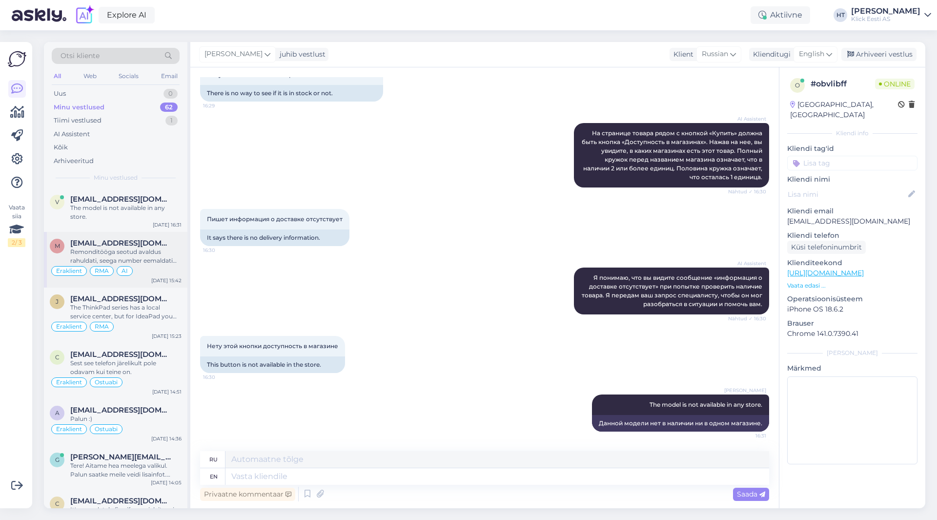
click at [165, 246] on span "[EMAIL_ADDRESS][DOMAIN_NAME]" at bounding box center [121, 243] width 102 height 9
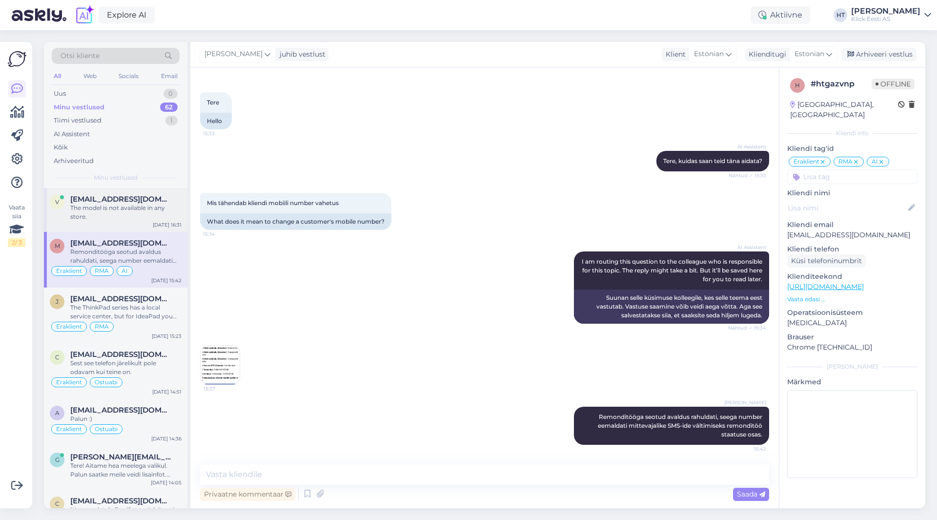
click at [153, 202] on span "[EMAIL_ADDRESS][DOMAIN_NAME]" at bounding box center [121, 199] width 102 height 9
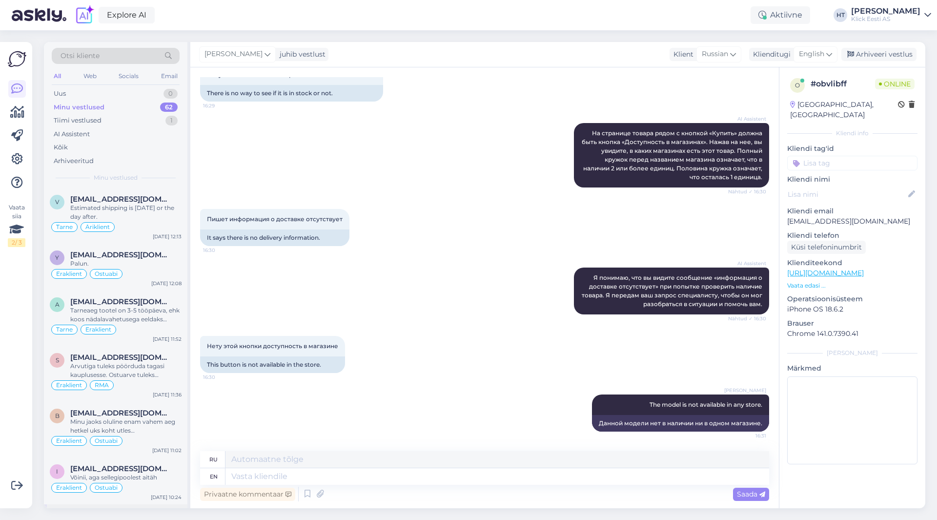
scroll to position [2802, 0]
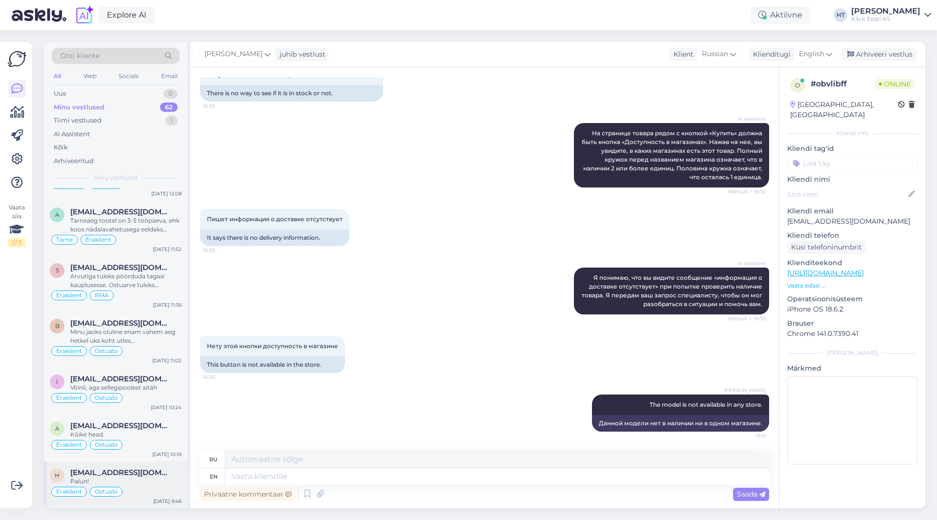
click at [164, 489] on div "Eraklient Ostuabi" at bounding box center [116, 492] width 132 height 12
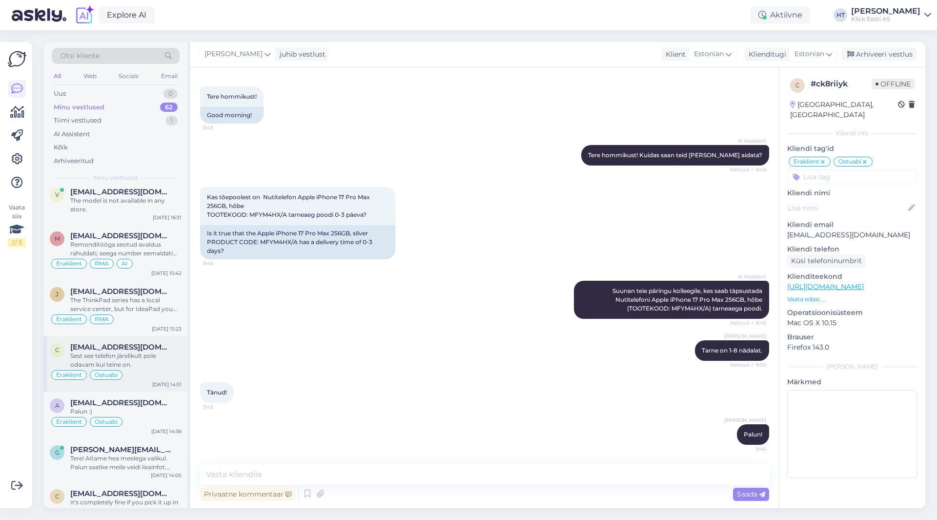
scroll to position [0, 0]
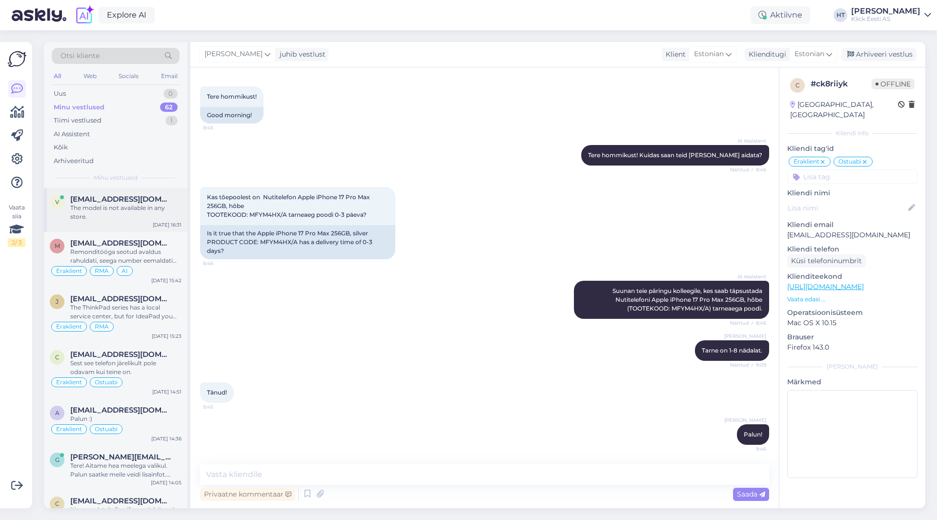
click at [143, 226] on div "v [EMAIL_ADDRESS][DOMAIN_NAME] The model is not available in any store. [DATE] …" at bounding box center [116, 210] width 144 height 44
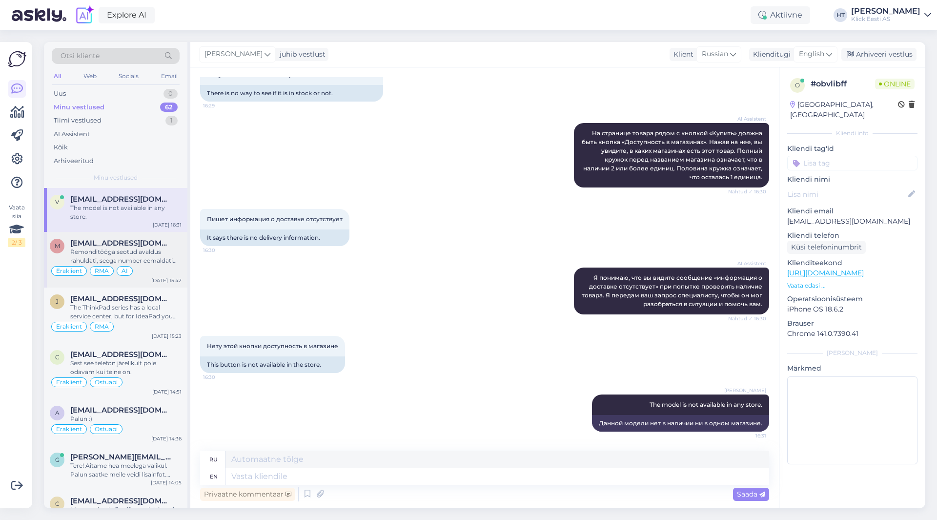
click at [155, 262] on div "Remonditööga seotud avaldus rahuldati, seega number eemaldati mittevajalike SMS…" at bounding box center [125, 257] width 111 height 18
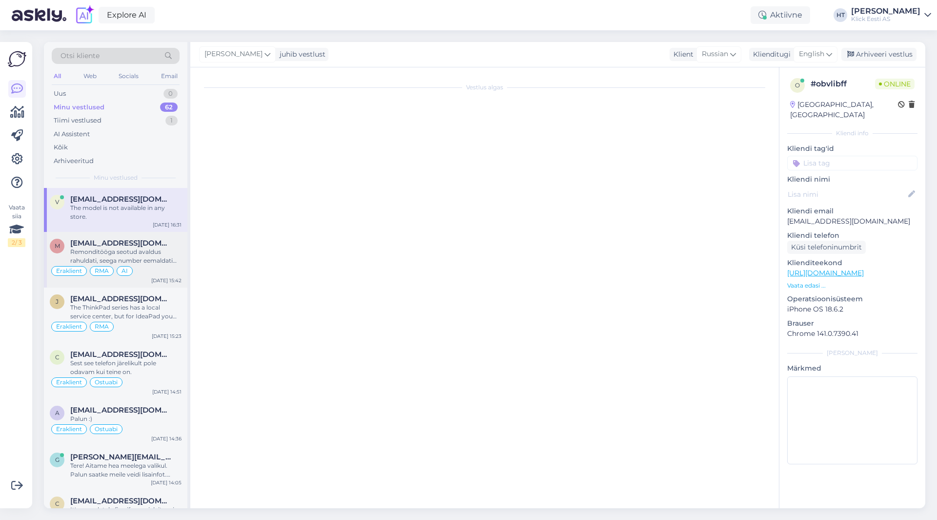
scroll to position [320, 0]
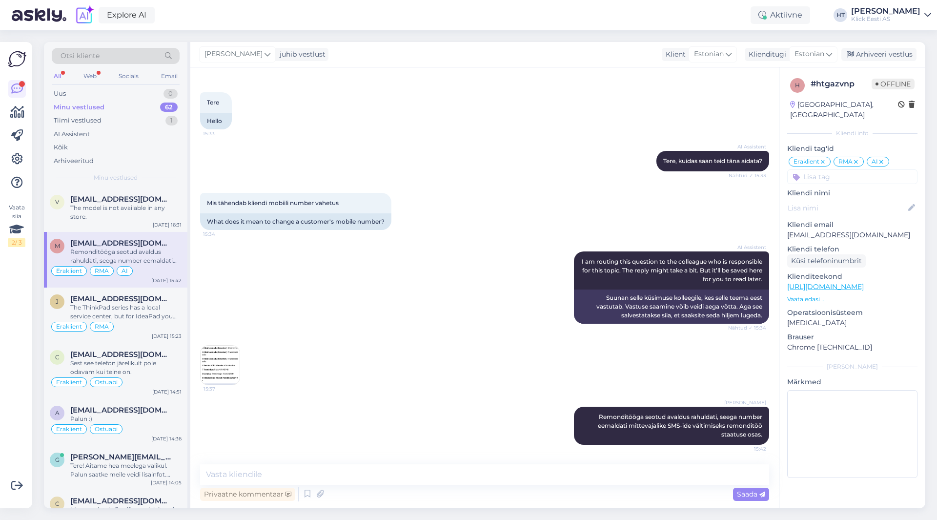
click at [87, 106] on div "Minu vestlused" at bounding box center [79, 108] width 51 height 10
click at [104, 135] on div "AI Assistent" at bounding box center [116, 134] width 128 height 14
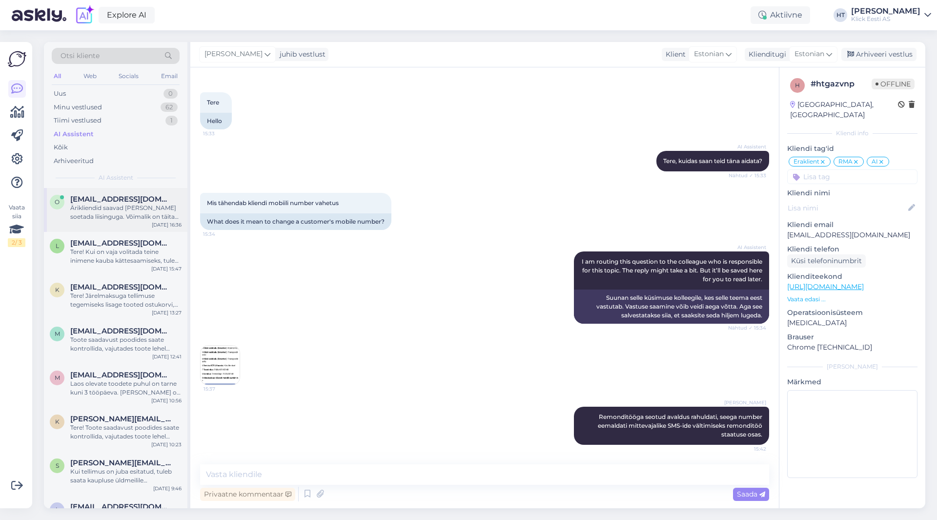
click at [139, 214] on div "Ärikliendid saavad [PERSON_NAME] soetada liisinguga. Võimalik on täita päringuv…" at bounding box center [125, 213] width 111 height 18
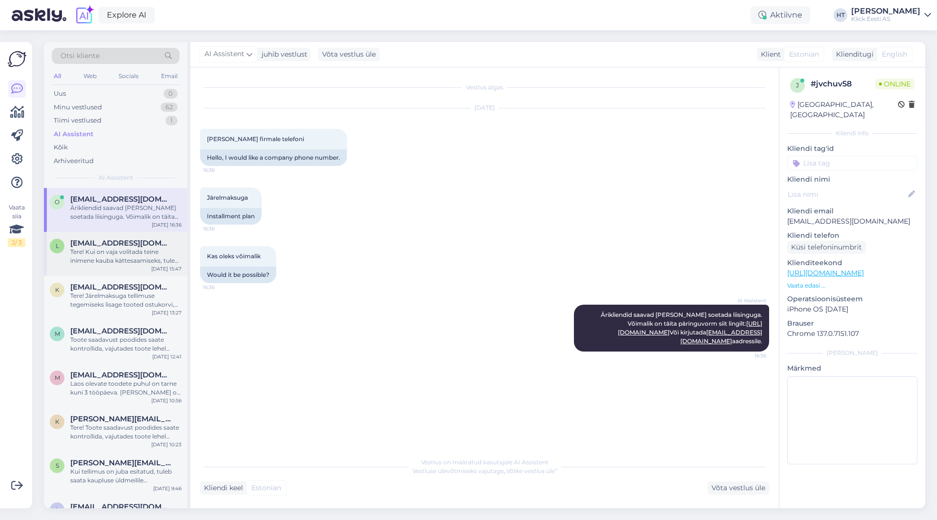
click at [135, 244] on span "[EMAIL_ADDRESS][DOMAIN_NAME]" at bounding box center [121, 243] width 102 height 9
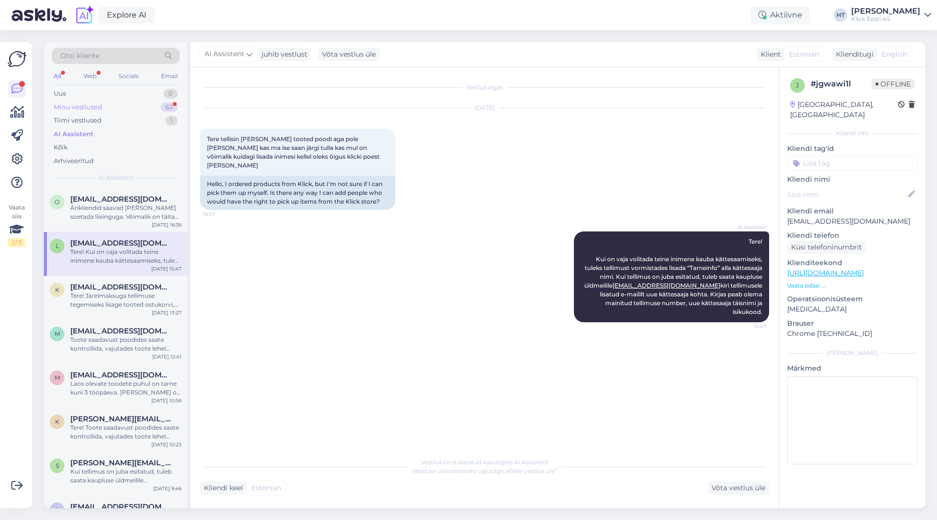
click at [167, 105] on div "62" at bounding box center [169, 108] width 17 height 10
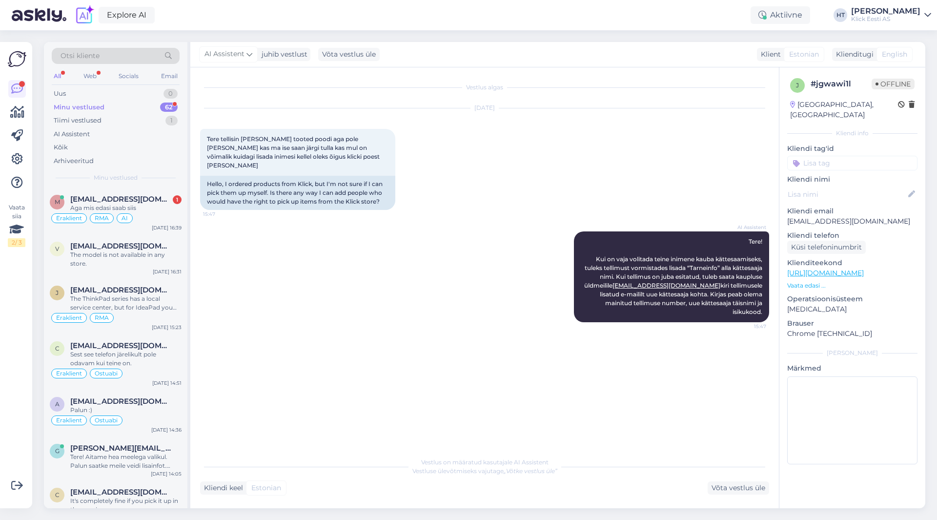
click at [269, 244] on div "AI Assistent Tere! Kui on vaja volitada teine inimene kauba kättesaamiseks, tul…" at bounding box center [484, 277] width 569 height 112
click at [166, 210] on div "Aga mis edasi saab siis" at bounding box center [125, 208] width 111 height 9
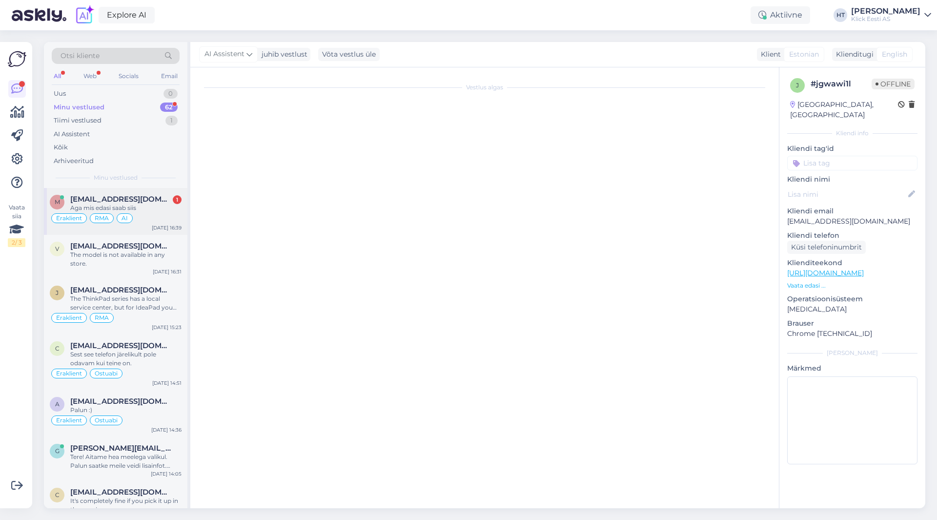
scroll to position [362, 0]
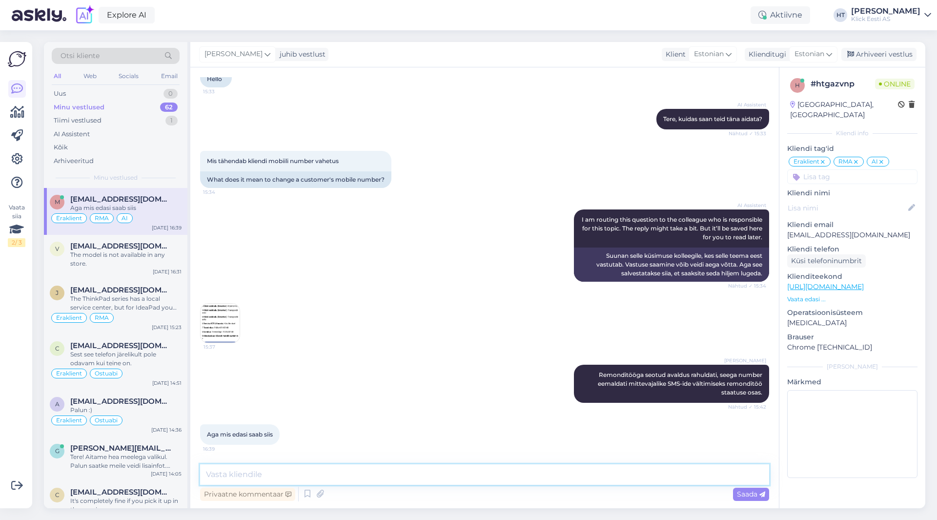
click at [352, 476] on textarea at bounding box center [484, 474] width 569 height 21
type textarea "Avaldus on rahuldatud. Täpne vastus saabus e-[PERSON_NAME]."
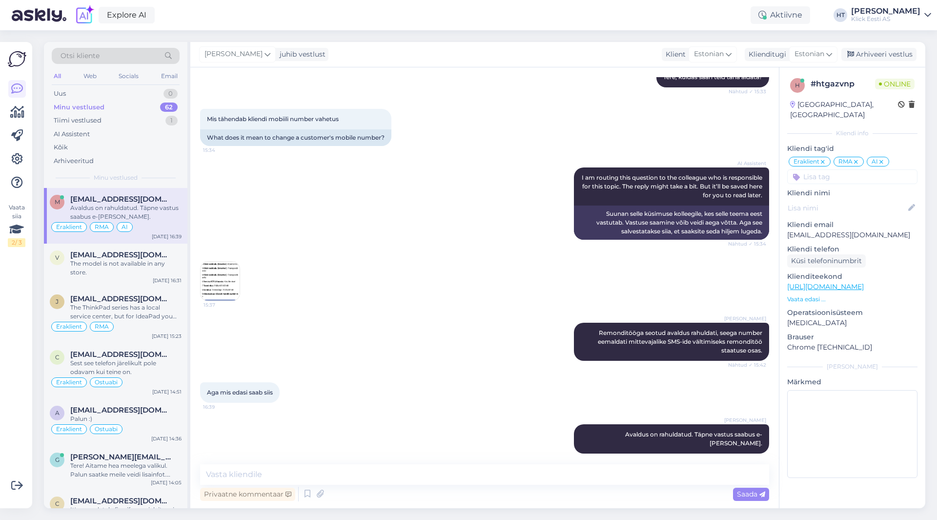
click at [226, 273] on img at bounding box center [220, 281] width 39 height 39
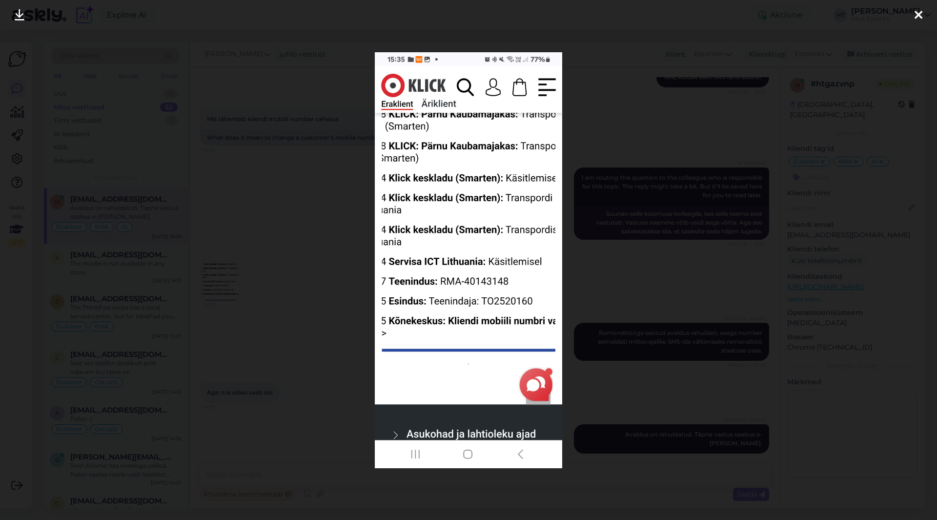
click at [318, 309] on div at bounding box center [468, 260] width 937 height 520
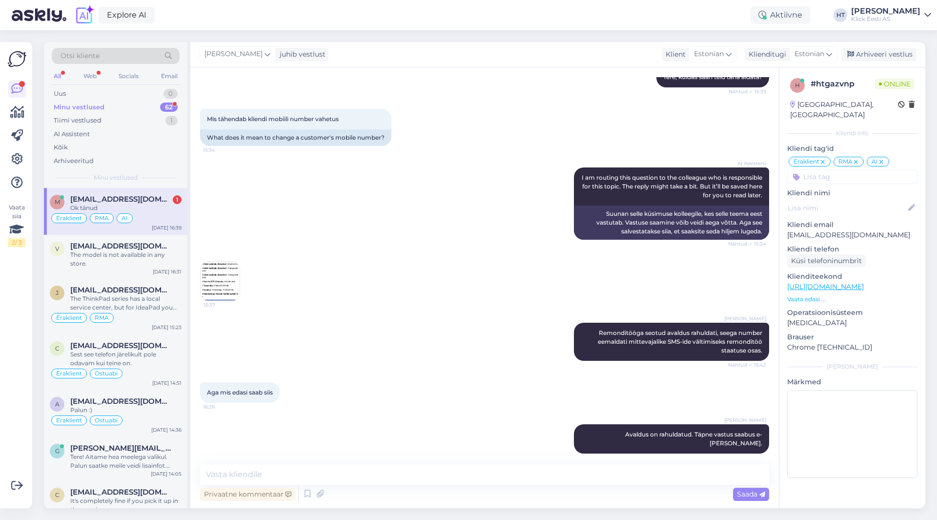
scroll to position [446, 0]
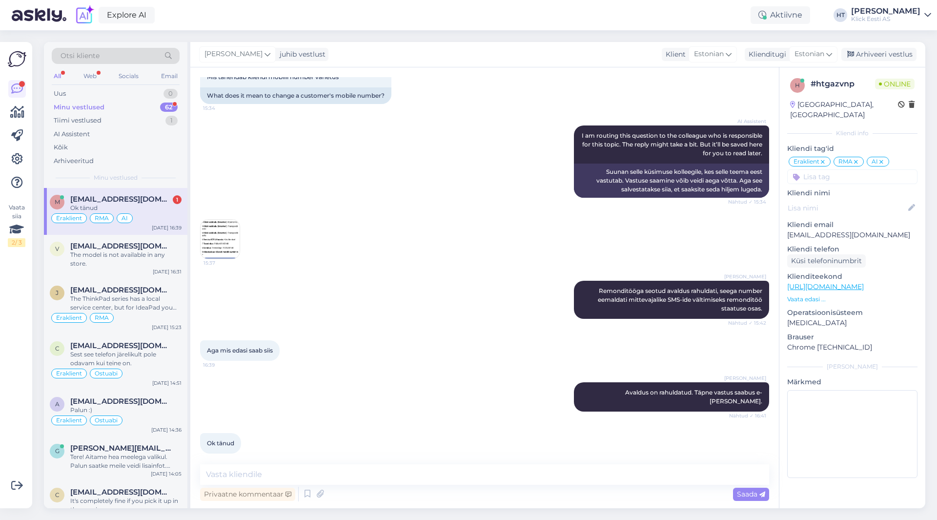
click at [145, 187] on div "Otsi kliente All Web Socials Email Uus 0 Minu vestlused 62 Tiimi vestlused 1 AI…" at bounding box center [116, 115] width 144 height 146
click at [145, 191] on div "m [EMAIL_ADDRESS][DOMAIN_NAME] 1 Ok tänud Eraklient RMA AI [DATE] 16:39" at bounding box center [116, 211] width 144 height 47
click at [359, 468] on textarea at bounding box center [484, 474] width 569 height 21
type textarea "Palun."
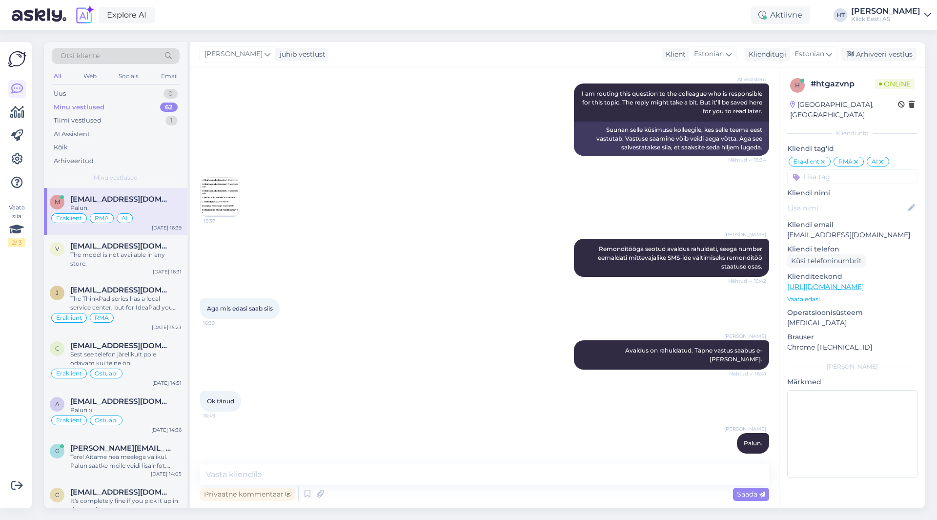
click at [399, 289] on div "Aga mis edasi saab siis 16:39" at bounding box center [484, 309] width 569 height 42
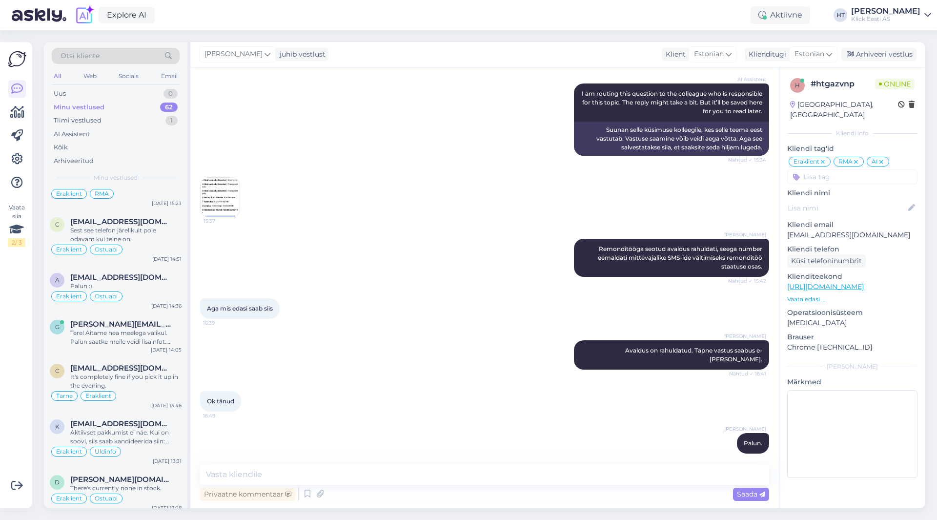
scroll to position [0, 0]
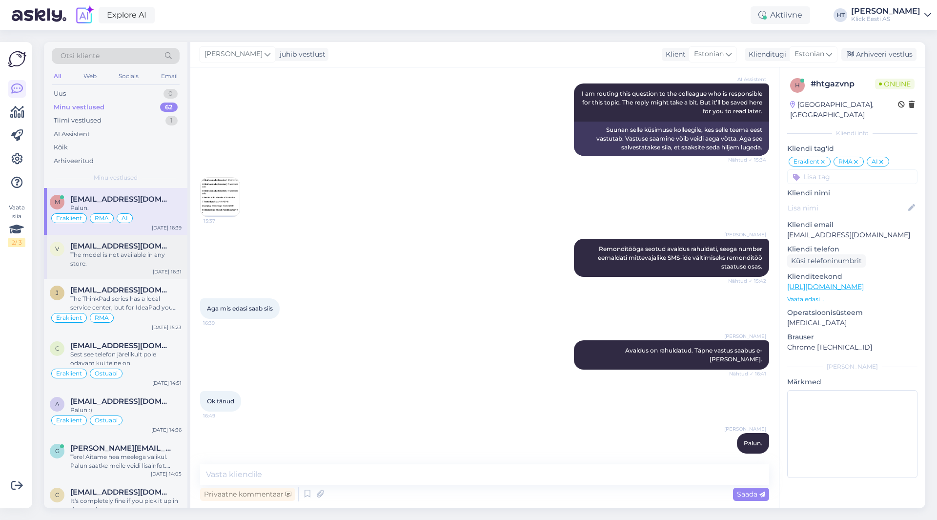
click at [133, 266] on div "The model is not available in any store." at bounding box center [125, 259] width 111 height 18
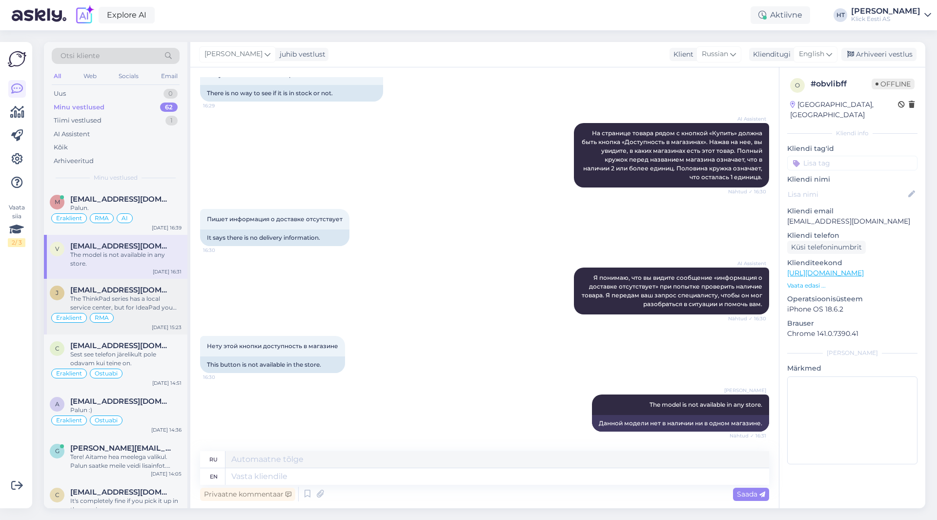
click at [150, 299] on div "The ThinkPad series has a local service center, but for IdeaPad you need to tur…" at bounding box center [125, 303] width 111 height 18
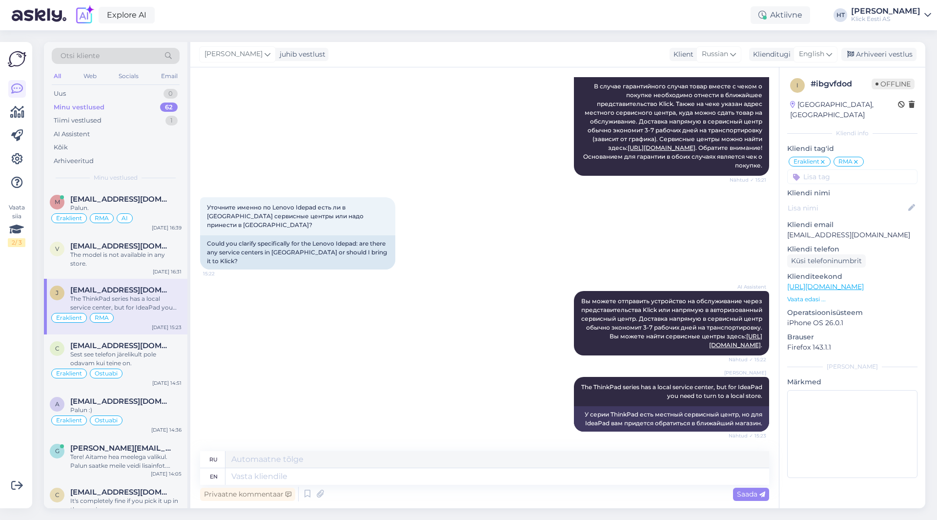
scroll to position [129, 0]
